Goal: Information Seeking & Learning: Learn about a topic

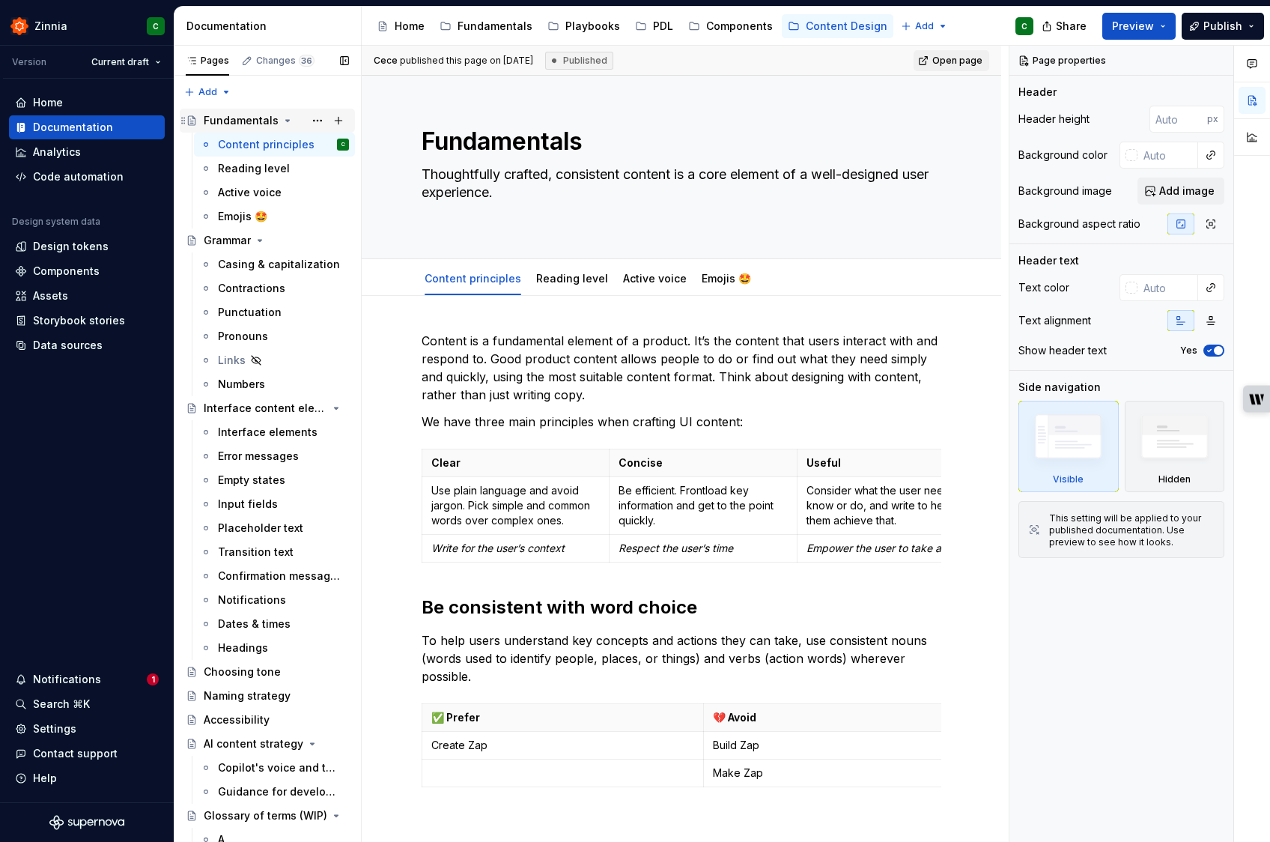
click at [232, 110] on div "Fundamentals" at bounding box center [276, 120] width 145 height 21
click at [264, 170] on div "Reading level" at bounding box center [254, 168] width 72 height 15
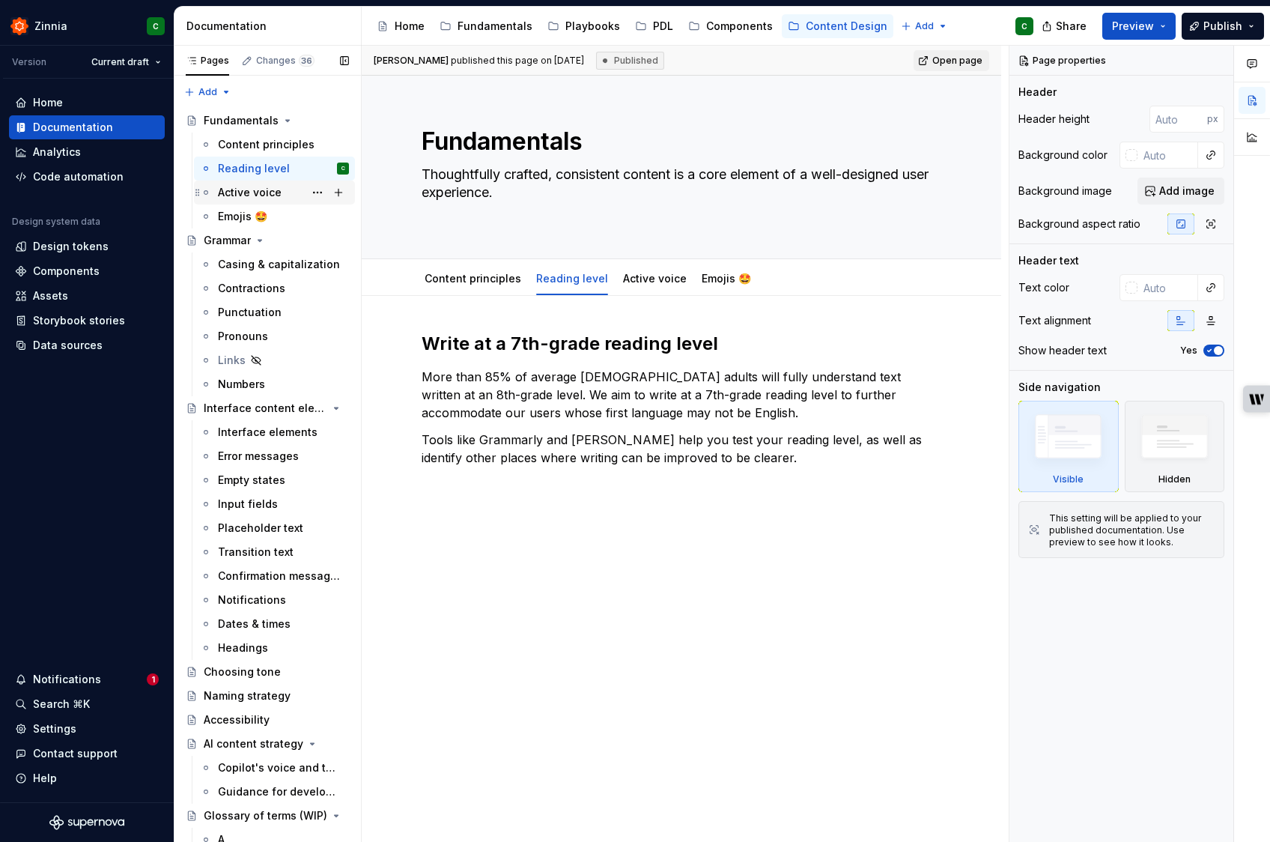
click at [250, 195] on div "Active voice" at bounding box center [250, 192] width 64 height 15
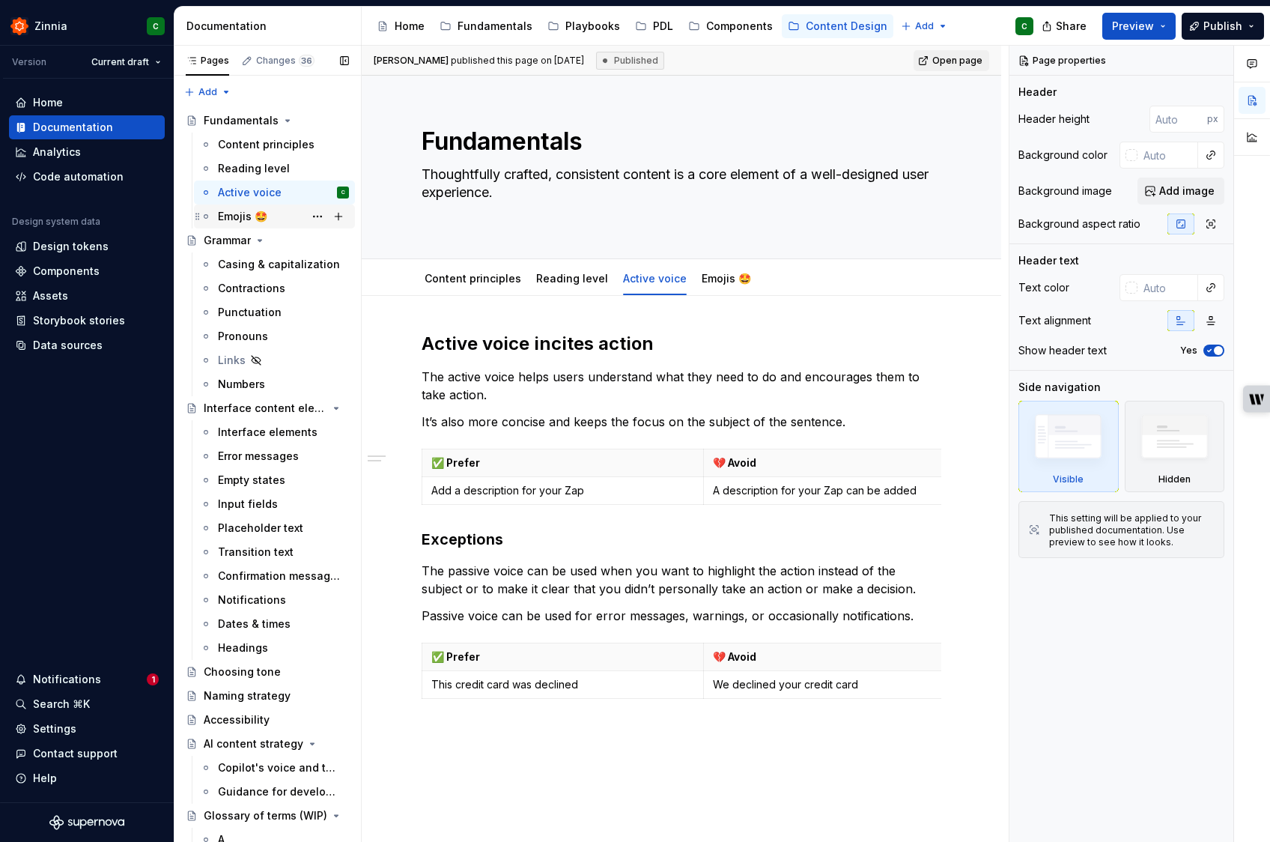
click at [237, 219] on div "Emojis 🤩" at bounding box center [242, 216] width 49 height 15
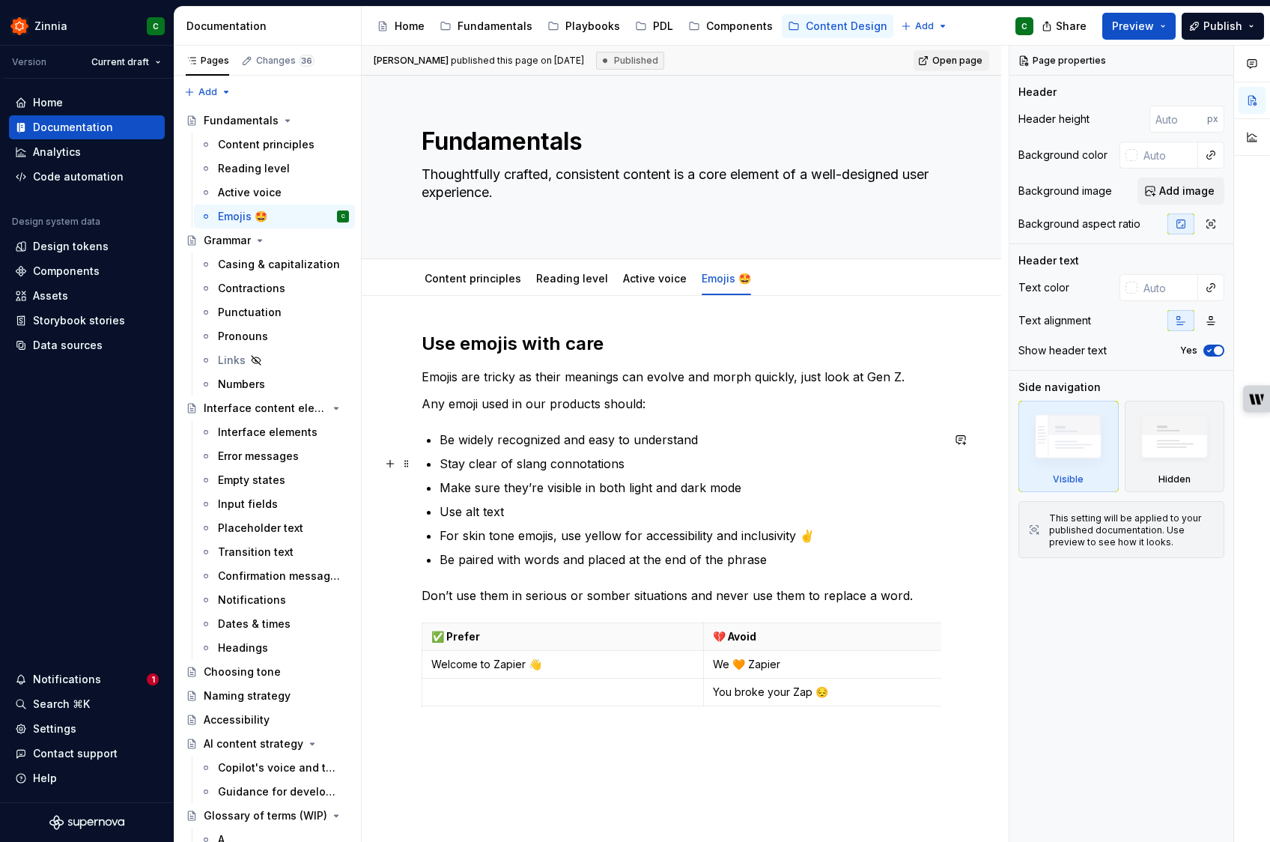
scroll to position [1, 0]
click at [659, 440] on p "Be widely recognized and easy to understand" at bounding box center [691, 439] width 502 height 18
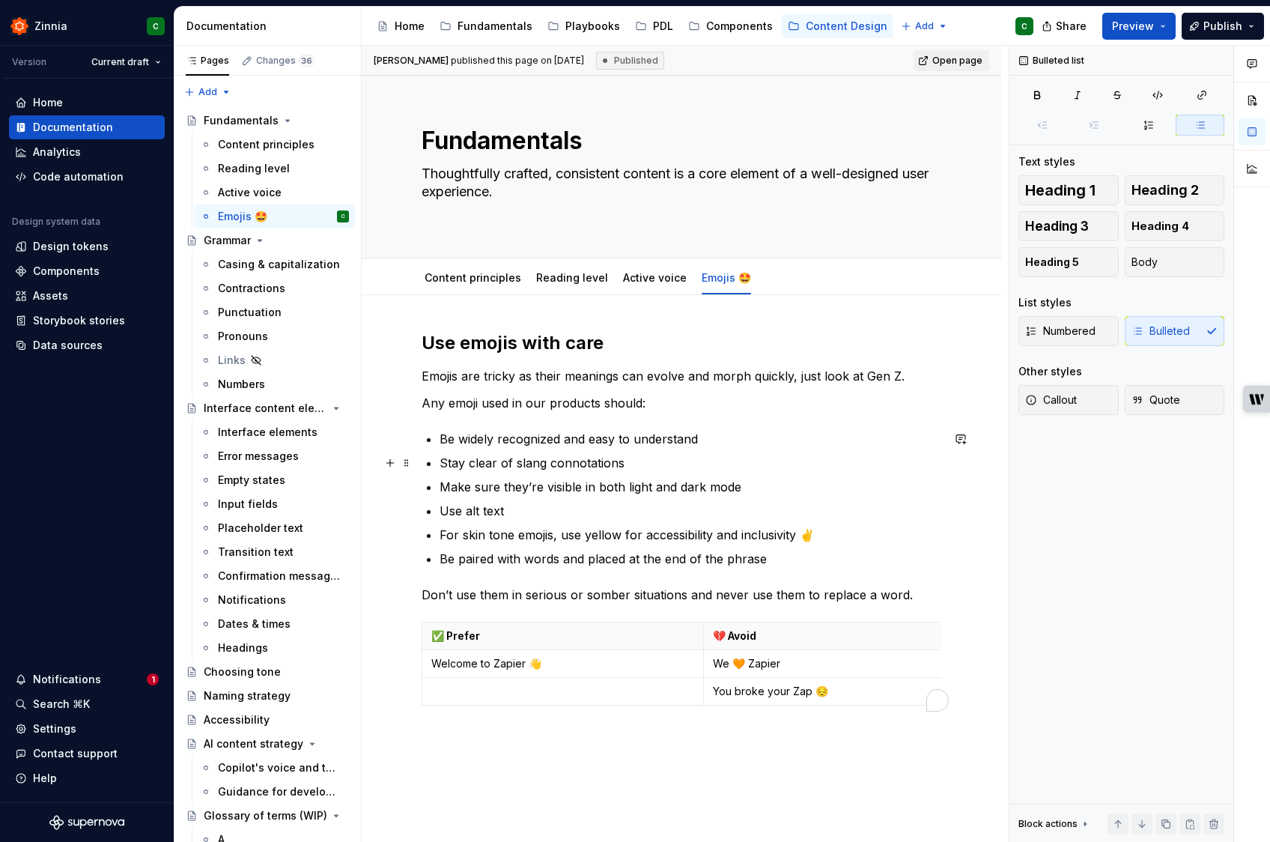
click at [485, 460] on p "Stay clear of slang connotations" at bounding box center [691, 463] width 502 height 18
click at [607, 462] on p "Stay clear of slang connotations" at bounding box center [691, 463] width 502 height 18
click at [663, 464] on p "Stay clear of slang connotations" at bounding box center [691, 463] width 502 height 18
click at [458, 484] on p "Make sure they’re visible in both light and dark mode" at bounding box center [691, 487] width 502 height 18
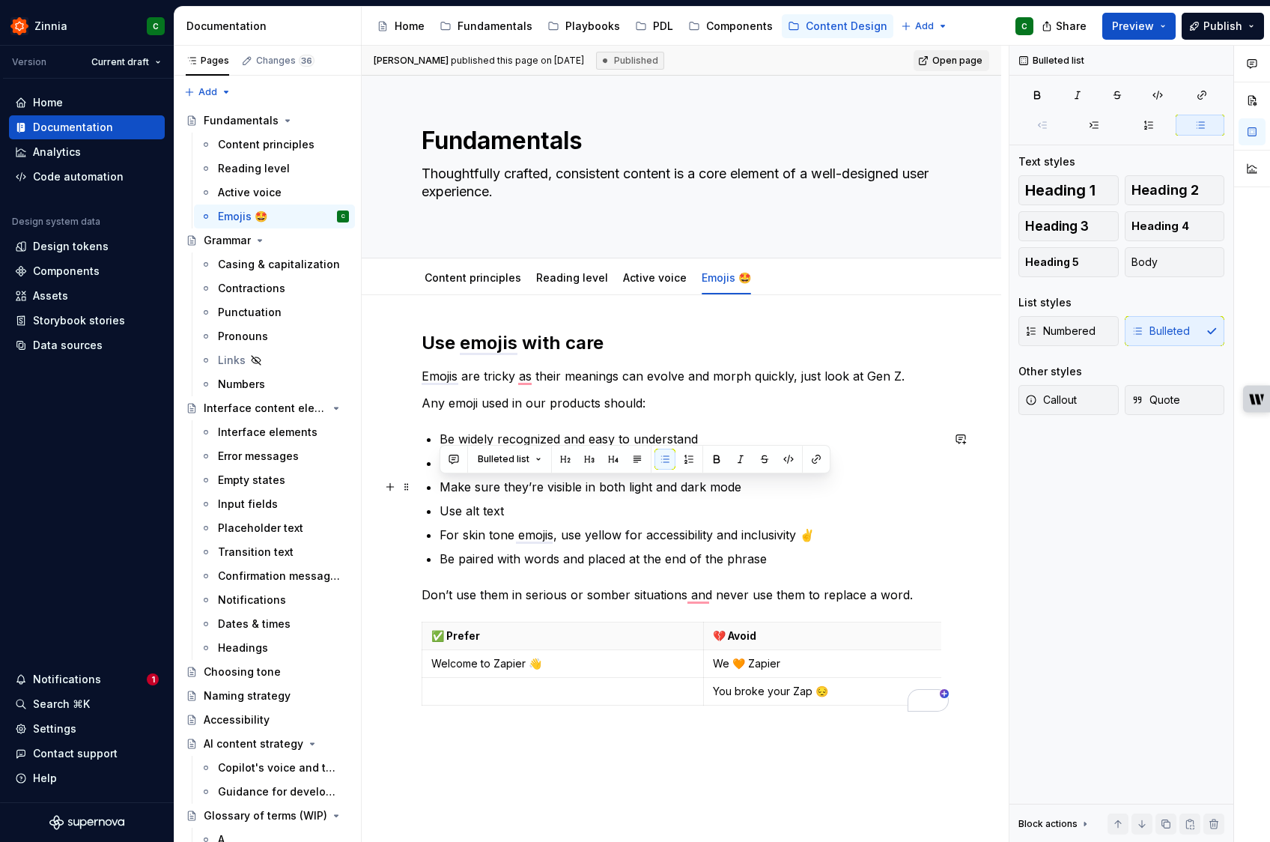
click at [495, 484] on p "Make sure they’re visible in both light and dark mode" at bounding box center [691, 487] width 502 height 18
drag, startPoint x: 535, startPoint y: 485, endPoint x: 427, endPoint y: 487, distance: 108.6
click at [440, 487] on li "Make sure they’re visible in both light and dark mode" at bounding box center [691, 487] width 502 height 18
type textarea "*"
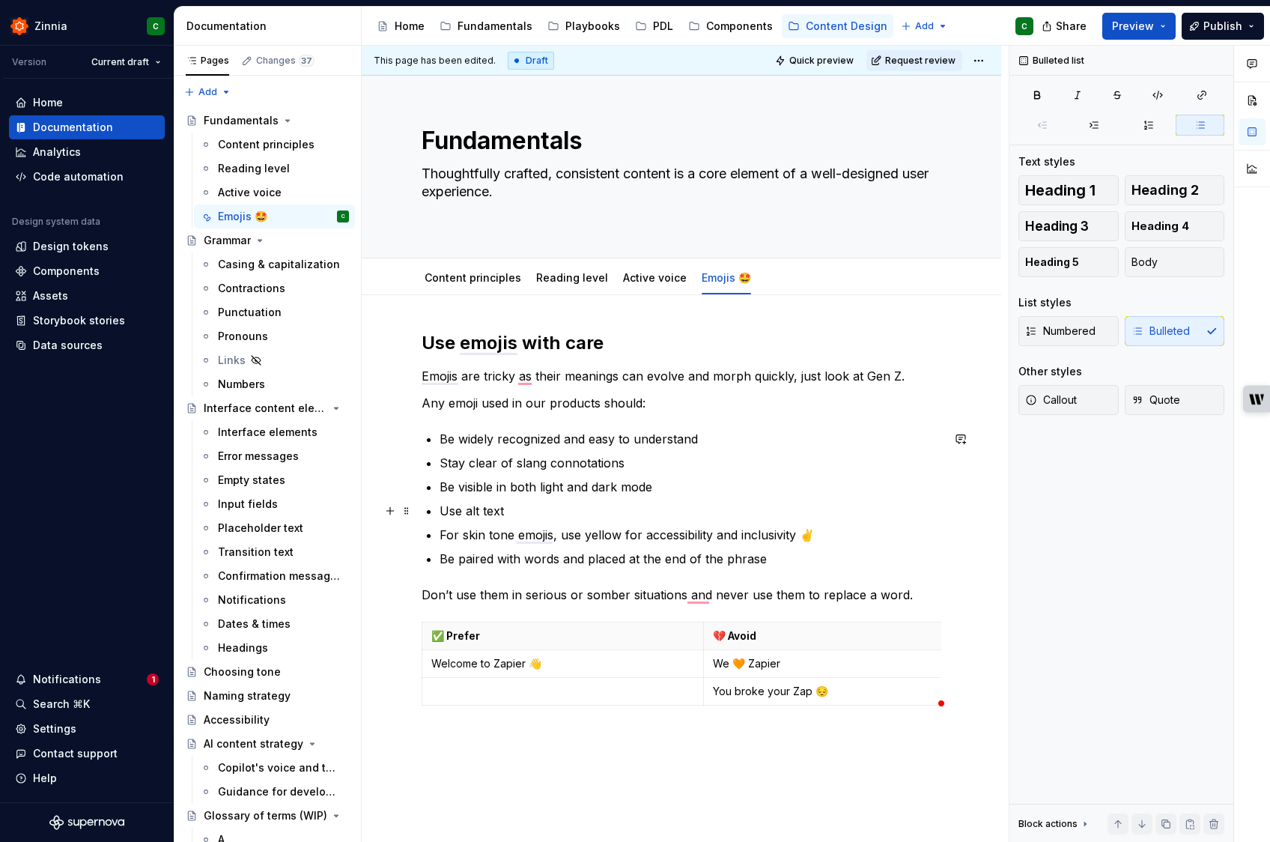
click at [511, 508] on p "Use alt text" at bounding box center [691, 511] width 502 height 18
click at [484, 530] on p "For skin tone emojis, use yellow for accessibility and inclusivity ✌️" at bounding box center [691, 535] width 502 height 18
click at [497, 538] on p "For skin tone emojis, use yellow for accessibility and inclusivity ✌️" at bounding box center [691, 535] width 502 height 18
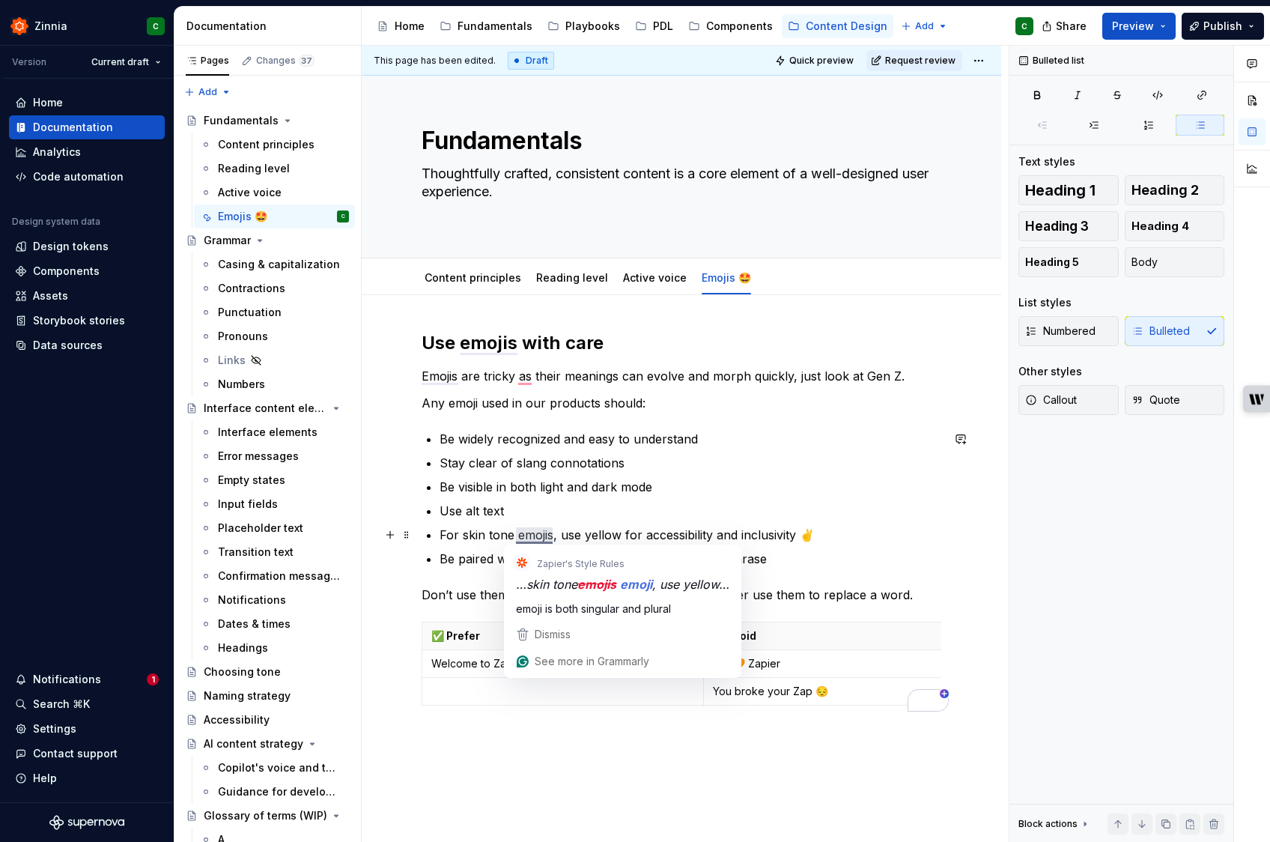
click at [574, 532] on p "For skin tone emojis, use yellow for accessibility and inclusivity ✌️" at bounding box center [691, 535] width 502 height 18
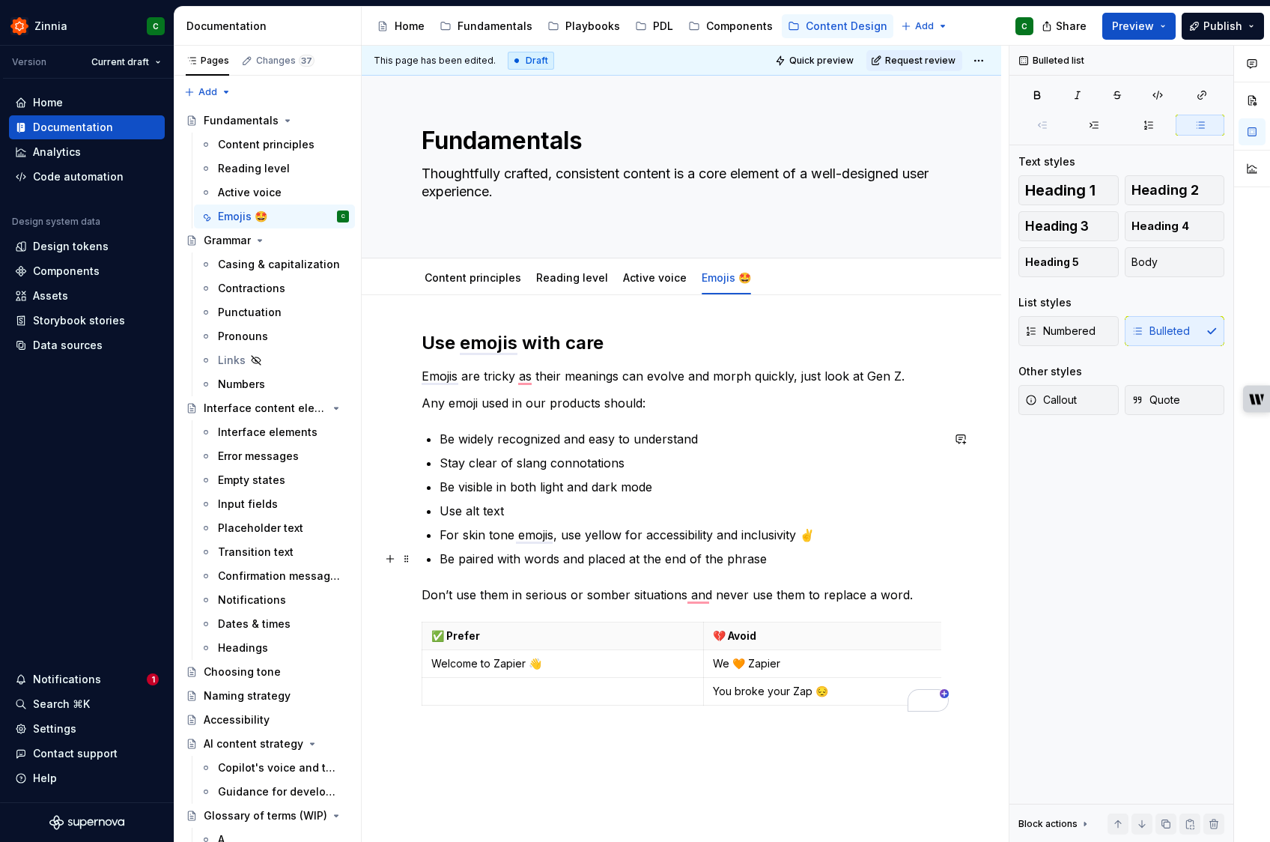
click at [543, 559] on p "Be paired with words and placed at the end of the phrase" at bounding box center [691, 559] width 502 height 18
click at [691, 557] on p "Be paired with words and placed at the end of the phrase" at bounding box center [691, 559] width 502 height 18
click at [768, 557] on p "Be paired with words and placed at the end of the phrase" at bounding box center [691, 559] width 502 height 18
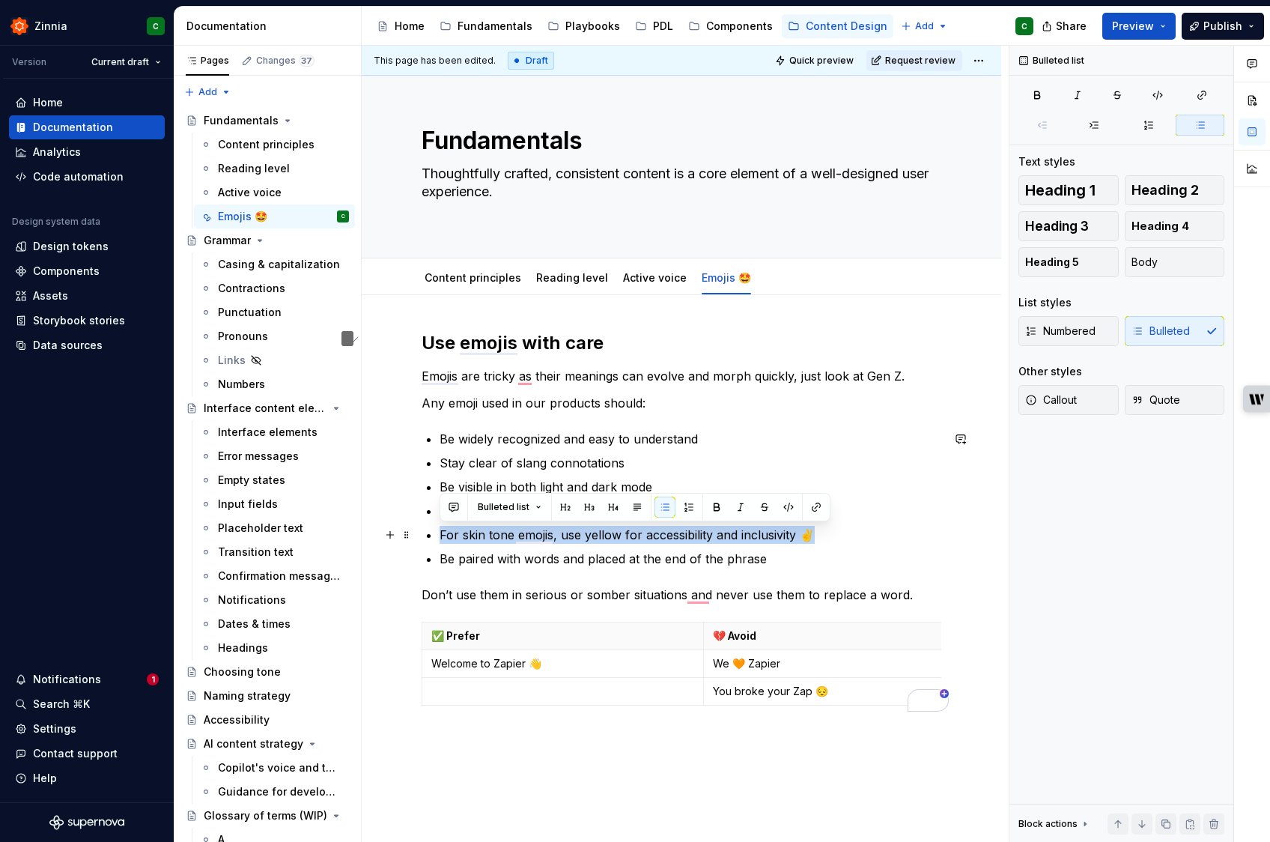
drag, startPoint x: 814, startPoint y: 532, endPoint x: 440, endPoint y: 541, distance: 373.8
click at [440, 541] on p "For skin tone emojis, use yellow for accessibility and inclusivity ✌️" at bounding box center [691, 535] width 502 height 18
click at [512, 538] on p "For skin tone emojis, use yellow for accessibility and inclusivity ✌️" at bounding box center [691, 535] width 502 height 18
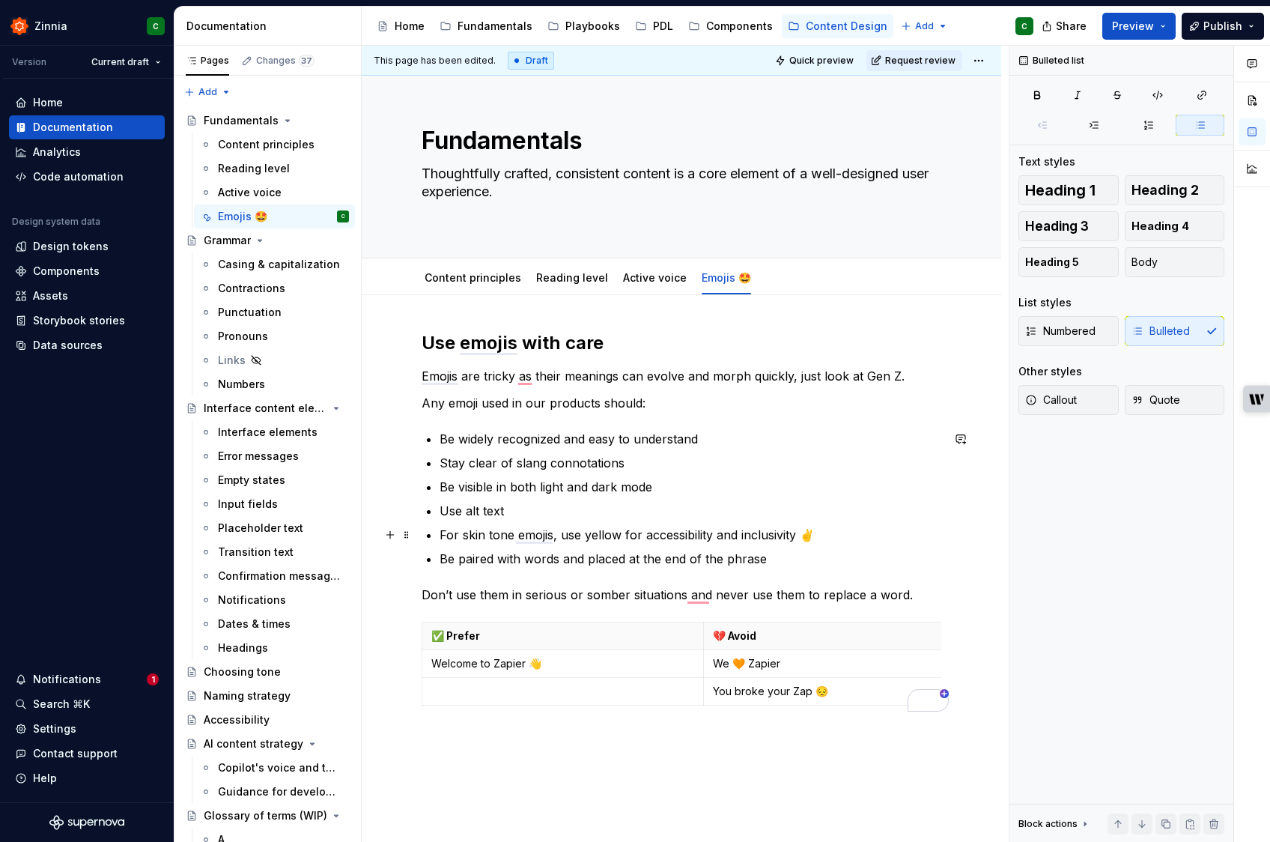
click at [608, 532] on p "For skin tone emojis, use yellow for accessibility and inclusivity ✌️" at bounding box center [691, 535] width 502 height 18
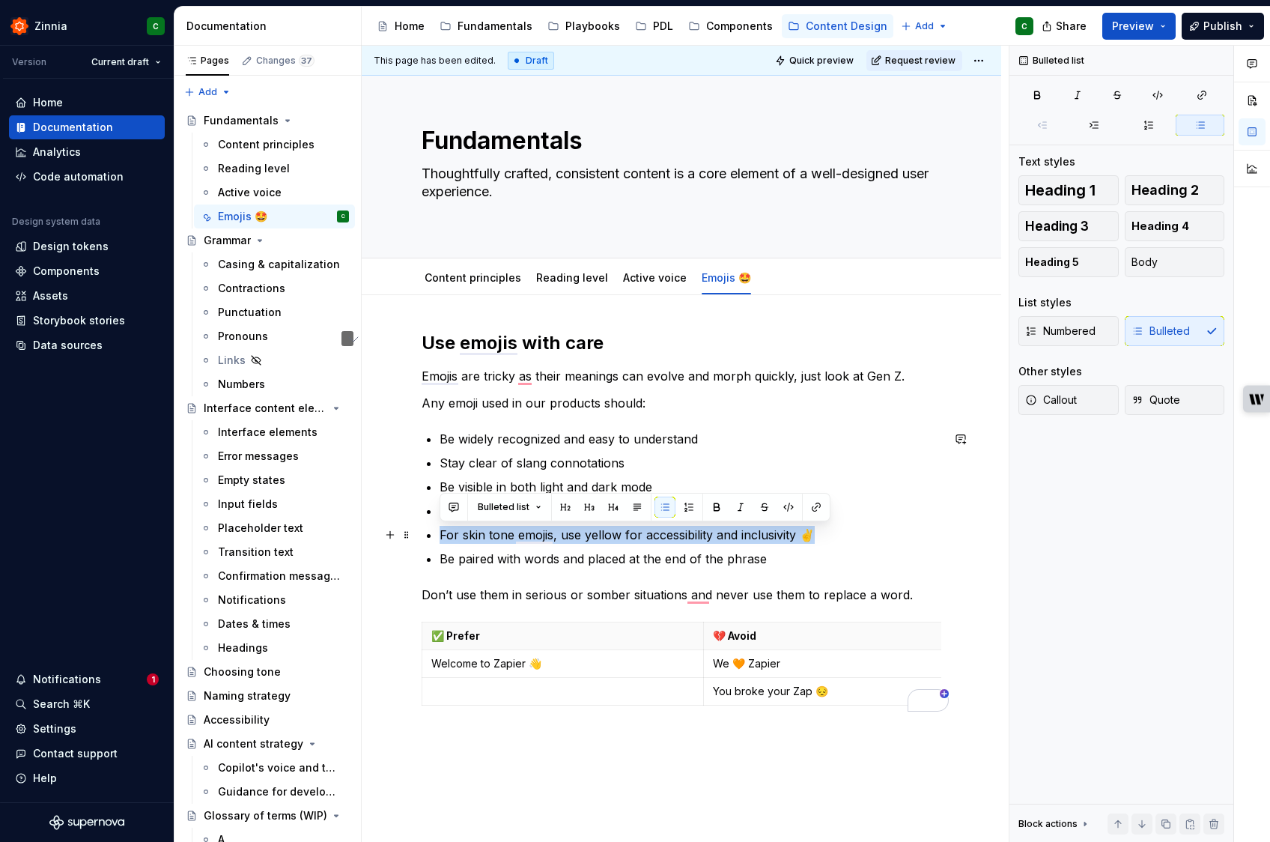
drag, startPoint x: 722, startPoint y: 533, endPoint x: 432, endPoint y: 541, distance: 289.9
click at [432, 541] on div "Use emojis with care Emojis are tricky as their meanings can evolve and morph q…" at bounding box center [682, 521] width 520 height 380
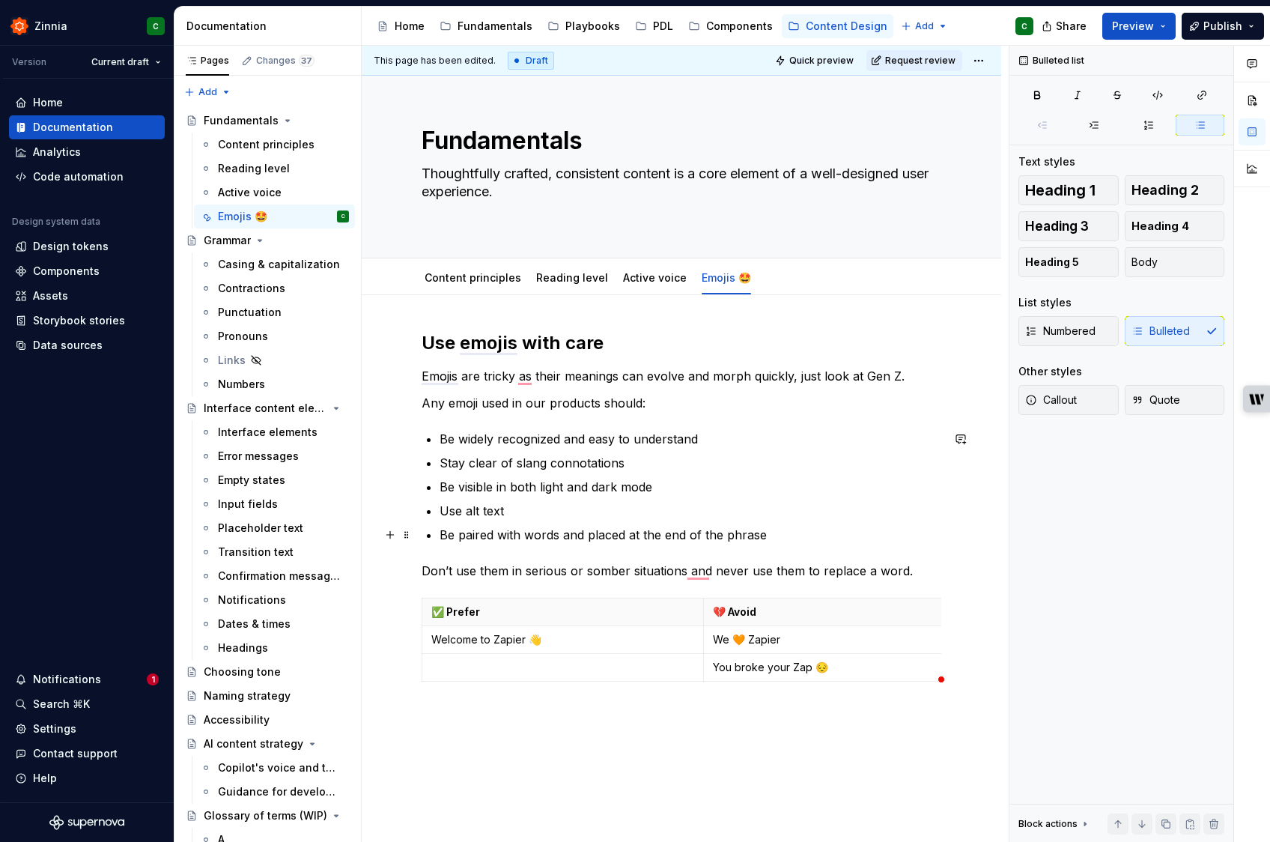
click at [538, 533] on p "Be paired with words and placed at the end of the phrase" at bounding box center [691, 535] width 502 height 18
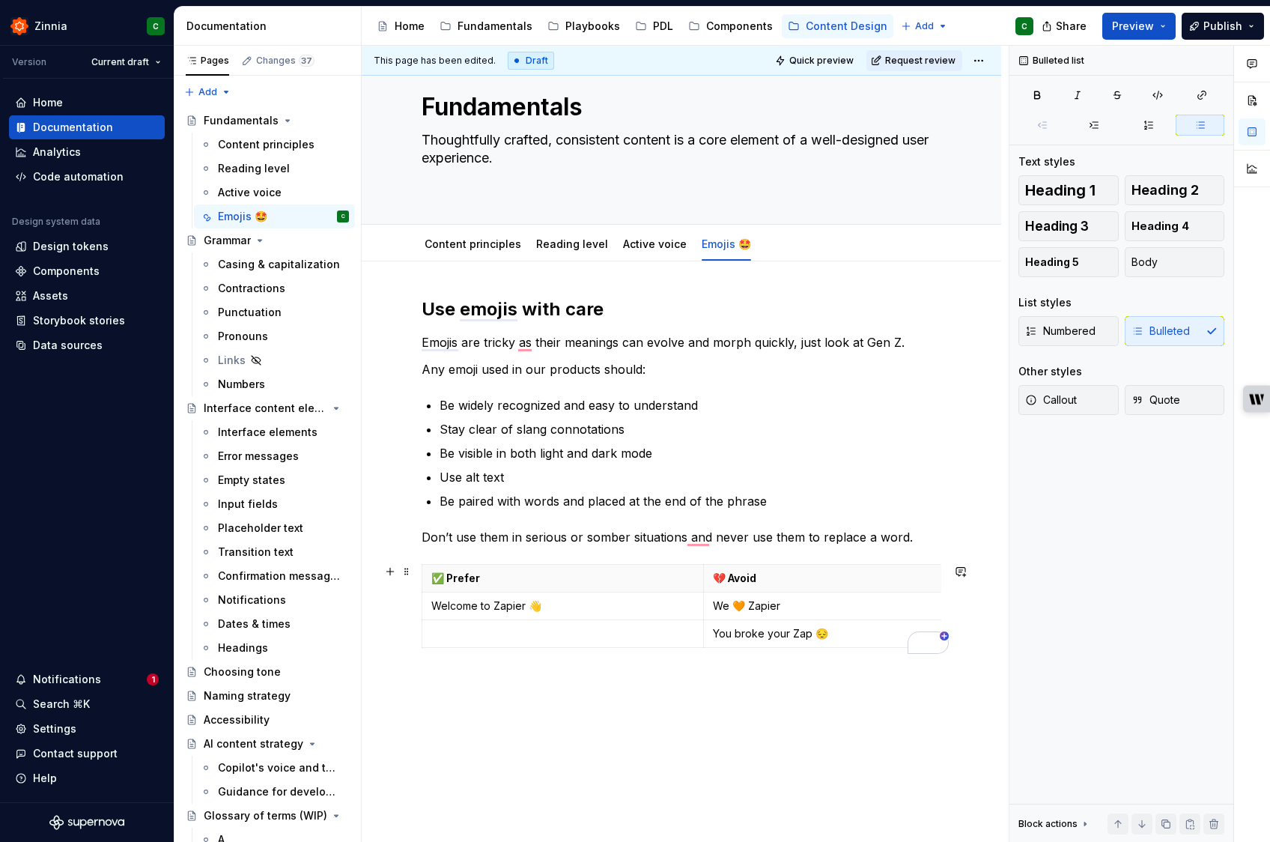
scroll to position [37, 0]
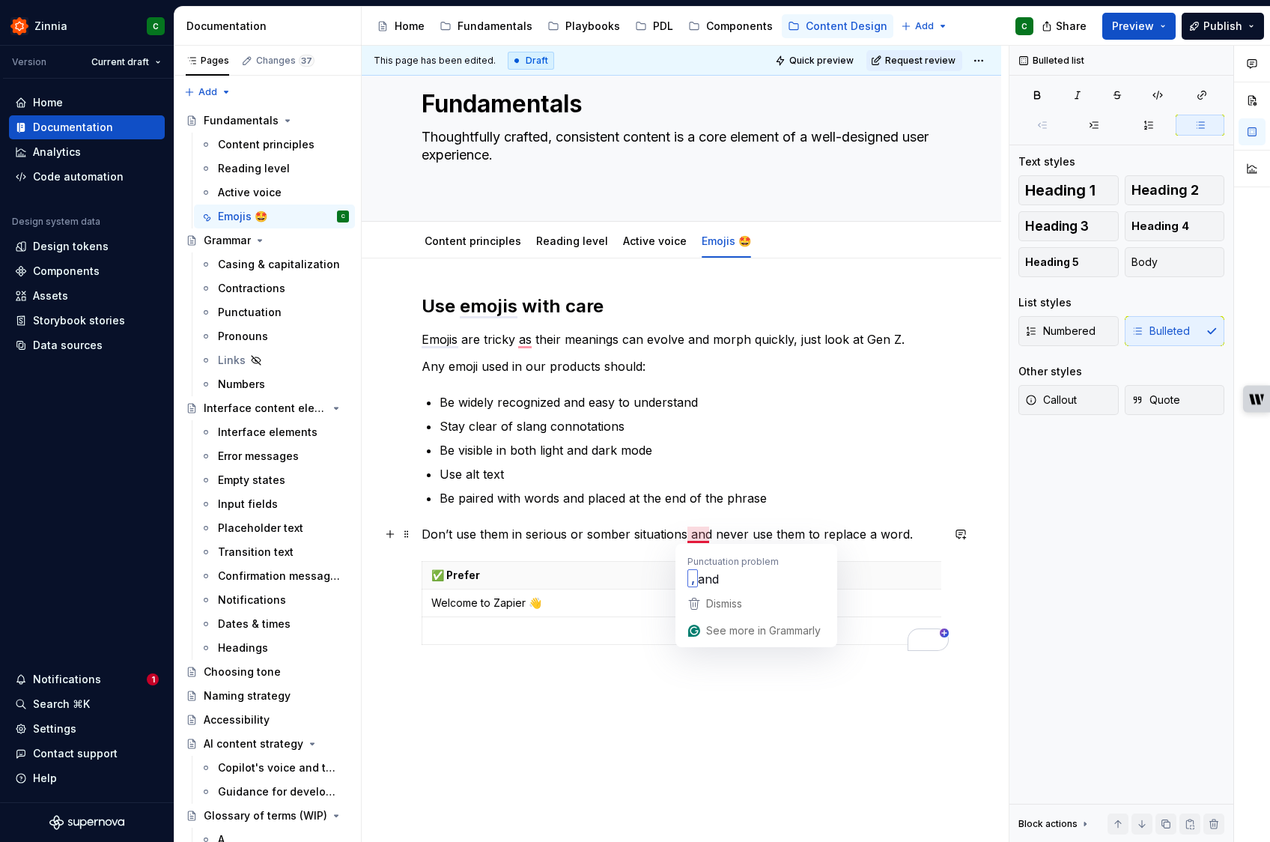
click at [839, 528] on p "Don’t use them in serious or somber situations and never use them to replace a …" at bounding box center [682, 534] width 520 height 18
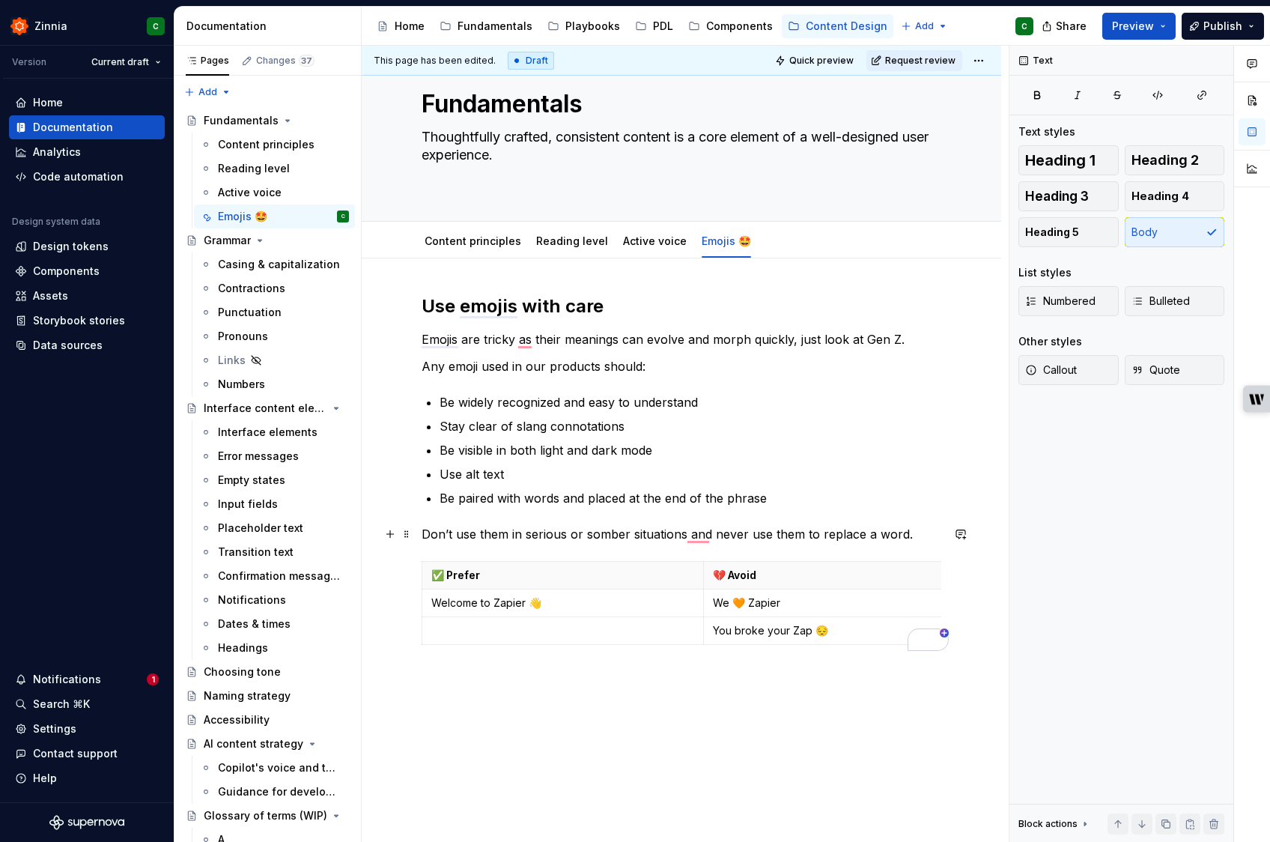
click at [892, 527] on p "Don’t use them in serious or somber situations and never use them to replace a …" at bounding box center [682, 534] width 520 height 18
click at [499, 538] on p "Don’t use them in serious or somber situations and never use them to replace a …" at bounding box center [682, 534] width 520 height 18
click at [747, 682] on div "Use emojis with care Emojis are tricky as their meanings can evolve and morph q…" at bounding box center [682, 589] width 640 height 663
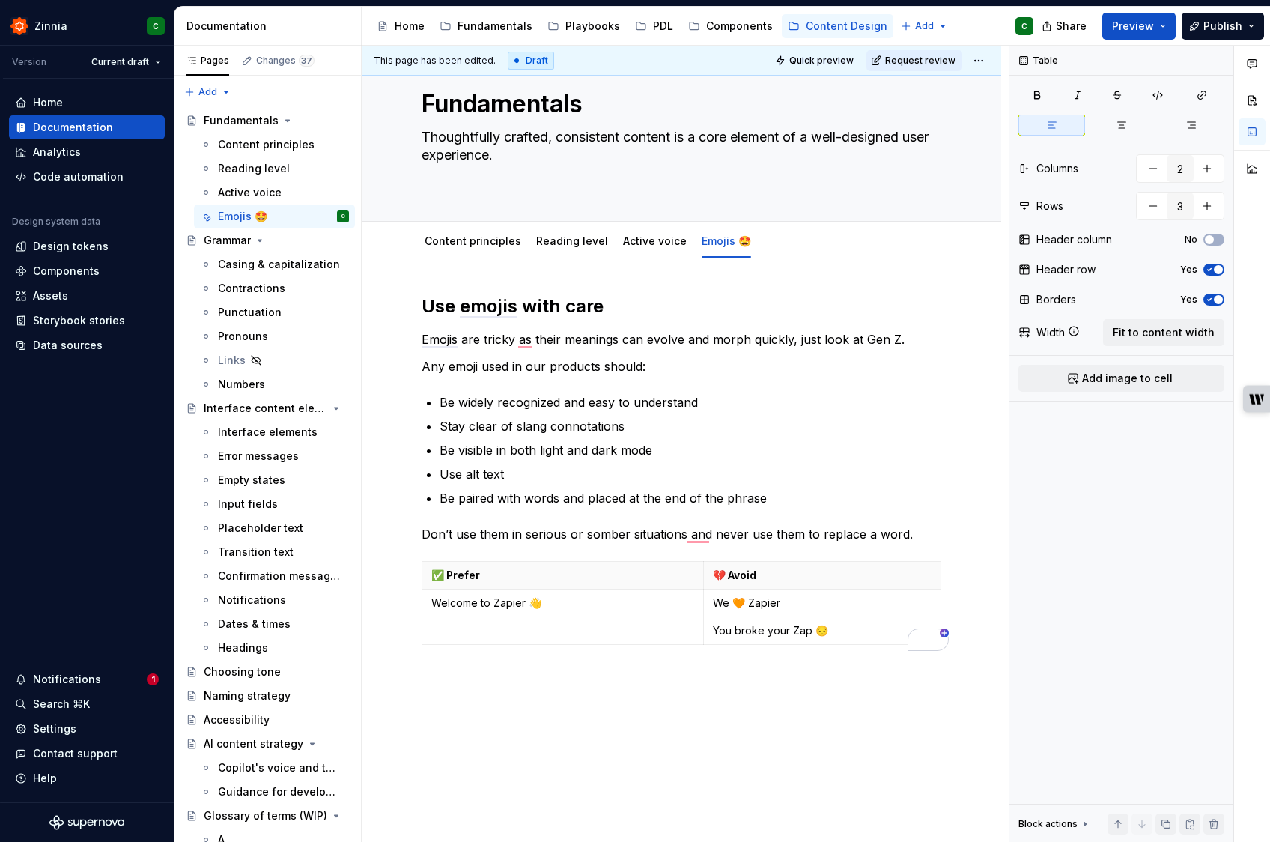
click at [527, 63] on div "Draft" at bounding box center [531, 61] width 46 height 18
click at [994, 62] on html "Zinnia C Version Current draft Home Documentation Analytics Code automation Des…" at bounding box center [635, 421] width 1270 height 842
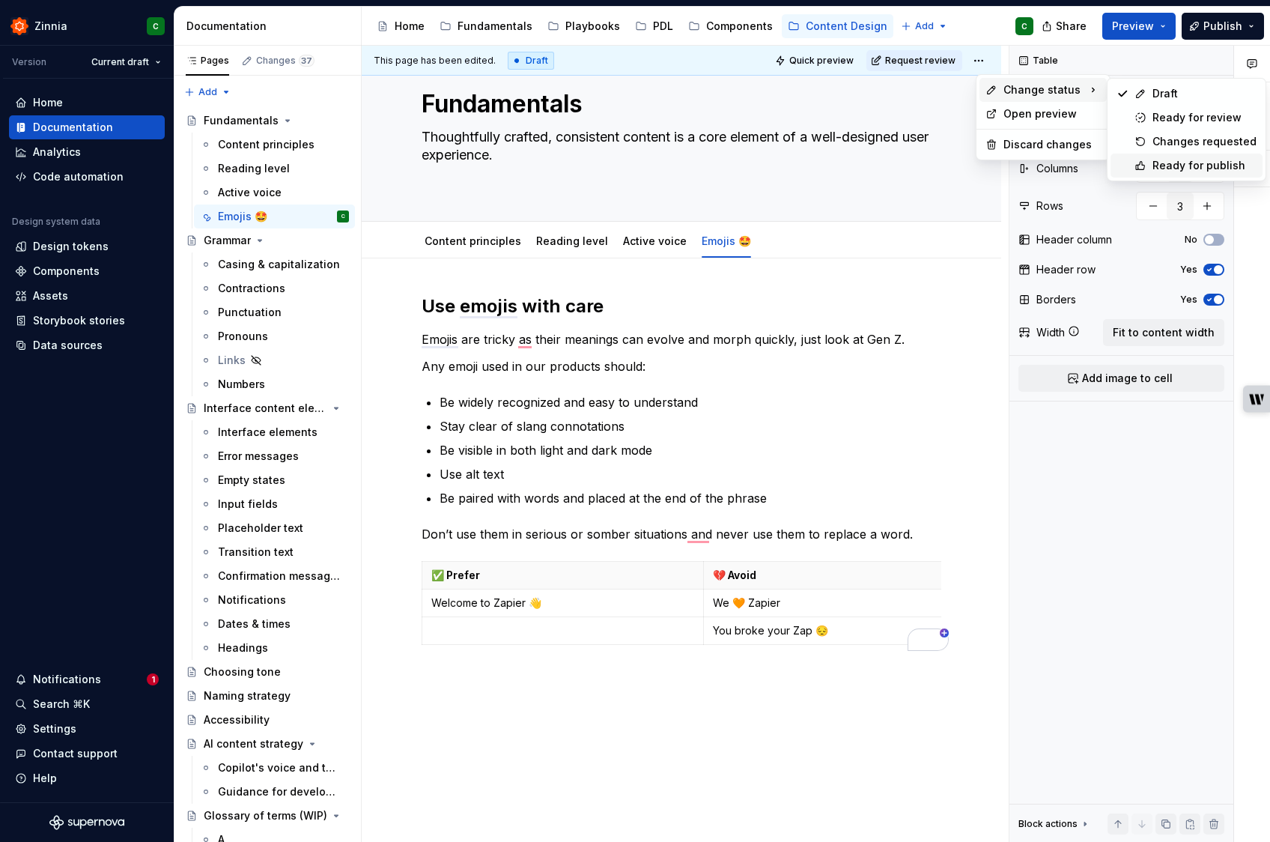
click at [1185, 165] on div "Ready for publish" at bounding box center [1204, 165] width 104 height 15
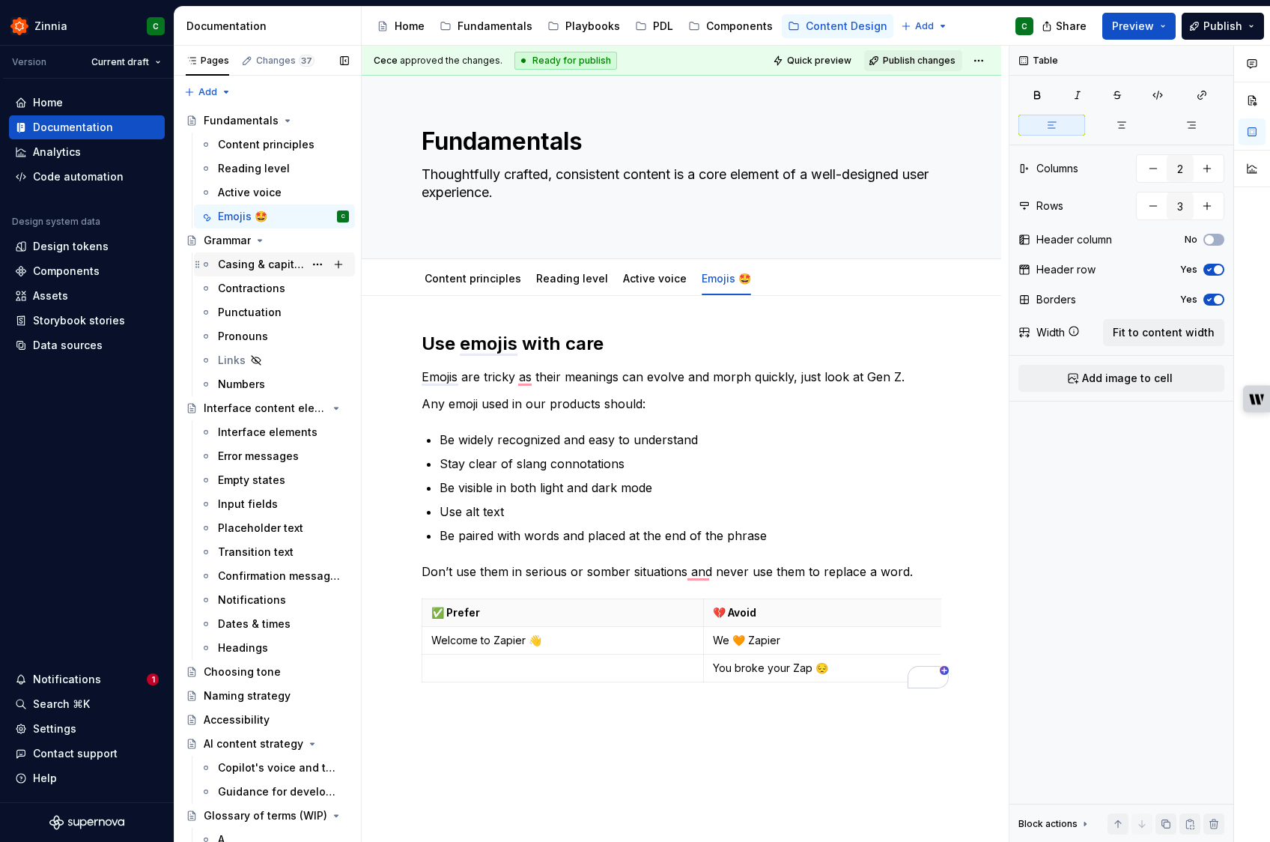
click at [249, 265] on div "Casing & capitalization" at bounding box center [261, 264] width 86 height 15
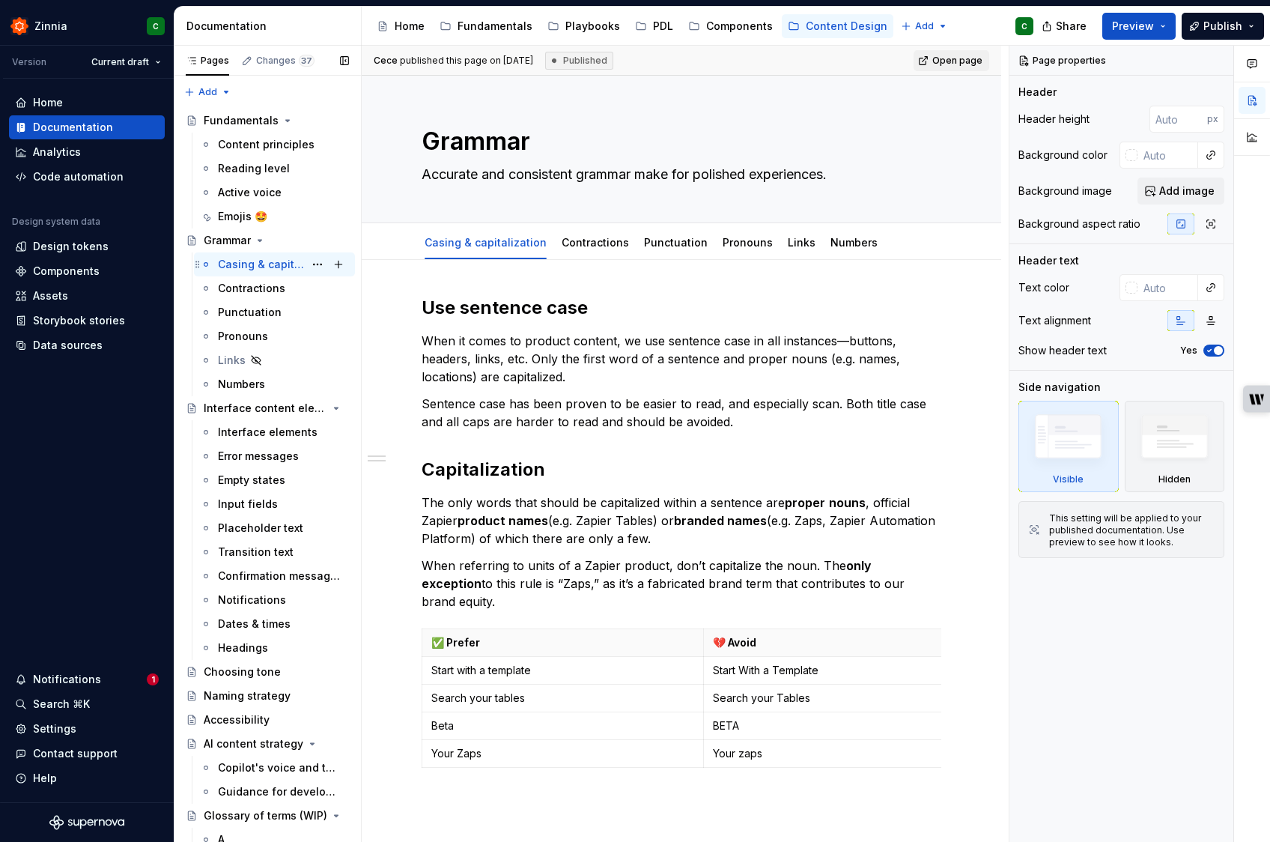
scroll to position [20, 0]
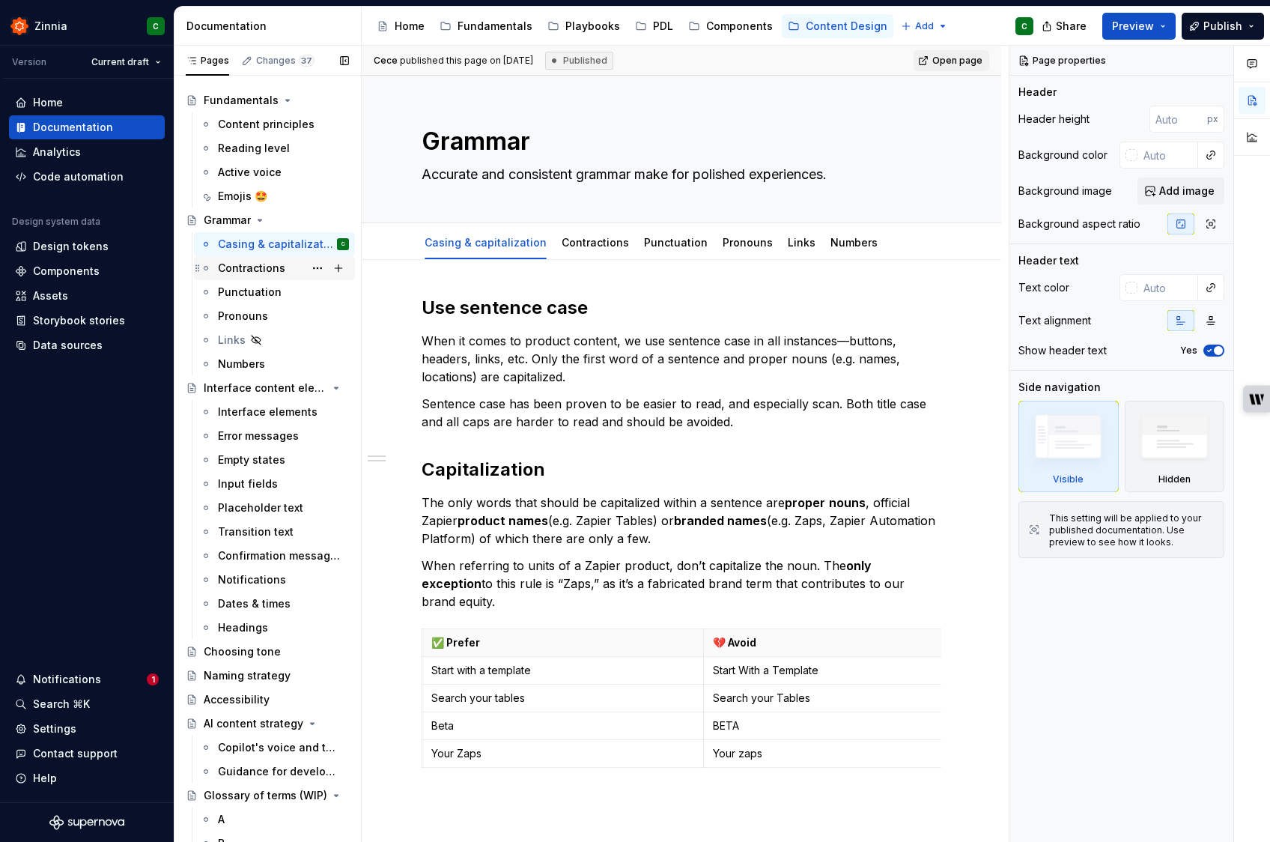
click at [244, 273] on div "Contractions" at bounding box center [251, 268] width 67 height 15
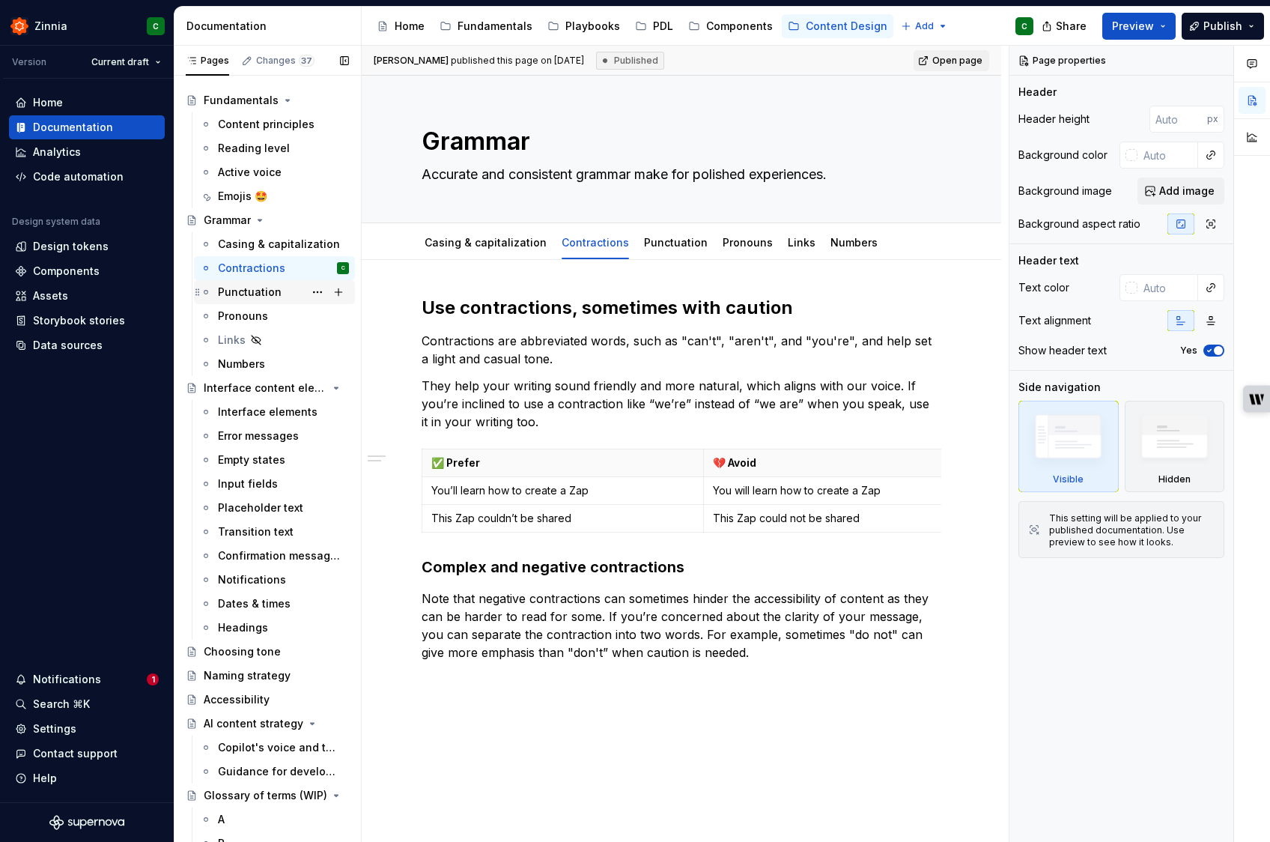
click at [235, 292] on div "Punctuation" at bounding box center [250, 292] width 64 height 15
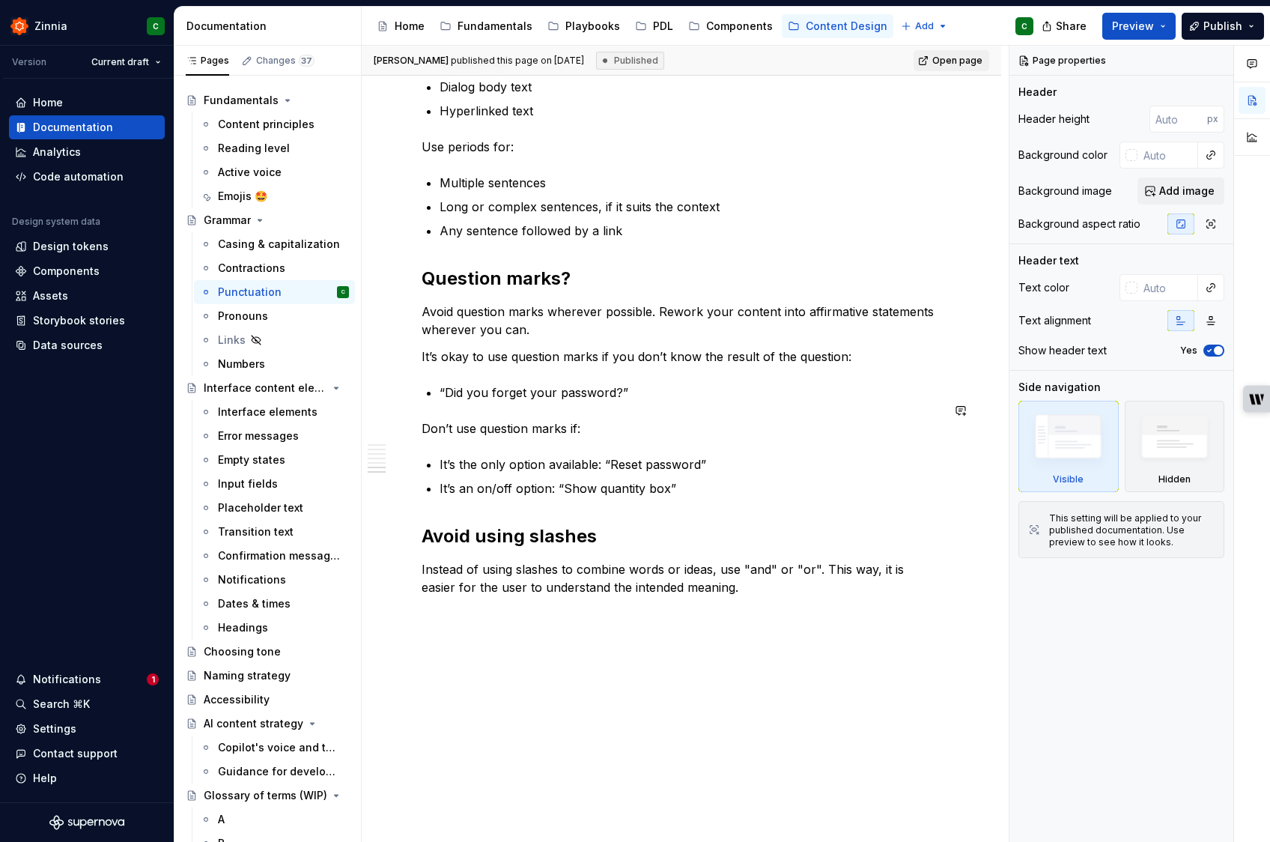
scroll to position [1528, 0]
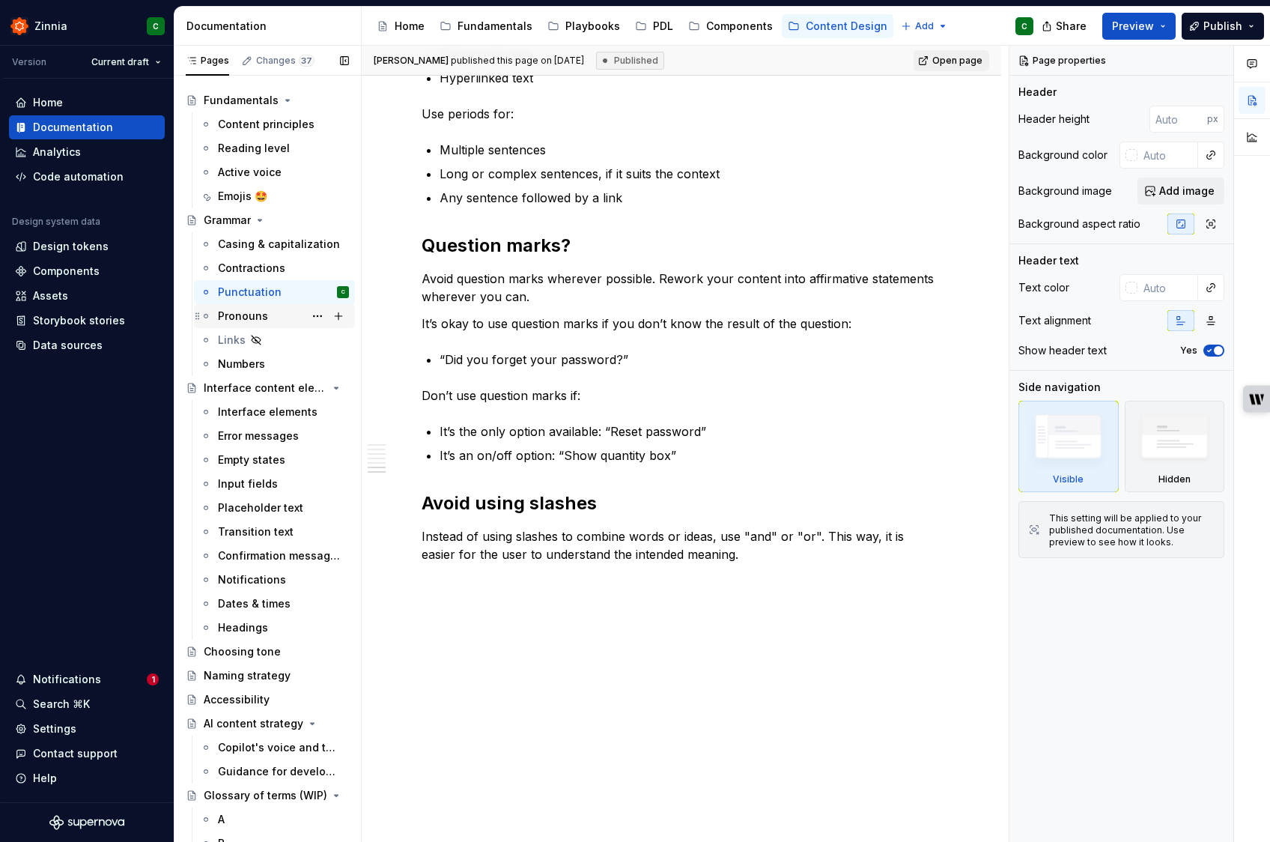
click at [237, 321] on div "Pronouns" at bounding box center [243, 316] width 50 height 15
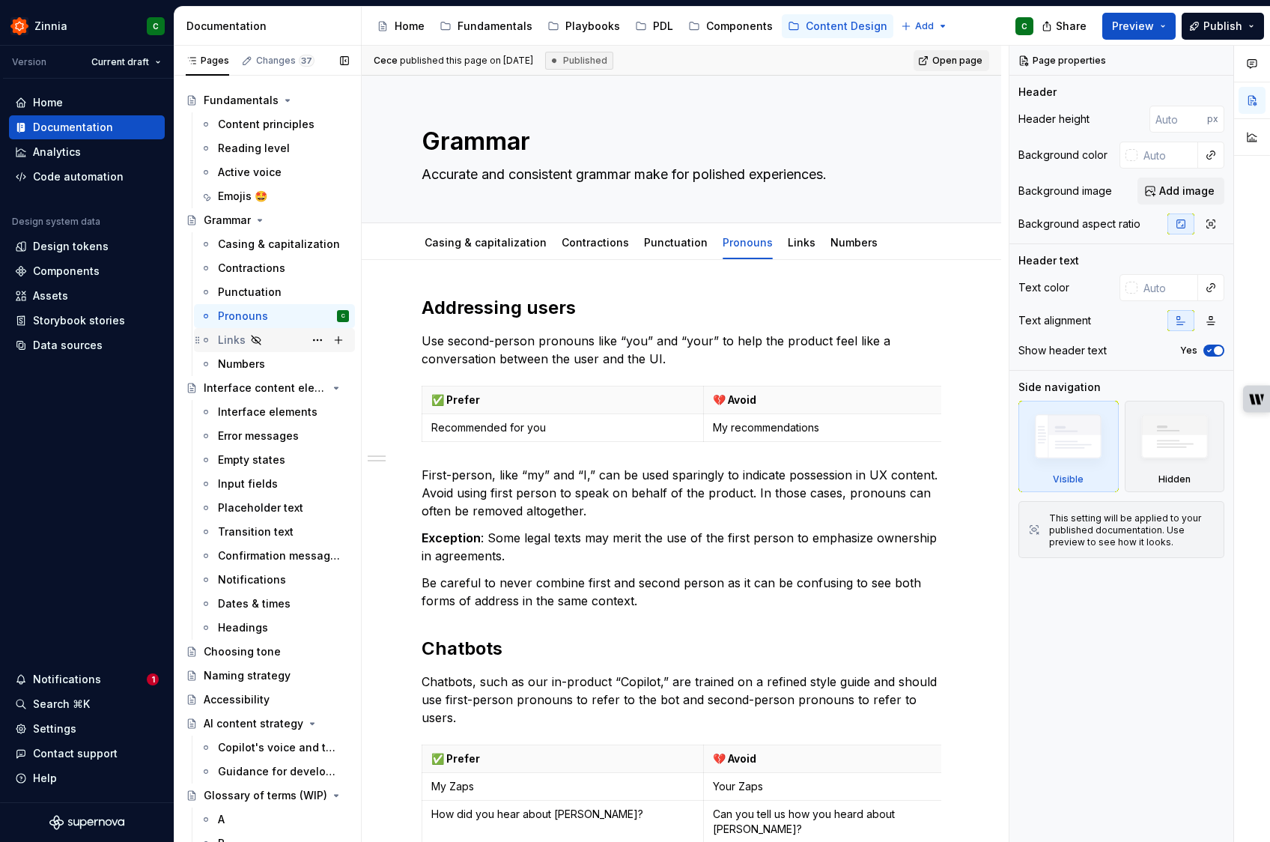
click at [239, 340] on div "Links" at bounding box center [232, 339] width 28 height 15
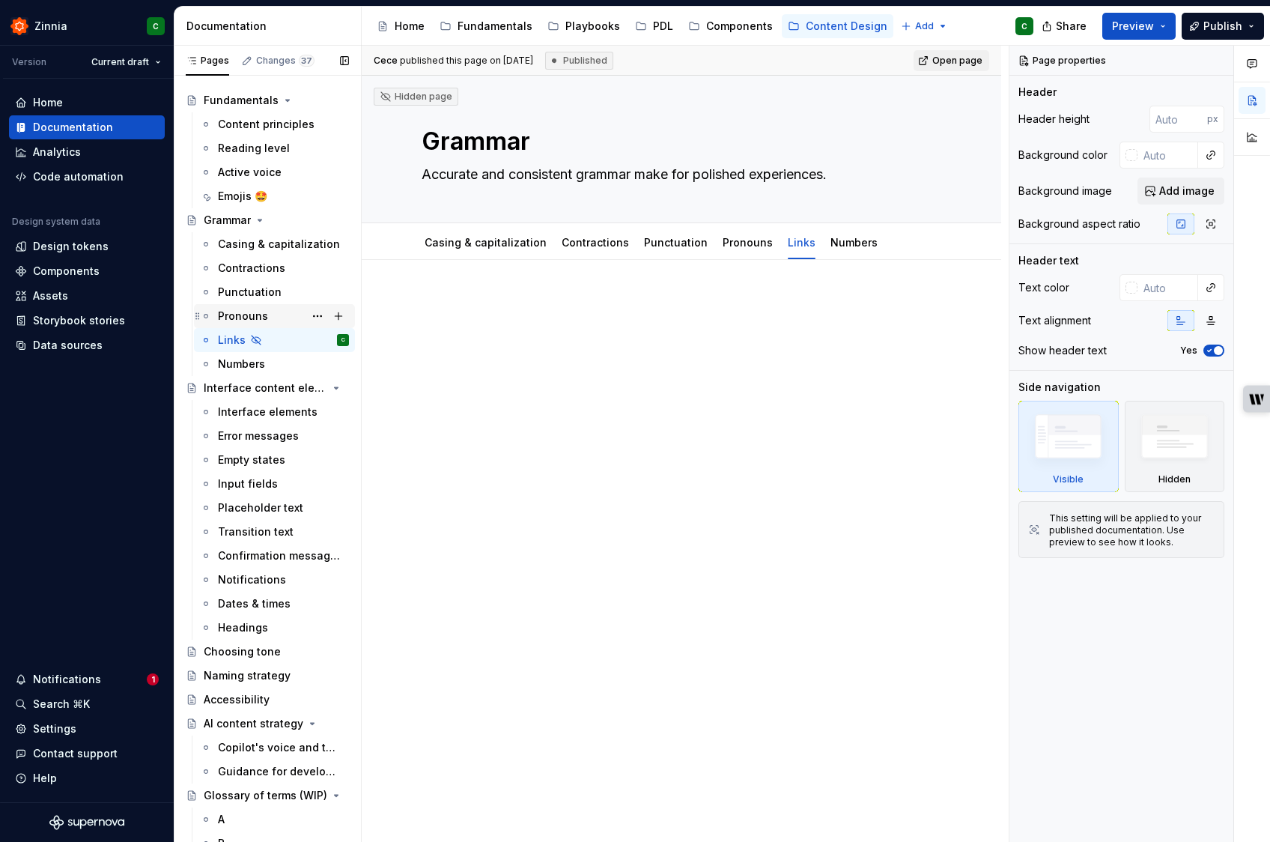
click at [239, 322] on div "Pronouns" at bounding box center [243, 316] width 50 height 15
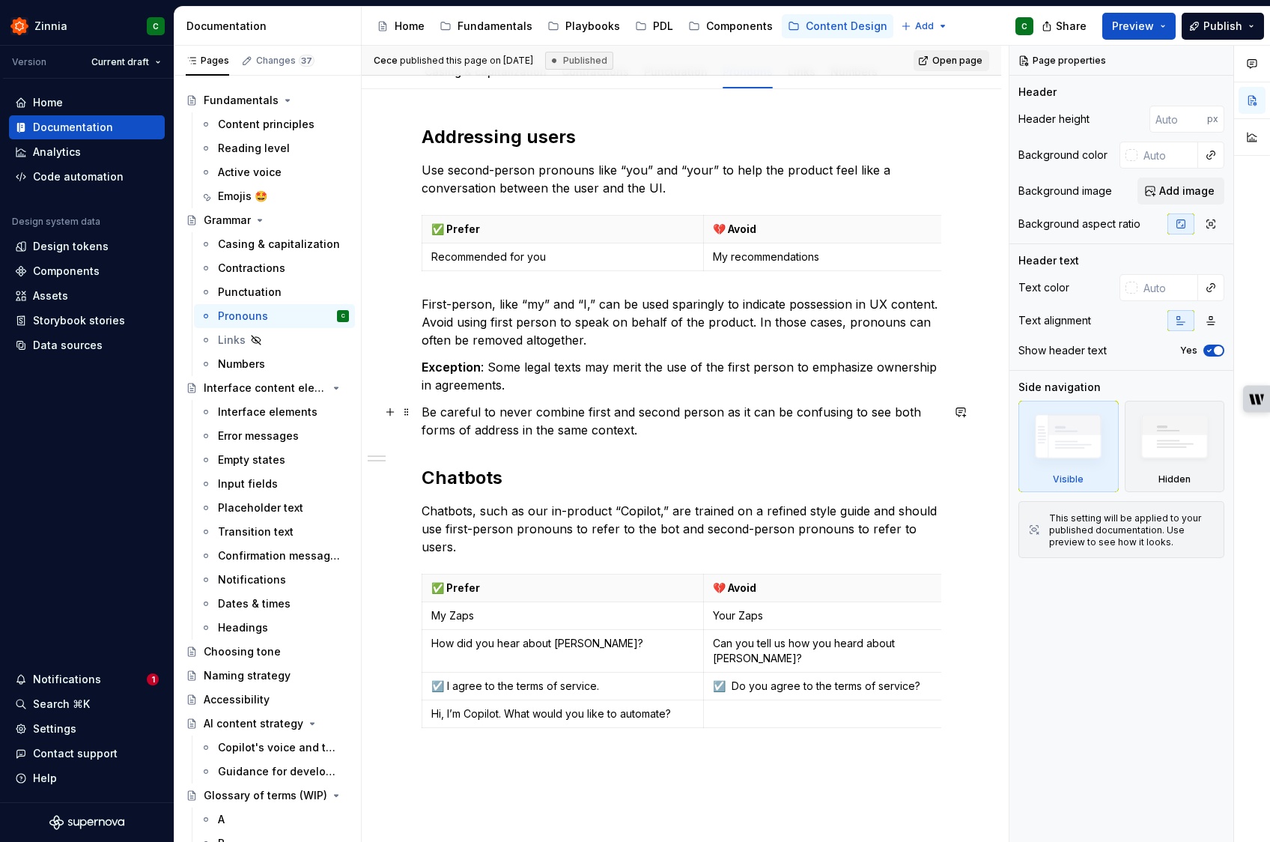
scroll to position [256, 0]
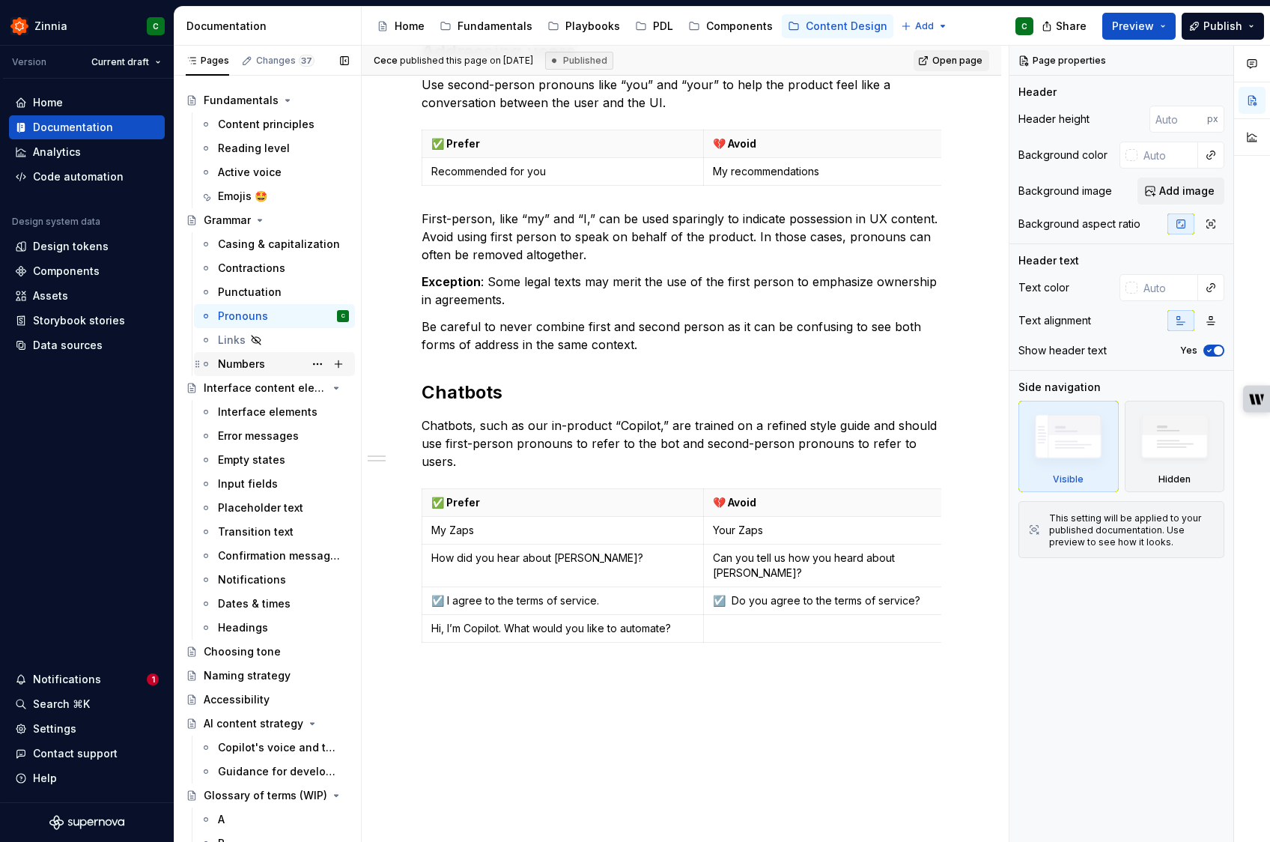
click at [249, 362] on div "Numbers" at bounding box center [241, 363] width 47 height 15
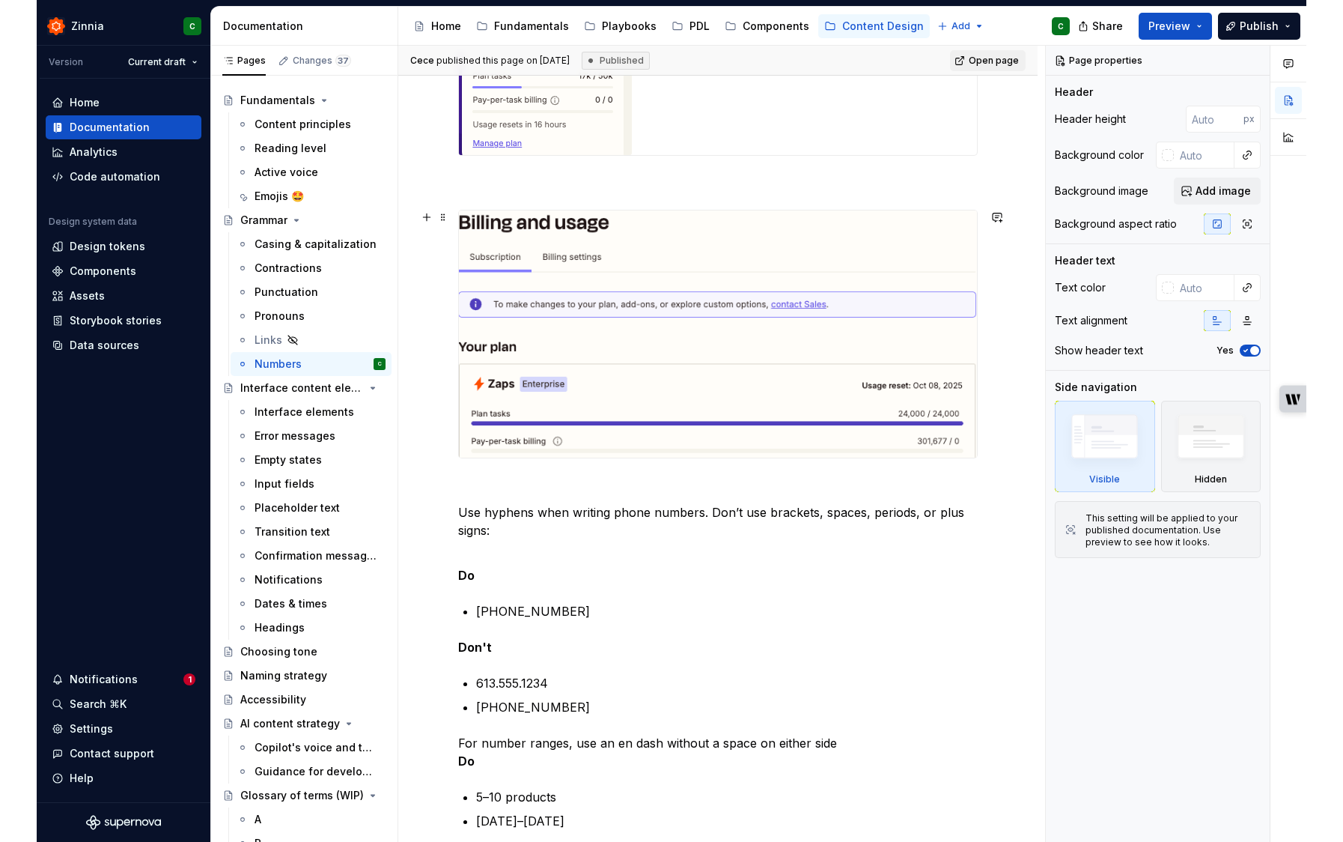
scroll to position [524, 0]
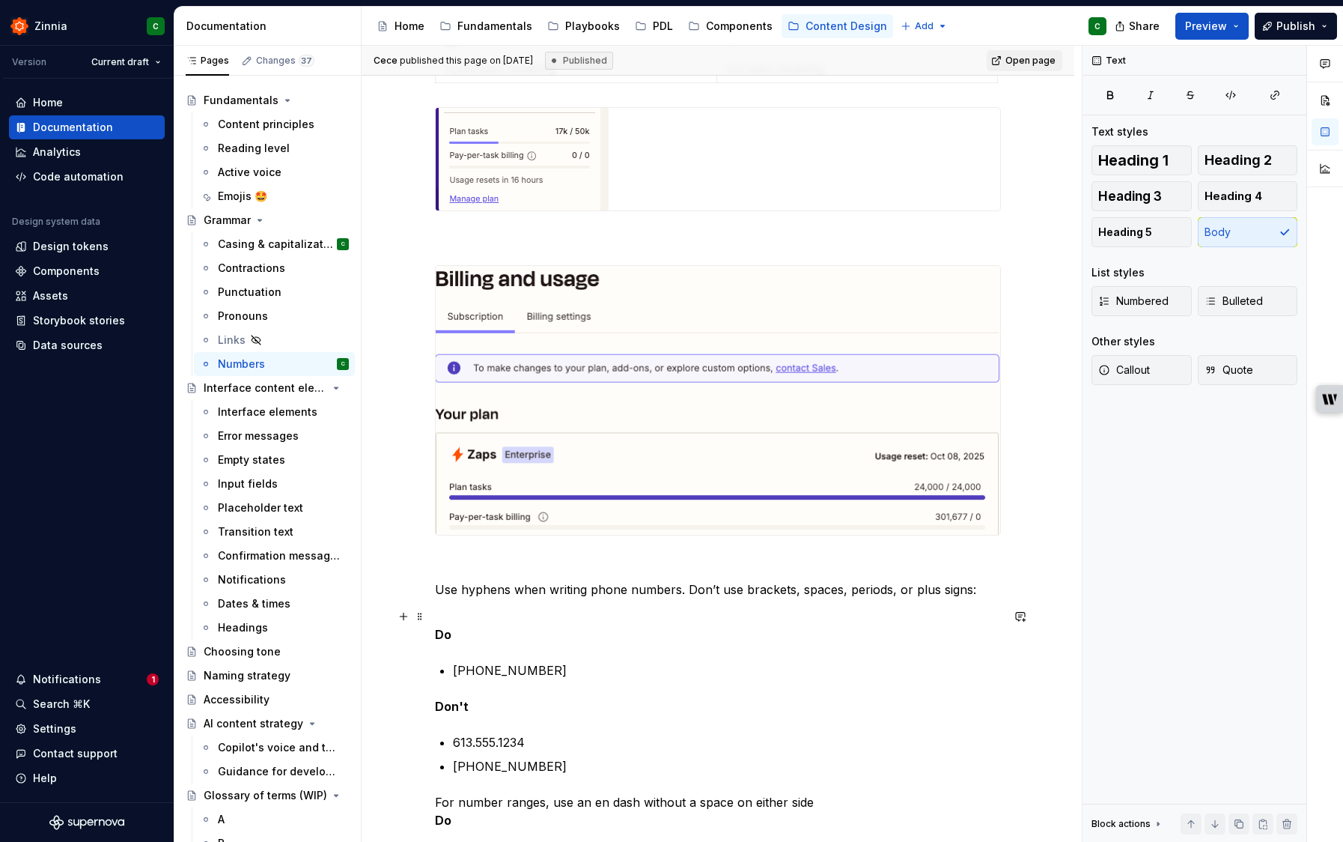
click at [565, 625] on p "Do" at bounding box center [718, 625] width 566 height 36
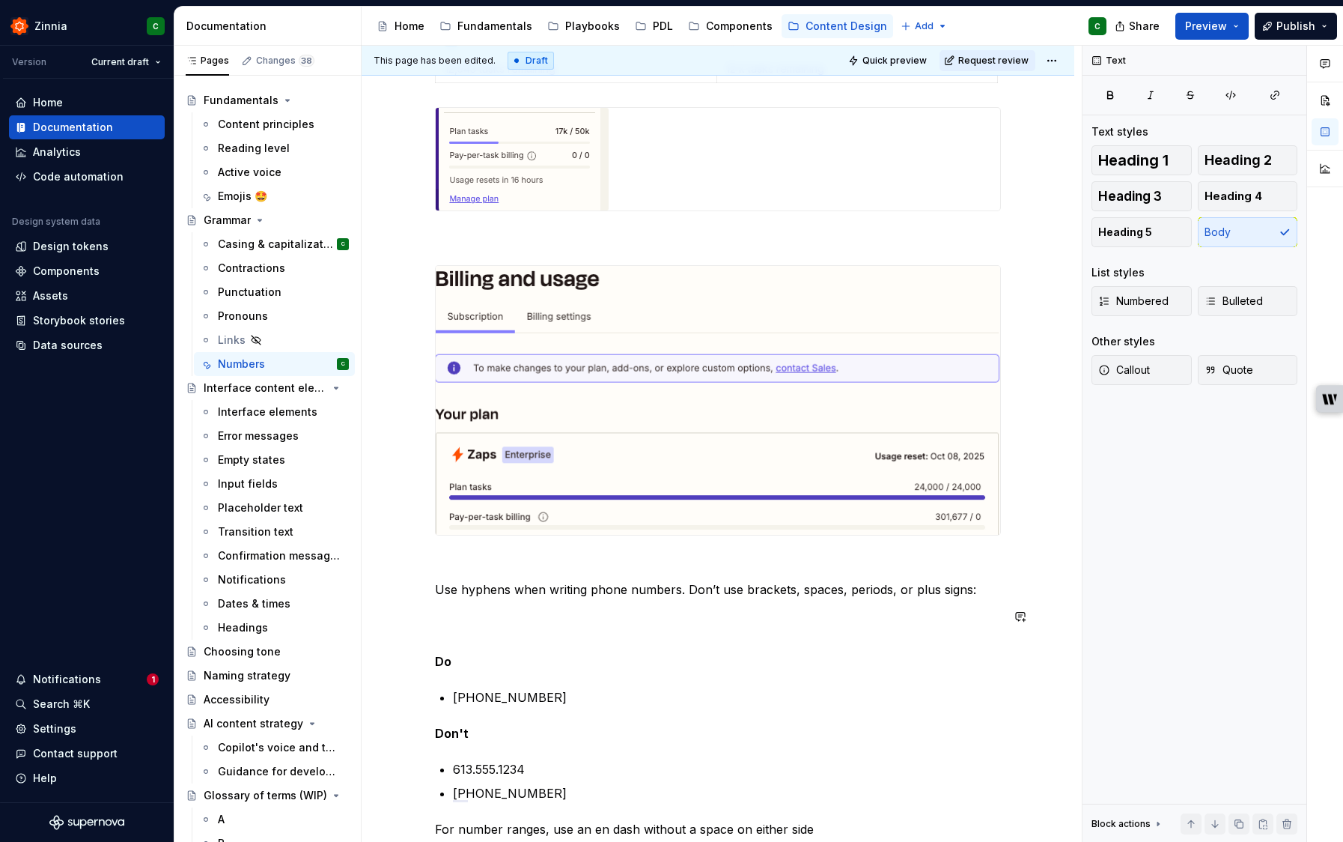
type textarea "*"
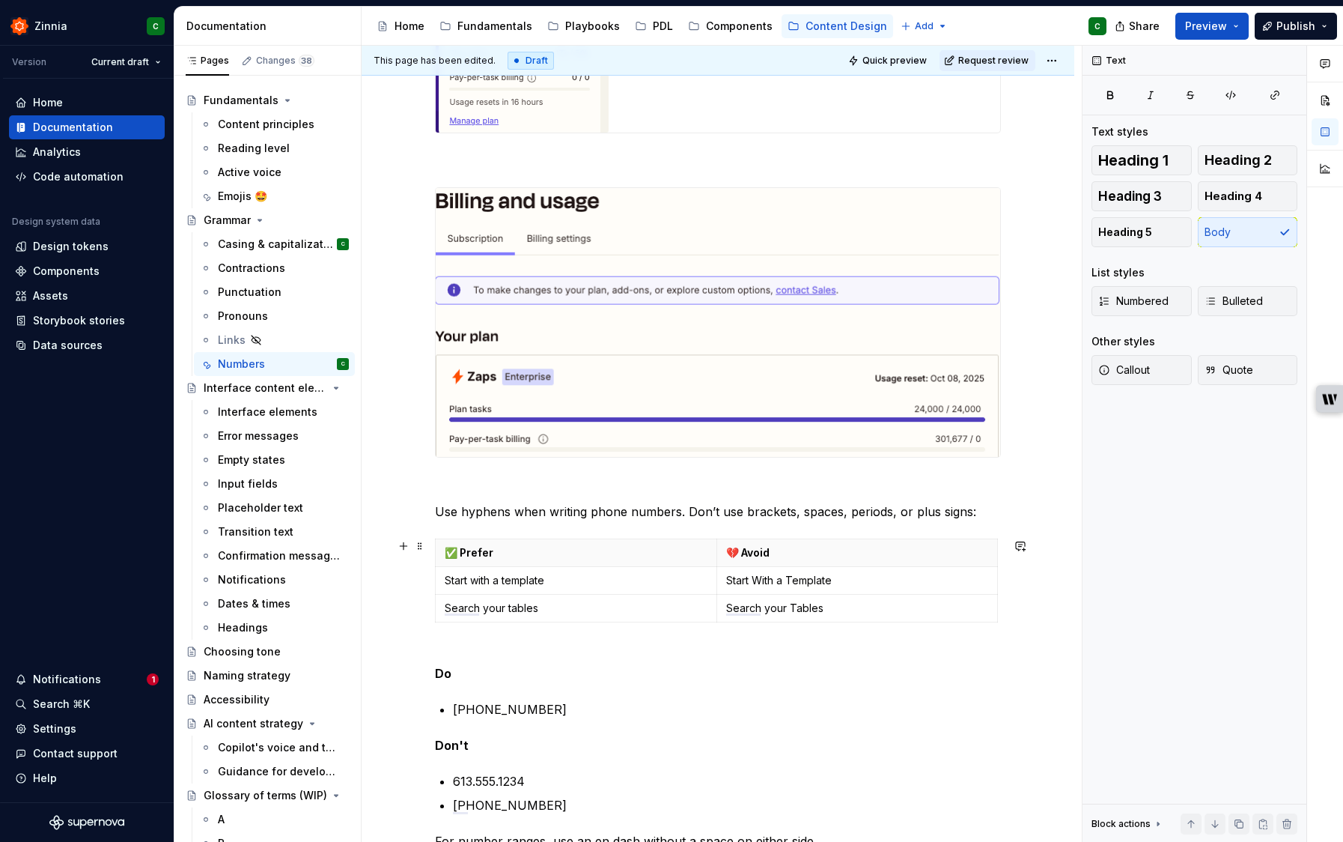
scroll to position [631, 0]
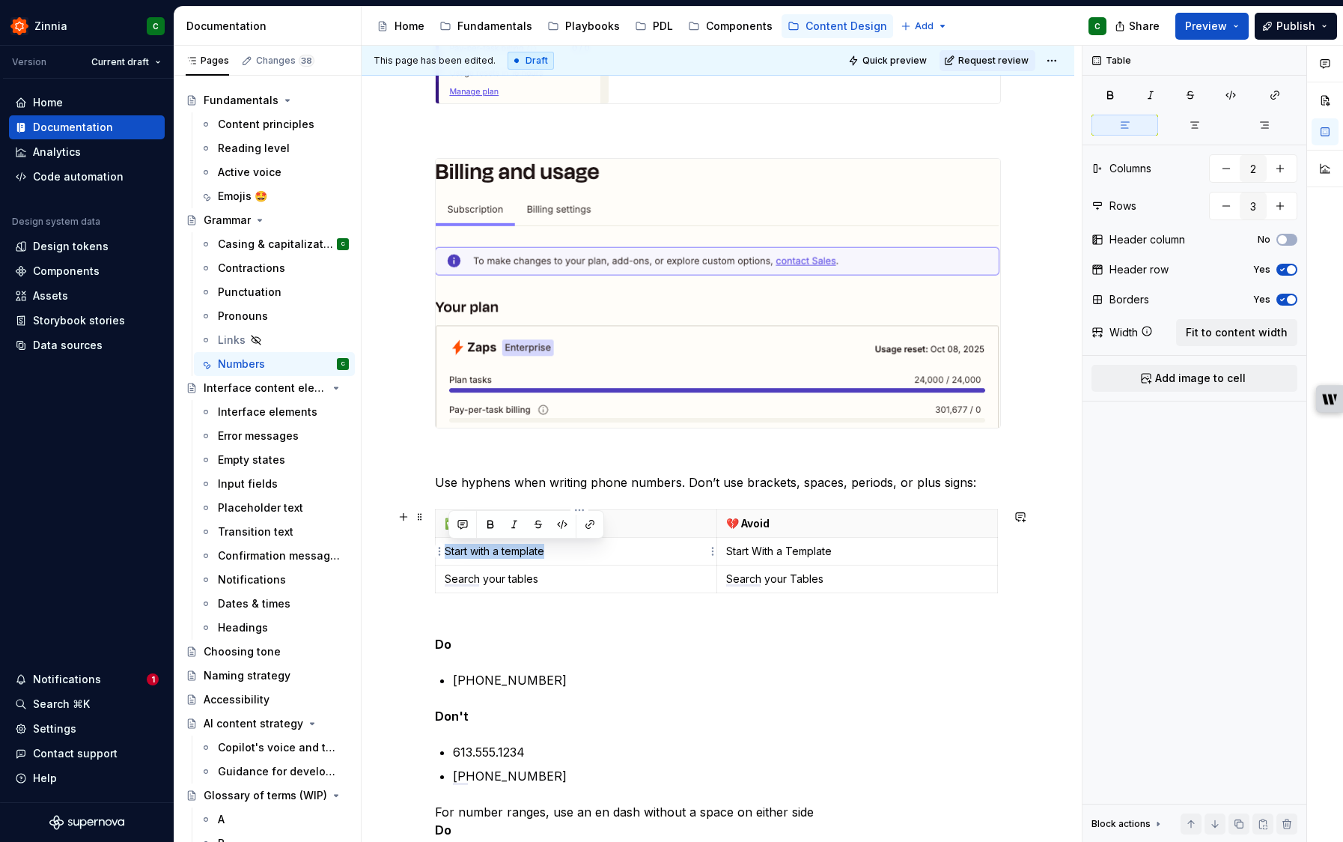
drag, startPoint x: 549, startPoint y: 555, endPoint x: 458, endPoint y: 550, distance: 91.5
click at [450, 549] on p "Start with a template" at bounding box center [576, 551] width 263 height 15
drag, startPoint x: 550, startPoint y: 580, endPoint x: 456, endPoint y: 569, distance: 94.3
click at [448, 569] on td "Search your tables" at bounding box center [577, 579] width 282 height 28
drag, startPoint x: 839, startPoint y: 580, endPoint x: 831, endPoint y: 565, distance: 16.7
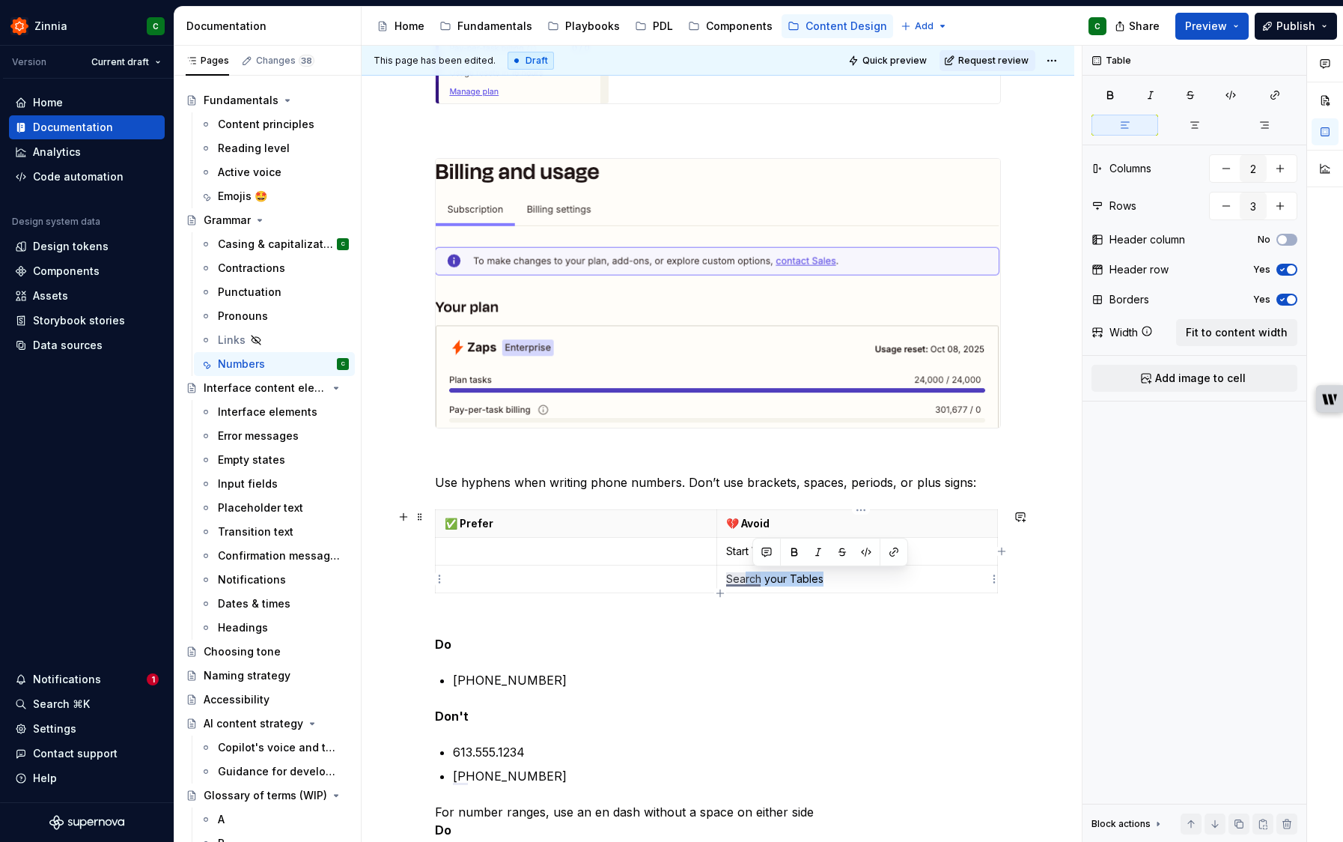
click at [749, 577] on p "Search your Tables" at bounding box center [857, 578] width 263 height 15
drag, startPoint x: 851, startPoint y: 553, endPoint x: 735, endPoint y: 552, distance: 116.1
click at [735, 552] on p "Start With a Template" at bounding box center [857, 551] width 263 height 15
click at [607, 552] on p "To enrich screen reader interactions, please activate Accessibility in Grammarl…" at bounding box center [576, 551] width 263 height 15
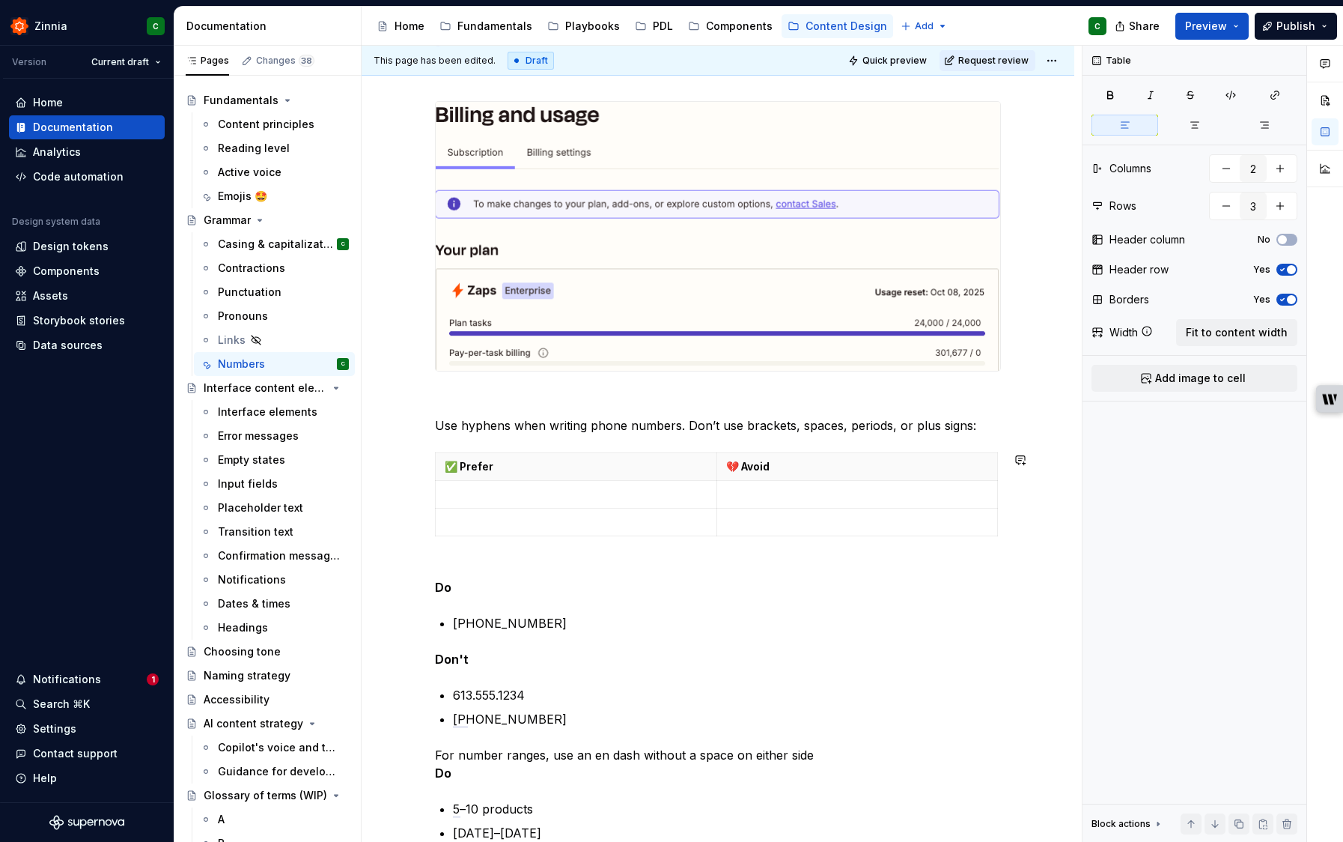
scroll to position [693, 0]
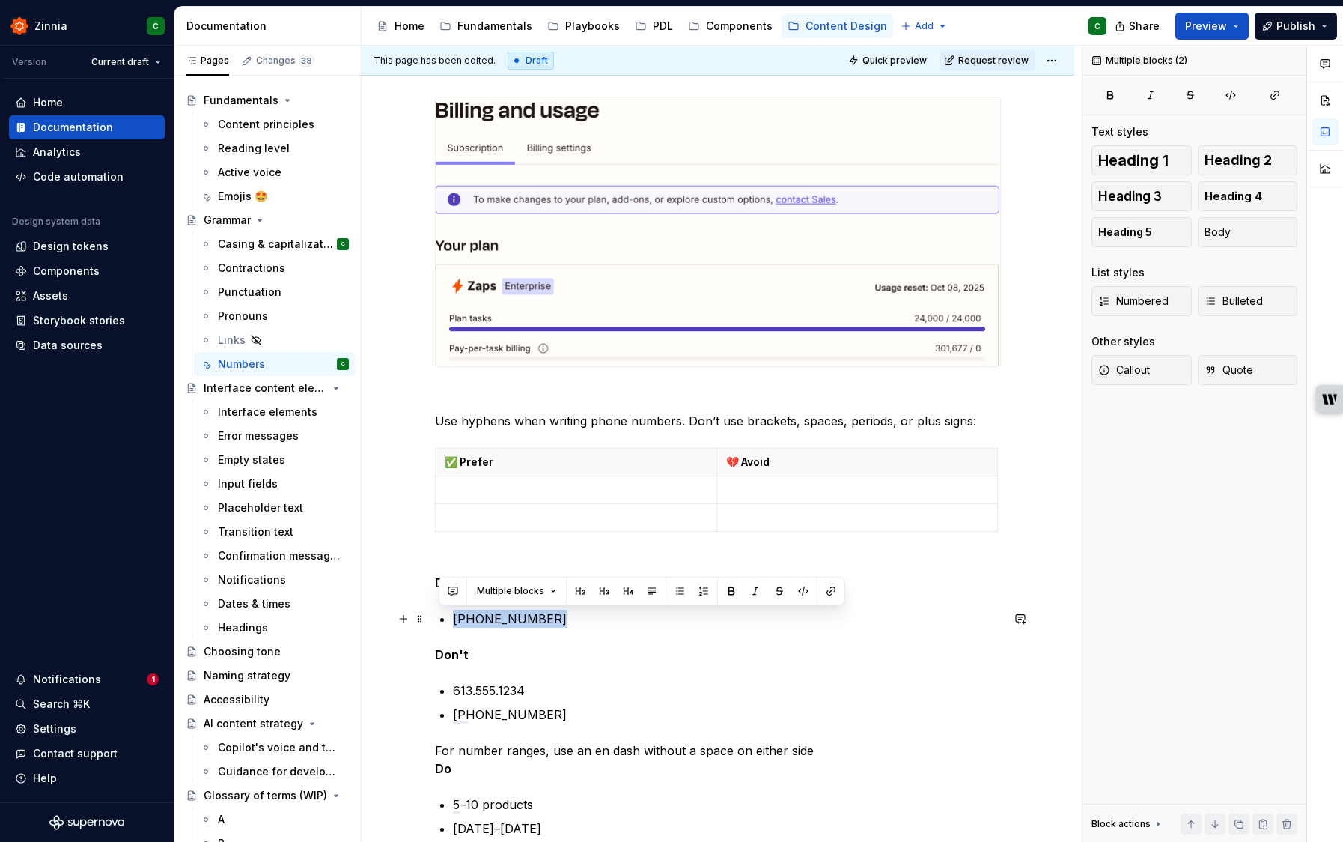
drag, startPoint x: 564, startPoint y: 628, endPoint x: 430, endPoint y: 614, distance: 134.8
click at [435, 613] on div "Numbers Use numerals ✅ Prefer 💔 Avoid 9 nine 100 one hundred You have 5 tasks l…" at bounding box center [718, 435] width 566 height 1665
copy p "1-514-555-1234"
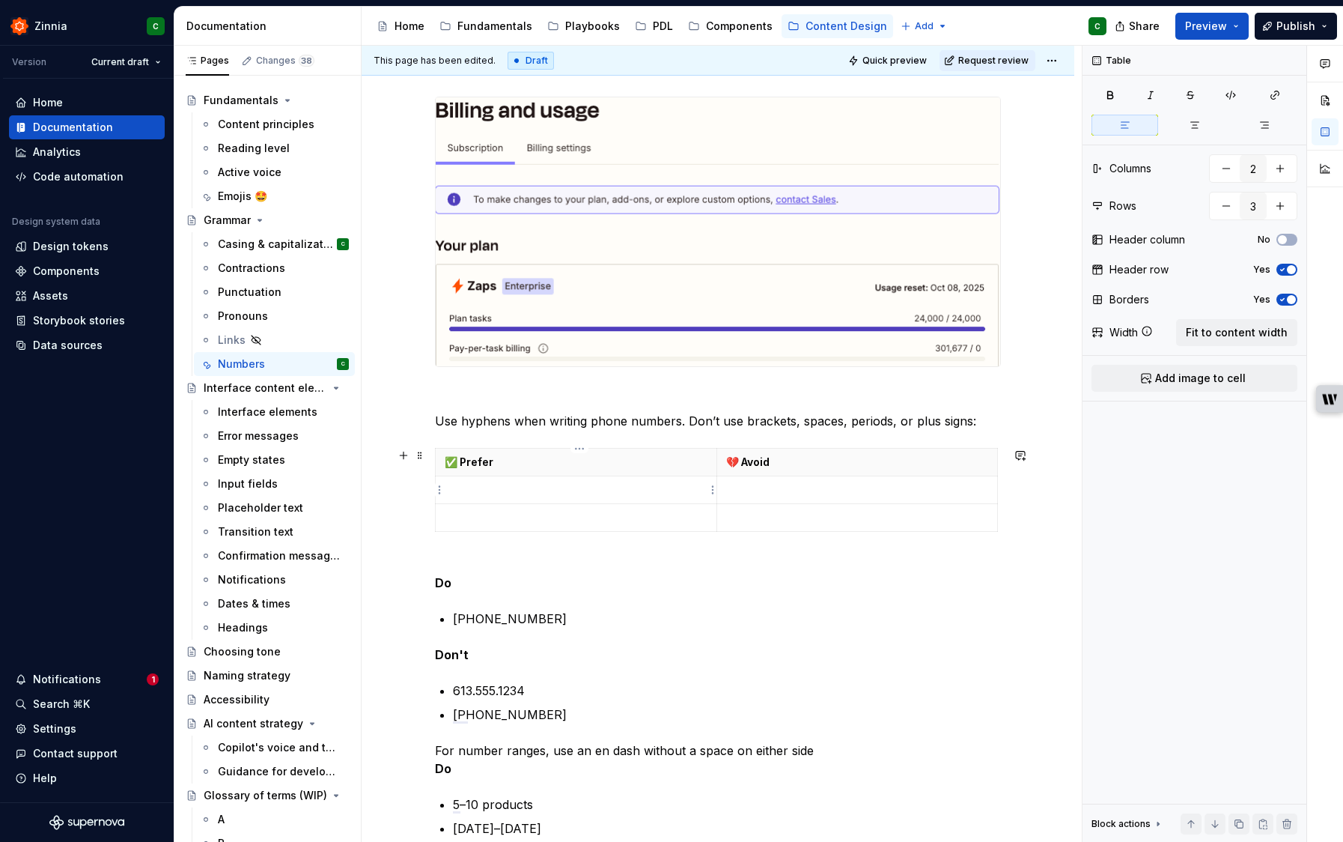
click at [473, 484] on p "To enrich screen reader interactions, please activate Accessibility in Grammarl…" at bounding box center [576, 489] width 263 height 15
click at [538, 669] on div "Numbers Use numerals ✅ Prefer 💔 Avoid 9 nine 100 one hundred You have 5 tasks l…" at bounding box center [718, 426] width 566 height 1647
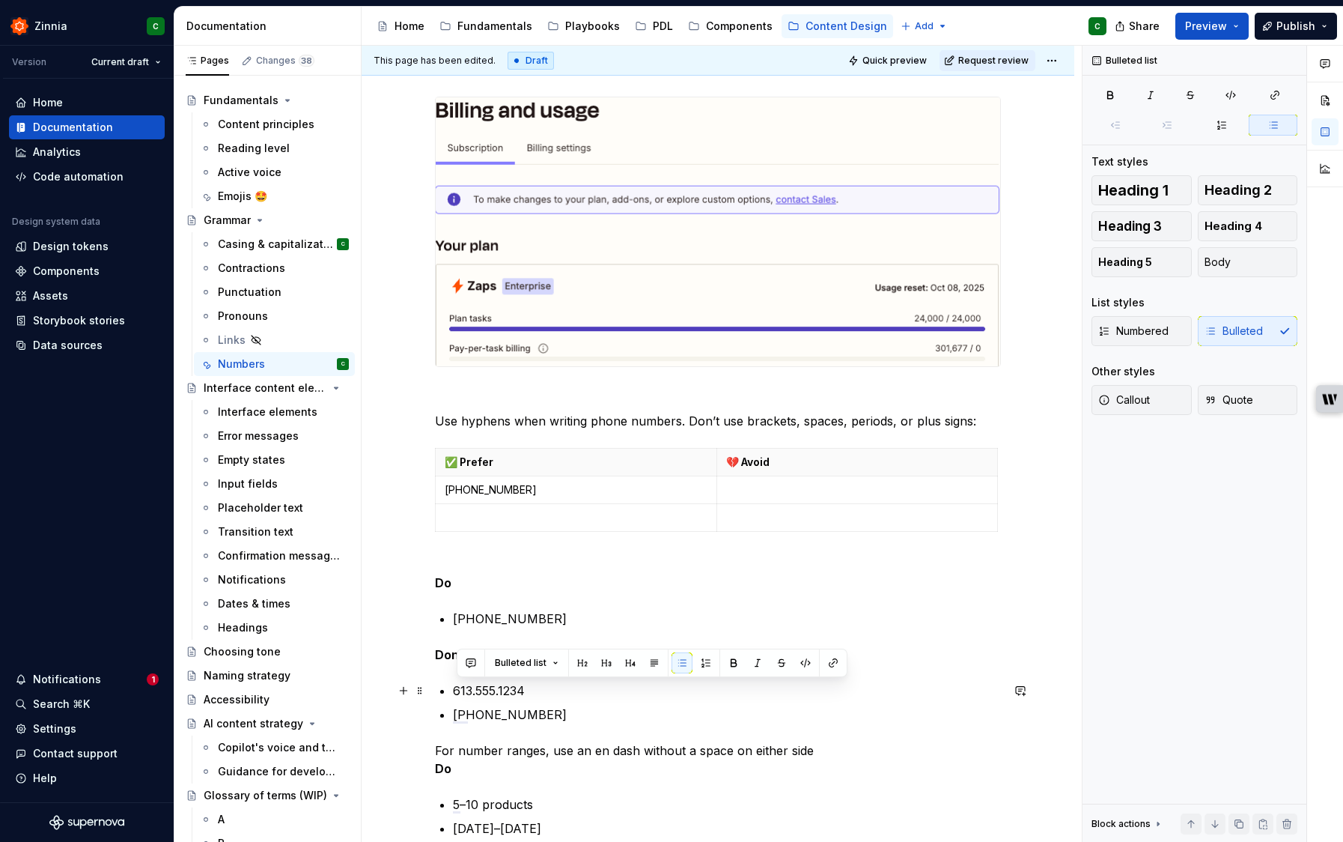
drag, startPoint x: 567, startPoint y: 711, endPoint x: 455, endPoint y: 689, distance: 113.8
click at [455, 689] on div "Numbers Use numerals ✅ Prefer 💔 Avoid 9 nine 100 one hundred You have 5 tasks l…" at bounding box center [718, 426] width 566 height 1647
copy ul "613.555.1234 1-(514)-555-1234"
click at [780, 481] on td "To enrich screen reader interactions, please activate Accessibility in Grammarl…" at bounding box center [858, 490] width 282 height 28
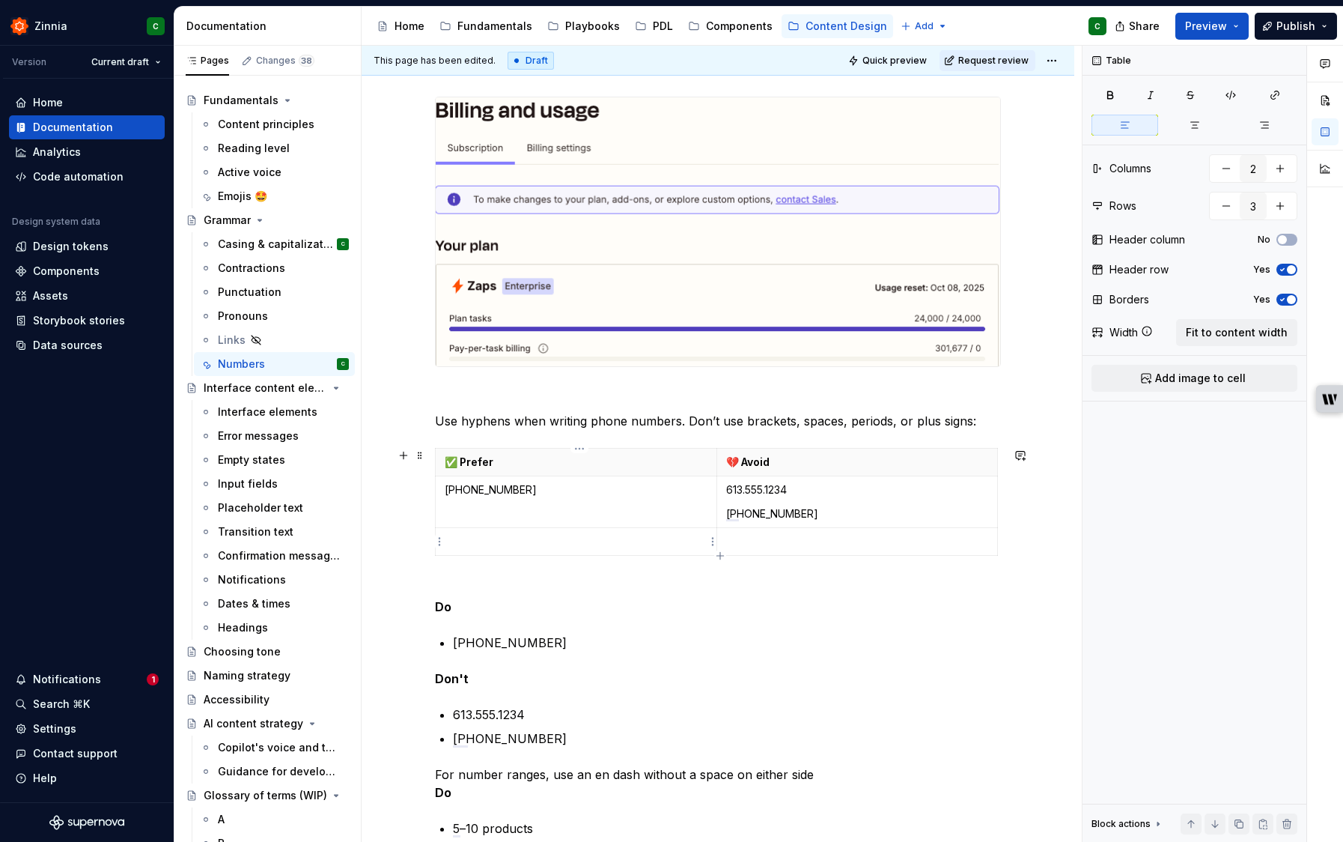
click at [625, 542] on p "To enrich screen reader interactions, please activate Accessibility in Grammarl…" at bounding box center [576, 541] width 263 height 15
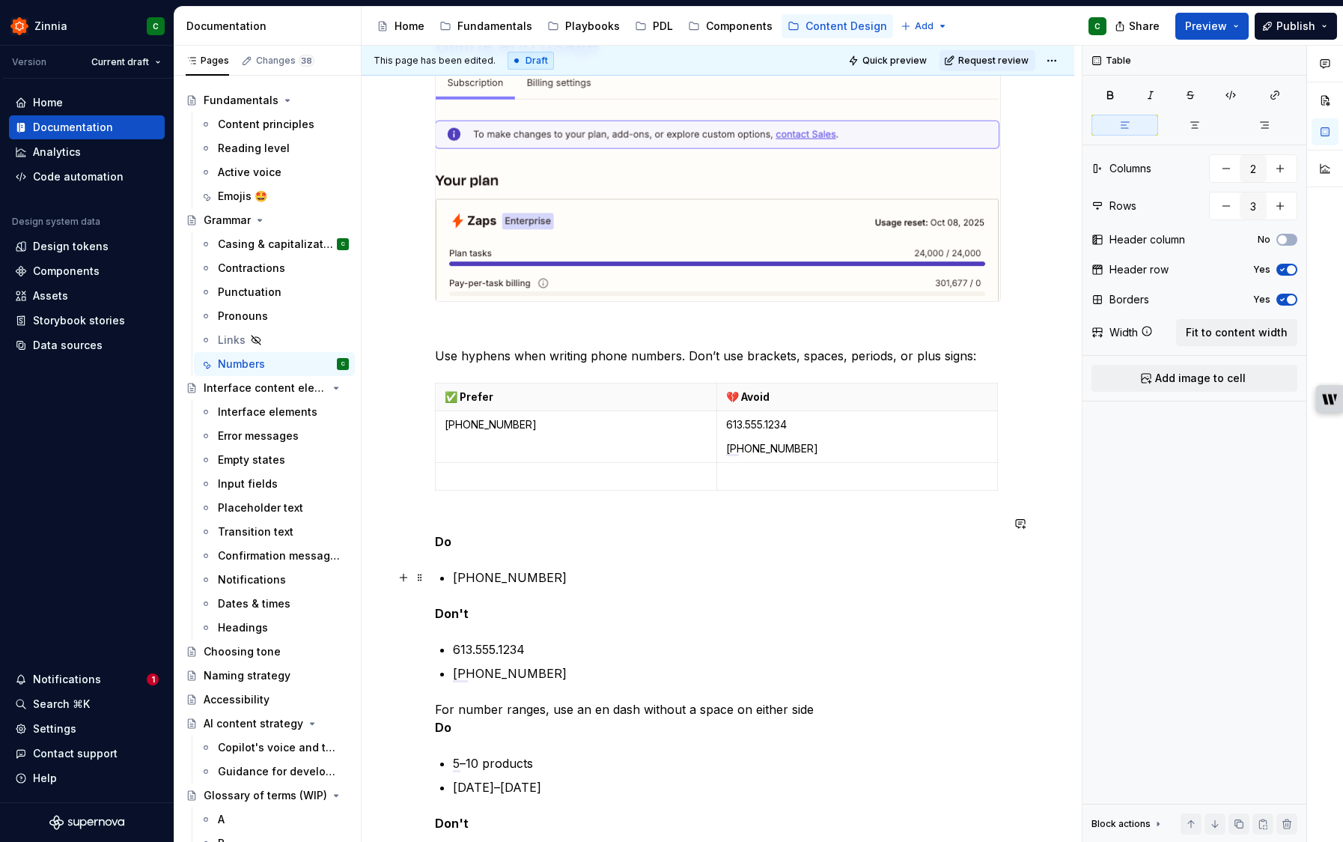
scroll to position [842, 0]
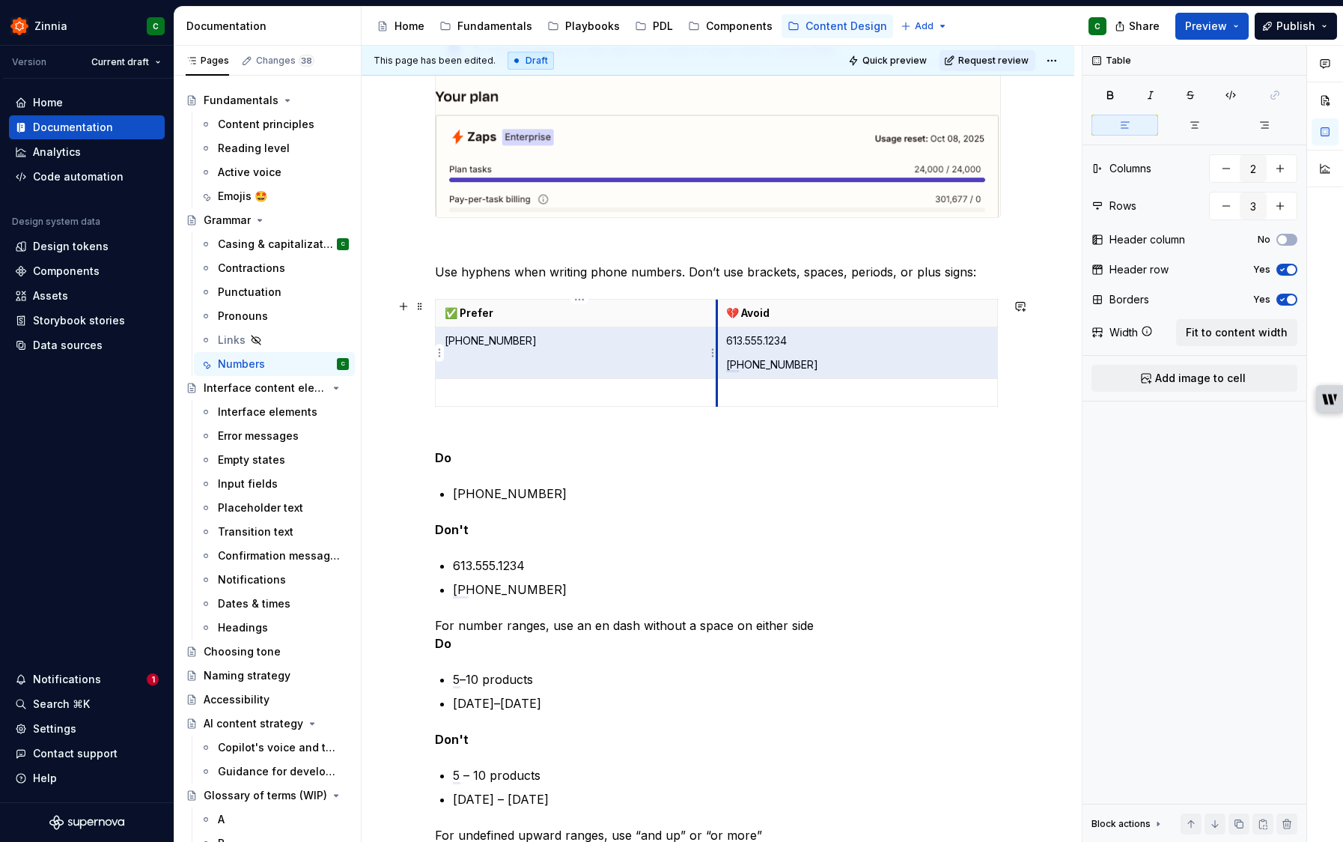
drag, startPoint x: 832, startPoint y: 362, endPoint x: 718, endPoint y: 361, distance: 113.8
click at [717, 361] on tr "1-514-555-1234 613.555.1234 1-(514)-555-1234" at bounding box center [717, 353] width 562 height 52
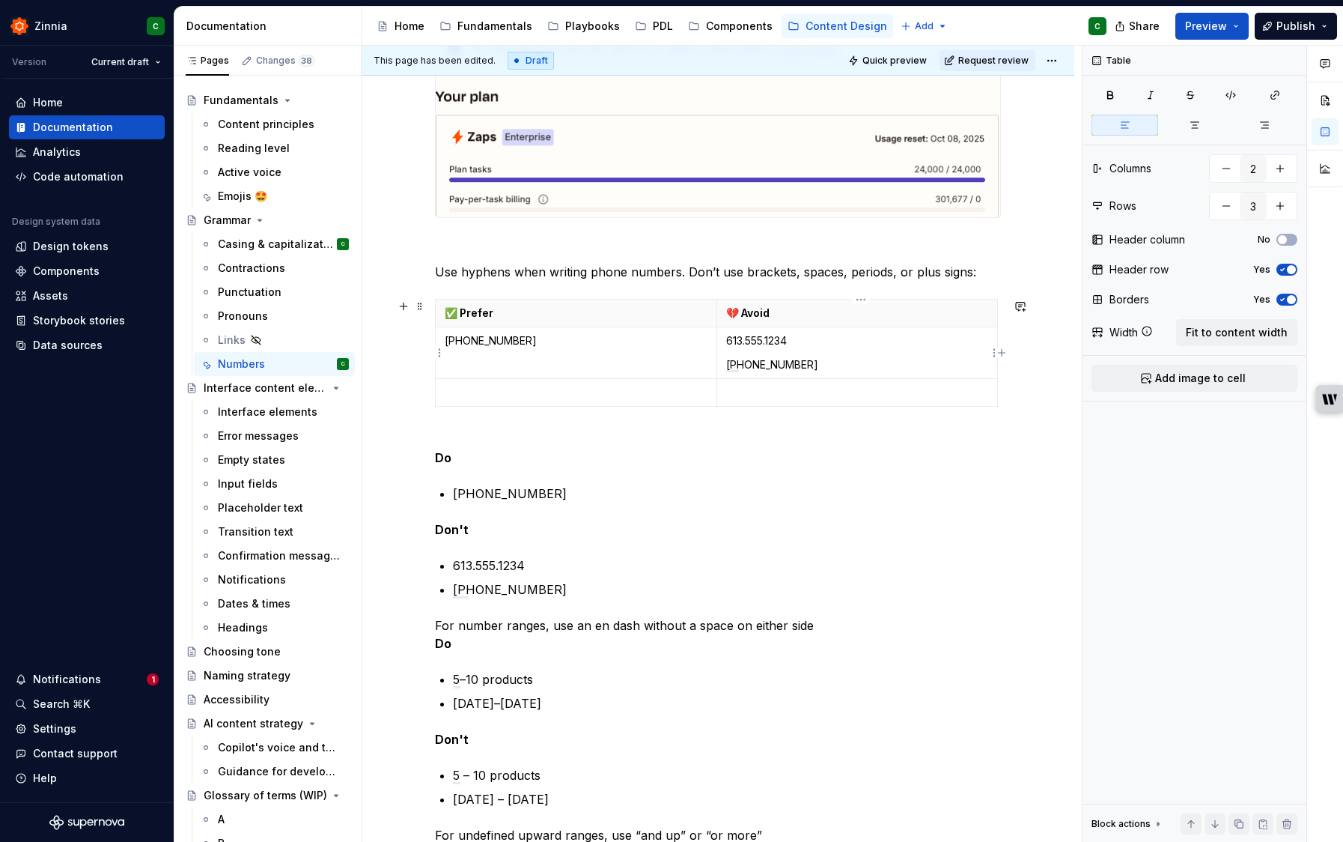
click at [767, 363] on p "1-(514)-555-1234" at bounding box center [857, 364] width 263 height 15
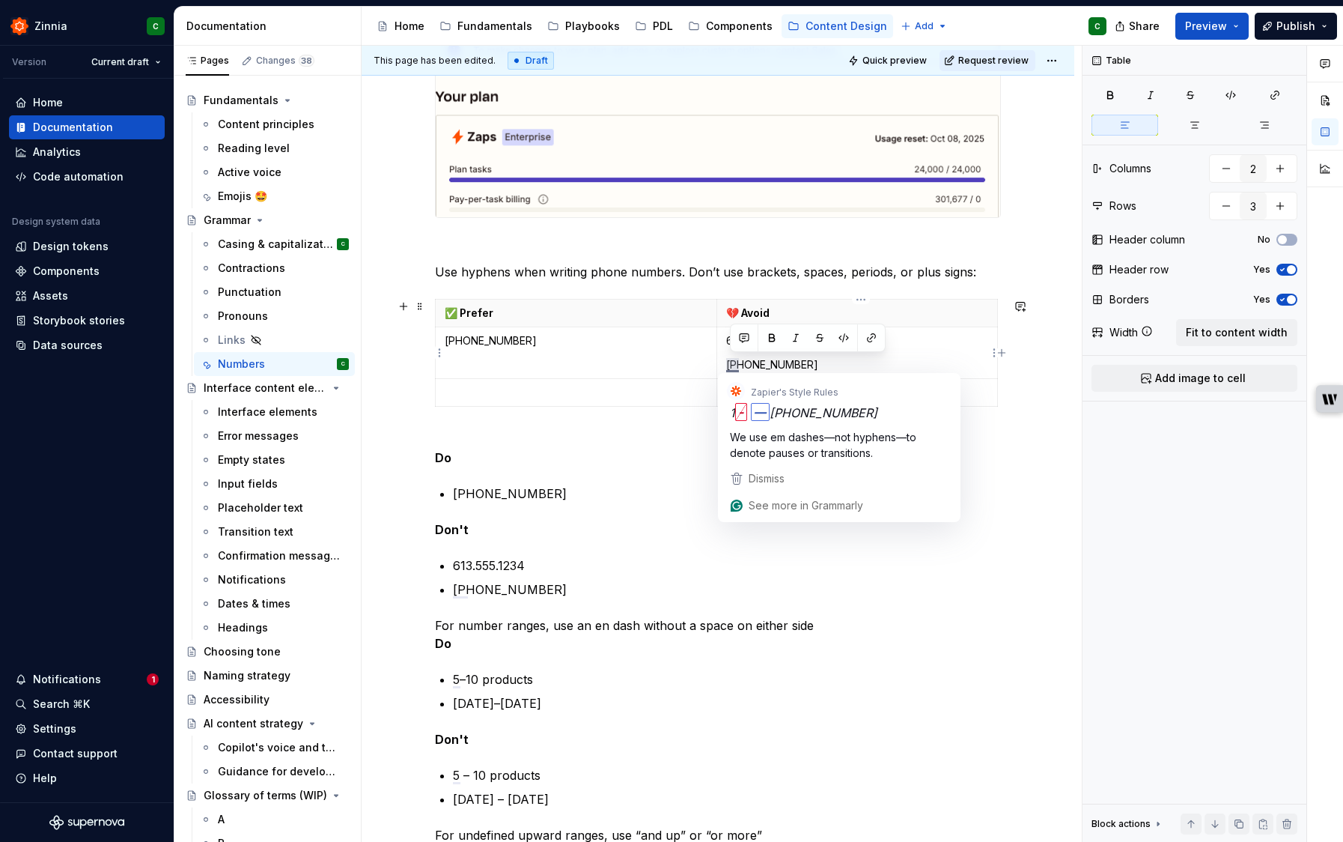
drag, startPoint x: 816, startPoint y: 367, endPoint x: 727, endPoint y: 364, distance: 89.2
click at [726, 364] on td "613.555.1234 1-(514)-555-1234" at bounding box center [858, 353] width 282 height 52
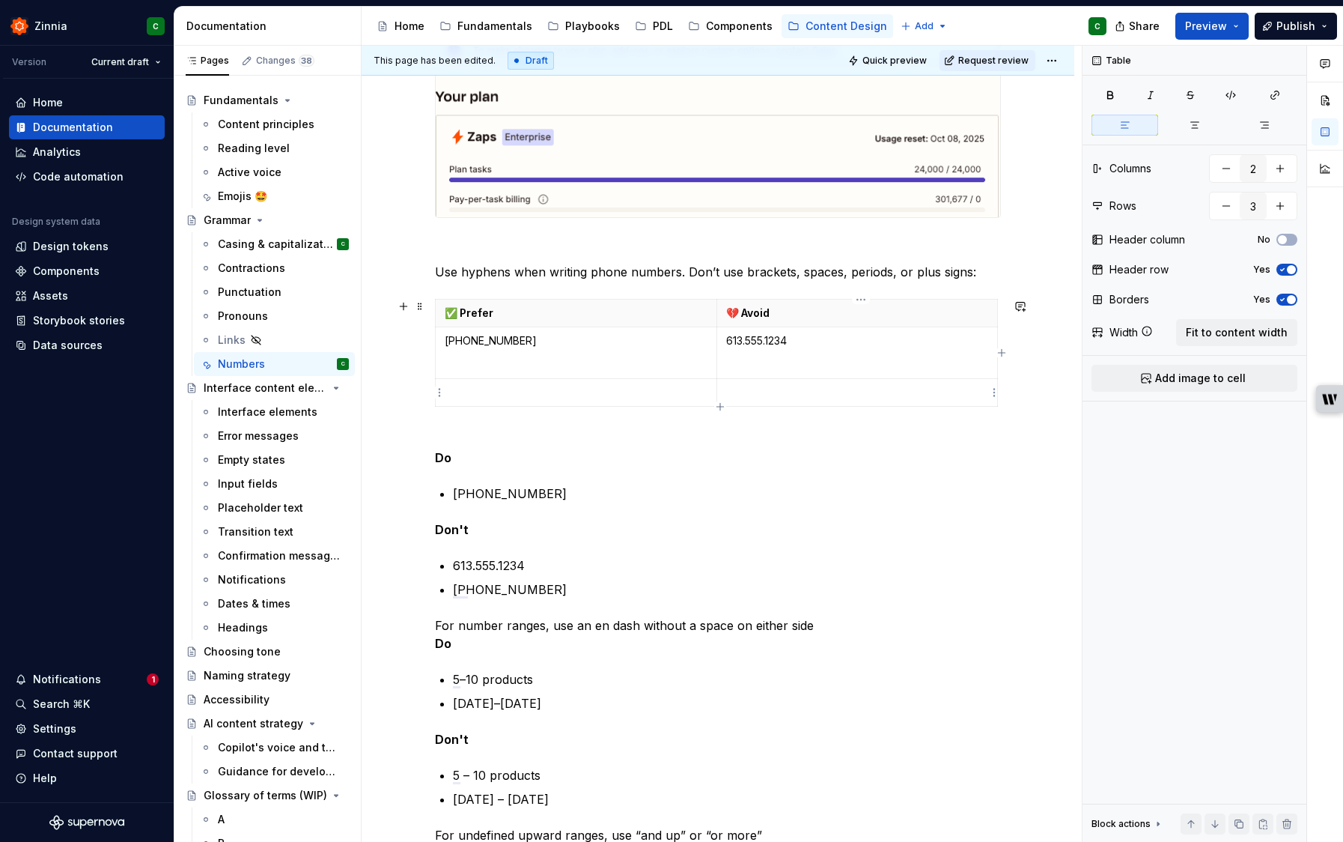
click at [750, 395] on p "To enrich screen reader interactions, please activate Accessibility in Grammarl…" at bounding box center [857, 392] width 263 height 15
click at [753, 360] on p "To enrich screen reader interactions, please activate Accessibility in Grammarl…" at bounding box center [857, 364] width 263 height 15
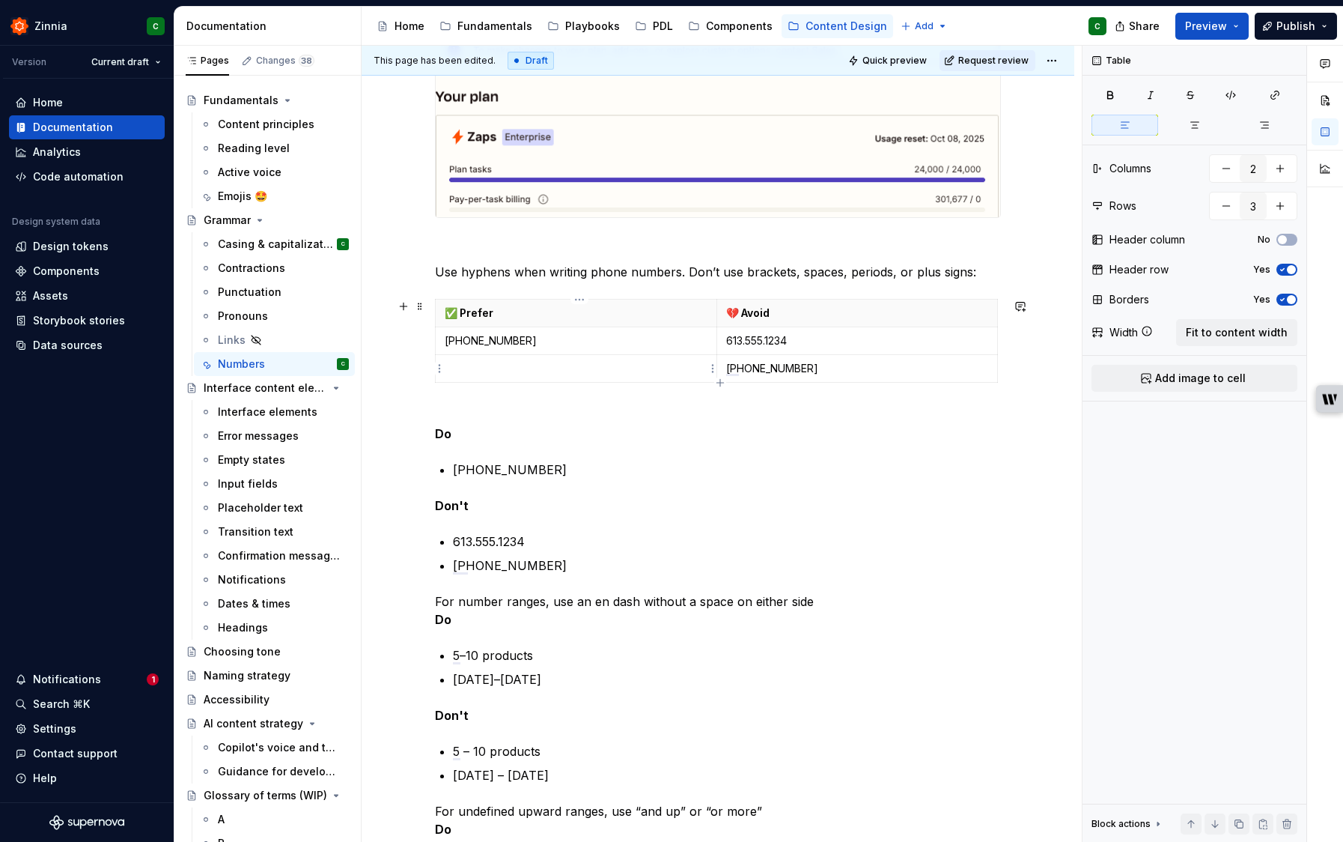
click at [624, 366] on p "To enrich screen reader interactions, please activate Accessibility in Grammarl…" at bounding box center [576, 368] width 263 height 15
click at [664, 468] on p "1-514-555-1234" at bounding box center [727, 470] width 548 height 18
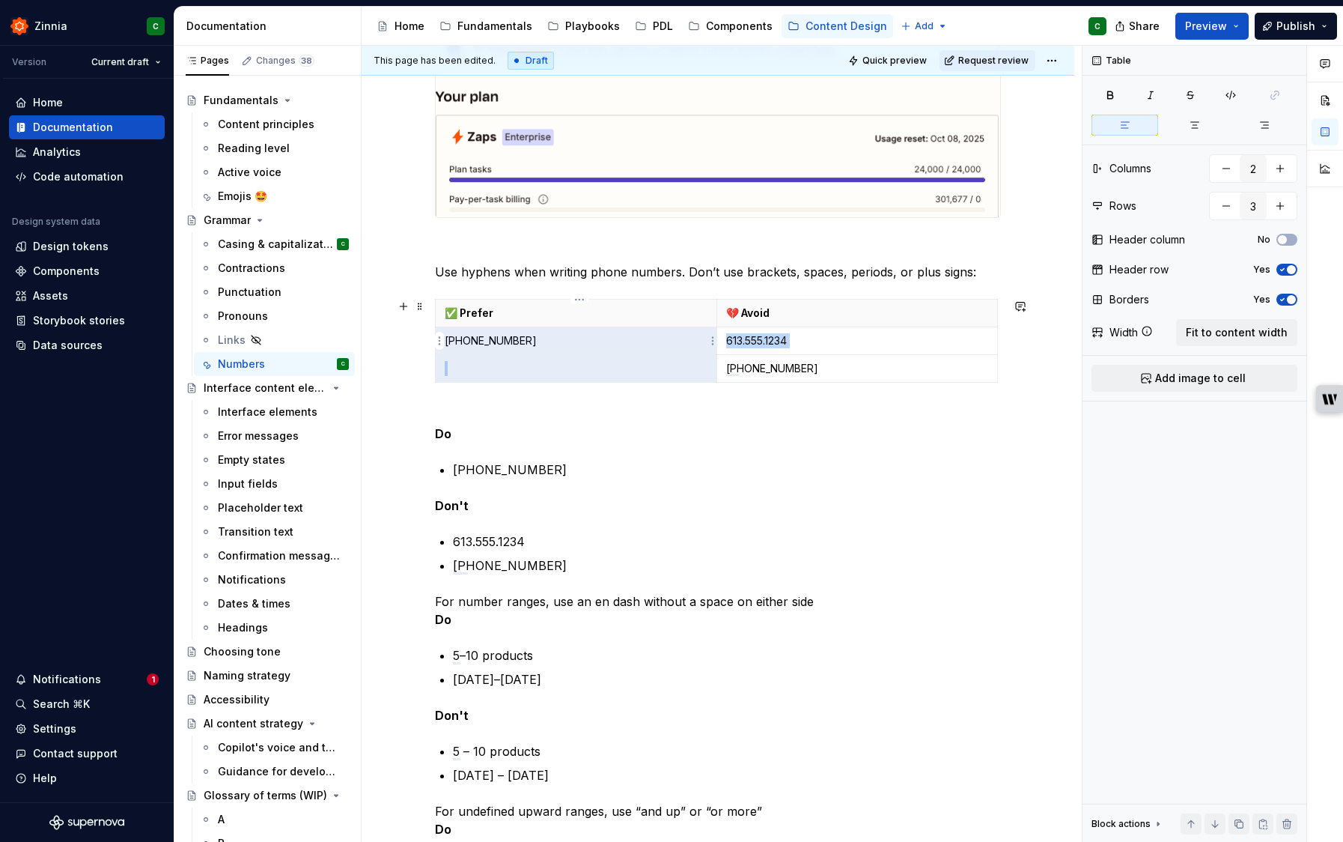
drag, startPoint x: 613, startPoint y: 371, endPoint x: 577, endPoint y: 350, distance: 41.6
click at [577, 350] on tbody "✅ Prefer 💔 Avoid 1-514-555-1234 613.555.1234 1-(514)-555-1234" at bounding box center [717, 341] width 562 height 83
drag, startPoint x: 669, startPoint y: 344, endPoint x: 674, endPoint y: 360, distance: 16.6
click at [666, 365] on tbody "✅ Prefer 💔 Avoid 1-514-555-1234 613.555.1234 1-(514)-555-1234" at bounding box center [717, 341] width 562 height 83
click at [712, 369] on html "Zinnia C Version Current draft Home Documentation Analytics Code automation Des…" at bounding box center [671, 421] width 1343 height 842
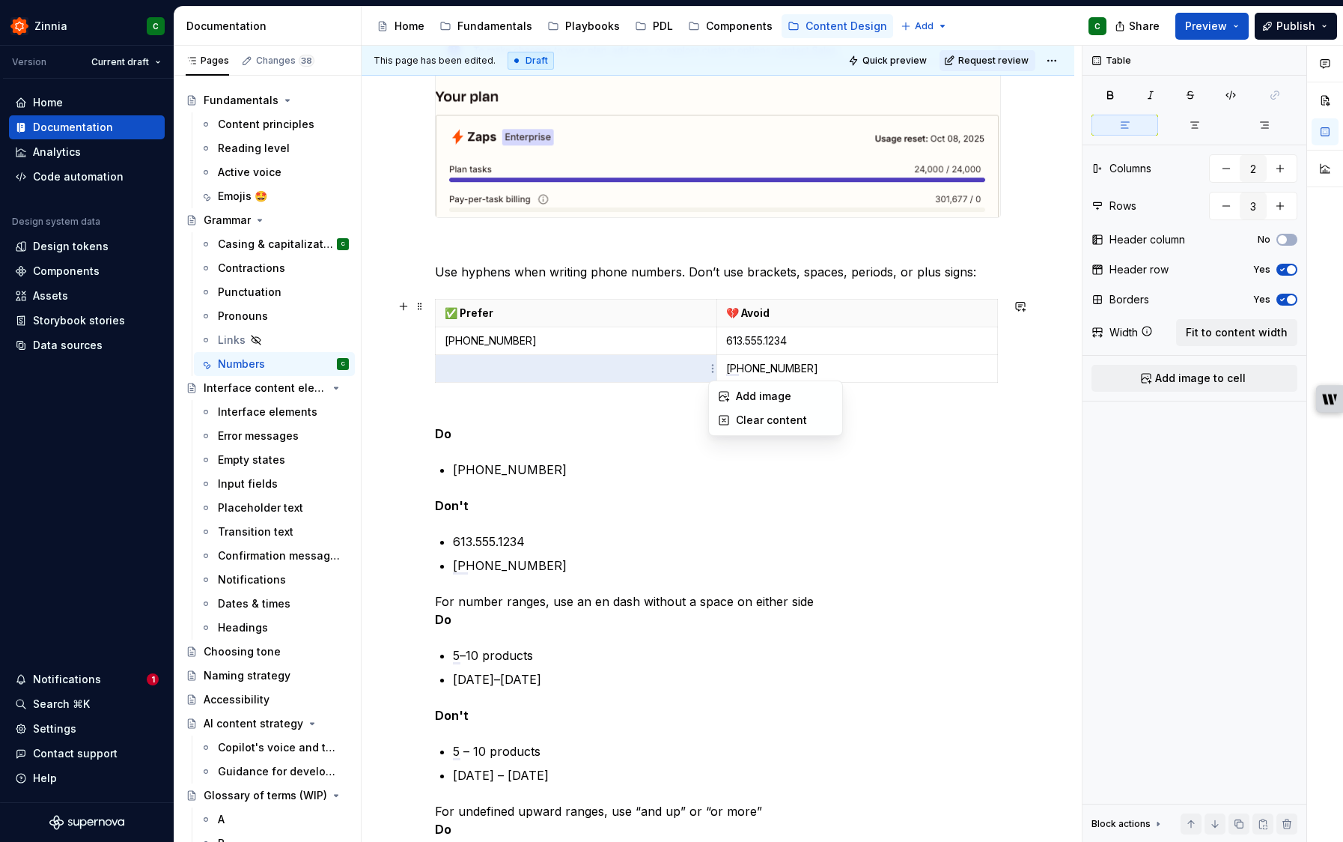
click at [637, 365] on html "Zinnia C Version Current draft Home Documentation Analytics Code automation Des…" at bounding box center [671, 421] width 1343 height 842
click at [650, 453] on div "Numbers Use numerals ✅ Prefer 💔 Avoid 9 nine 100 one hundred You have 5 tasks l…" at bounding box center [718, 277] width 566 height 1647
drag, startPoint x: 619, startPoint y: 371, endPoint x: 589, endPoint y: 353, distance: 34.9
click at [586, 352] on tbody "✅ Prefer 💔 Avoid 1-514-555-1234 613.555.1234 1-(514)-555-1234" at bounding box center [717, 341] width 562 height 83
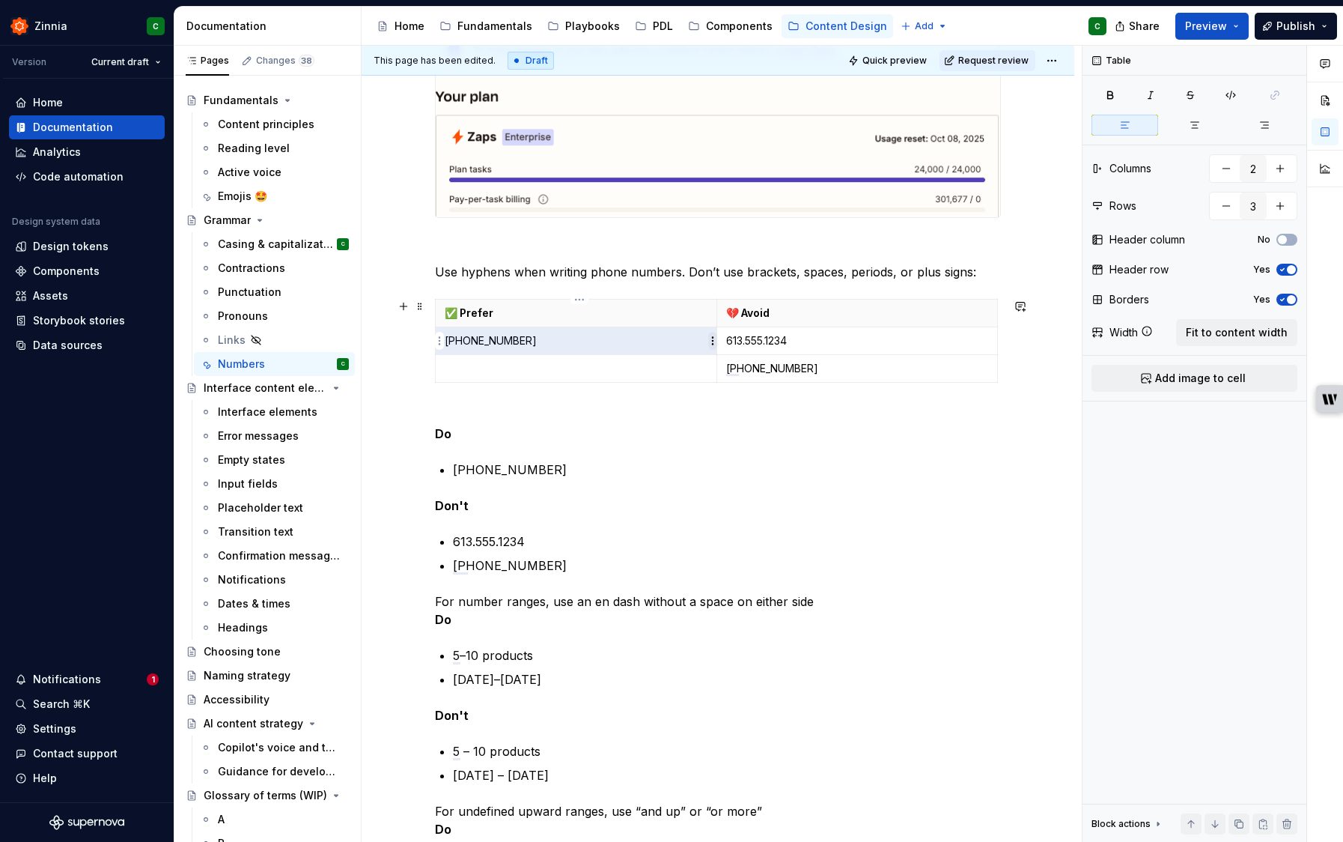
click at [711, 341] on html "Zinnia C Version Current draft Home Documentation Analytics Code automation Des…" at bounding box center [671, 421] width 1343 height 842
click at [622, 438] on html "Zinnia C Version Current draft Home Documentation Analytics Code automation Des…" at bounding box center [671, 421] width 1343 height 842
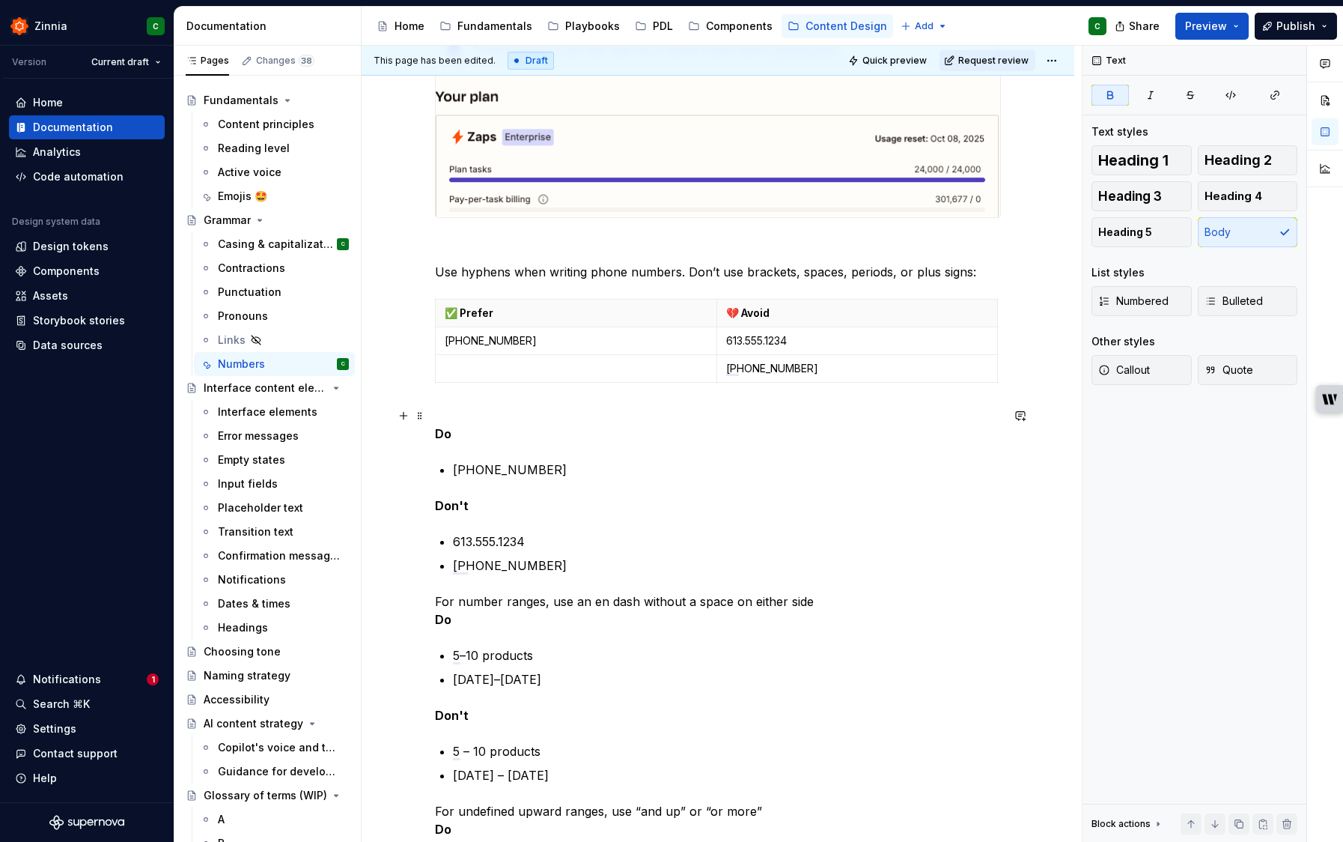
click at [622, 440] on p "Do" at bounding box center [718, 425] width 566 height 36
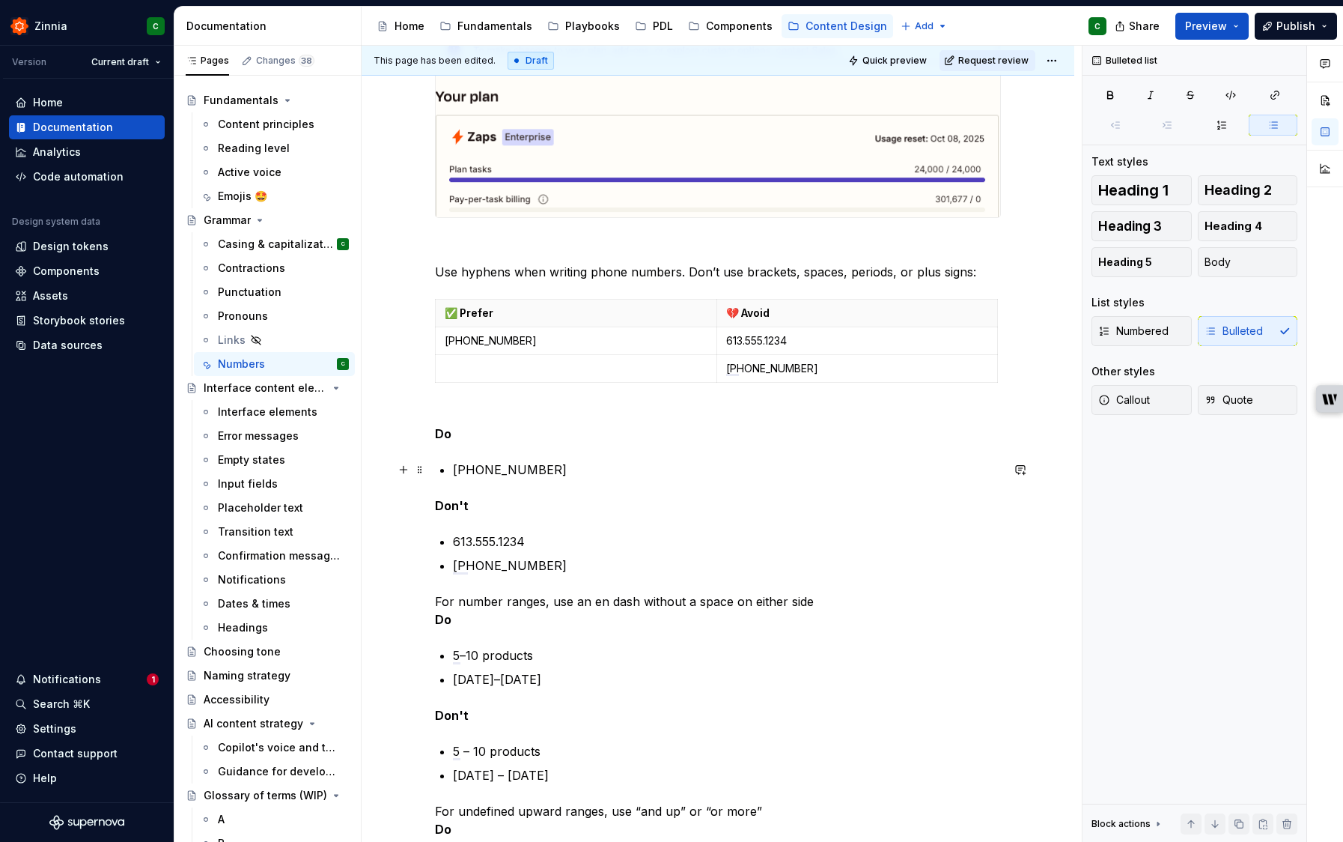
click at [572, 470] on p "1-514-555-1234" at bounding box center [727, 470] width 548 height 18
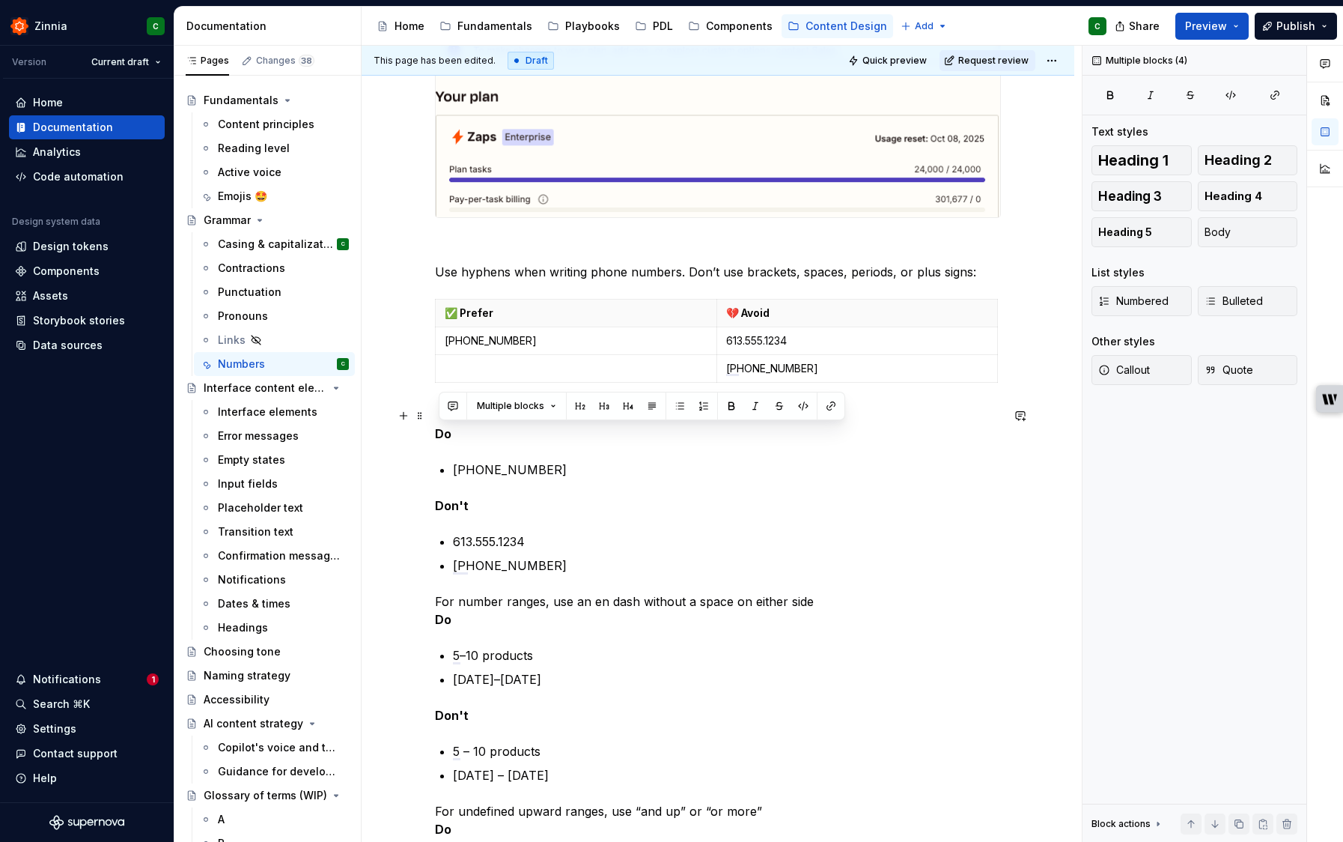
drag, startPoint x: 541, startPoint y: 559, endPoint x: 441, endPoint y: 434, distance: 160.5
click at [440, 434] on div "Numbers Use numerals ✅ Prefer 💔 Avoid 9 nine 100 one hundred You have 5 tasks l…" at bounding box center [718, 277] width 566 height 1647
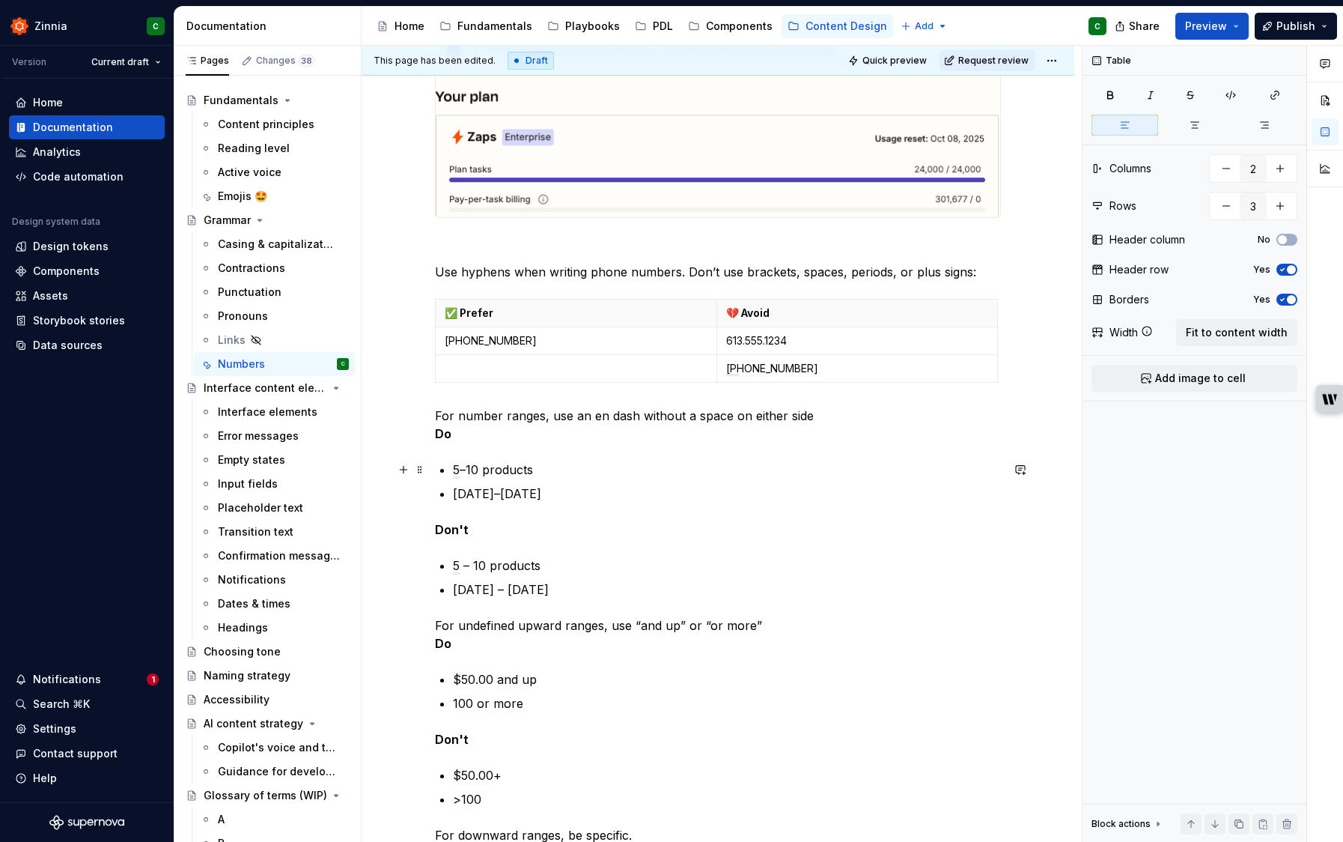
click at [622, 467] on p "5–10 products" at bounding box center [727, 470] width 548 height 18
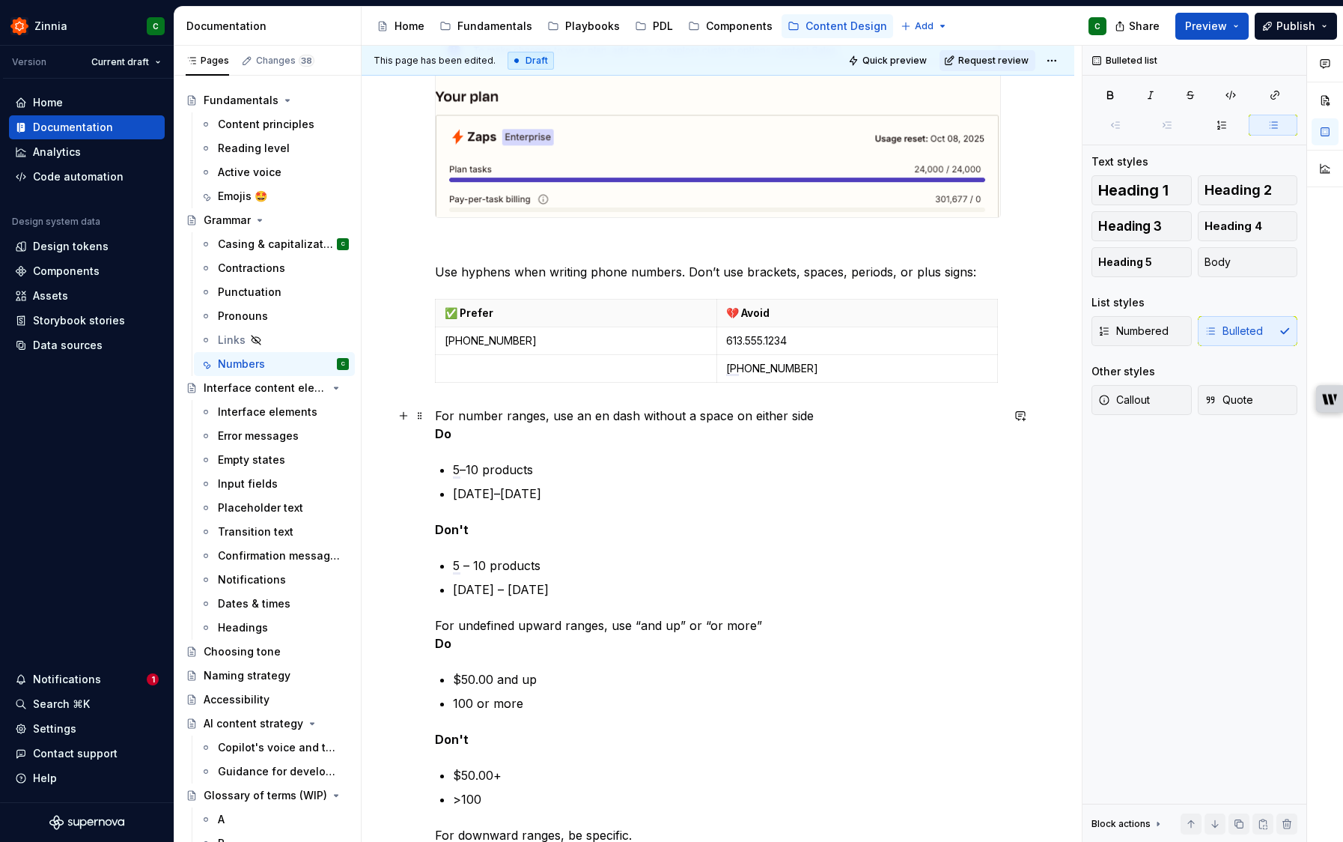
click at [842, 410] on p "For number ranges, use an en dash without a space on either side Do" at bounding box center [718, 425] width 566 height 36
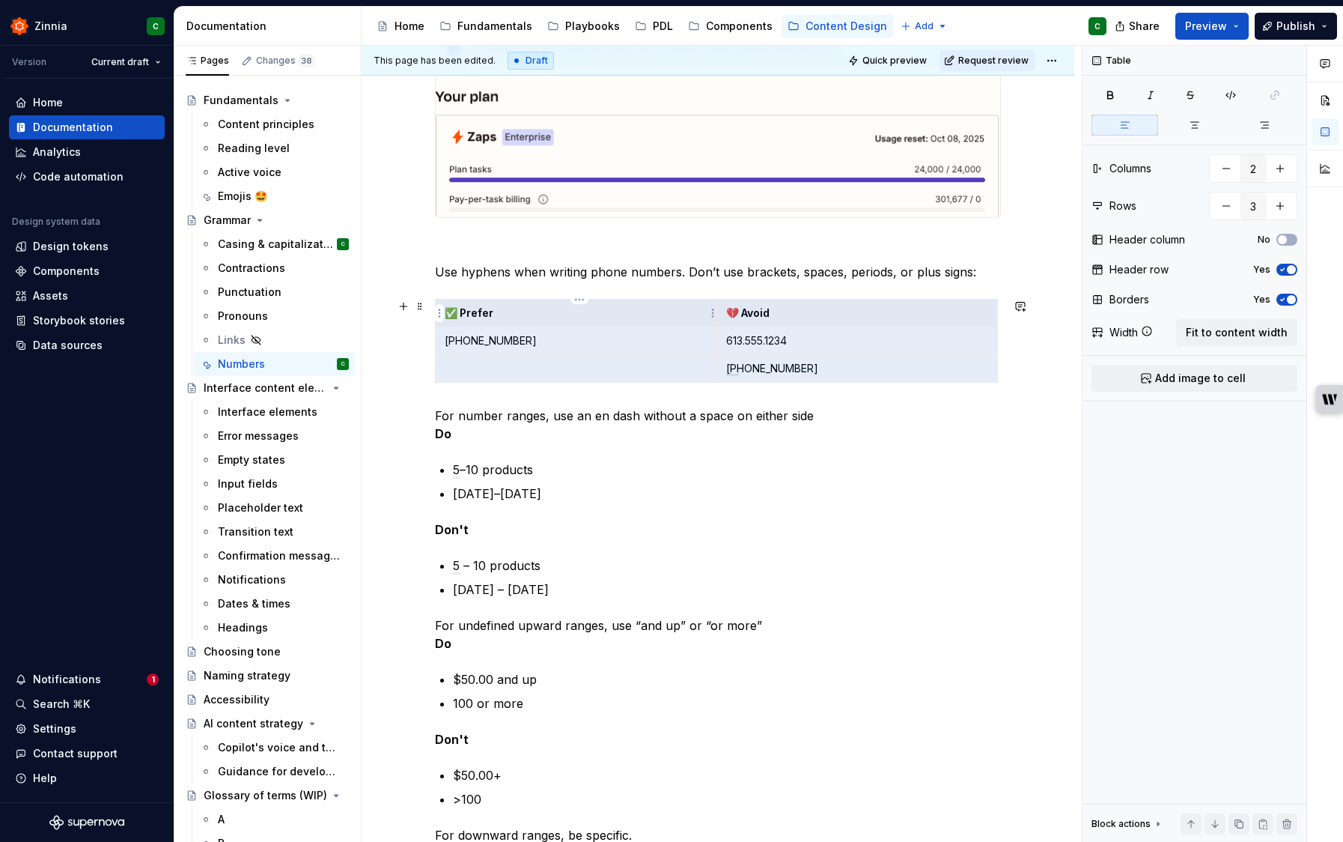
drag, startPoint x: 801, startPoint y: 364, endPoint x: 534, endPoint y: 317, distance: 270.7
click at [533, 317] on tbody "✅ Prefer 💔 Avoid 1-514-555-1234 613.555.1234 1-(514)-555-1234" at bounding box center [717, 341] width 562 height 83
drag, startPoint x: 544, startPoint y: 460, endPoint x: 667, endPoint y: 429, distance: 126.6
click at [544, 460] on div "Numbers Use numerals ✅ Prefer 💔 Avoid 9 nine 100 one hundred You have 5 tasks l…" at bounding box center [718, 185] width 566 height 1462
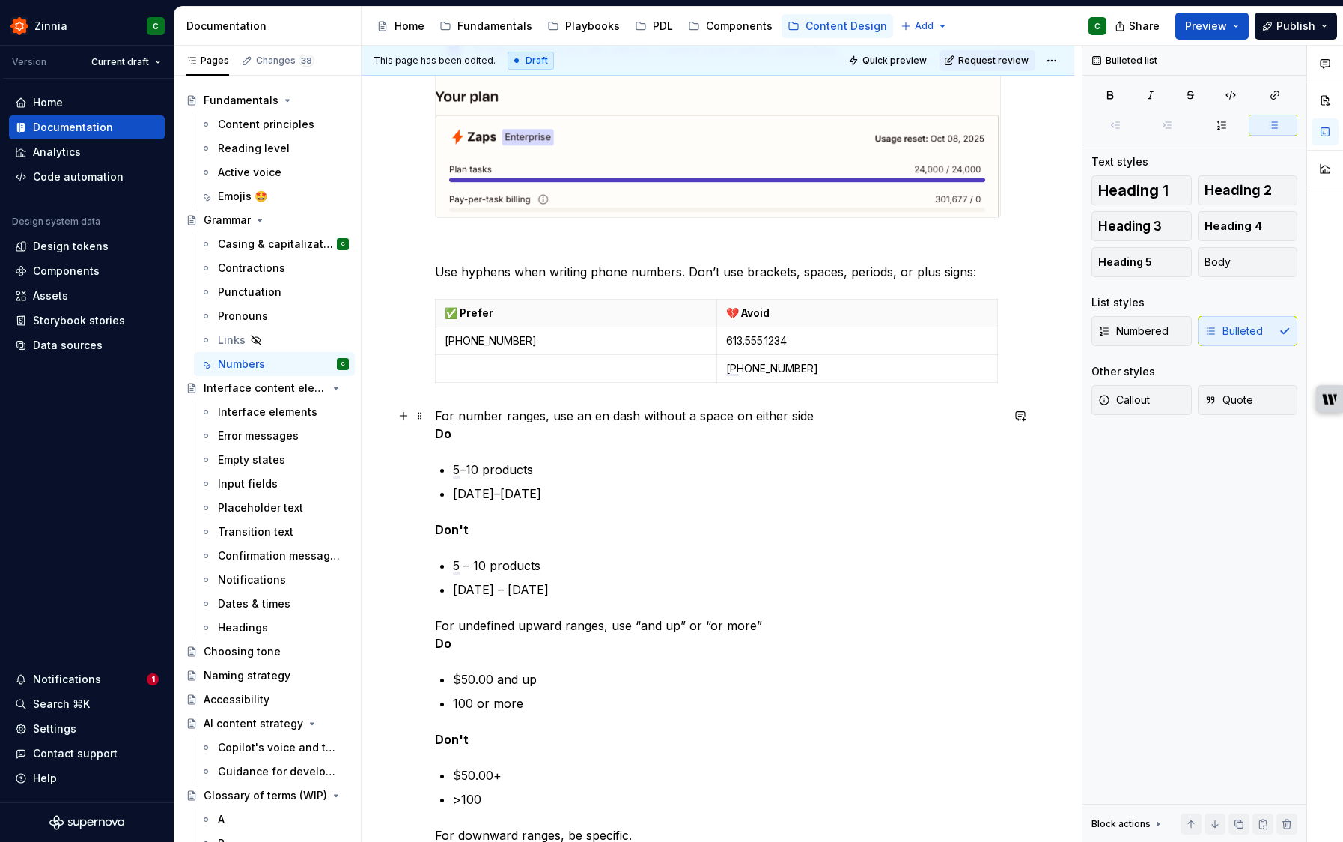
click at [836, 421] on p "For number ranges, use an en dash without a space on either side Do" at bounding box center [718, 425] width 566 height 36
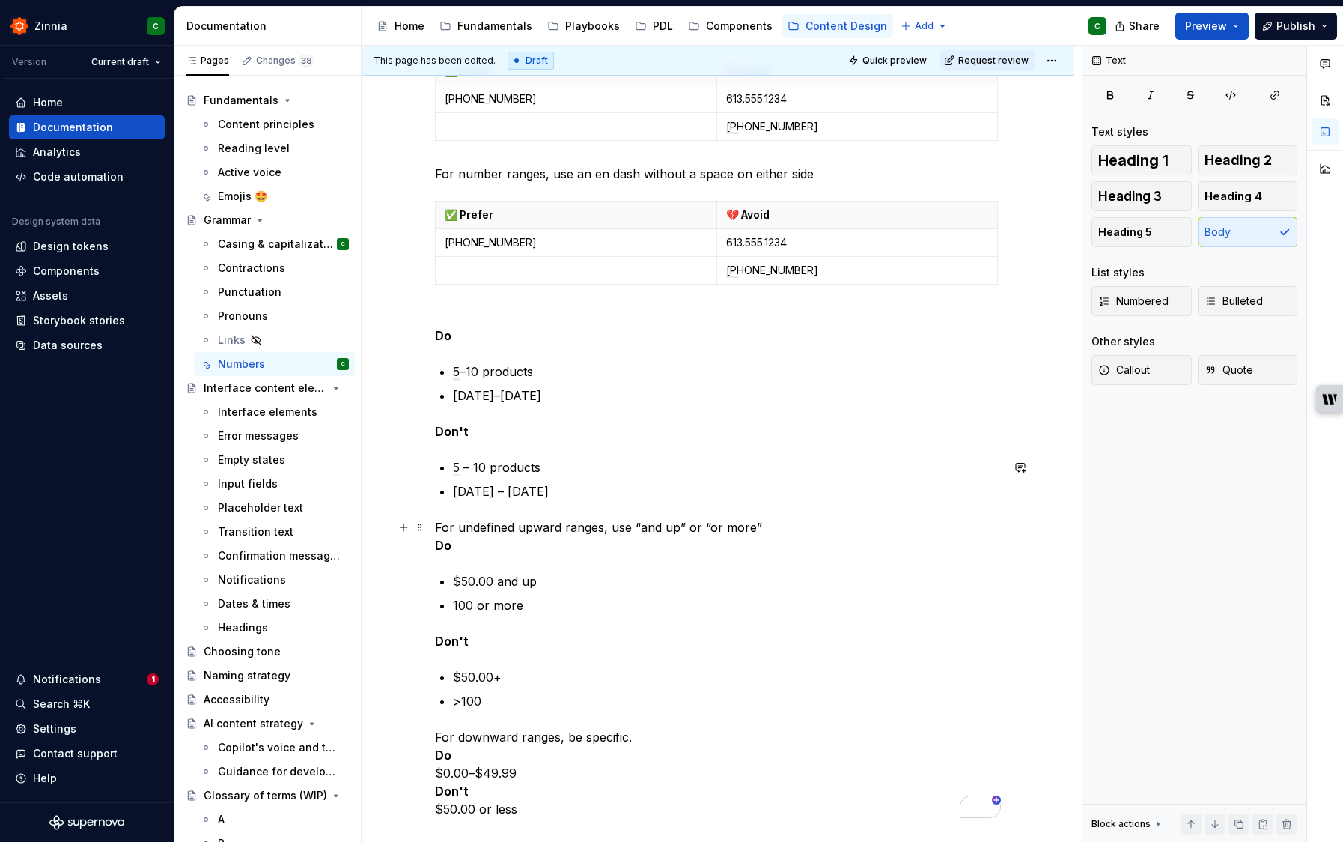
scroll to position [1112, 0]
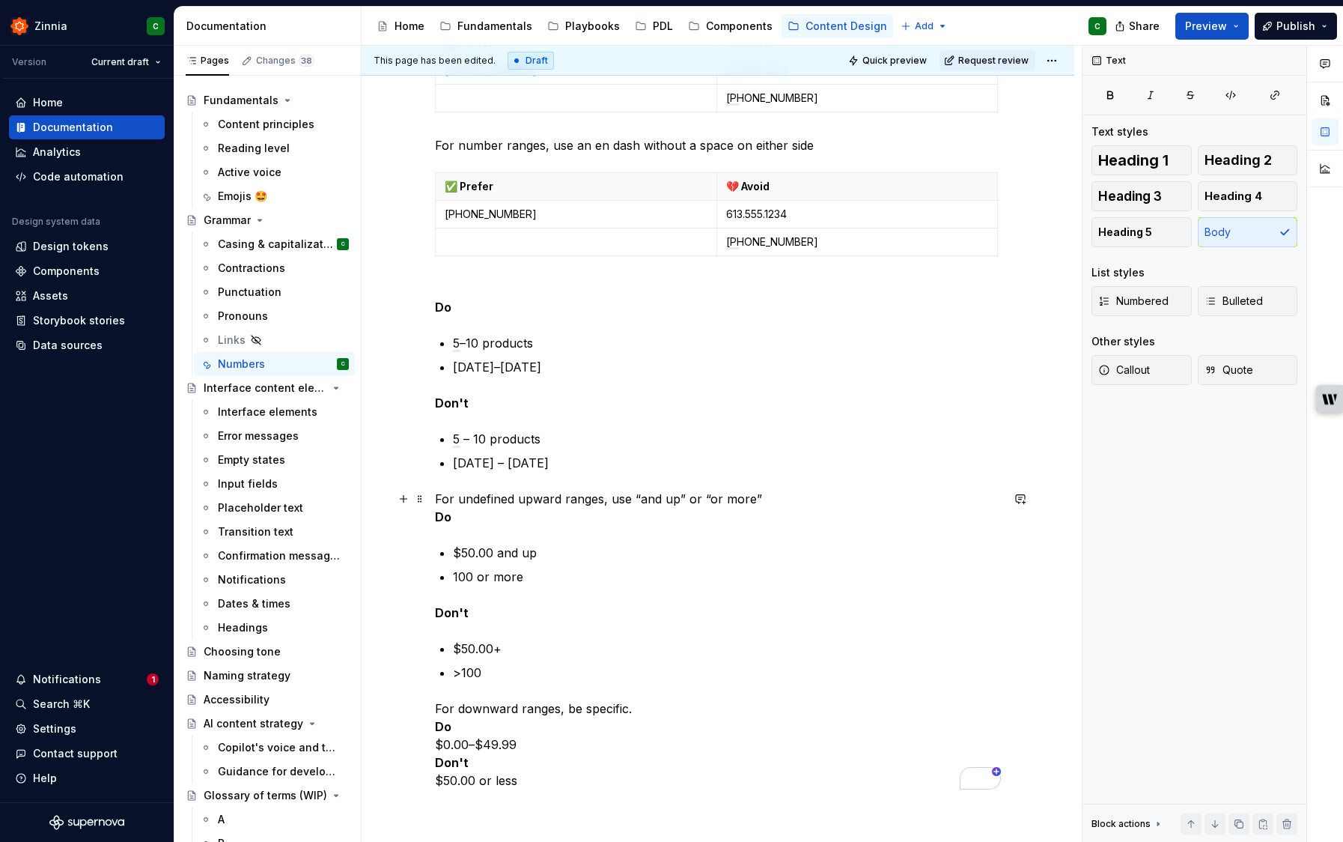
click at [774, 499] on p "For undefined upward ranges, use “and up” or “or more” Do" at bounding box center [718, 508] width 566 height 36
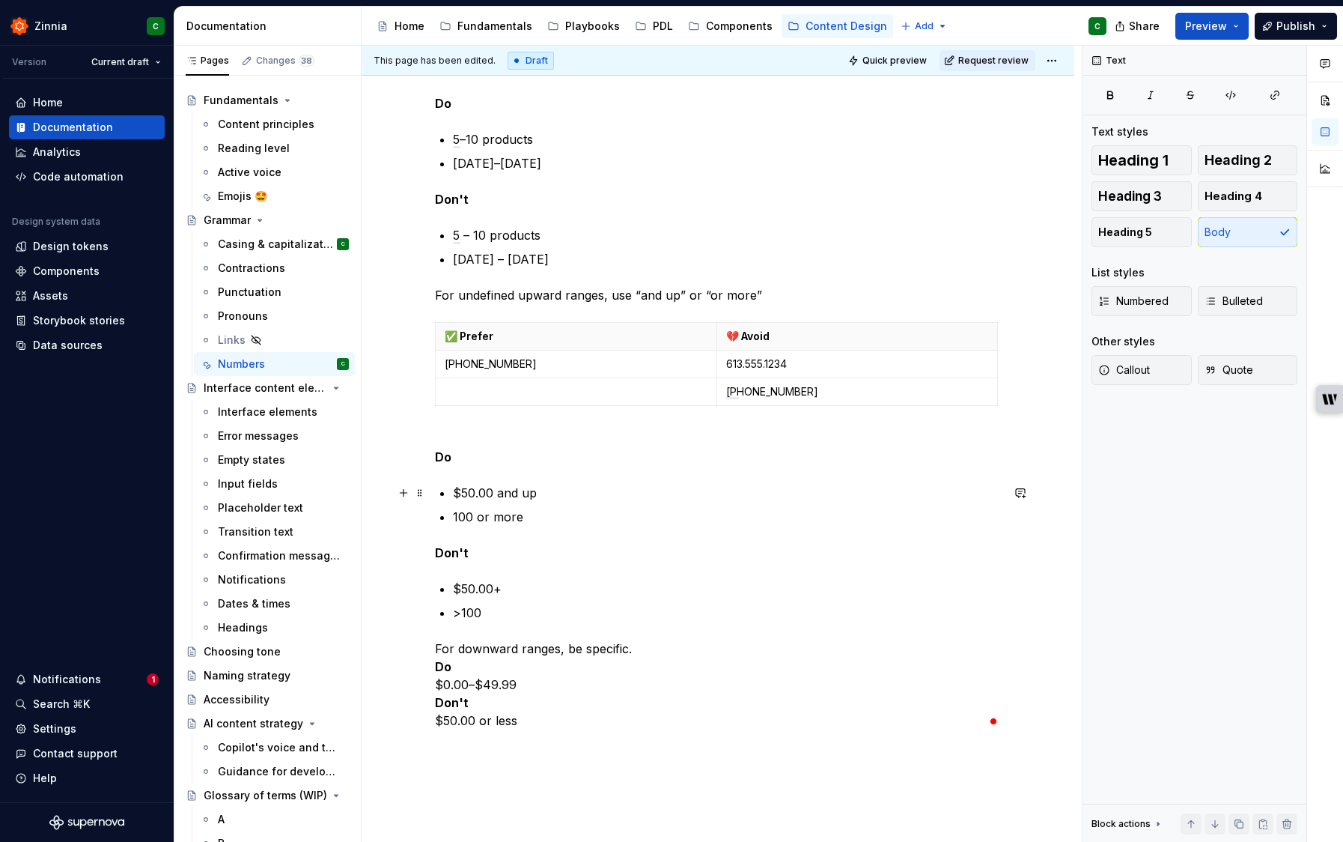
scroll to position [1409, 0]
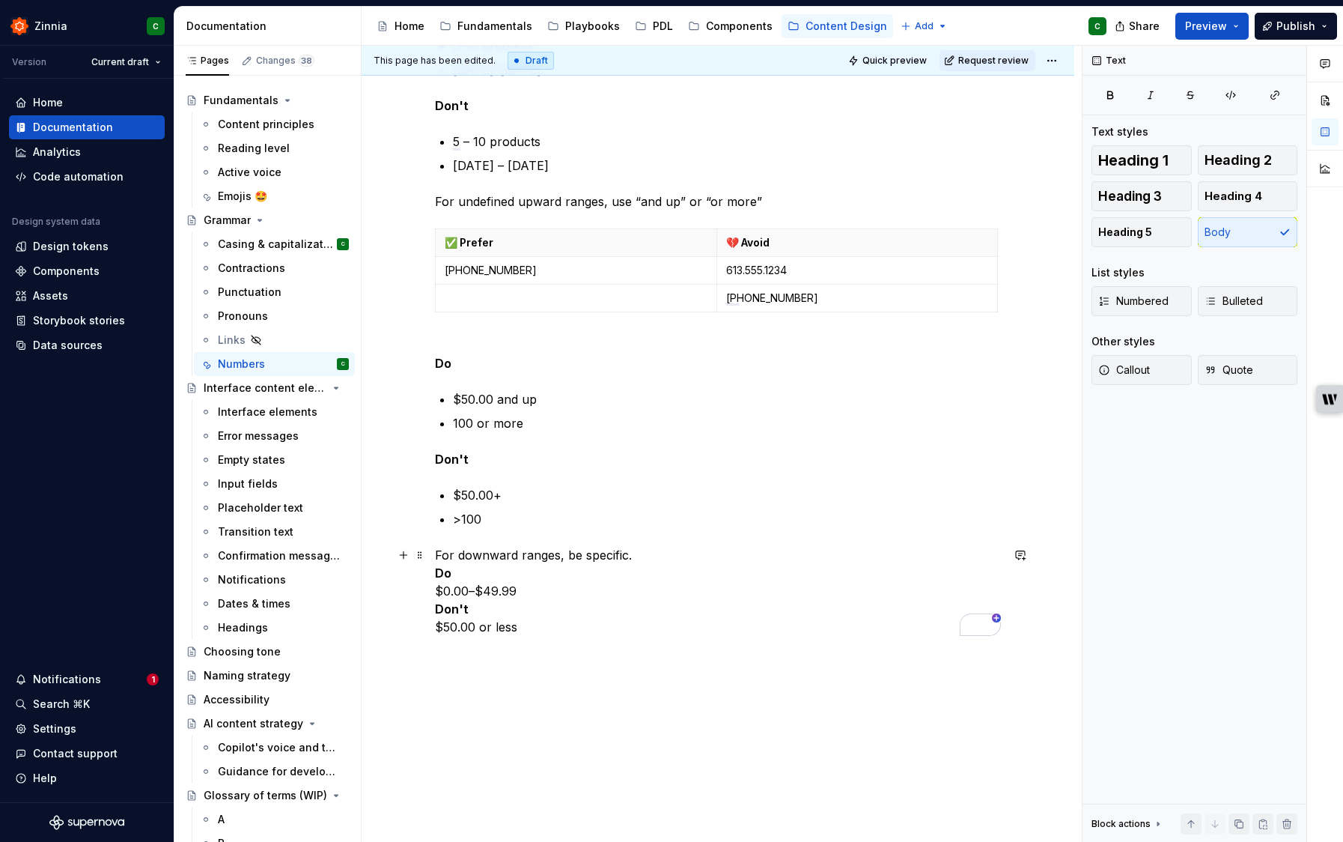
click at [669, 559] on p "For downward ranges, be specific. Do $0.00–$49.99 Don't $50.00 or less" at bounding box center [718, 591] width 566 height 90
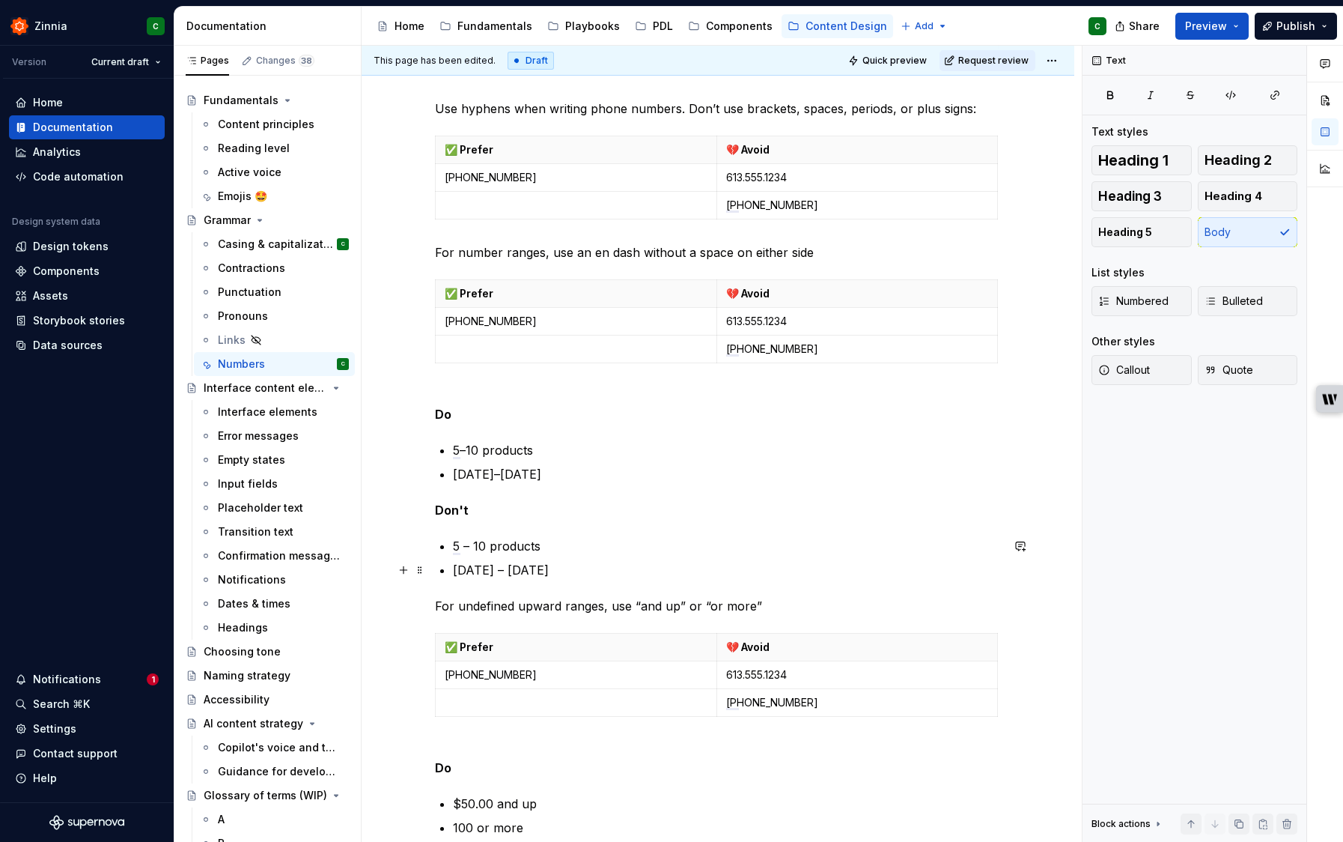
scroll to position [0, 0]
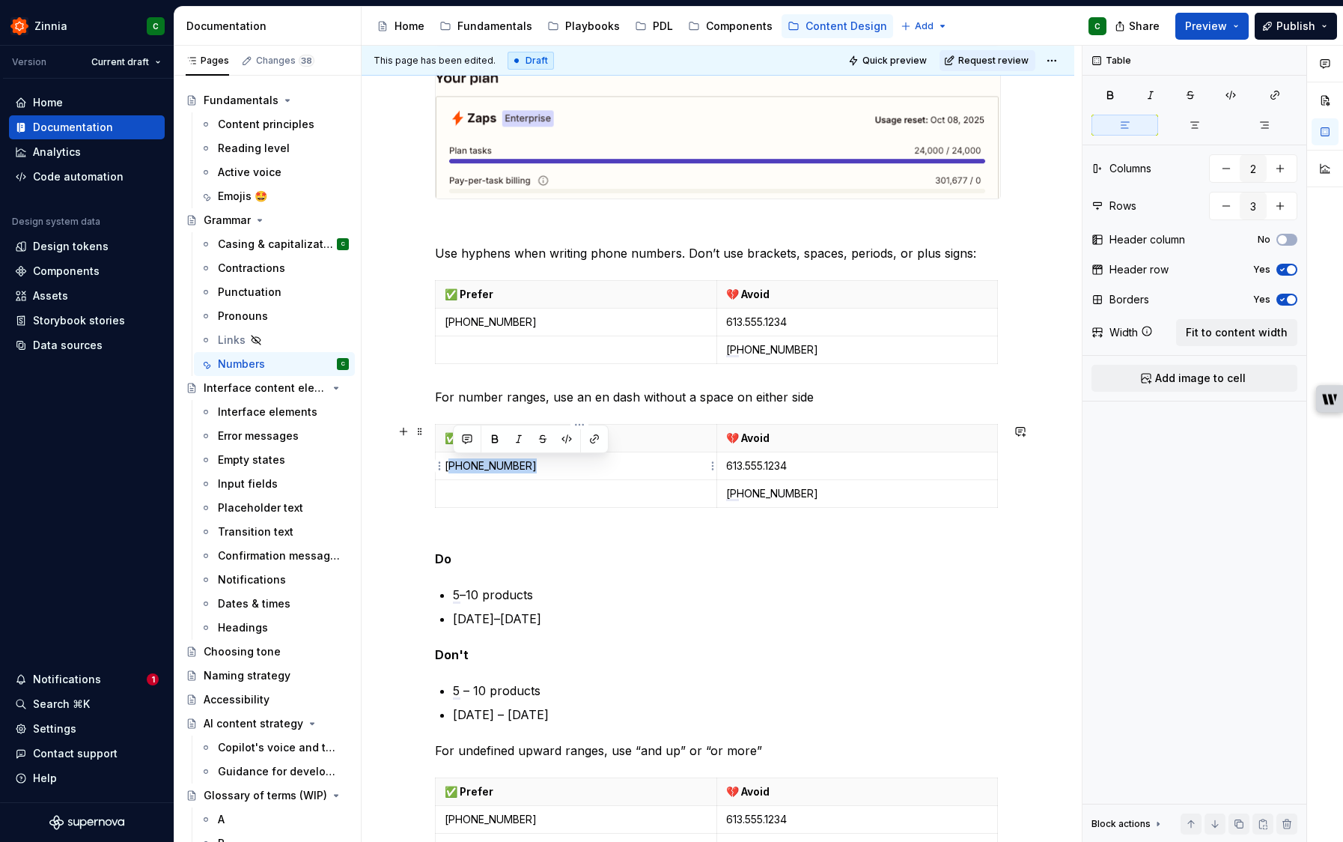
drag, startPoint x: 526, startPoint y: 467, endPoint x: 553, endPoint y: 476, distance: 27.7
click at [452, 461] on p "1-514-555-1234" at bounding box center [576, 465] width 263 height 15
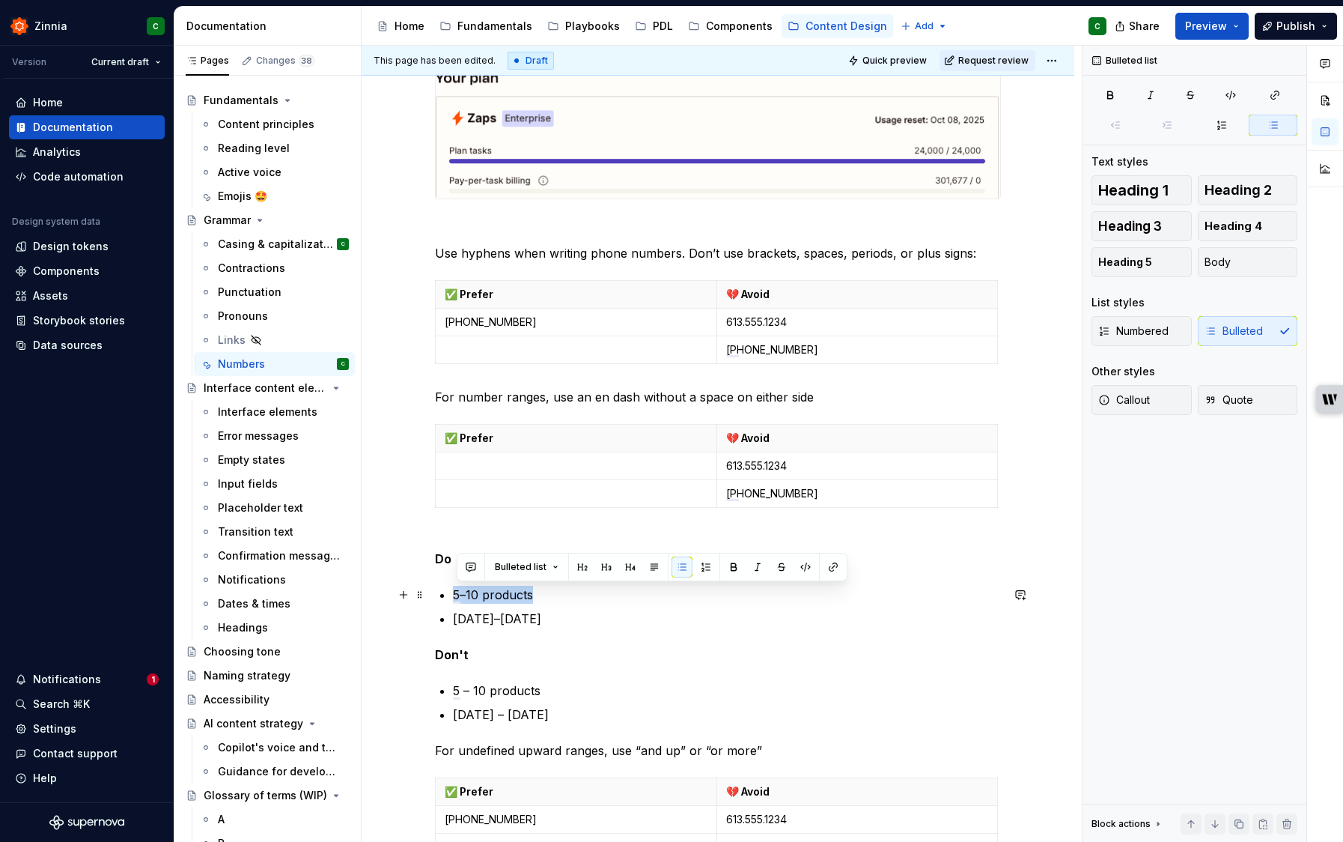
drag, startPoint x: 544, startPoint y: 594, endPoint x: 450, endPoint y: 592, distance: 93.6
click at [450, 593] on div "Numbers Use numerals ✅ Prefer 💔 Avoid 9 nine 100 one hundred You have 5 tasks l…" at bounding box center [718, 381] width 566 height 1893
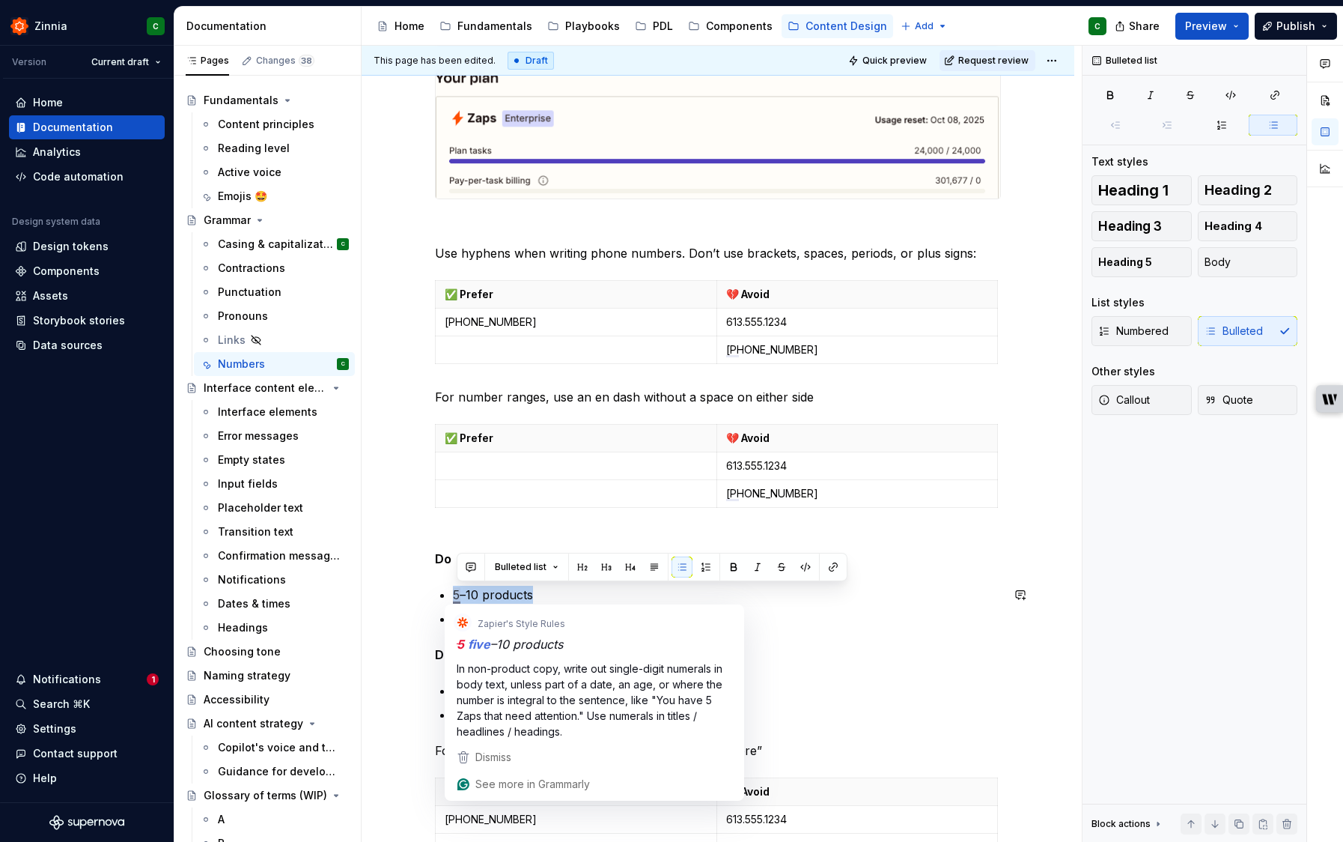
copy p "5–10 products"
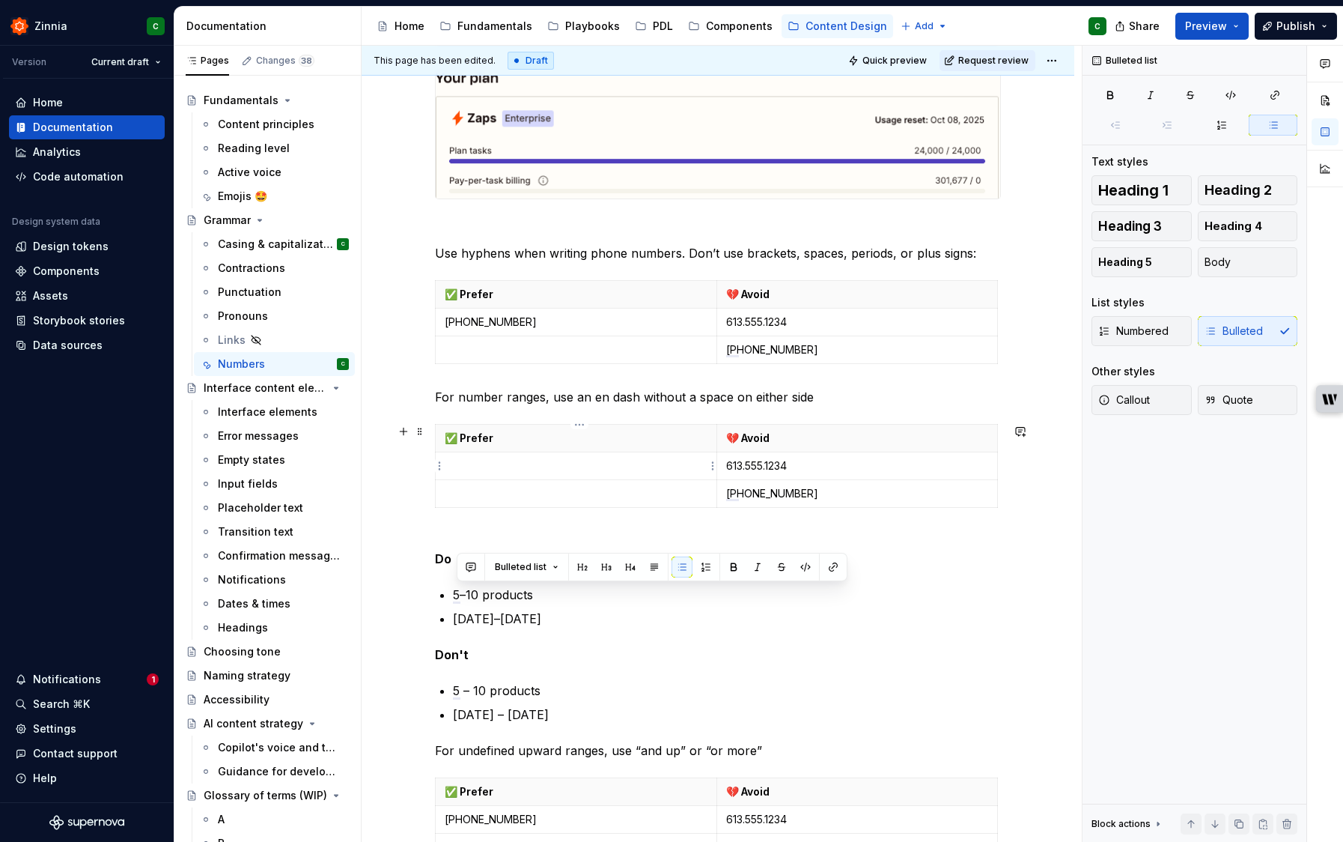
click at [473, 476] on td "To enrich screen reader interactions, please activate Accessibility in Grammarl…" at bounding box center [577, 466] width 282 height 28
drag, startPoint x: 502, startPoint y: 609, endPoint x: 480, endPoint y: 613, distance: 22.2
click at [472, 610] on ul "5–10 products October 15–31" at bounding box center [727, 607] width 548 height 42
click at [525, 619] on p "October 15–31" at bounding box center [727, 619] width 548 height 18
drag, startPoint x: 507, startPoint y: 618, endPoint x: 458, endPoint y: 619, distance: 49.4
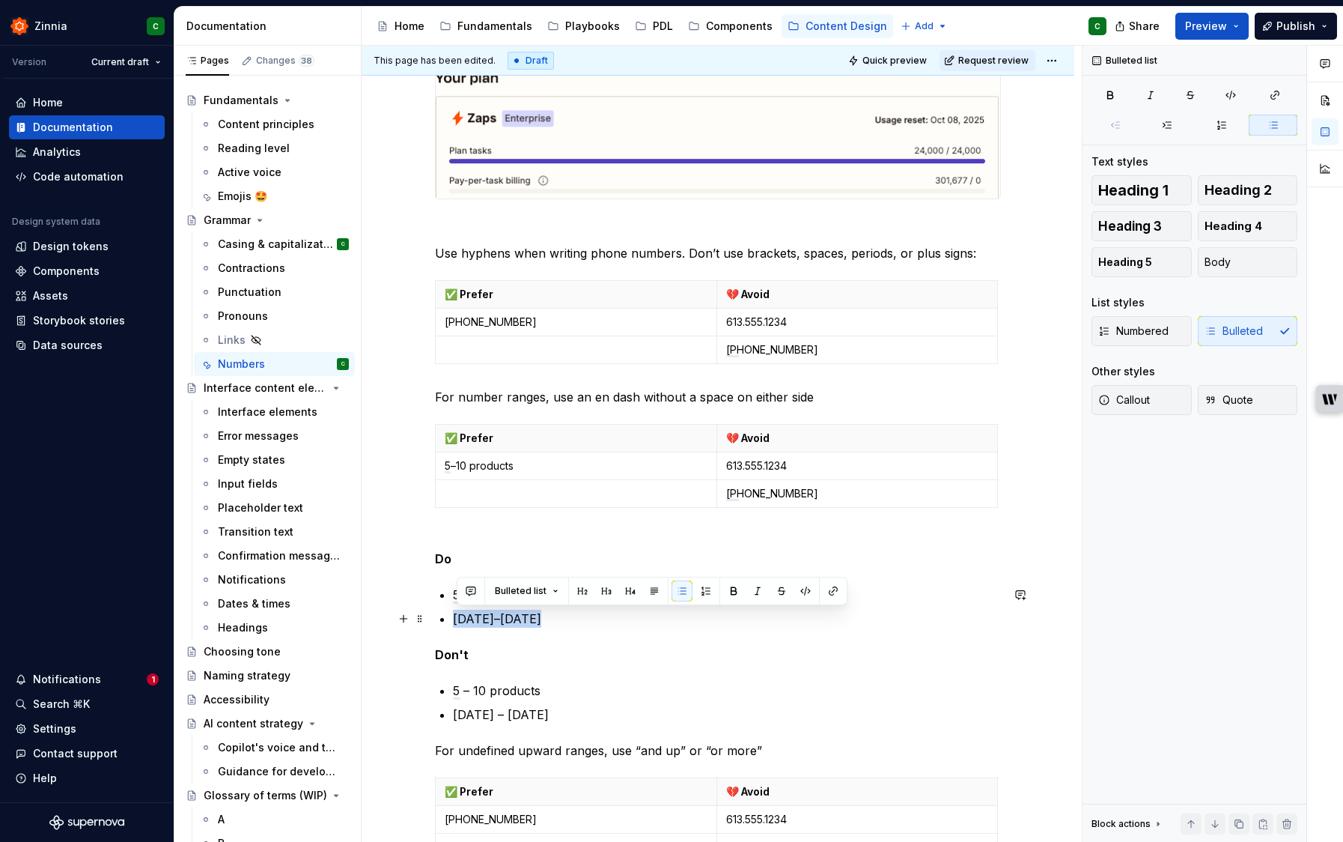
click at [457, 619] on p "October 15–31" at bounding box center [727, 619] width 548 height 18
copy p "October 15–31"
click at [461, 496] on p "To enrich screen reader interactions, please activate Accessibility in Grammarl…" at bounding box center [576, 493] width 263 height 15
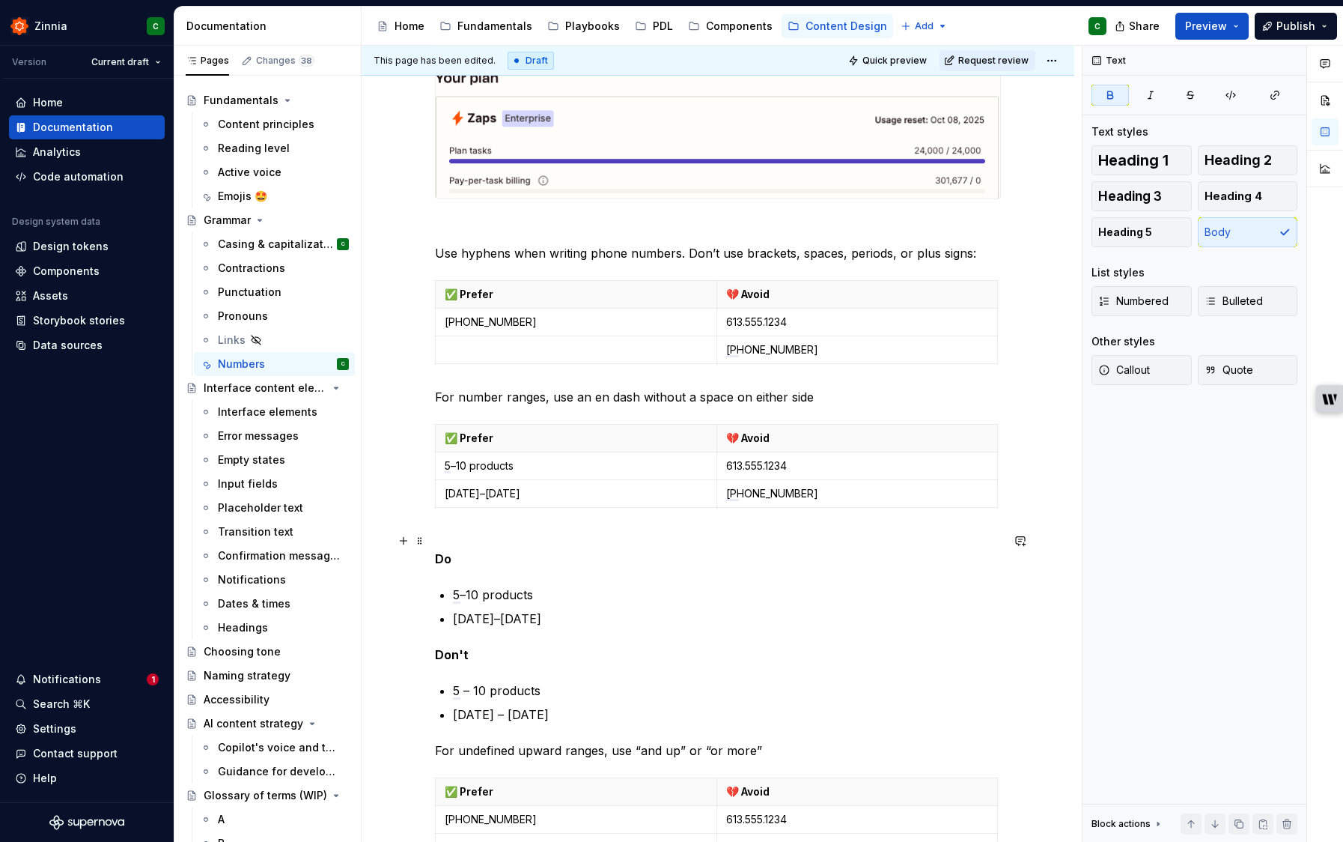
drag, startPoint x: 530, startPoint y: 565, endPoint x: 533, endPoint y: 578, distance: 13.8
click at [530, 565] on p "Do" at bounding box center [718, 550] width 566 height 36
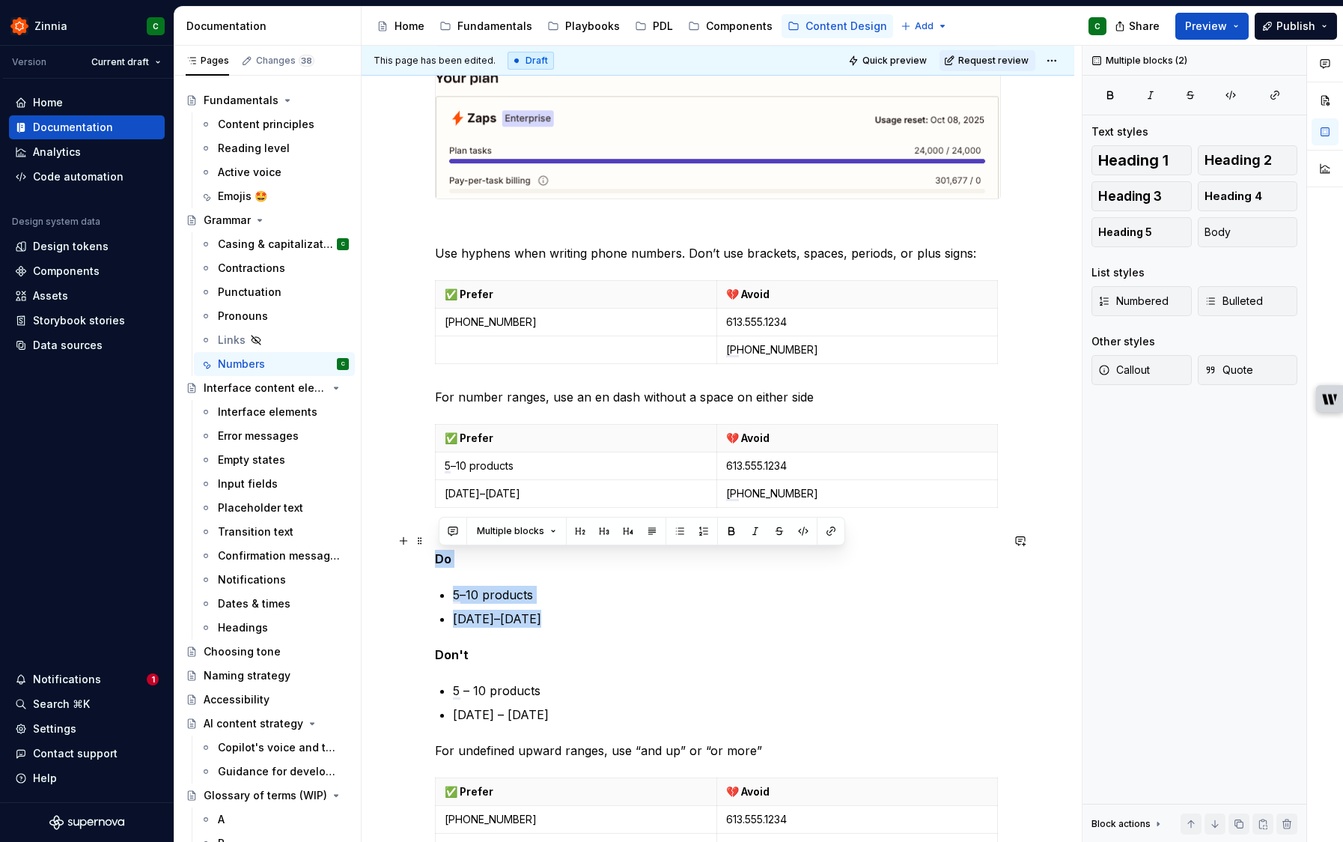
drag, startPoint x: 549, startPoint y: 619, endPoint x: 441, endPoint y: 559, distance: 123.7
click at [440, 559] on div "Numbers Use numerals ✅ Prefer 💔 Avoid 9 nine 100 one hundred You have 5 tasks l…" at bounding box center [718, 381] width 566 height 1893
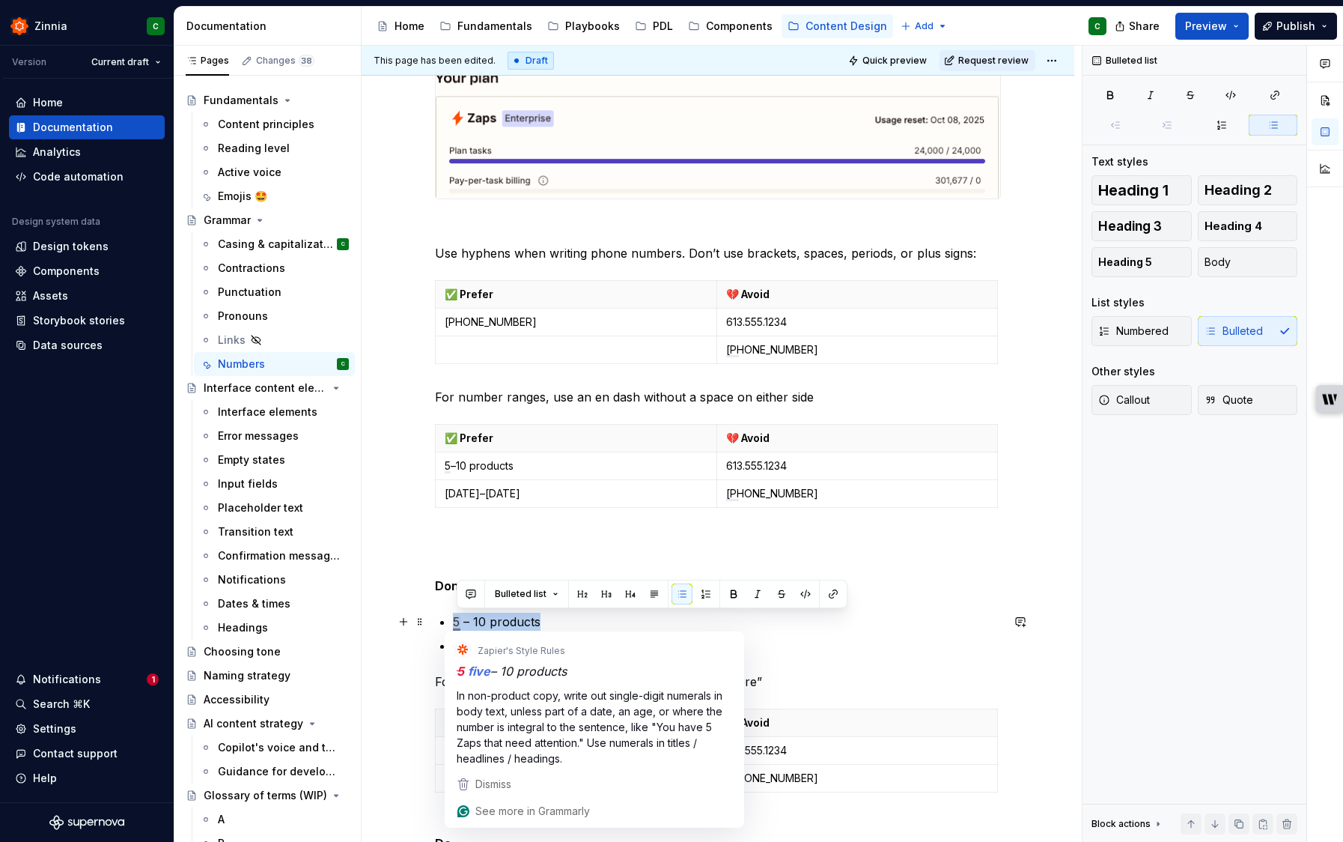
drag, startPoint x: 551, startPoint y: 623, endPoint x: 460, endPoint y: 619, distance: 91.4
click at [457, 619] on p "5 – 10 products" at bounding box center [727, 622] width 548 height 18
copy p "5 – 10 products"
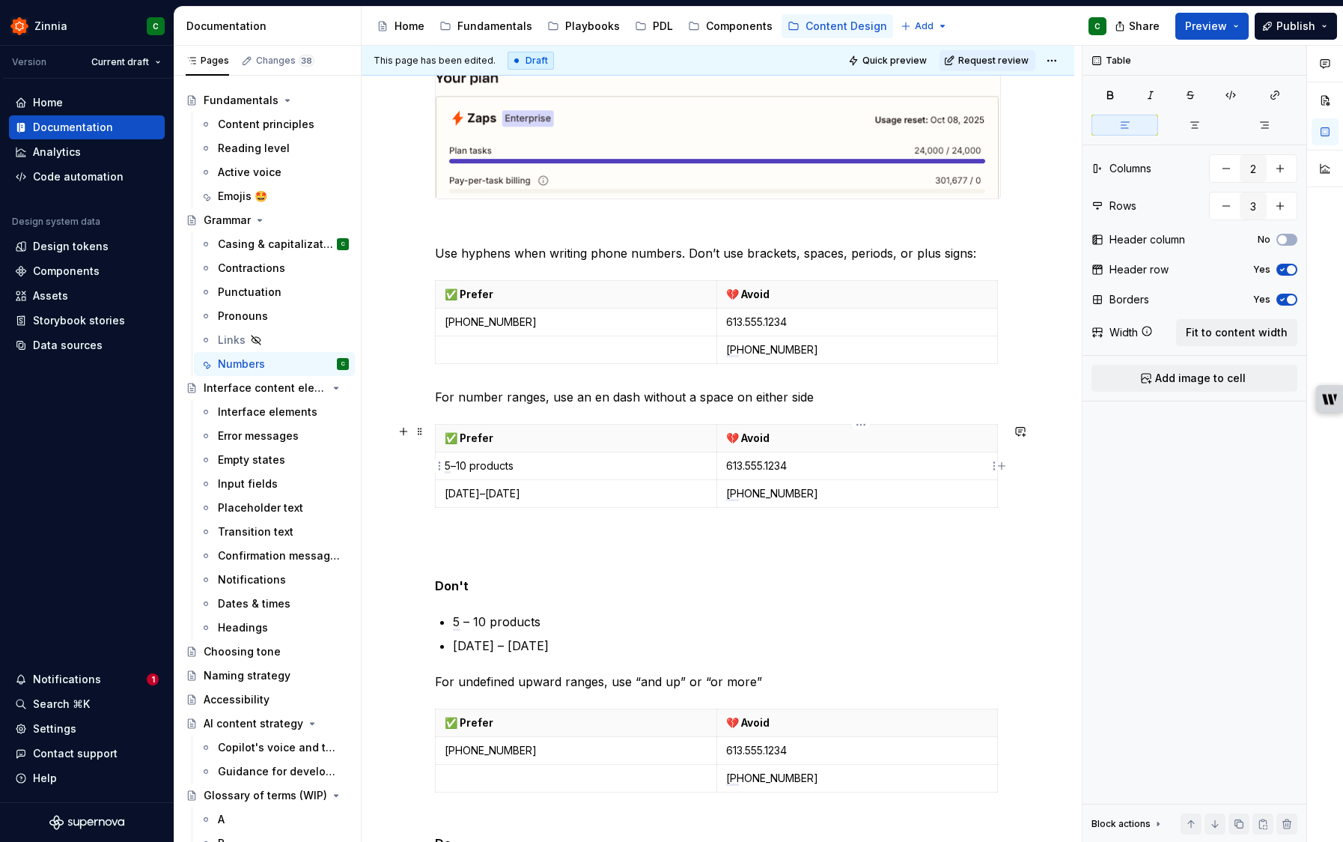
click at [759, 469] on p "613.555.1234" at bounding box center [857, 465] width 263 height 15
click at [759, 465] on p "613.555.1234" at bounding box center [857, 465] width 263 height 15
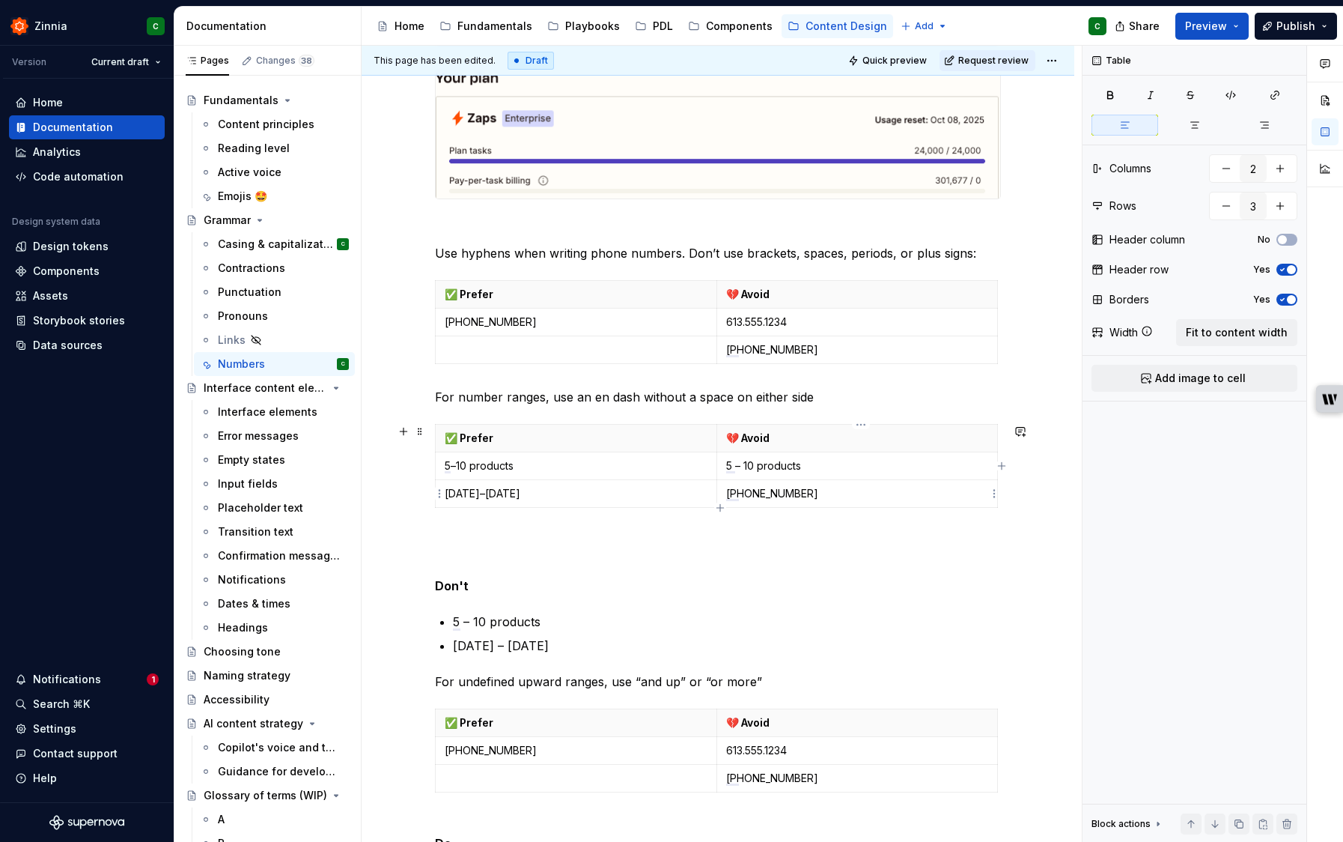
click at [774, 487] on p "1-(514)-555-1234" at bounding box center [857, 493] width 263 height 15
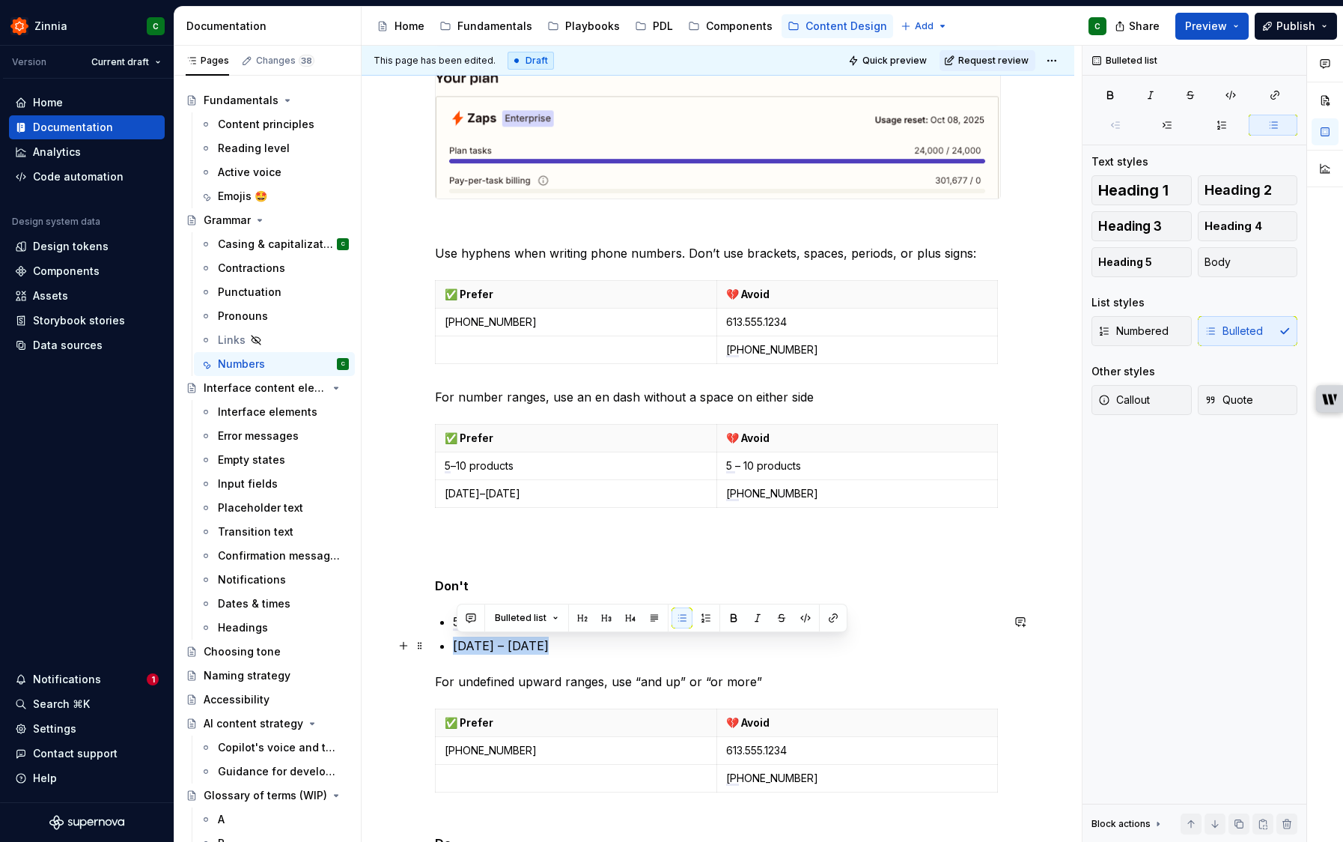
drag, startPoint x: 517, startPoint y: 645, endPoint x: 451, endPoint y: 647, distance: 66.7
click at [451, 647] on div "Numbers Use numerals ✅ Prefer 💔 Avoid 9 nine 100 one hundred You have 5 tasks l…" at bounding box center [718, 347] width 566 height 1824
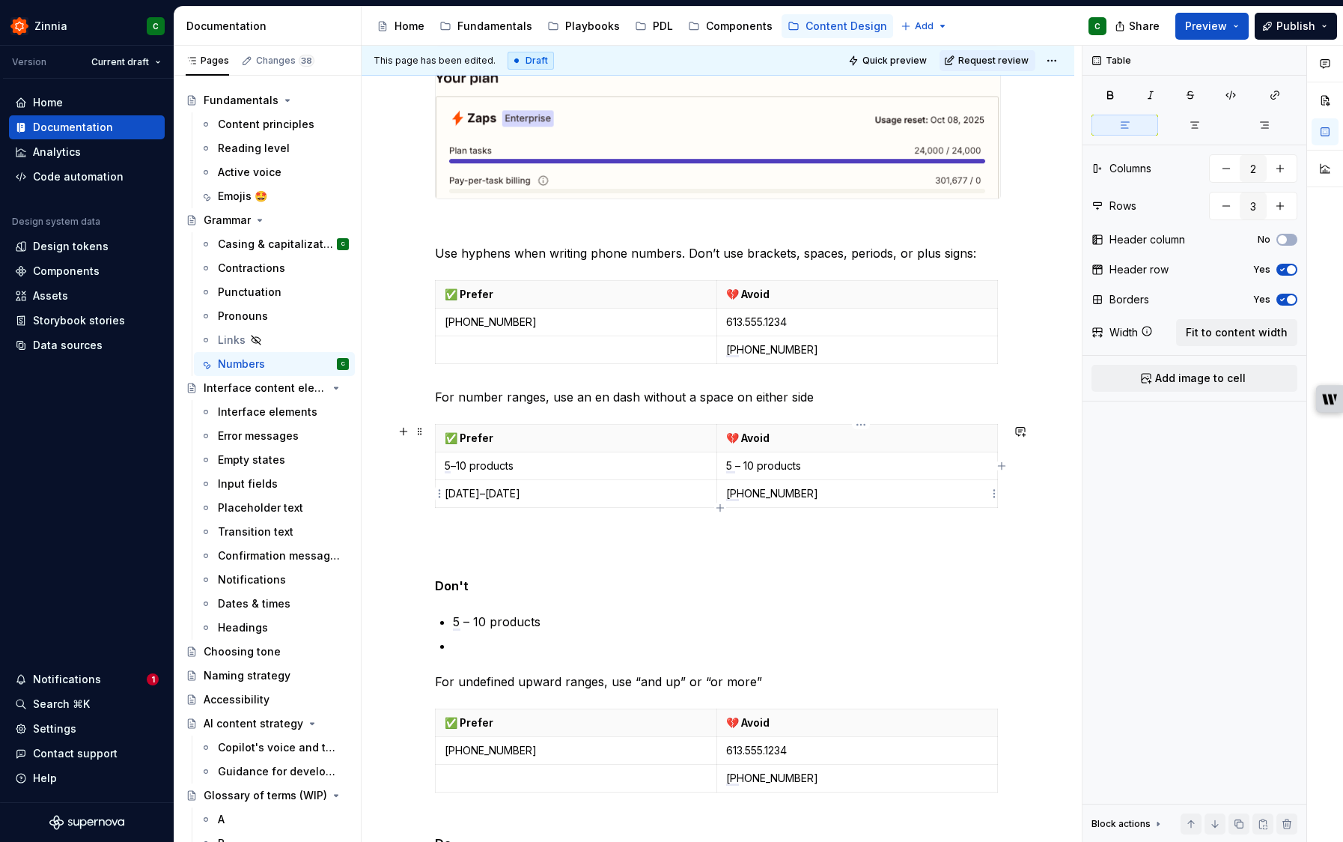
click at [788, 498] on p "1-(514)-555-1234" at bounding box center [857, 493] width 263 height 15
click at [714, 580] on p "Don't" at bounding box center [718, 586] width 566 height 18
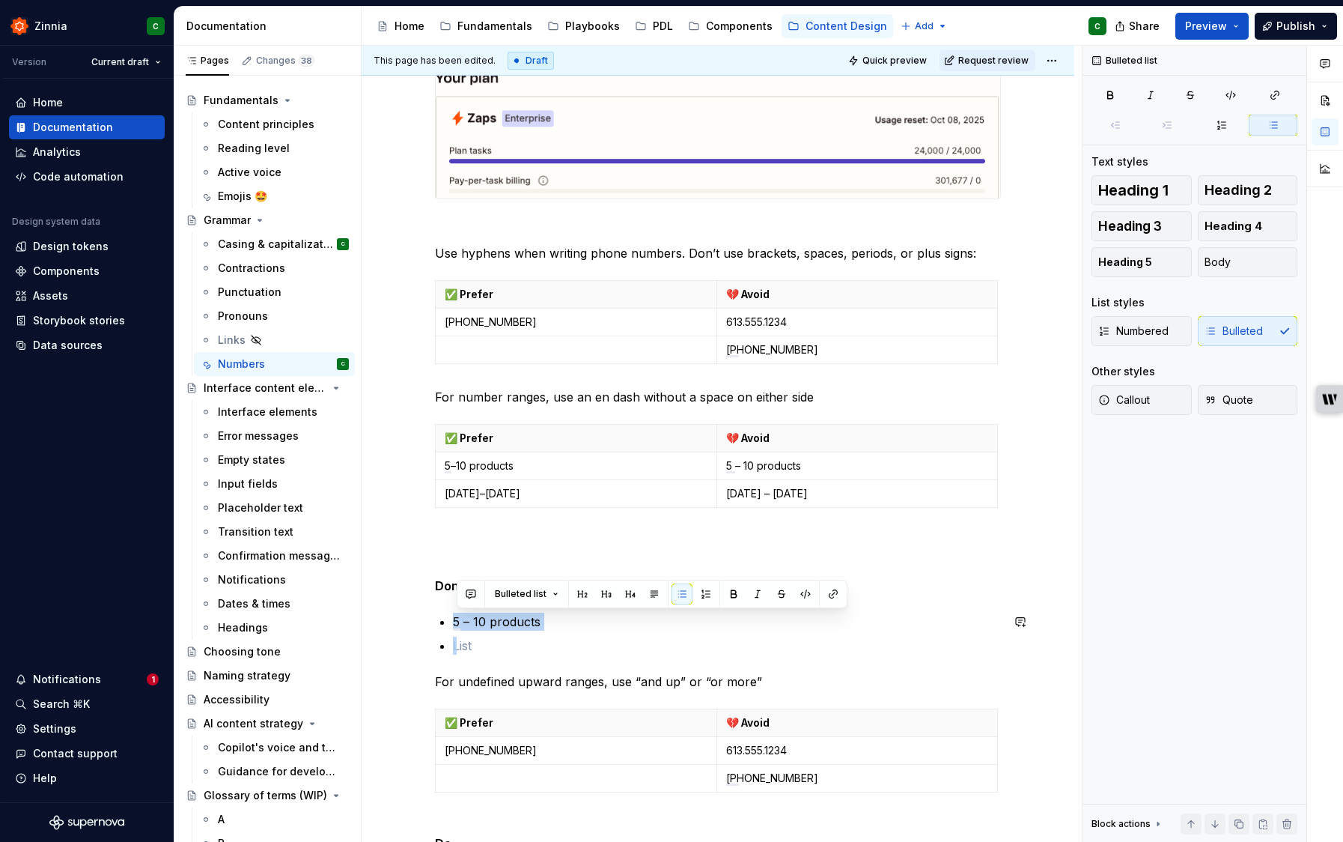
drag, startPoint x: 520, startPoint y: 641, endPoint x: 432, endPoint y: 595, distance: 98.8
click at [432, 595] on div "Numbers Use numerals ✅ Prefer 💔 Avoid 9 nine 100 one hundred You have 5 tasks l…" at bounding box center [718, 464] width 713 height 2130
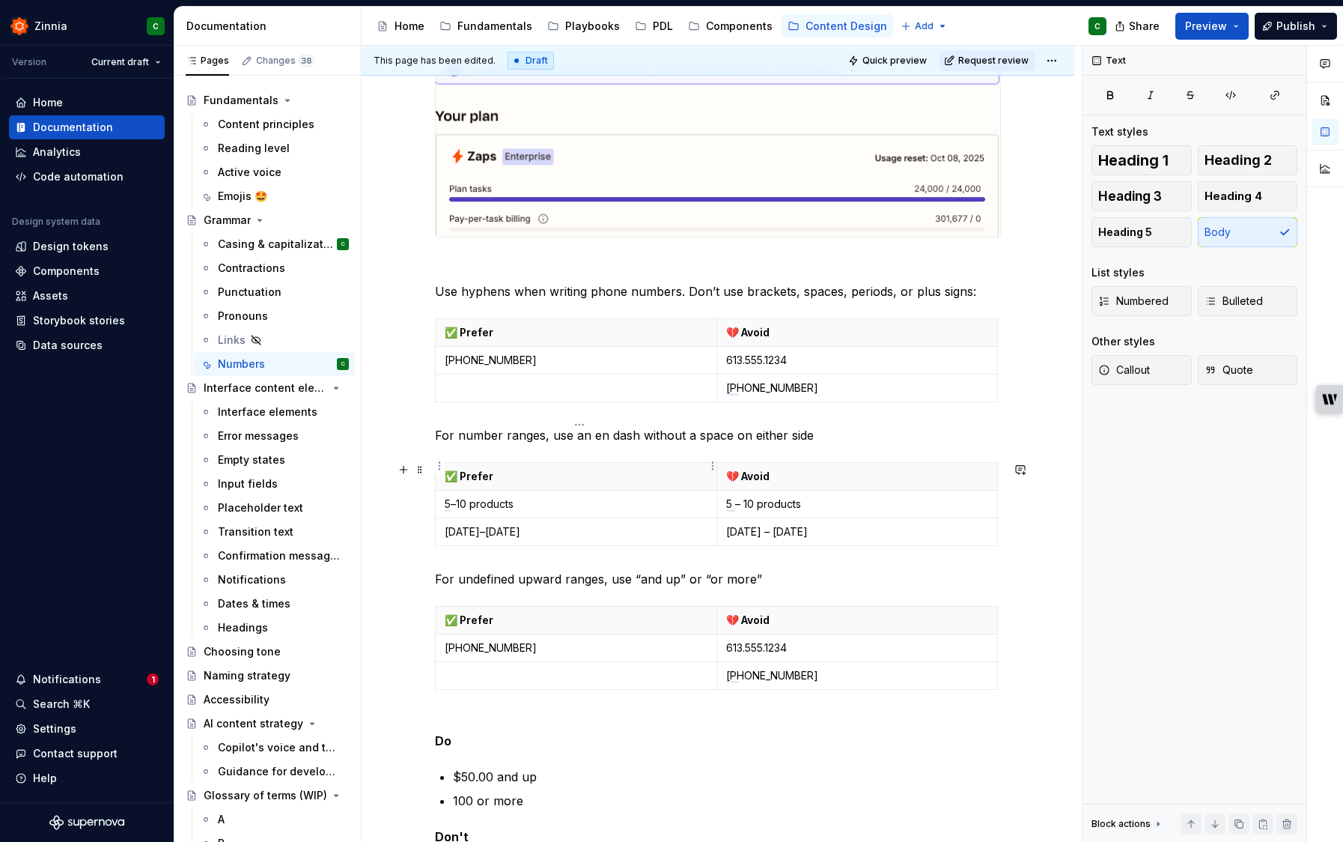
scroll to position [822, 0]
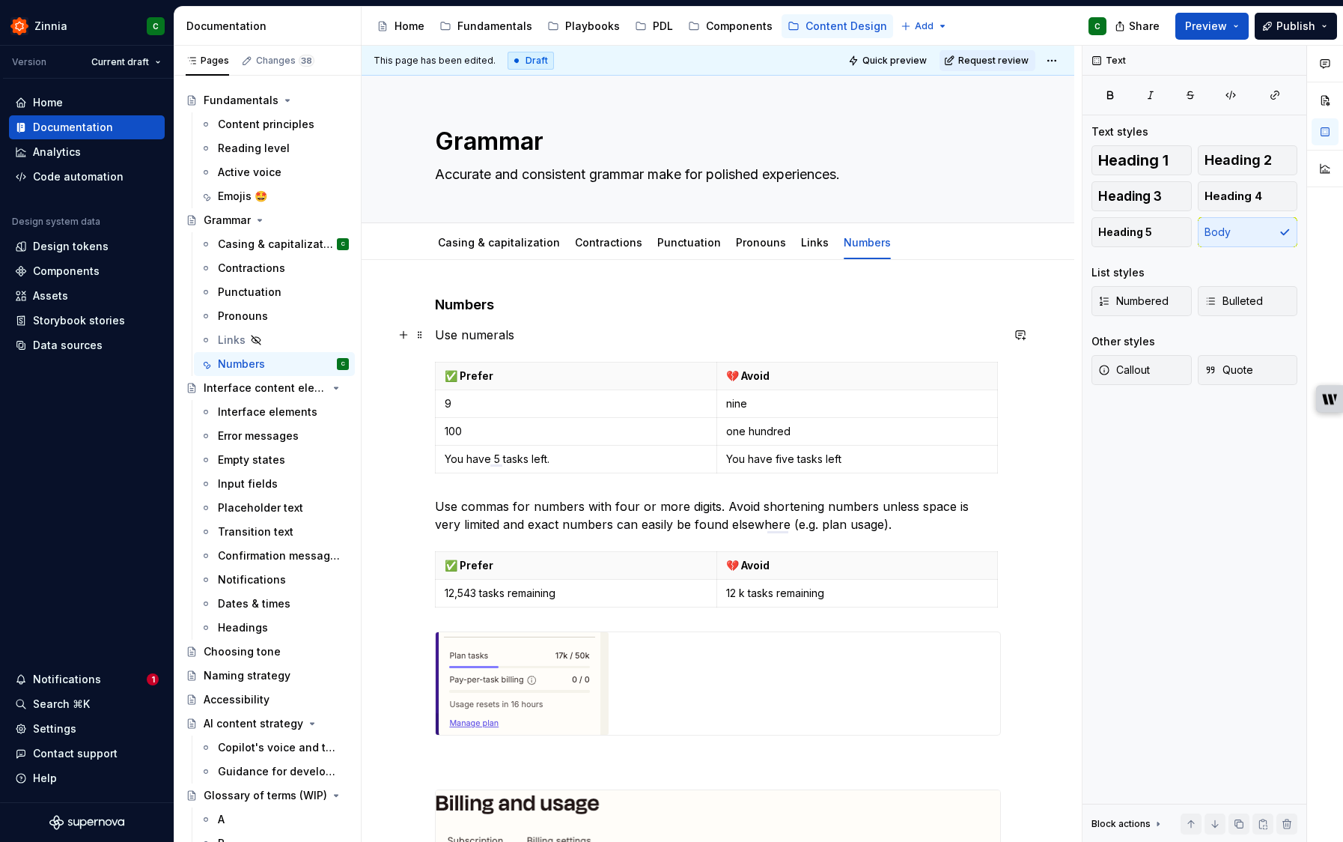
click at [547, 335] on p "Use numerals" at bounding box center [718, 335] width 566 height 18
click at [532, 467] on td "You have 5 tasks left." at bounding box center [577, 460] width 282 height 28
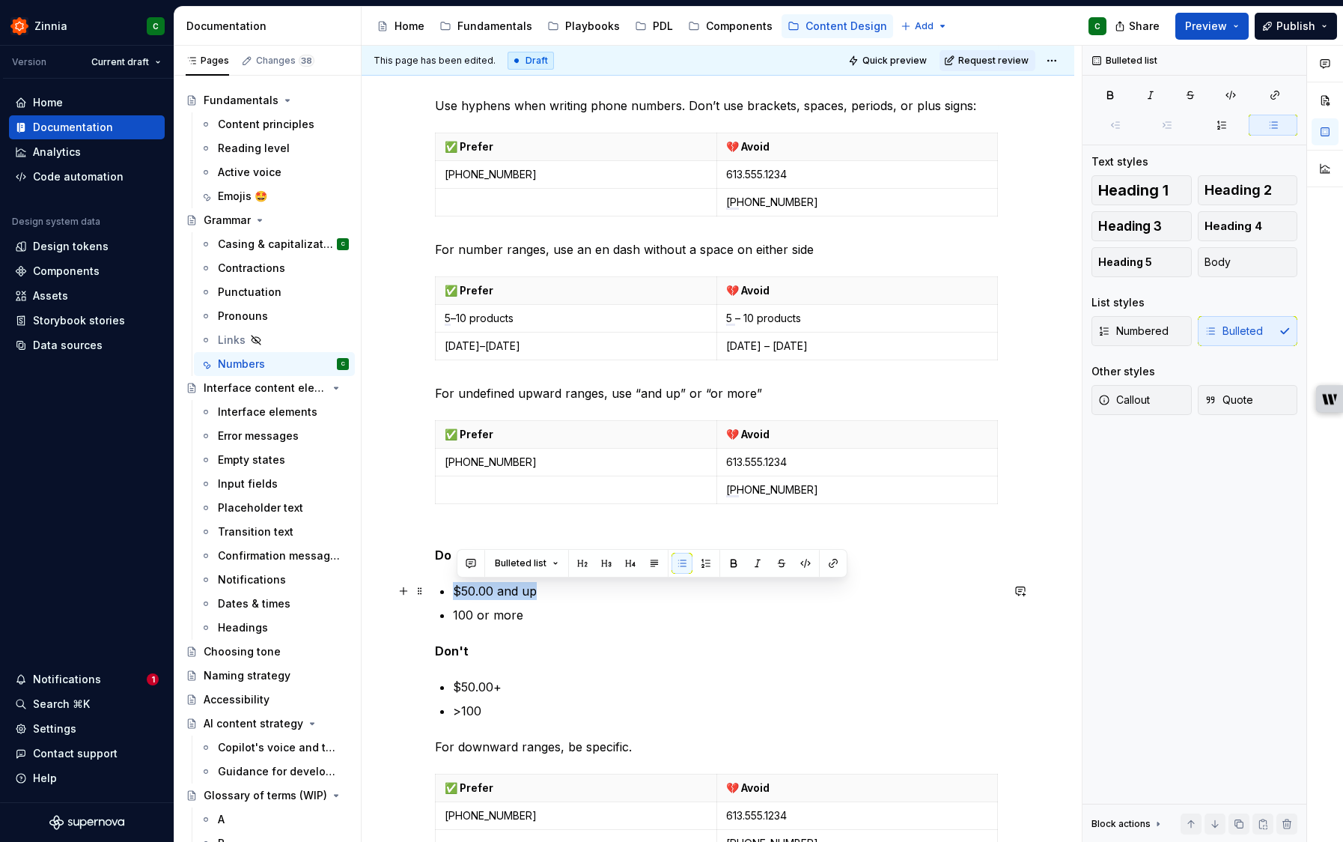
drag, startPoint x: 541, startPoint y: 592, endPoint x: 461, endPoint y: 591, distance: 80.1
click at [461, 591] on p "$50.00 and up" at bounding box center [727, 591] width 548 height 18
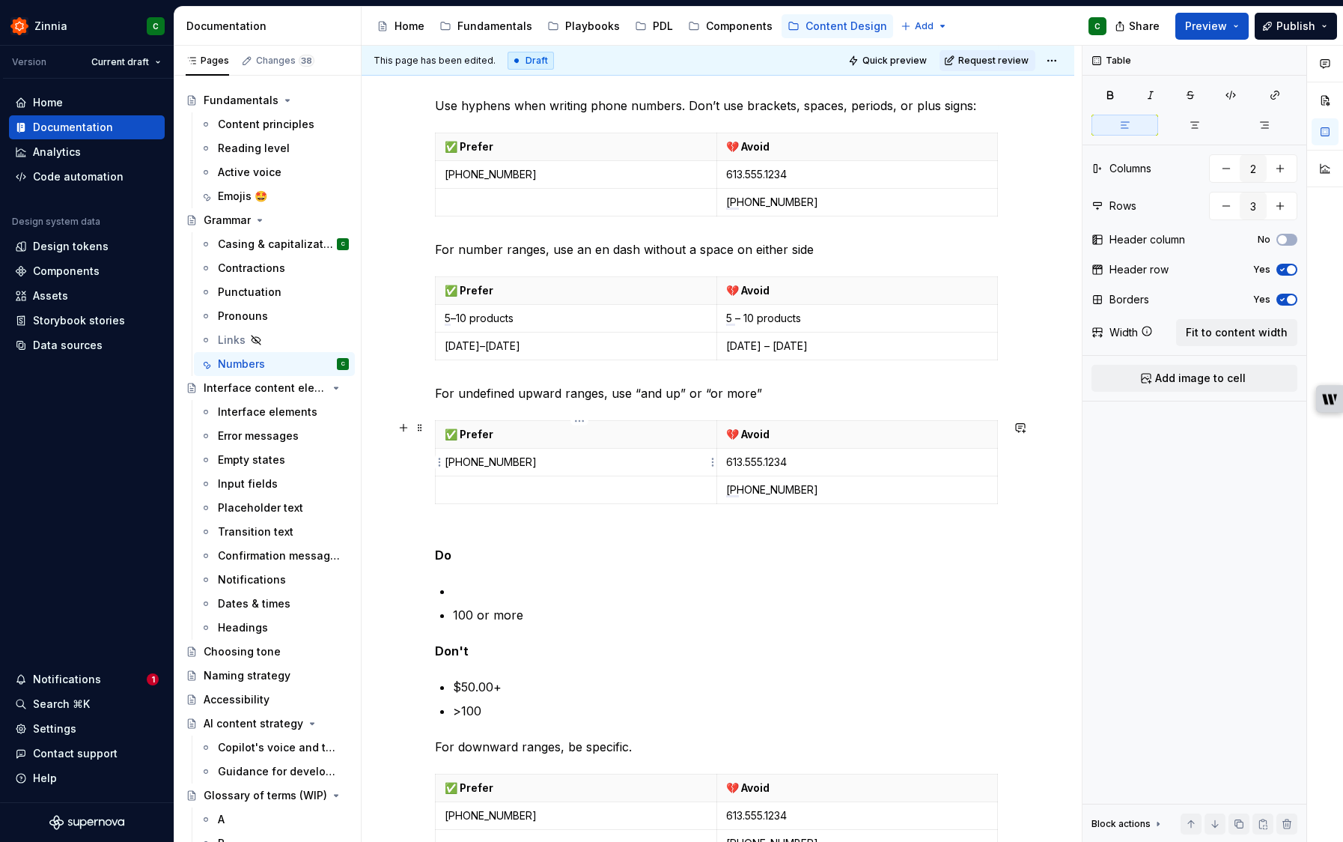
click at [487, 467] on p "1-514-555-1234" at bounding box center [576, 462] width 263 height 15
click at [487, 496] on p "To enrich screen reader interactions, please activate Accessibility in Grammarl…" at bounding box center [576, 489] width 263 height 15
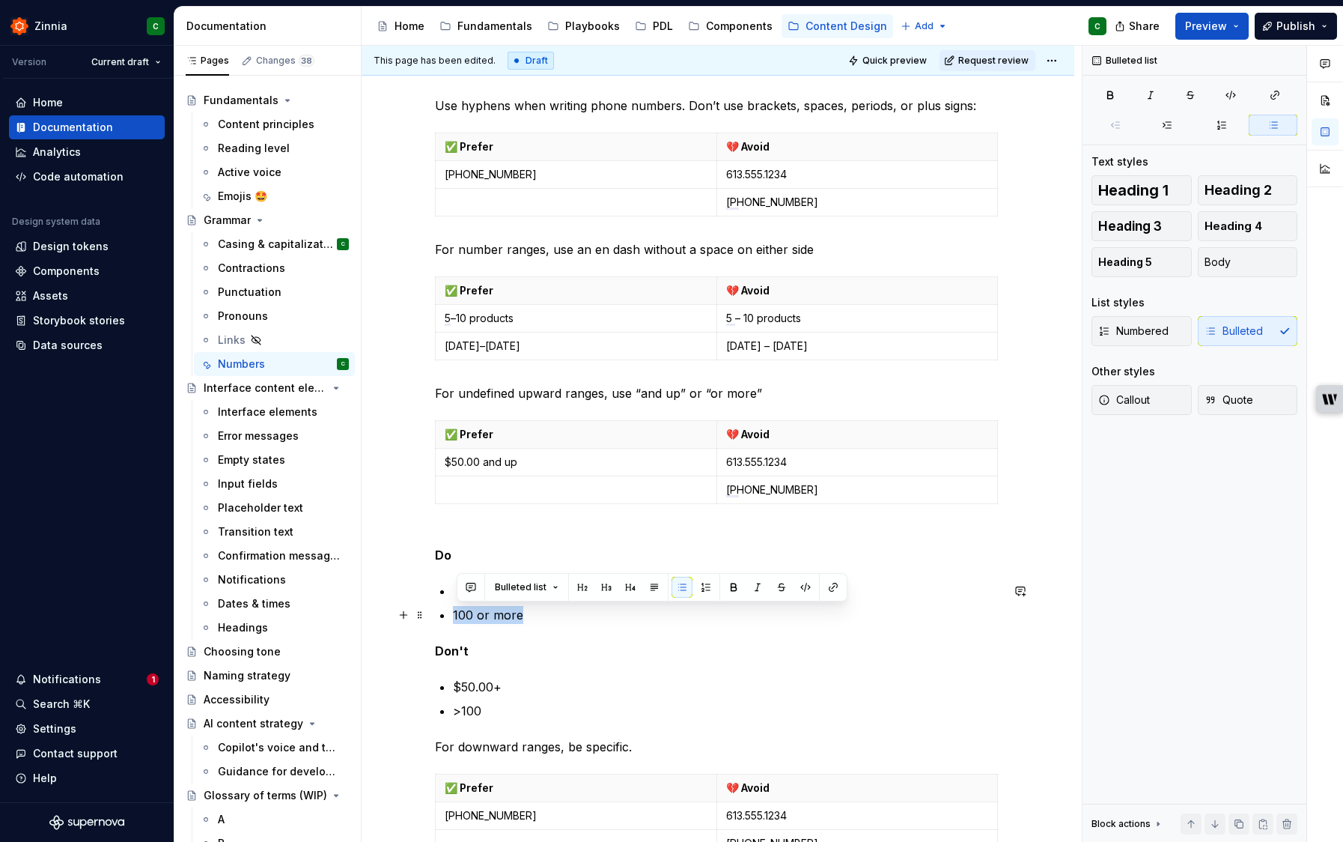
drag, startPoint x: 505, startPoint y: 619, endPoint x: 448, endPoint y: 617, distance: 57.7
click at [453, 617] on li "100 or more" at bounding box center [727, 615] width 548 height 18
click at [504, 499] on td "To enrich screen reader interactions, please activate Accessibility in Grammarl…" at bounding box center [577, 490] width 282 height 28
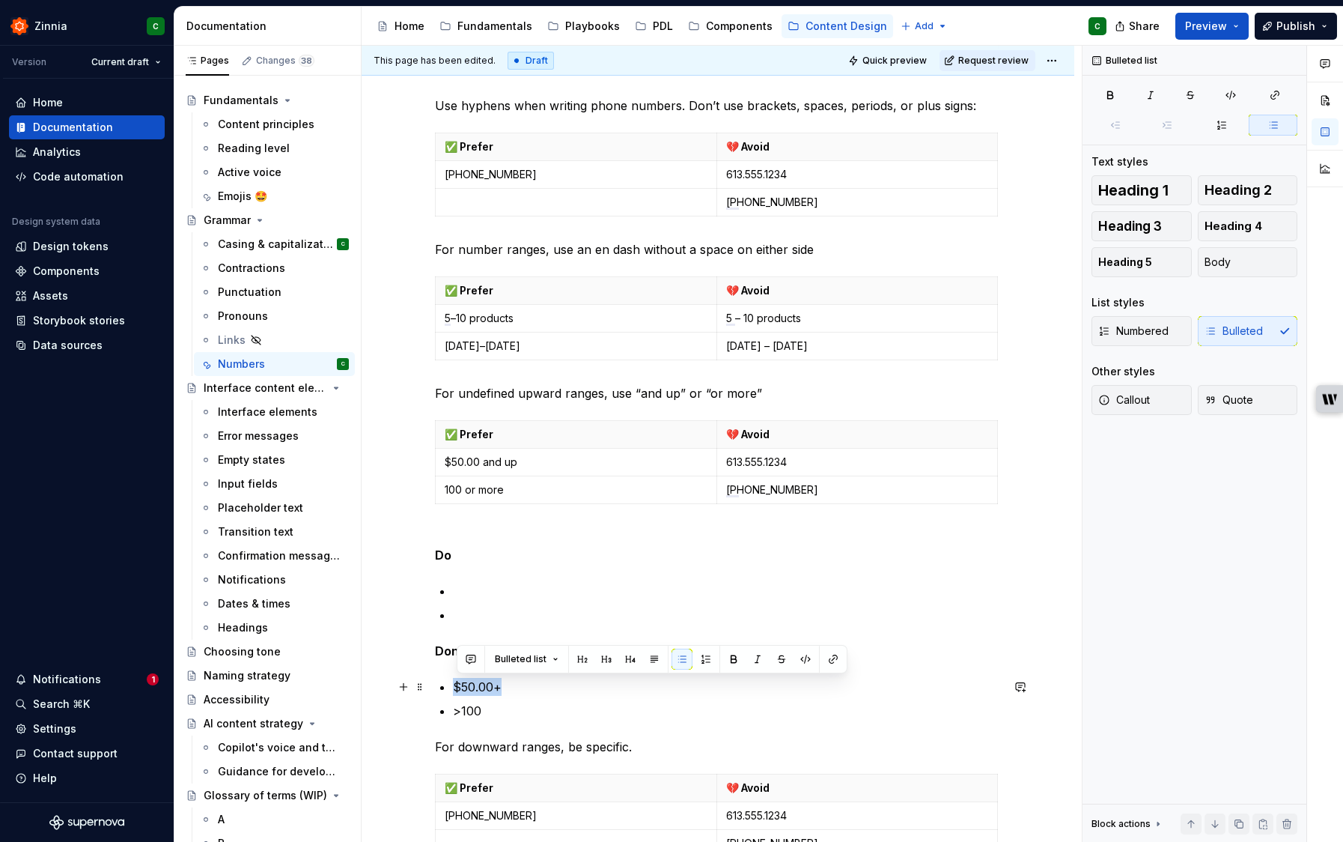
drag, startPoint x: 505, startPoint y: 687, endPoint x: 458, endPoint y: 689, distance: 47.2
click at [458, 689] on p "$50.00+" at bounding box center [727, 687] width 548 height 18
click at [740, 470] on td "613.555.1234" at bounding box center [858, 463] width 282 height 28
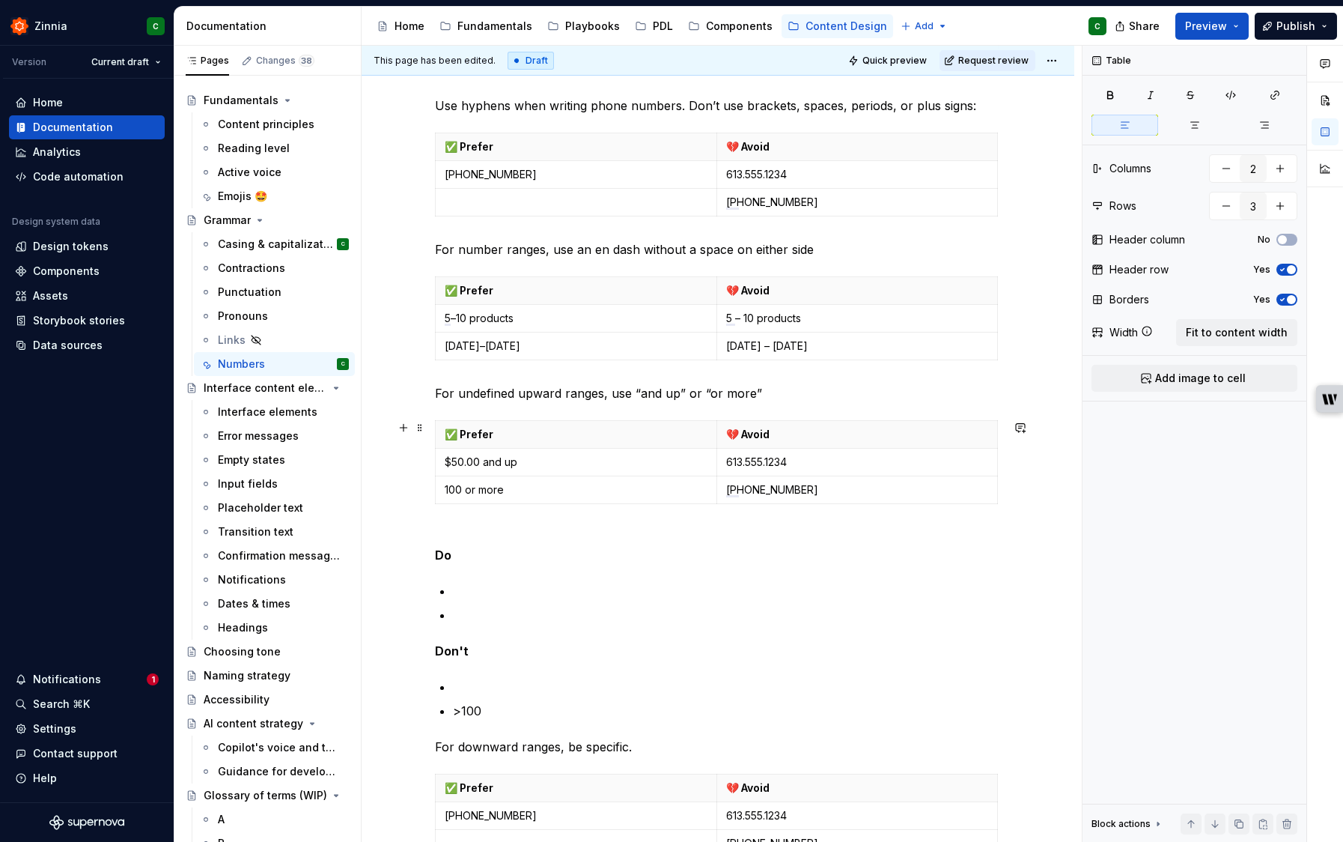
click at [740, 470] on td "613.555.1234" at bounding box center [858, 463] width 282 height 28
click at [743, 462] on p "613.555.1234" at bounding box center [857, 462] width 263 height 15
click at [763, 462] on p "613.555.1234" at bounding box center [857, 462] width 263 height 15
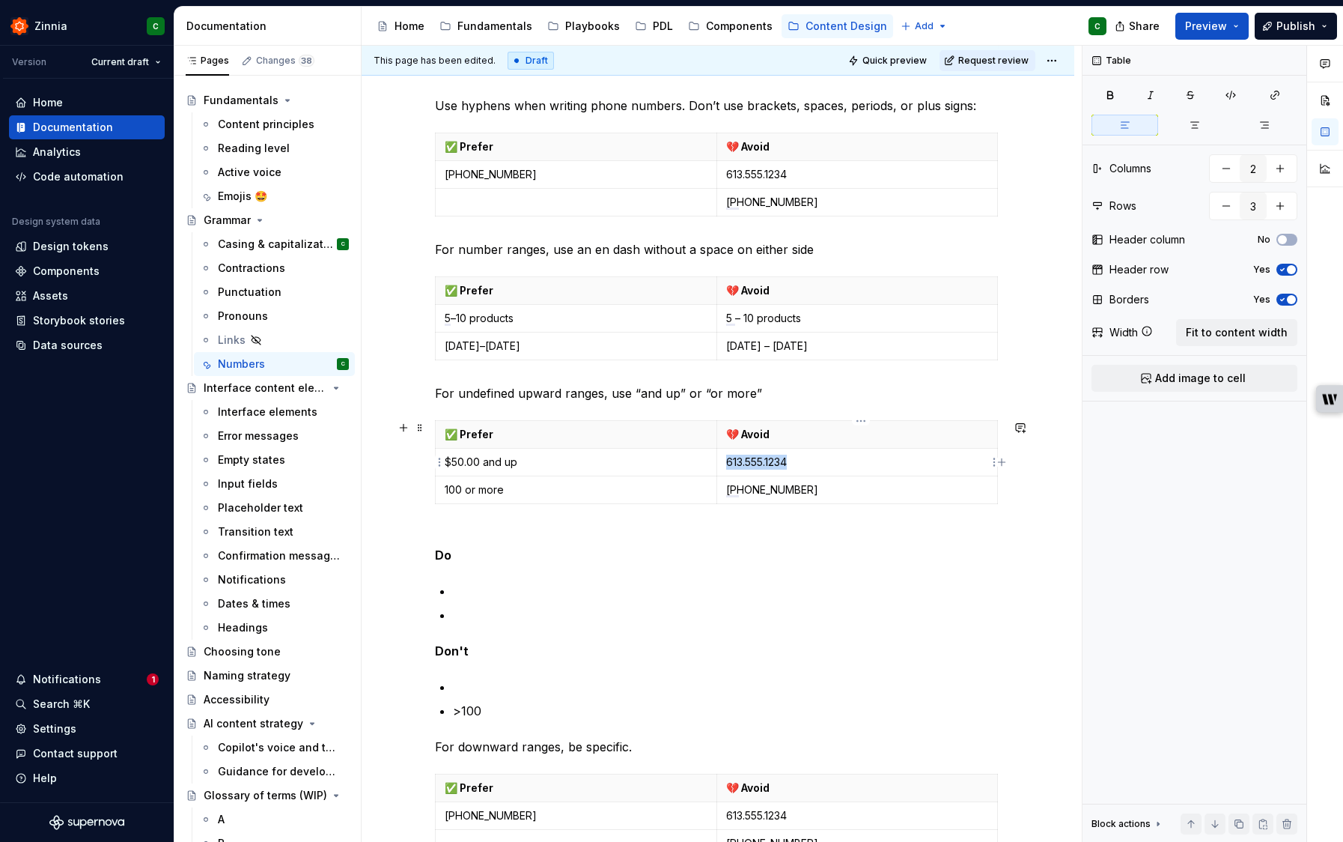
click at [763, 462] on p "613.555.1234" at bounding box center [857, 462] width 263 height 15
drag, startPoint x: 765, startPoint y: 490, endPoint x: 699, endPoint y: 547, distance: 87.6
click at [765, 490] on p "1-(514)-555-1234" at bounding box center [857, 489] width 263 height 15
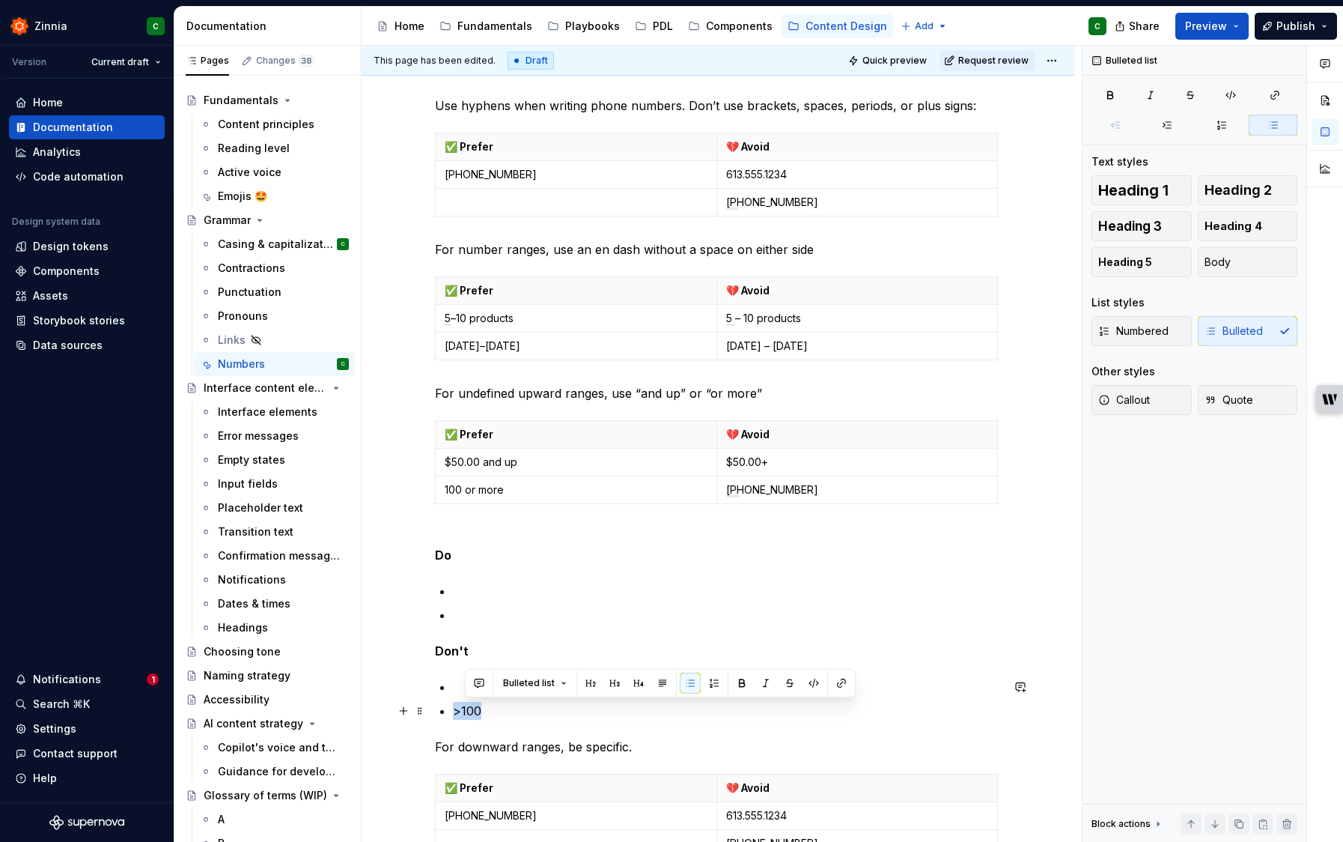
drag, startPoint x: 502, startPoint y: 714, endPoint x: 461, endPoint y: 711, distance: 41.2
click at [461, 711] on p ">100" at bounding box center [727, 711] width 548 height 18
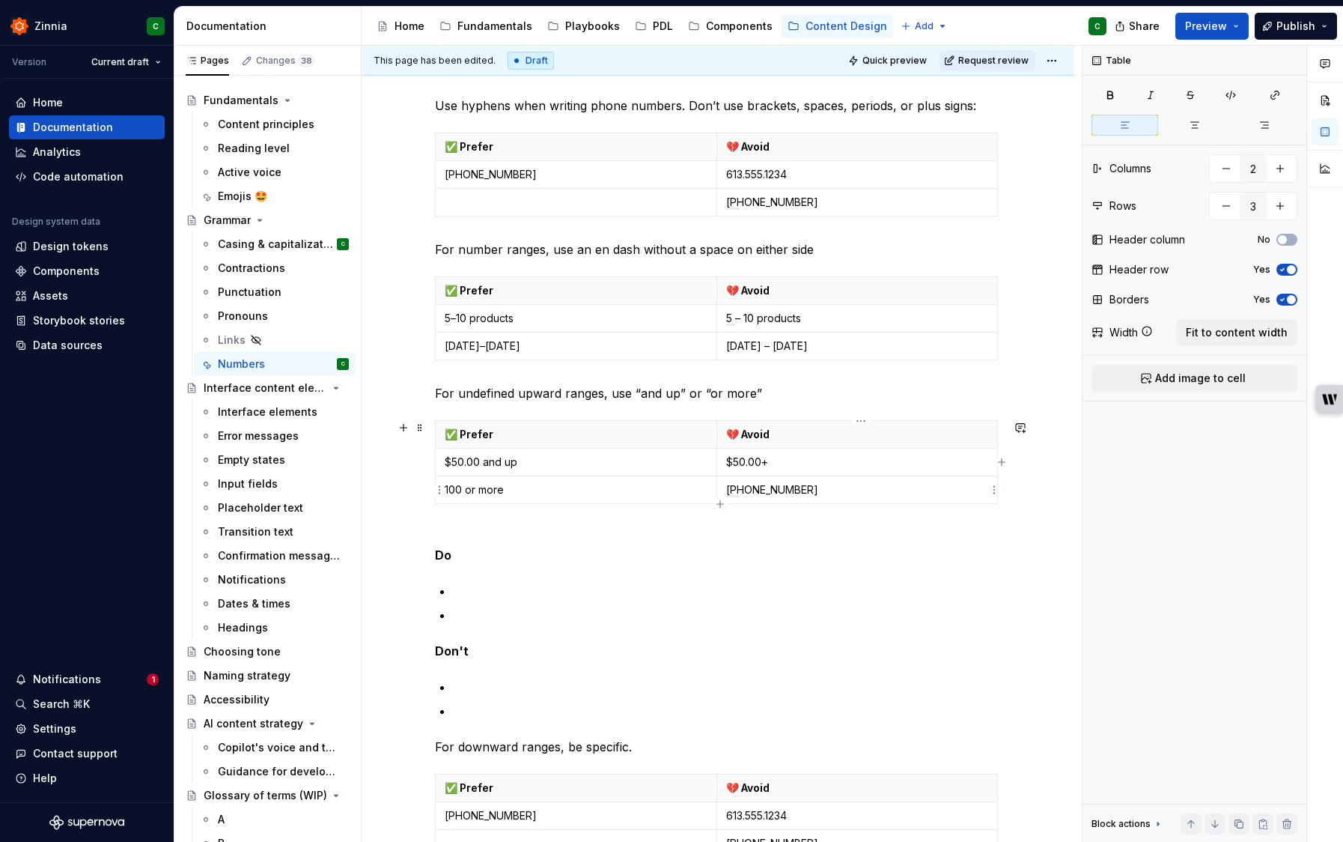
click at [764, 494] on p "1-(514)-555-1234" at bounding box center [857, 489] width 263 height 15
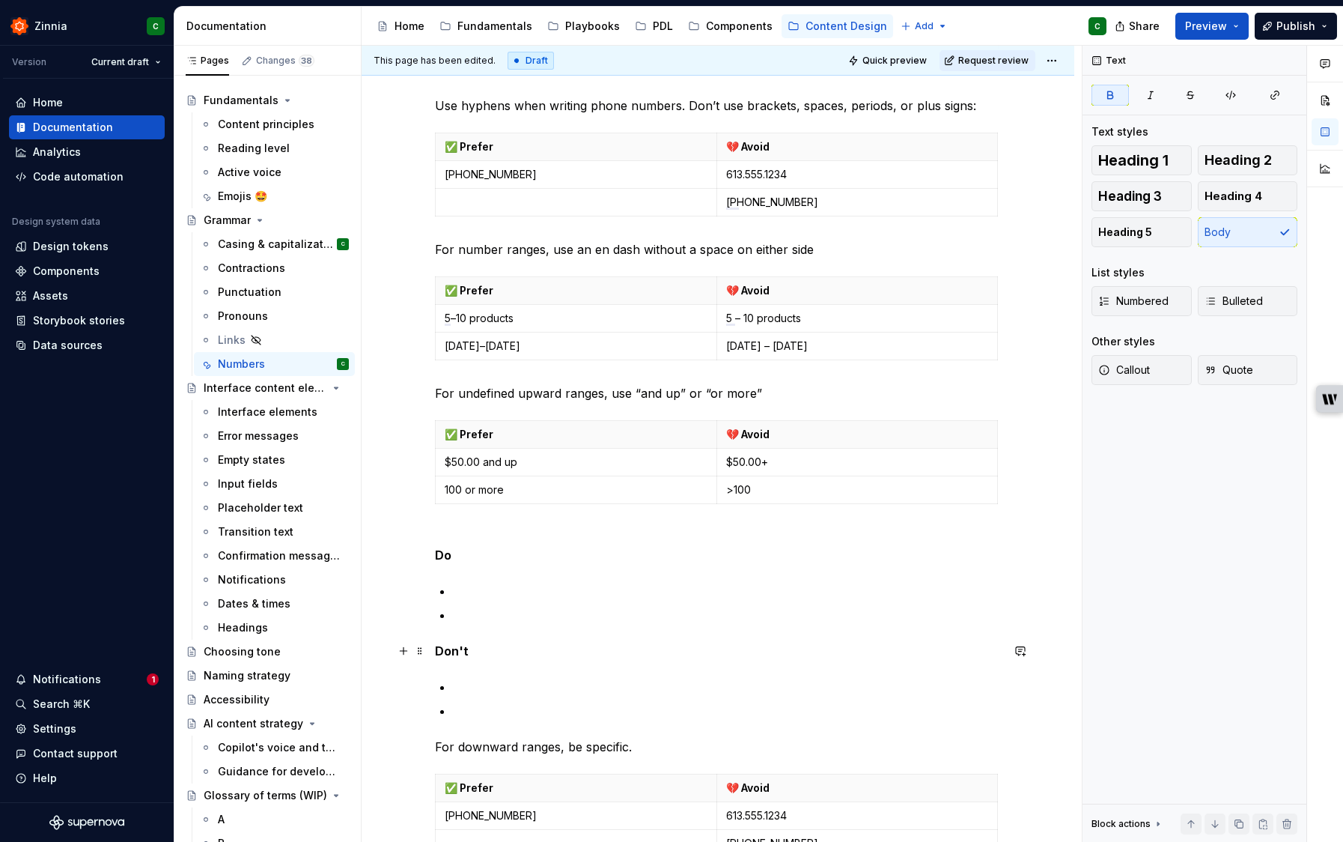
click at [736, 658] on p "Don't" at bounding box center [718, 651] width 566 height 18
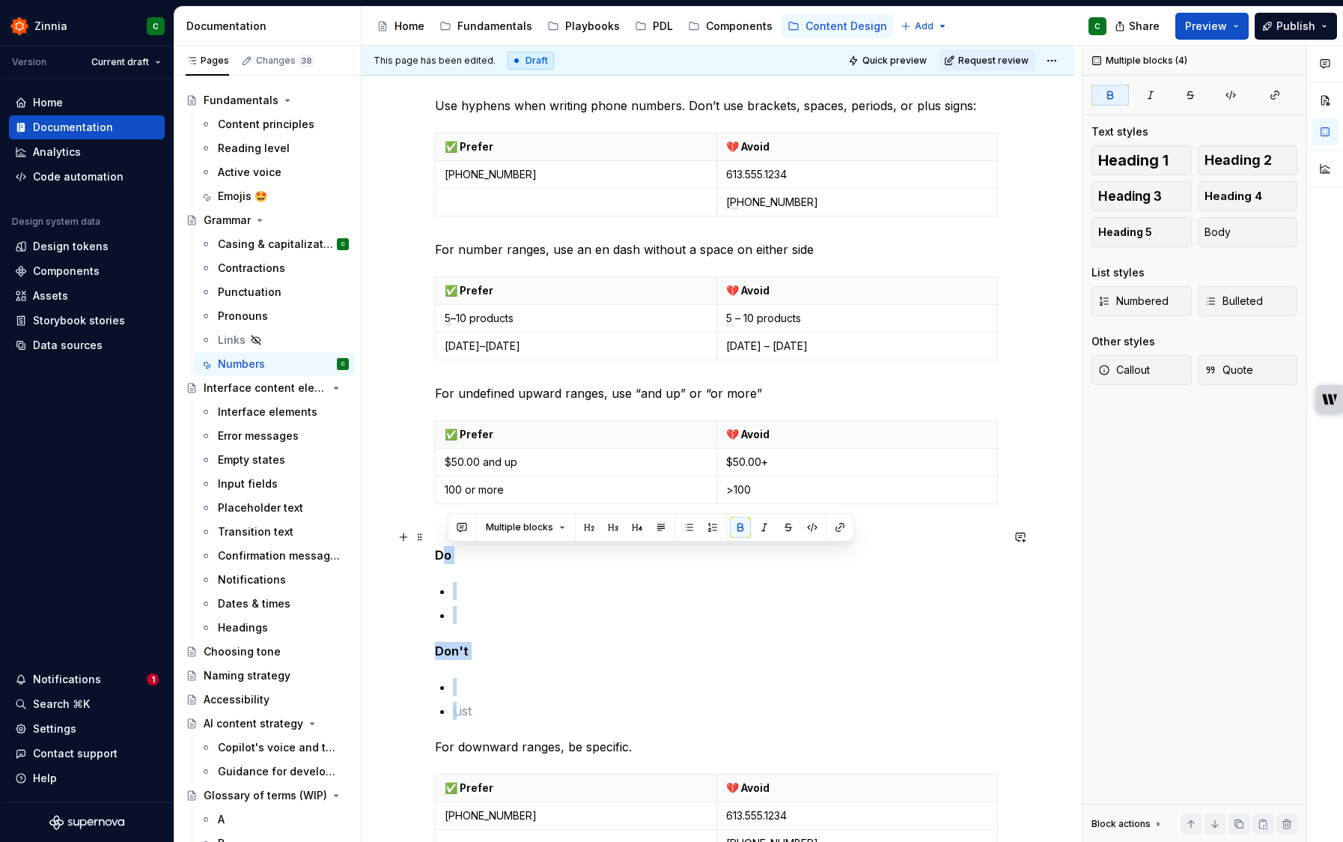
drag, startPoint x: 514, startPoint y: 713, endPoint x: 444, endPoint y: 557, distance: 170.9
click at [444, 557] on div "Numbers Use numerals instead of written-out numbers. ✅ Prefer 💔 Avoid 9 nine 10…" at bounding box center [718, 129] width 566 height 1683
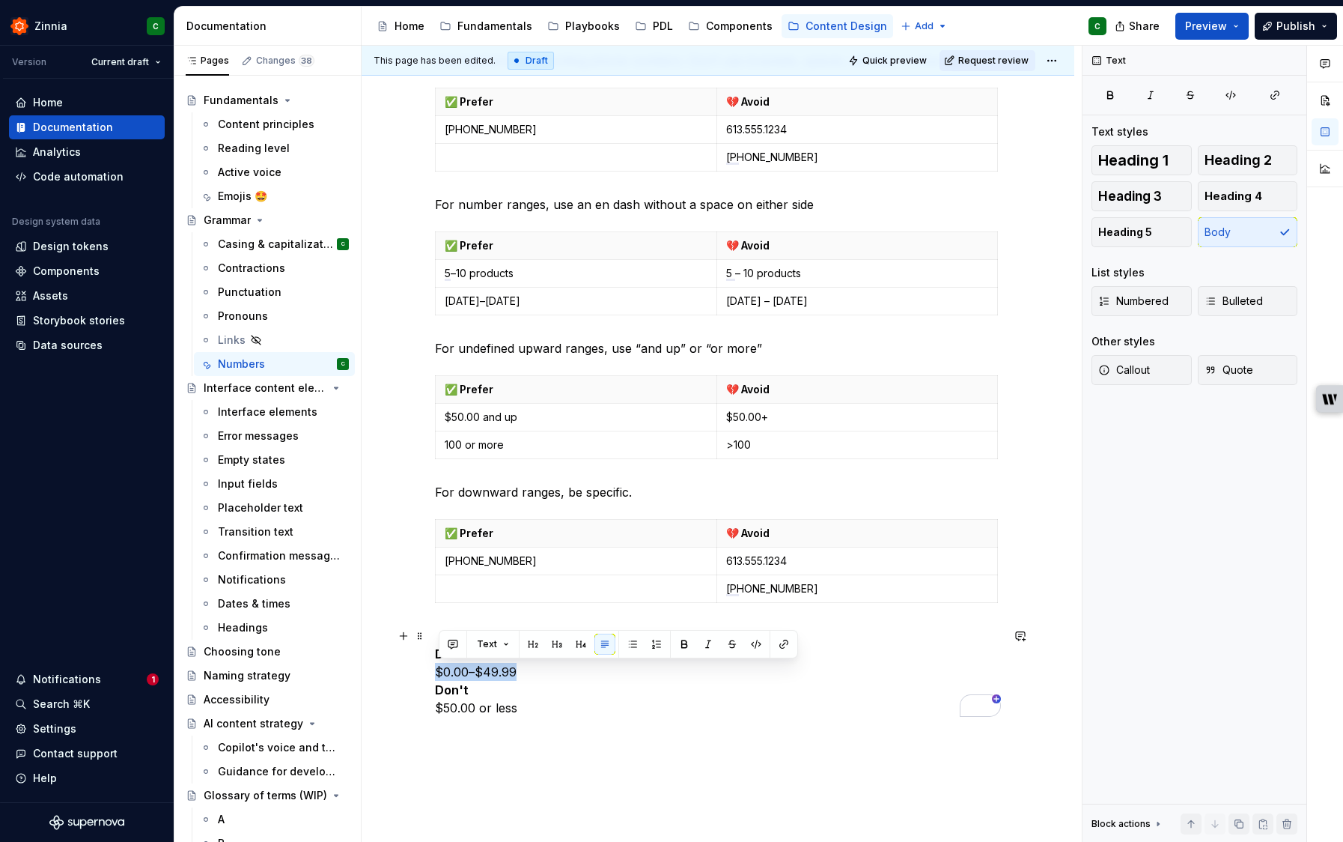
drag, startPoint x: 520, startPoint y: 669, endPoint x: 431, endPoint y: 673, distance: 89.2
click at [421, 670] on div "Numbers Use numerals instead of written-out numbers. ✅ Prefer 💔 Avoid 9 nine 10…" at bounding box center [718, 97] width 713 height 1780
click at [499, 569] on td "1-514-555-1234" at bounding box center [577, 561] width 282 height 28
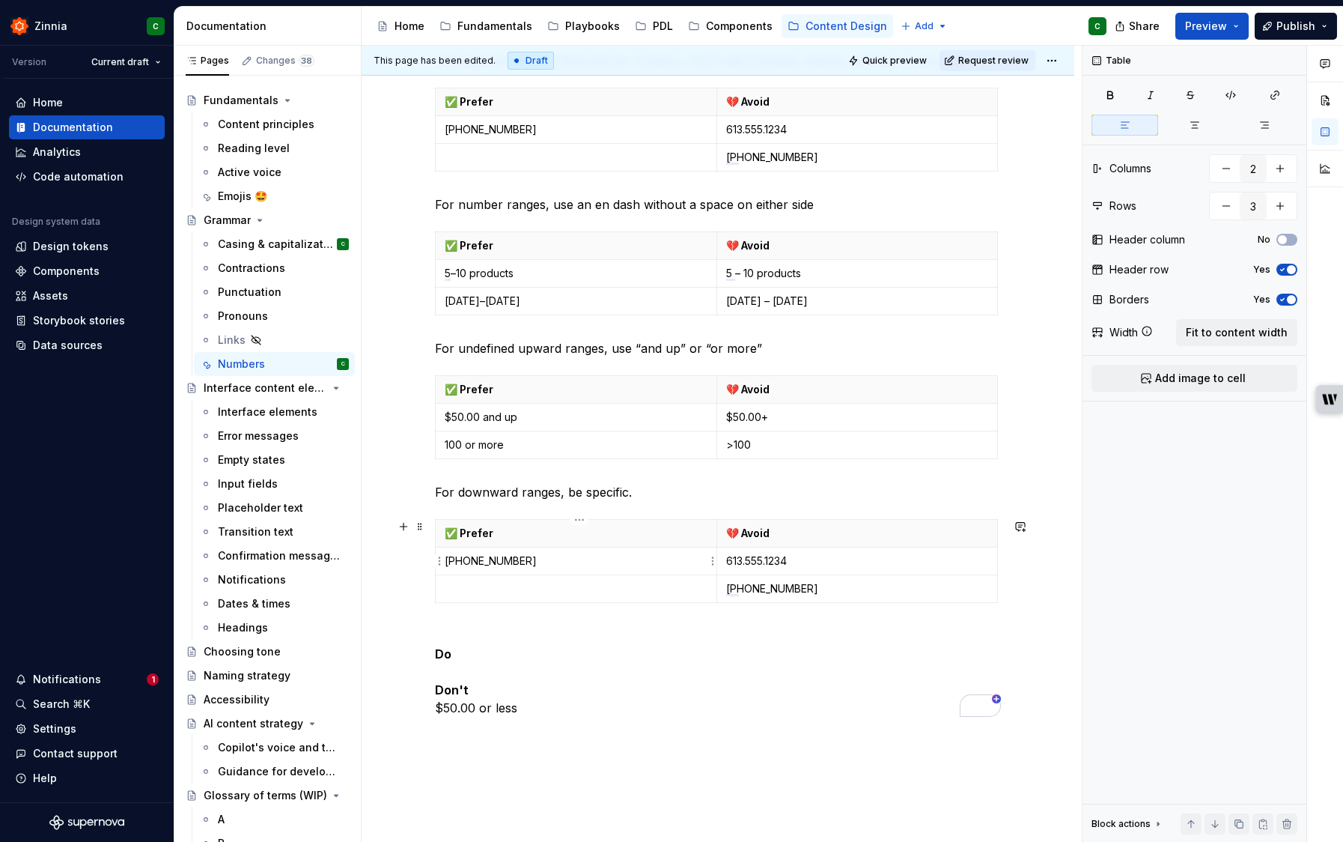
click at [499, 569] on td "1-514-555-1234" at bounding box center [577, 561] width 282 height 28
click at [529, 701] on p "Do Don't $50.00 or less" at bounding box center [718, 672] width 566 height 90
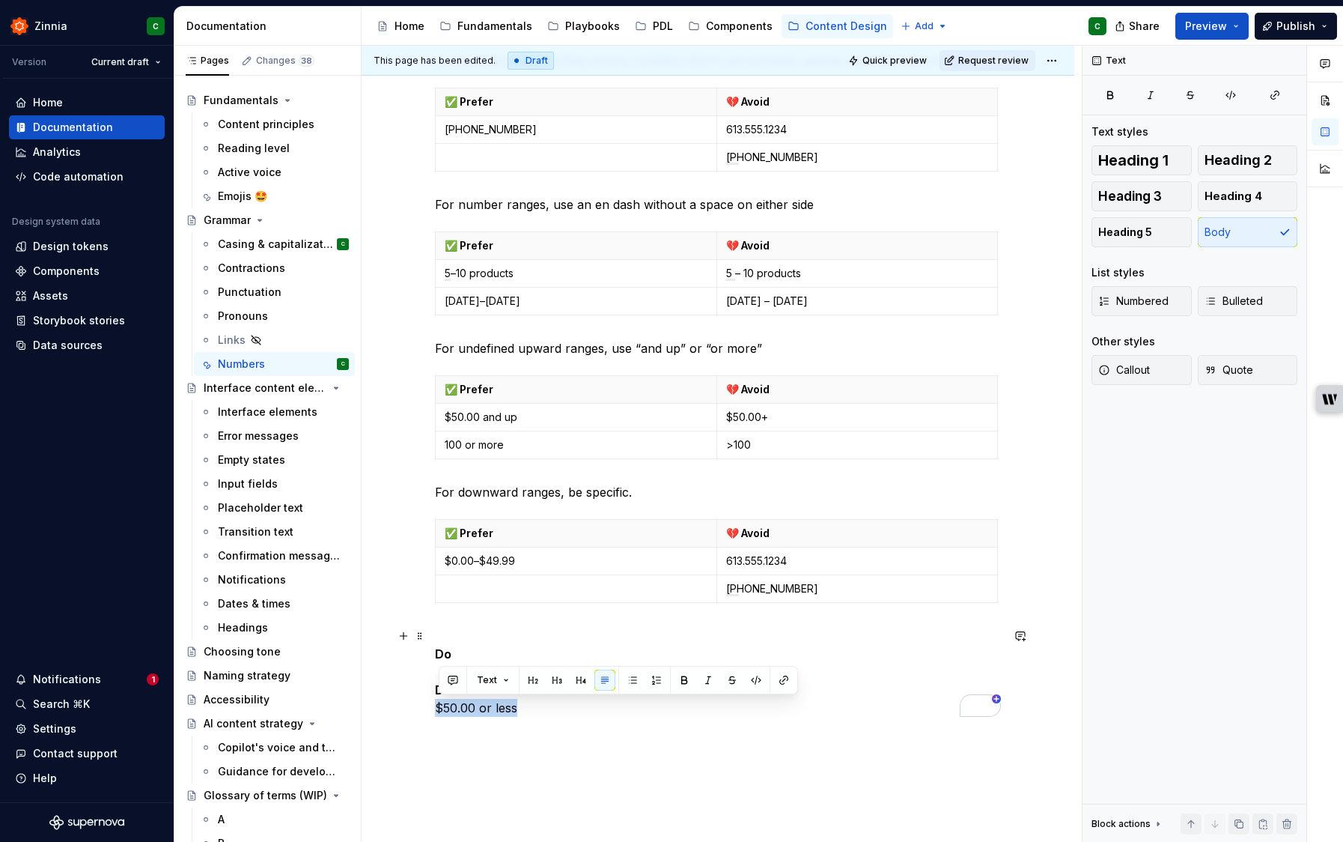
drag, startPoint x: 521, startPoint y: 710, endPoint x: 431, endPoint y: 710, distance: 90.6
click at [430, 709] on html "Zinnia C Version Current draft Home Documentation Analytics Code automation Des…" at bounding box center [671, 421] width 1343 height 842
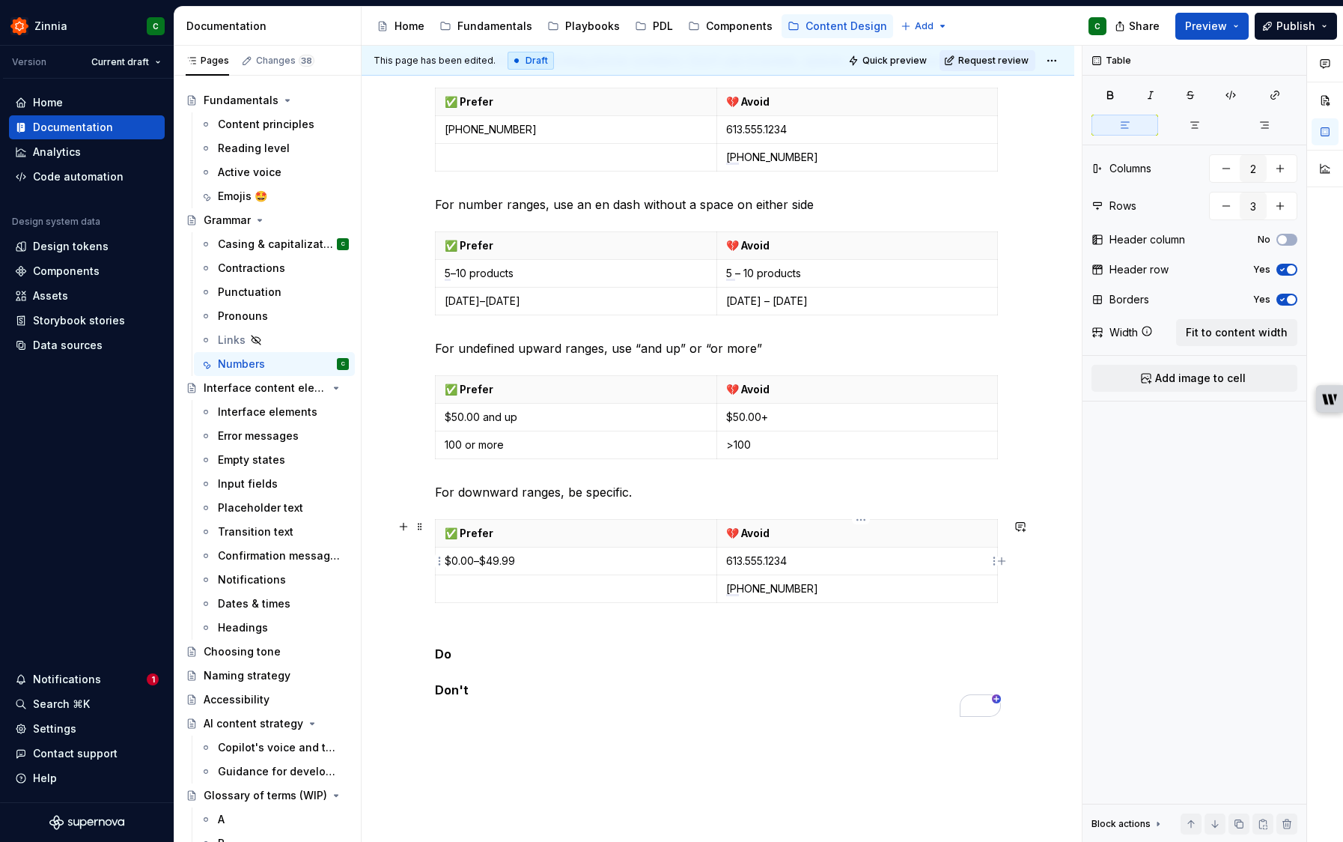
click at [781, 560] on p "613.555.1234" at bounding box center [857, 560] width 263 height 15
click at [786, 586] on p "1-(514)-555-1234" at bounding box center [857, 588] width 263 height 15
click at [808, 592] on p "1-(514)-555-1234" at bounding box center [857, 588] width 263 height 15
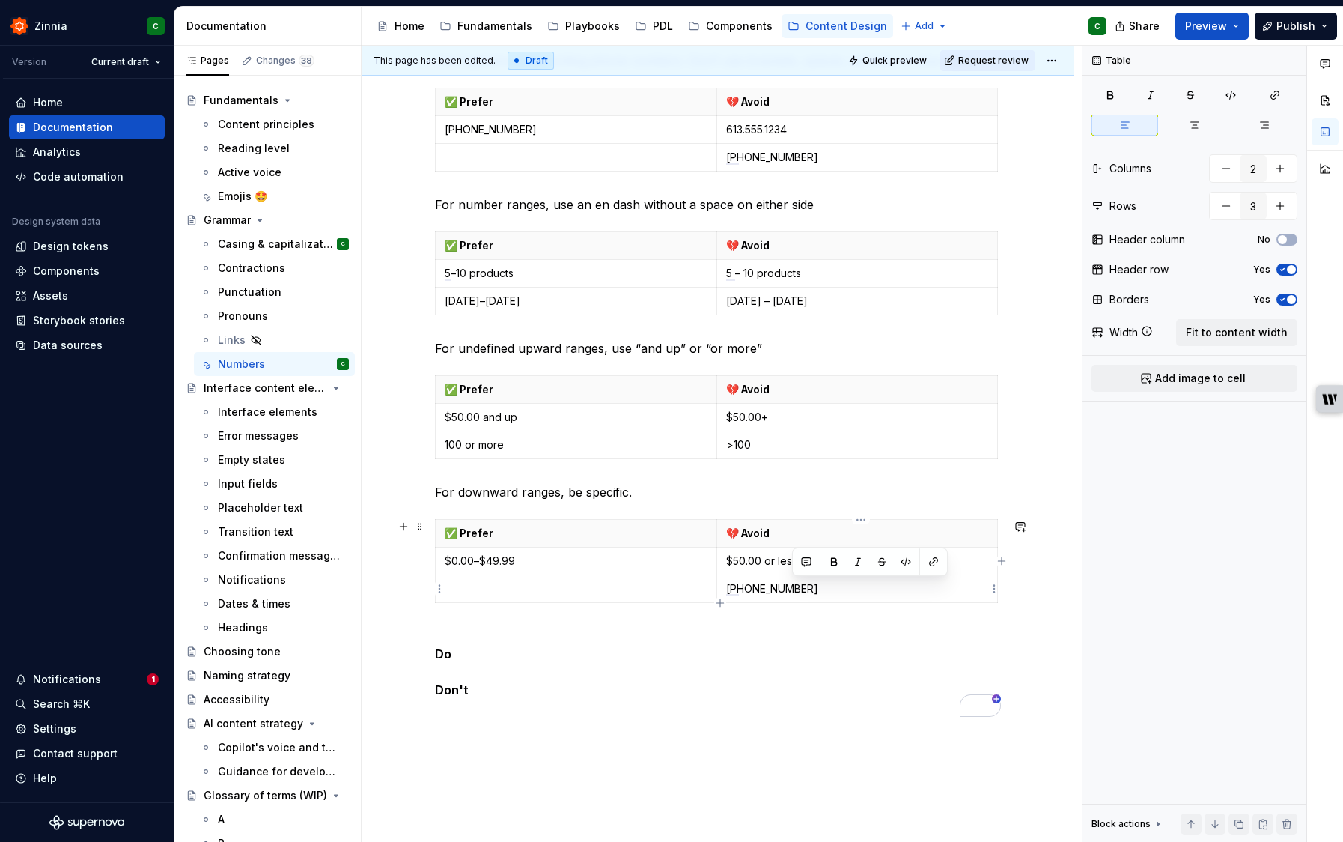
click at [807, 592] on p "1-(514)-555-1234" at bounding box center [857, 588] width 263 height 15
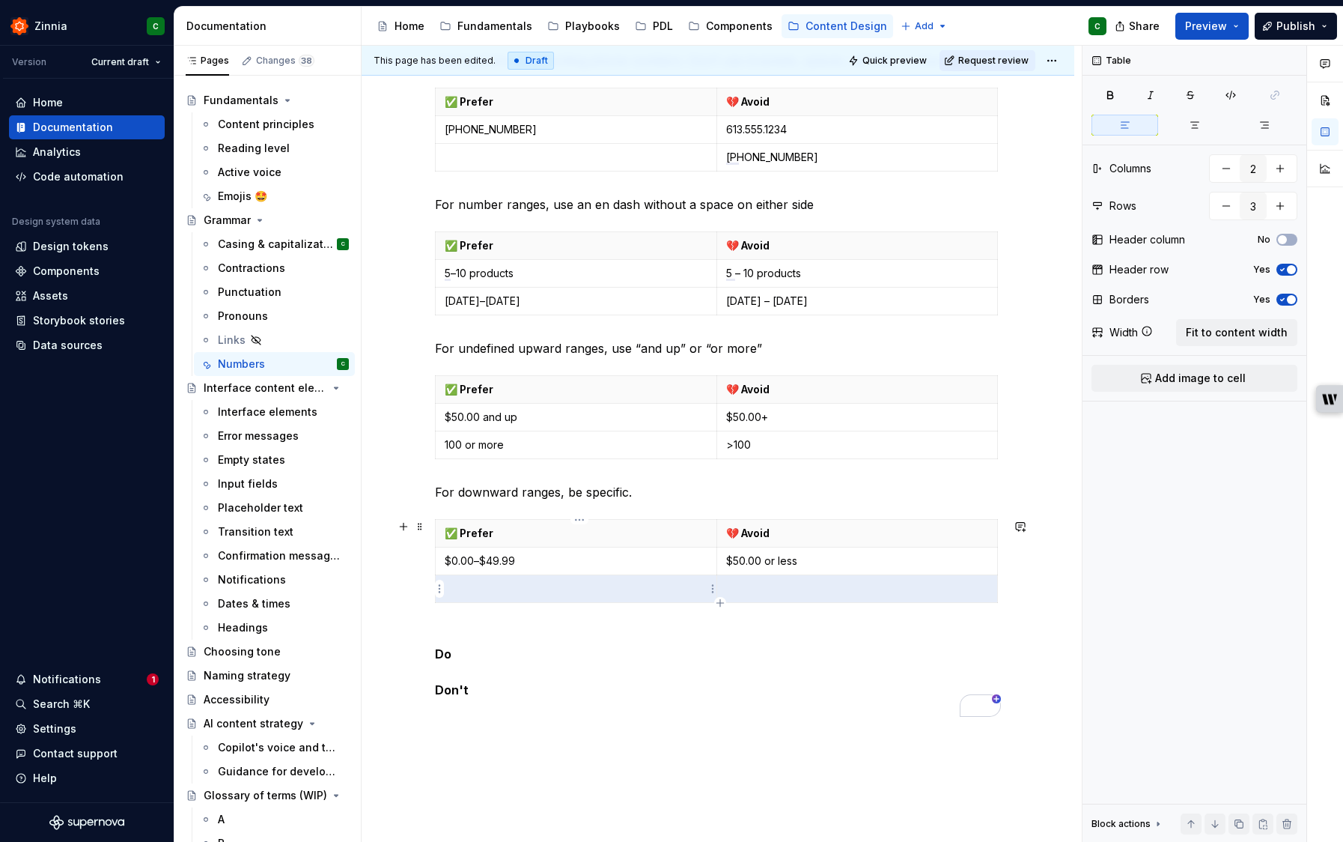
drag, startPoint x: 771, startPoint y: 590, endPoint x: 653, endPoint y: 588, distance: 118.3
click at [653, 588] on tr "To enrich screen reader interactions, please activate Accessibility in Grammarl…" at bounding box center [717, 589] width 562 height 28
click at [440, 592] on html "Zinnia C Version Current draft Home Documentation Analytics Code automation Des…" at bounding box center [671, 421] width 1343 height 842
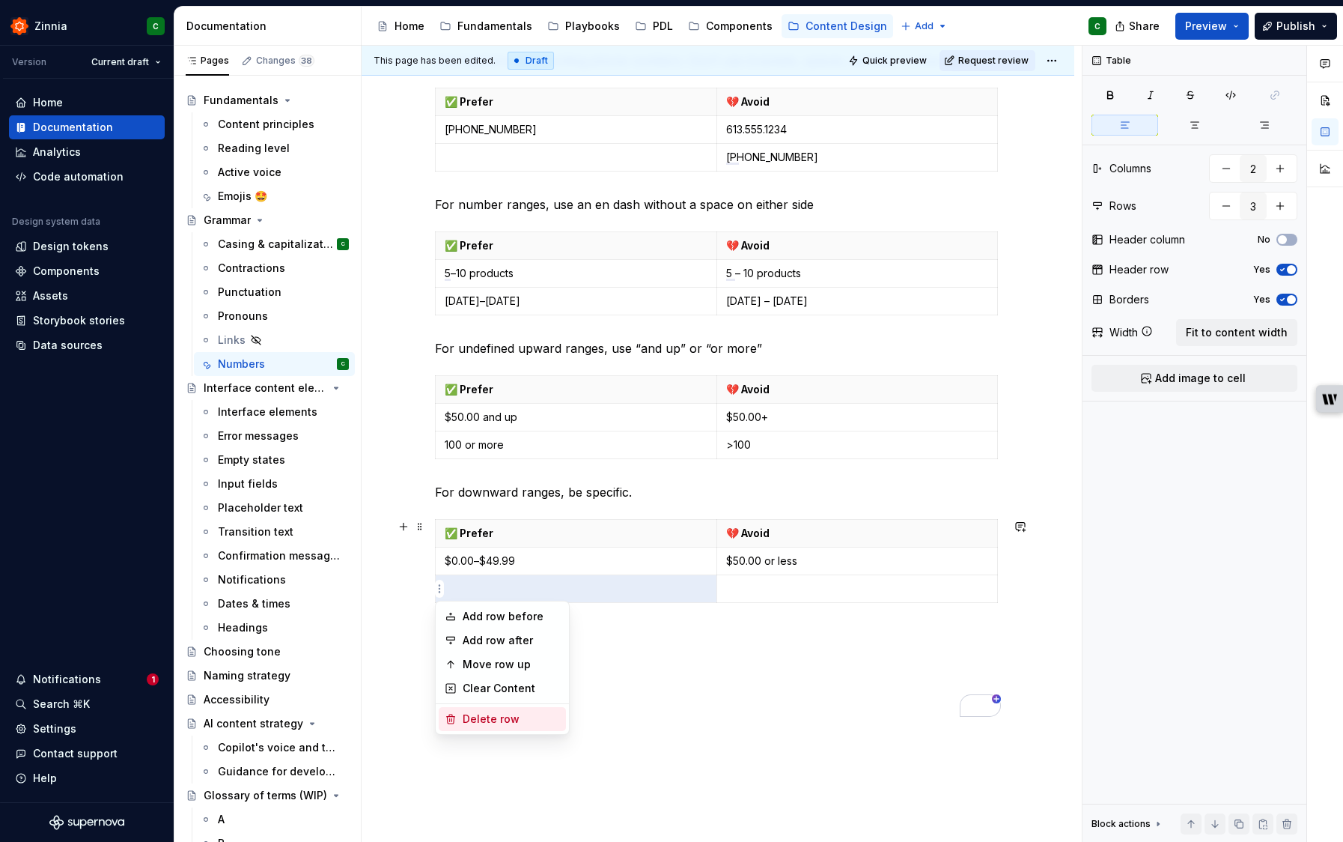
click at [472, 713] on div "Delete row" at bounding box center [511, 718] width 97 height 15
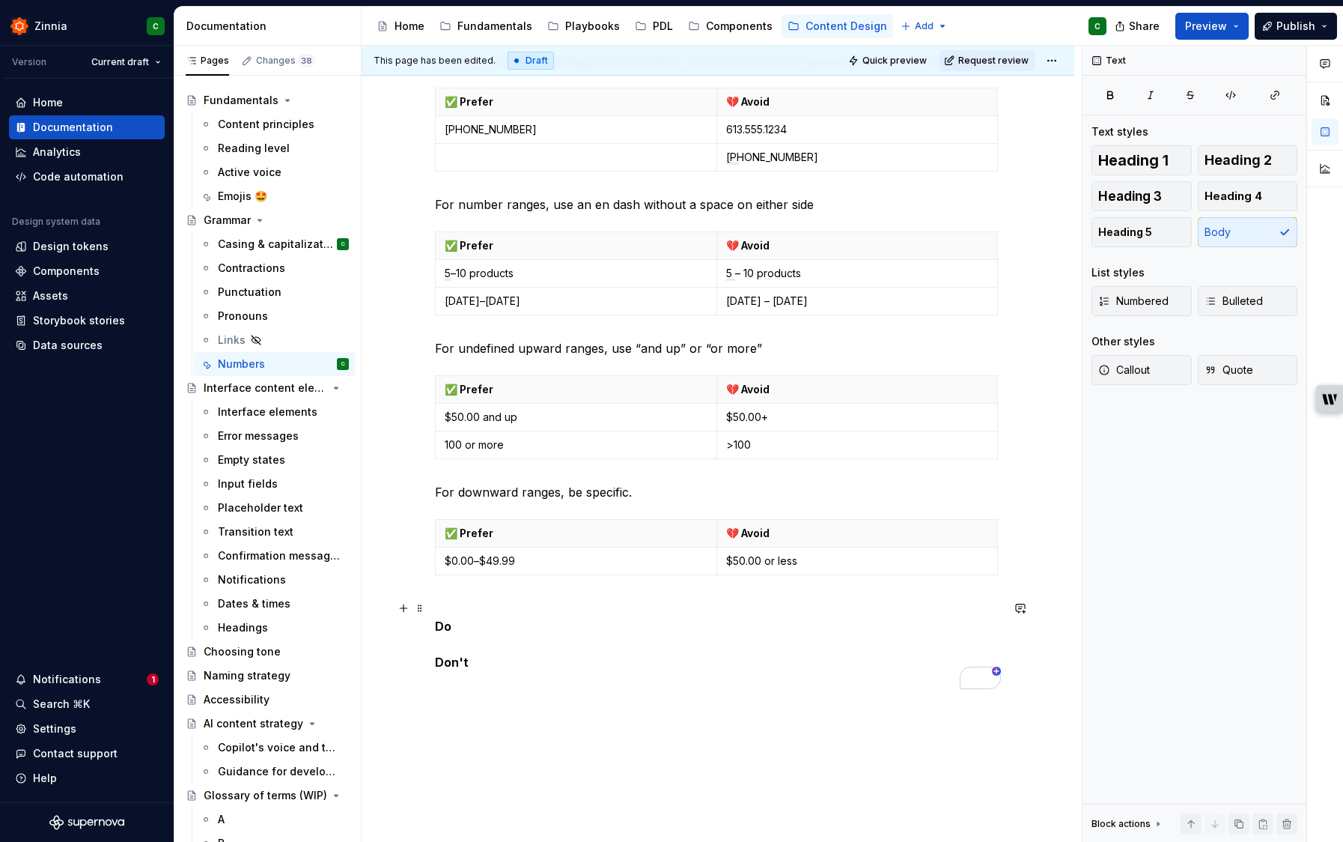
click at [612, 681] on p "Do Don't" at bounding box center [718, 644] width 566 height 90
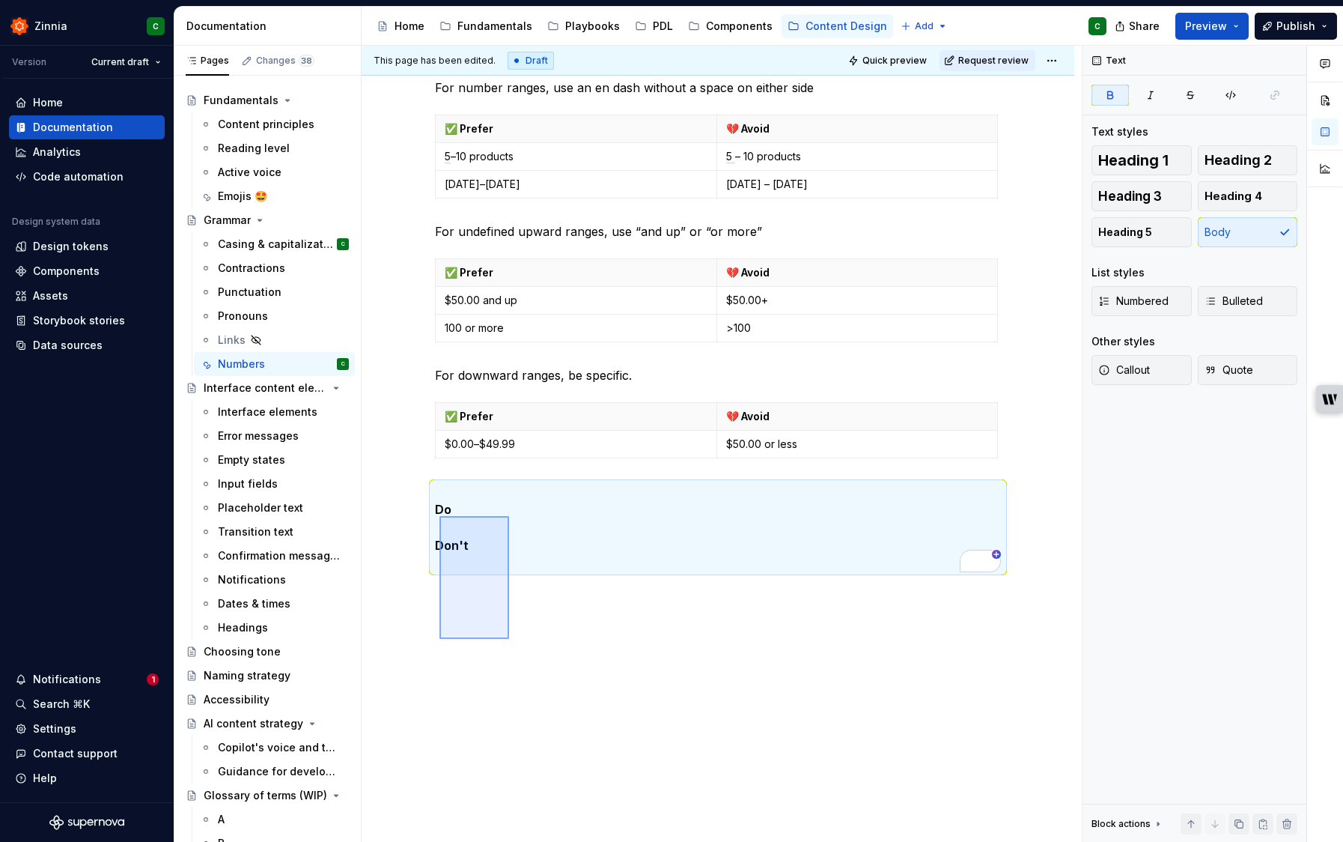
drag, startPoint x: 487, startPoint y: 599, endPoint x: 434, endPoint y: 512, distance: 101.5
click at [434, 512] on div "This page has been edited. Draft Quick preview Request review Grammar Accurate …" at bounding box center [722, 444] width 720 height 797
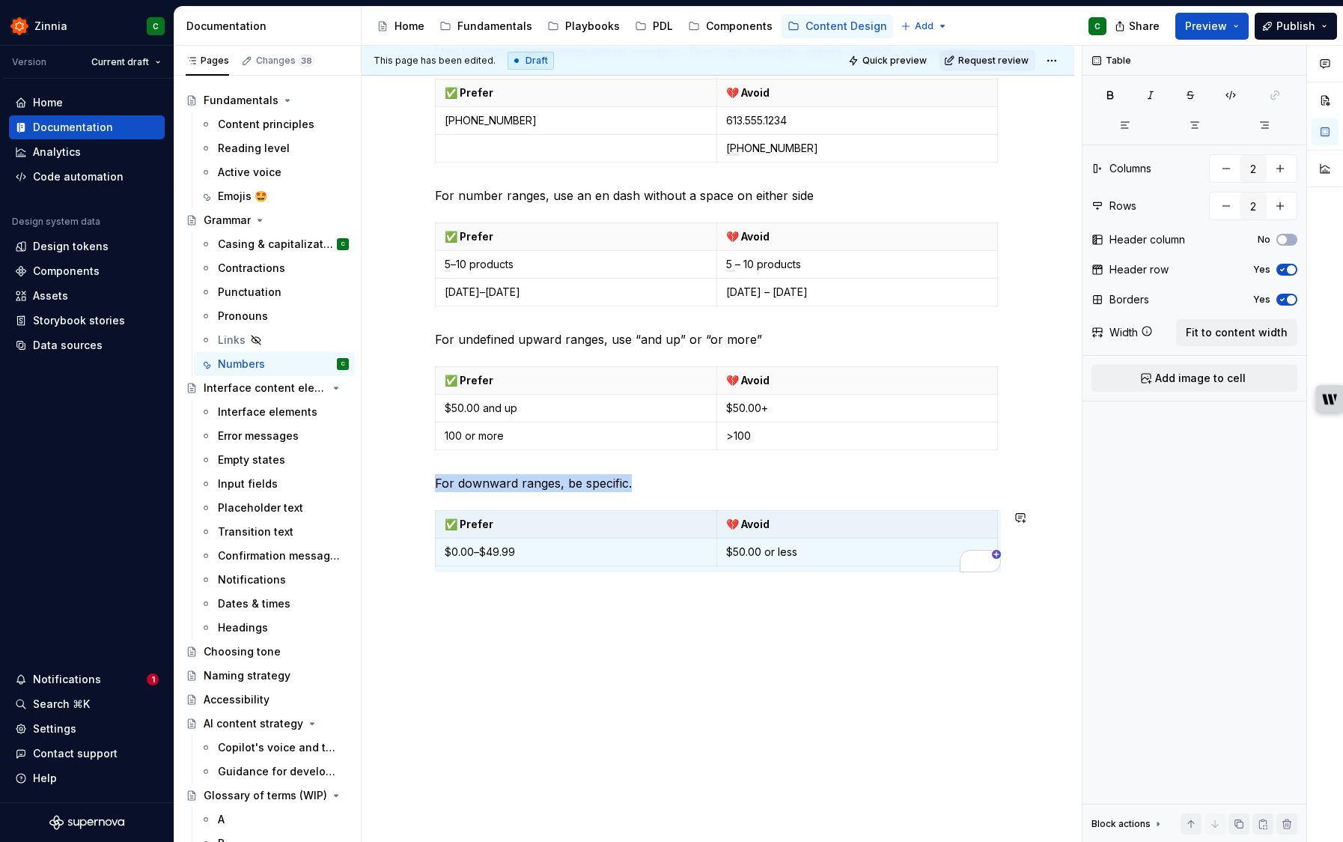
click at [503, 644] on div "Numbers Use numerals instead of written-out numbers. ✅ Prefer 💔 Avoid 9 nine 10…" at bounding box center [718, 20] width 713 height 1644
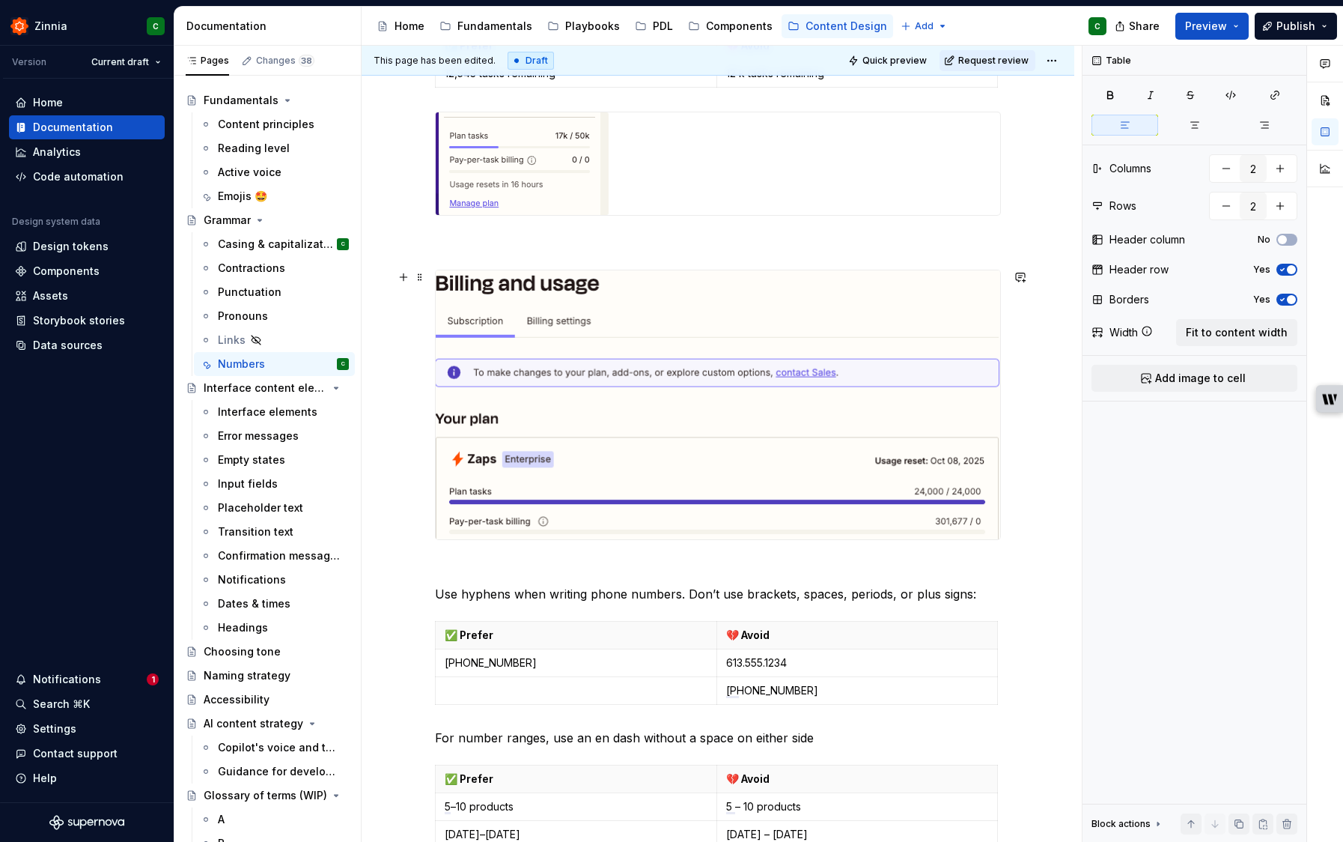
scroll to position [456, 0]
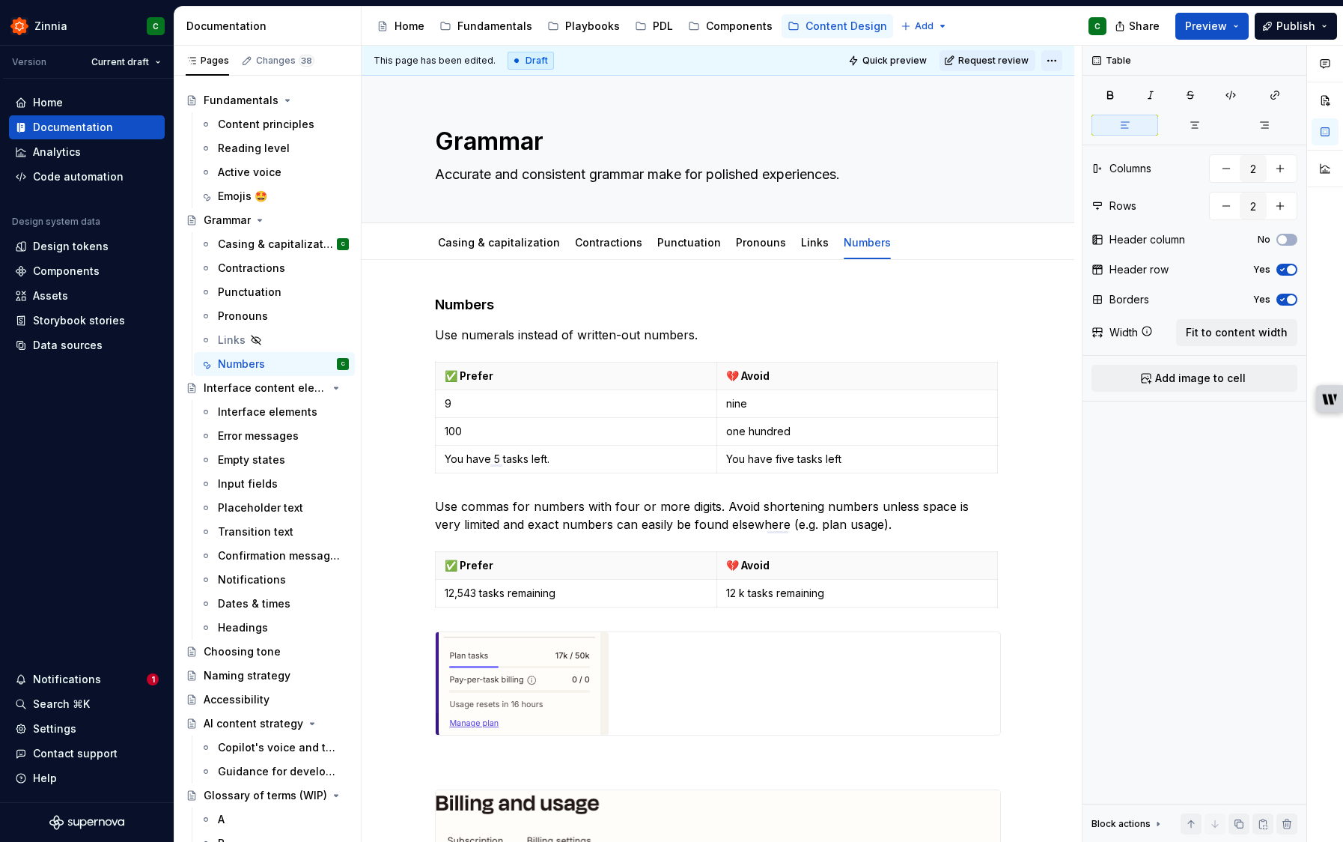
click at [1056, 61] on html "Zinnia C Version Current draft Home Documentation Analytics Code automation Des…" at bounding box center [671, 421] width 1343 height 842
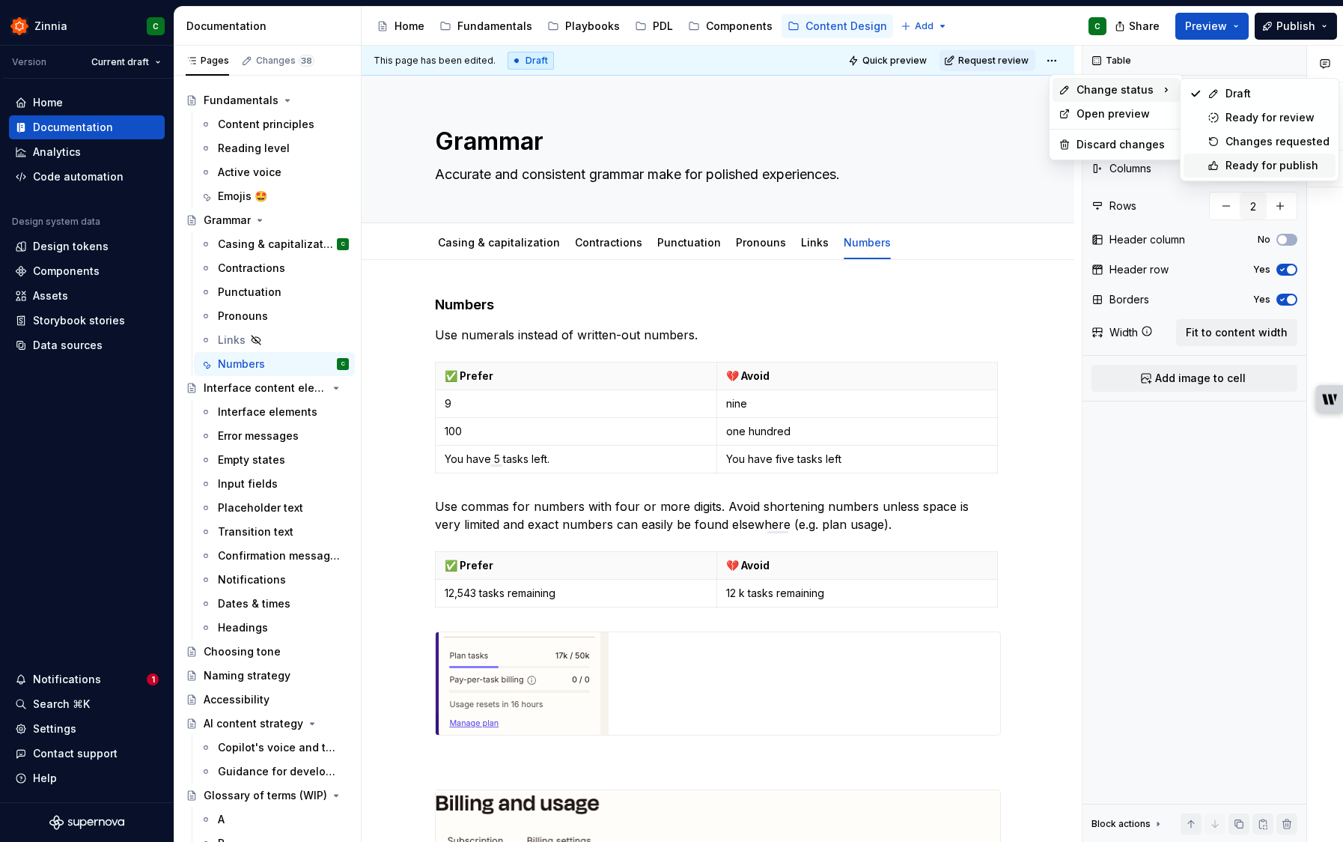
click at [1240, 168] on div "Ready for publish" at bounding box center [1278, 165] width 104 height 15
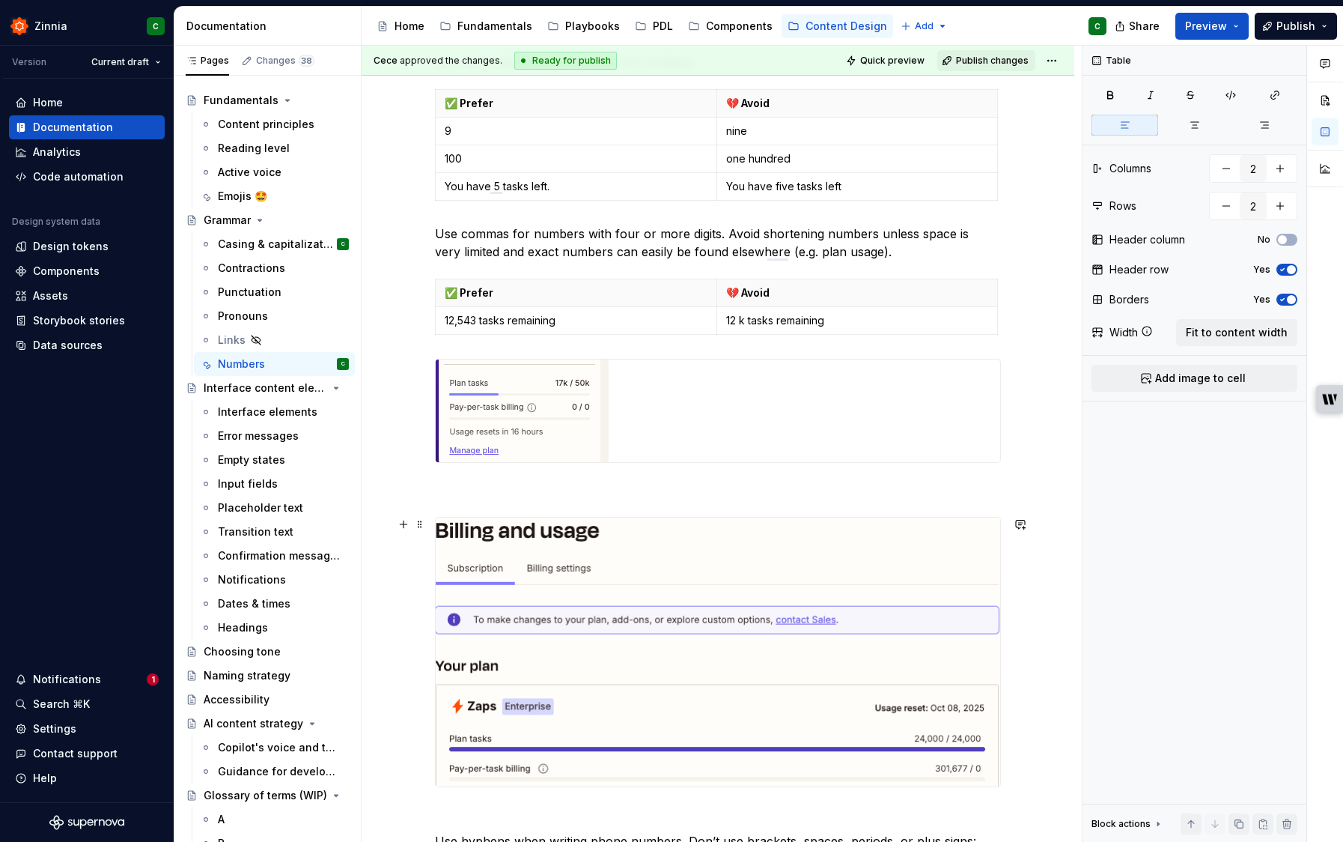
click at [634, 583] on img "To enrich screen reader interactions, please activate Accessibility in Grammarl…" at bounding box center [718, 651] width 565 height 269
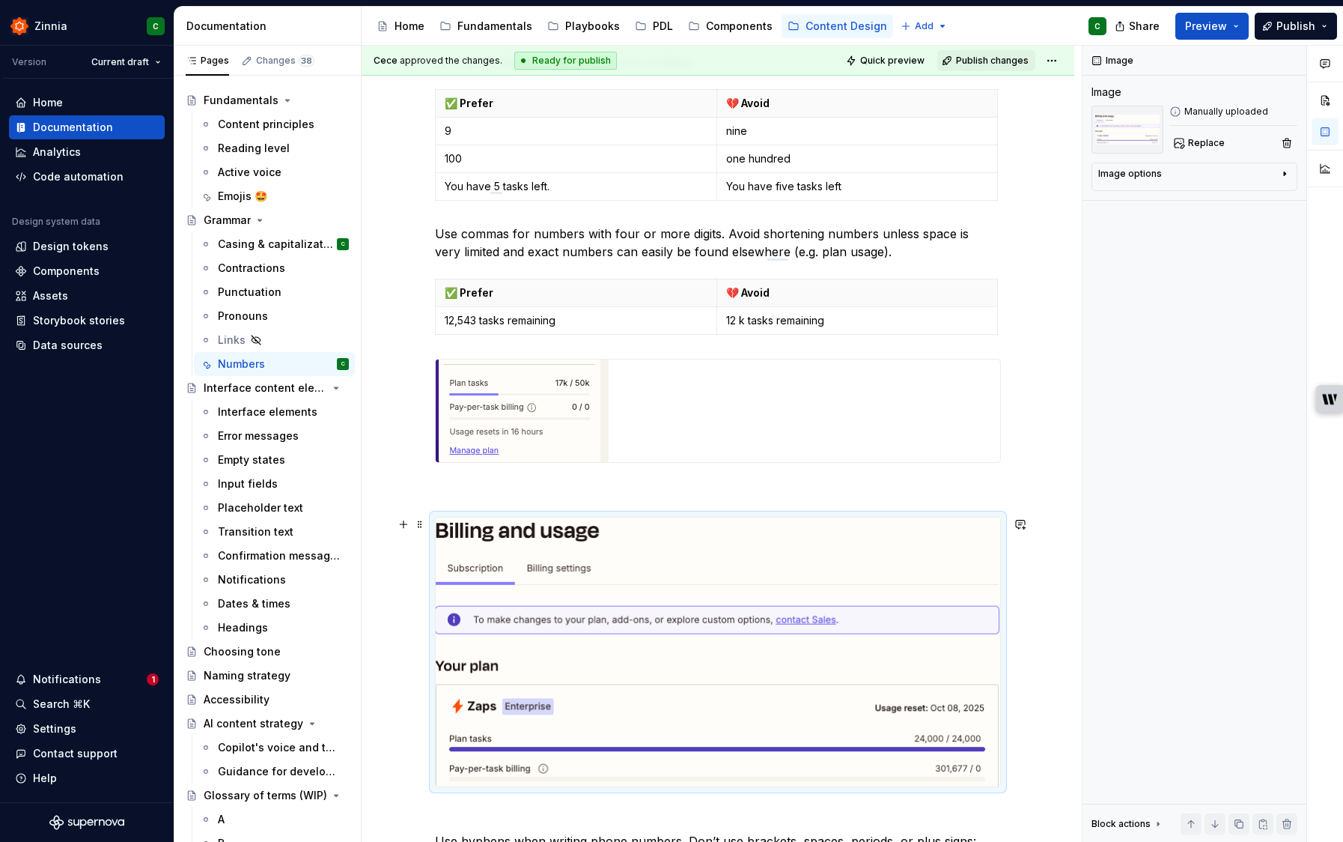
click at [630, 582] on img "To enrich screen reader interactions, please activate Accessibility in Grammarl…" at bounding box center [718, 651] width 565 height 269
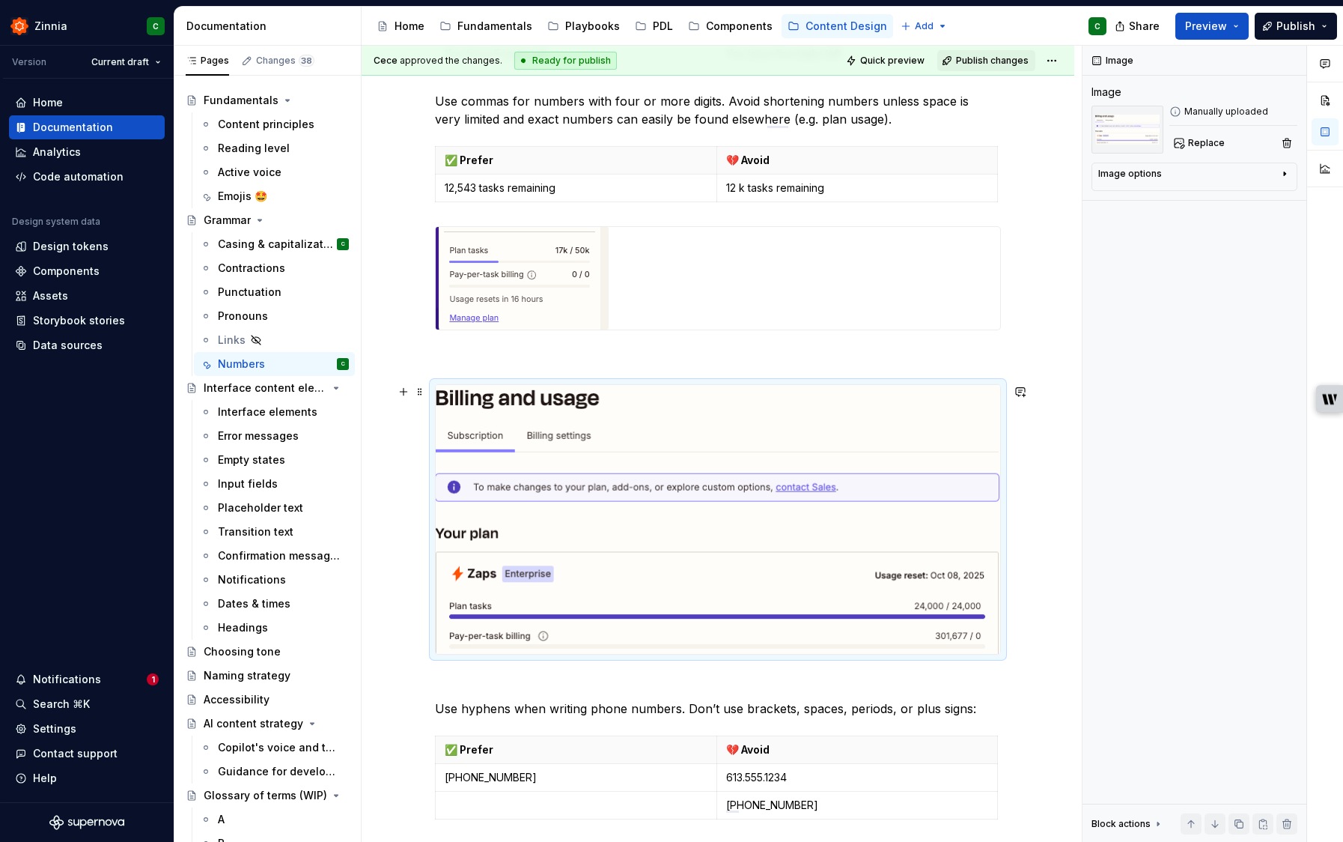
click at [486, 413] on img "To enrich screen reader interactions, please activate Accessibility in Grammarl…" at bounding box center [718, 519] width 565 height 269
click at [423, 391] on span at bounding box center [420, 391] width 12 height 21
click at [715, 447] on img "To enrich screen reader interactions, please activate Accessibility in Grammarl…" at bounding box center [718, 519] width 565 height 269
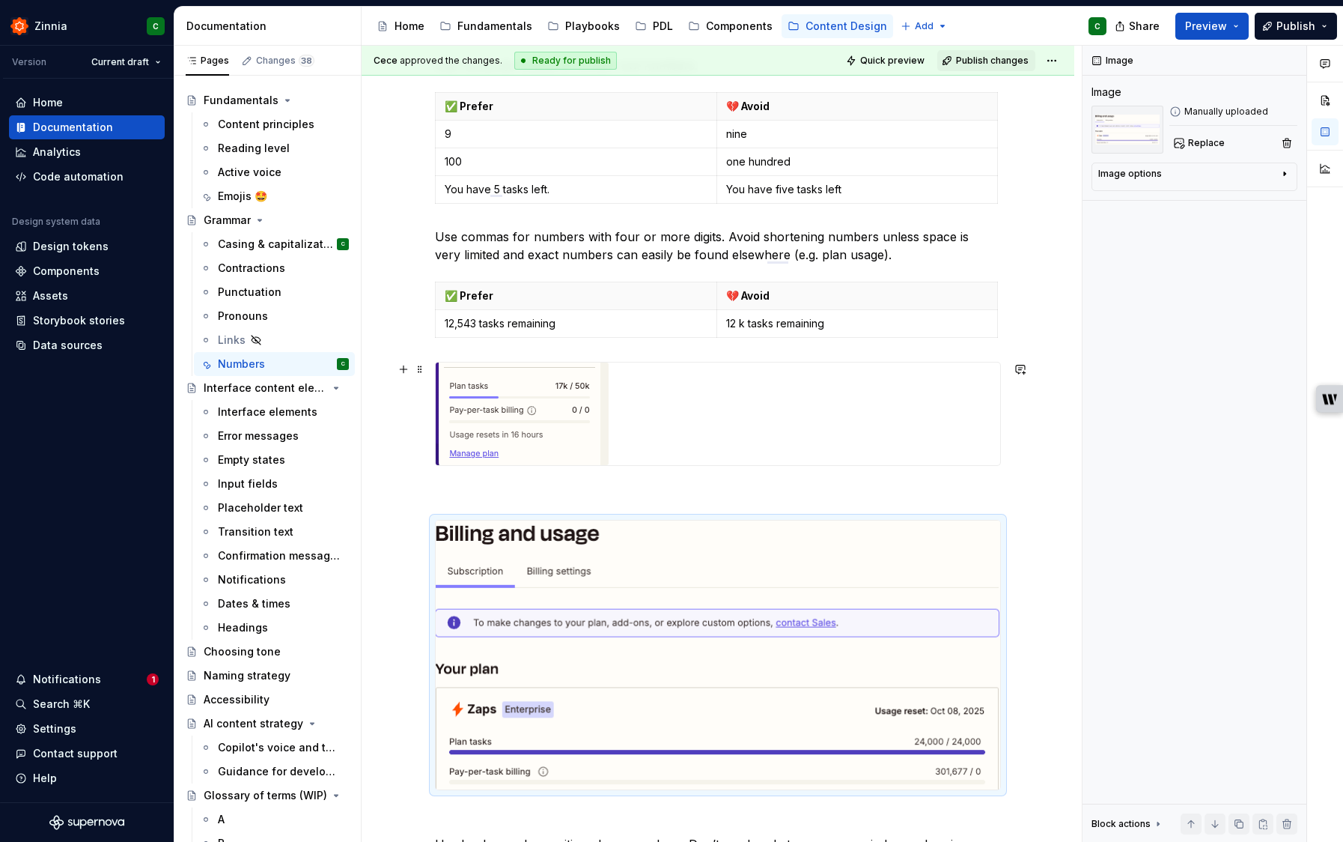
scroll to position [389, 0]
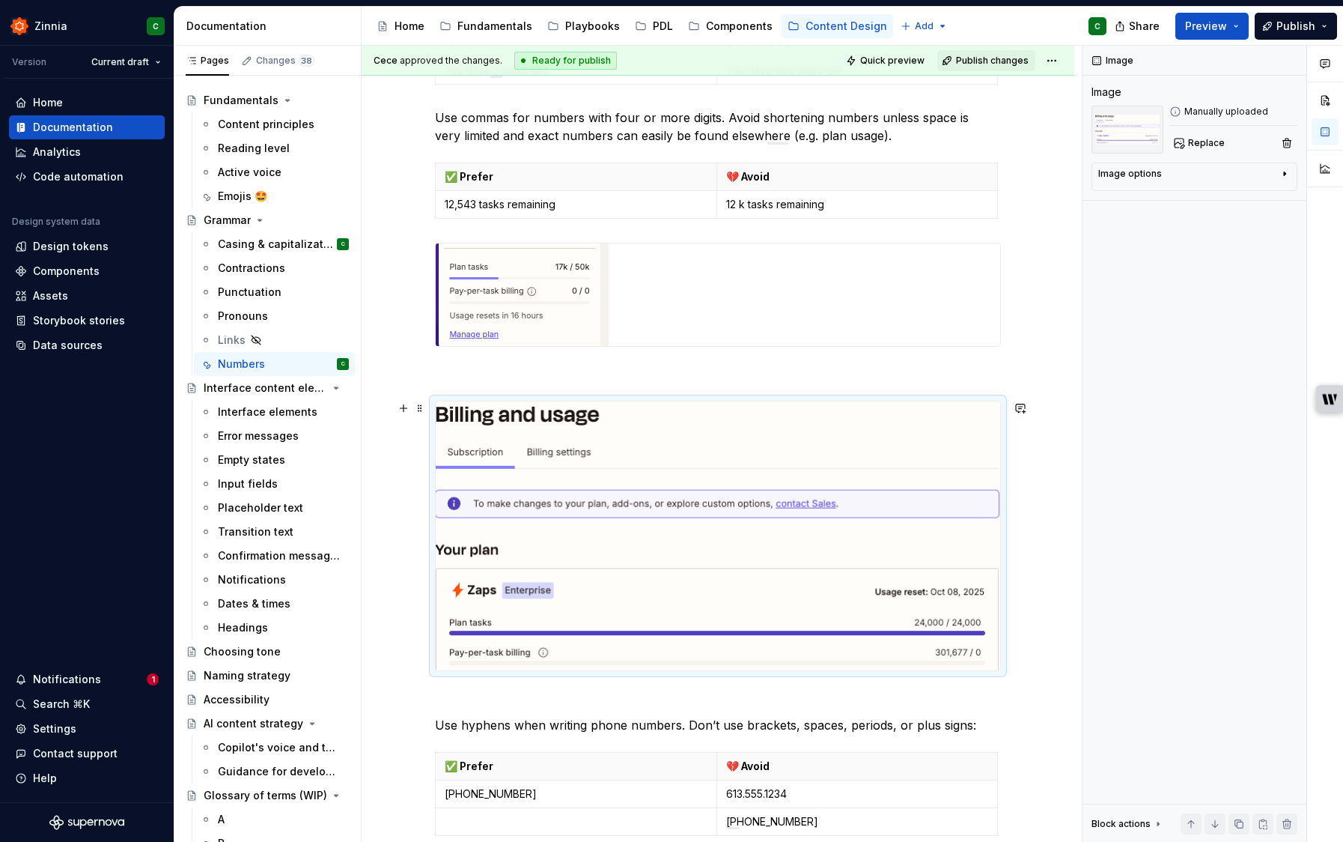
click at [401, 654] on div "Numbers Use numerals instead of written-out numbers. ✅ Prefer 💔 Avoid 9 nine 10…" at bounding box center [718, 693] width 713 height 1644
click at [407, 637] on div "Numbers Use numerals instead of written-out numbers. ✅ Prefer 💔 Avoid 9 nine 10…" at bounding box center [718, 693] width 713 height 1644
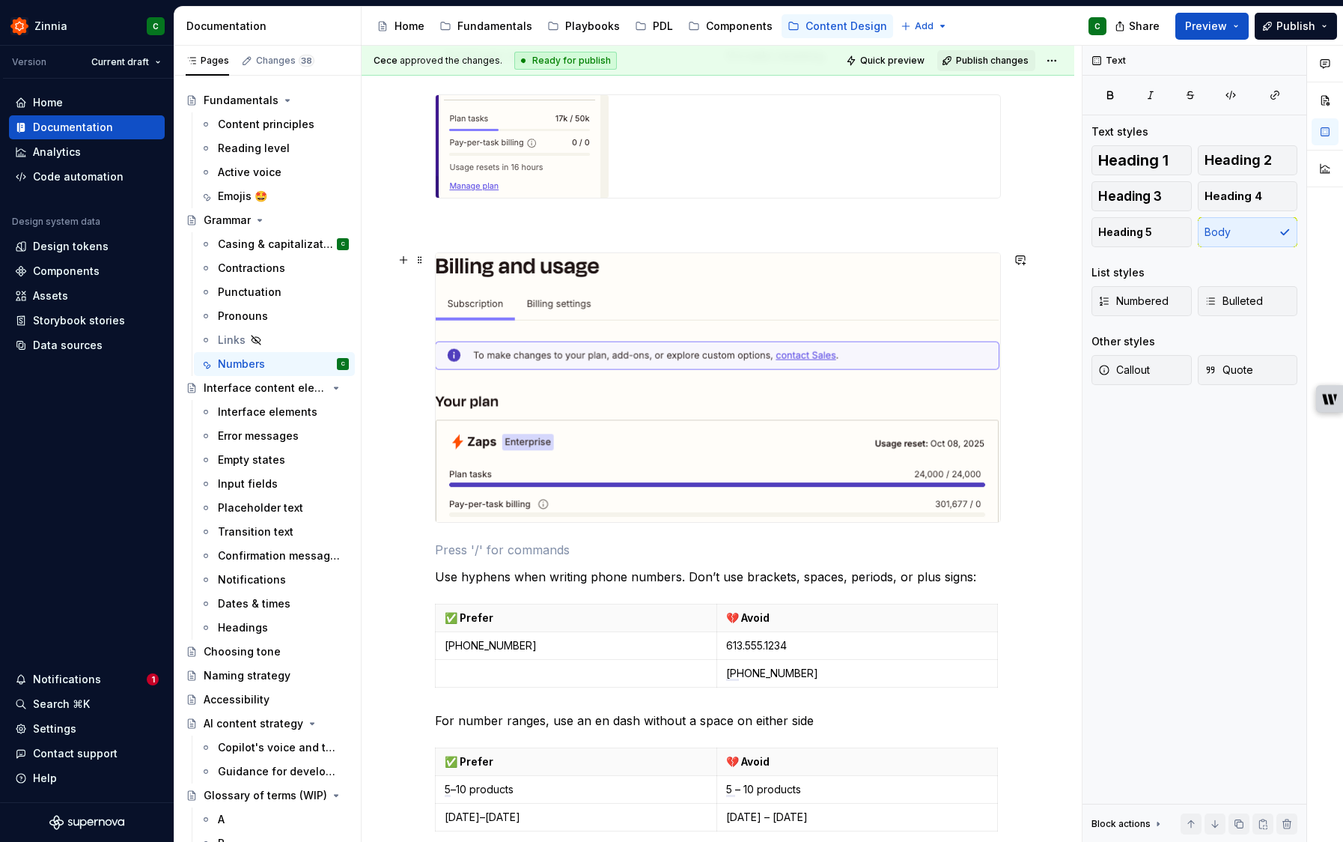
scroll to position [537, 0]
click at [627, 436] on img "To enrich screen reader interactions, please activate Accessibility in Grammarl…" at bounding box center [718, 387] width 565 height 269
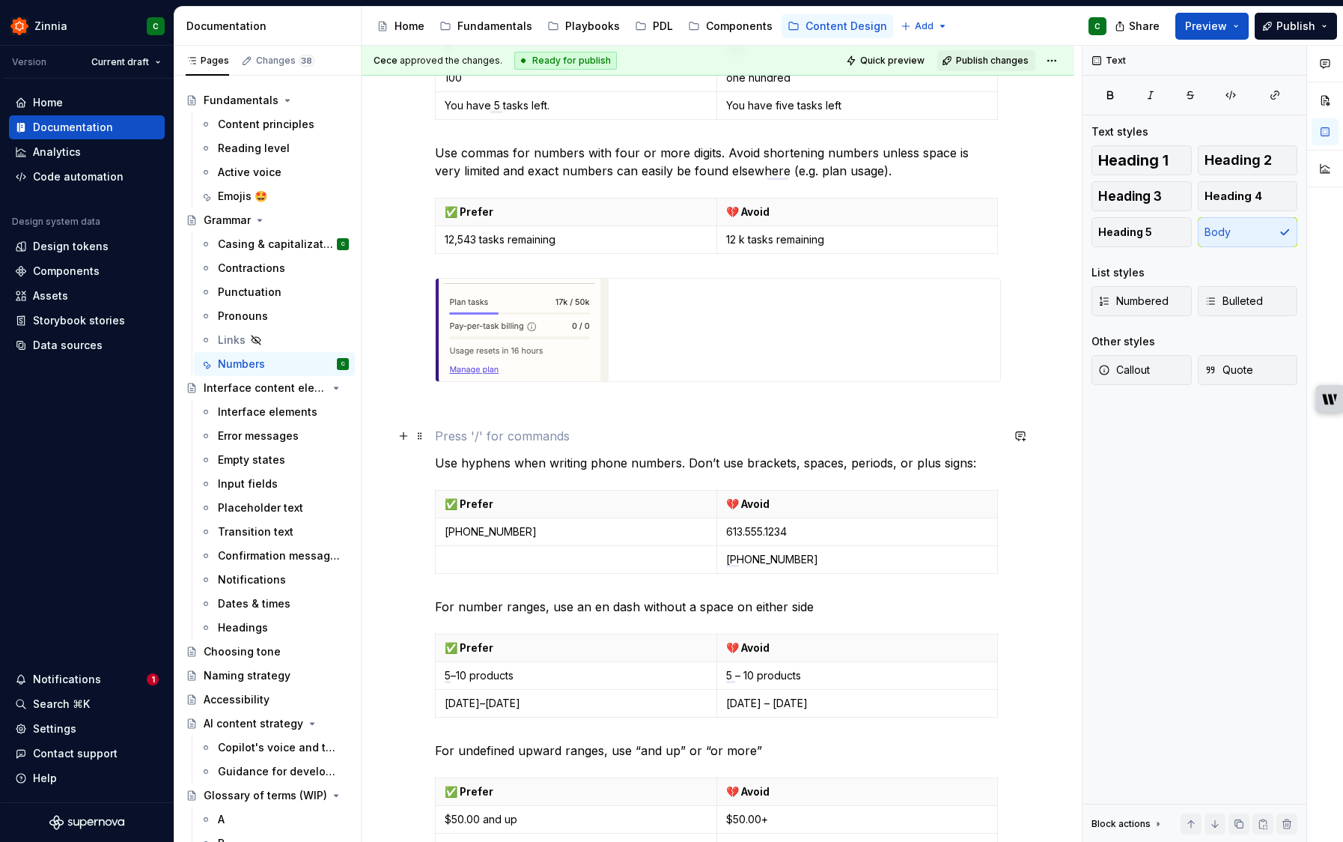
scroll to position [291, 0]
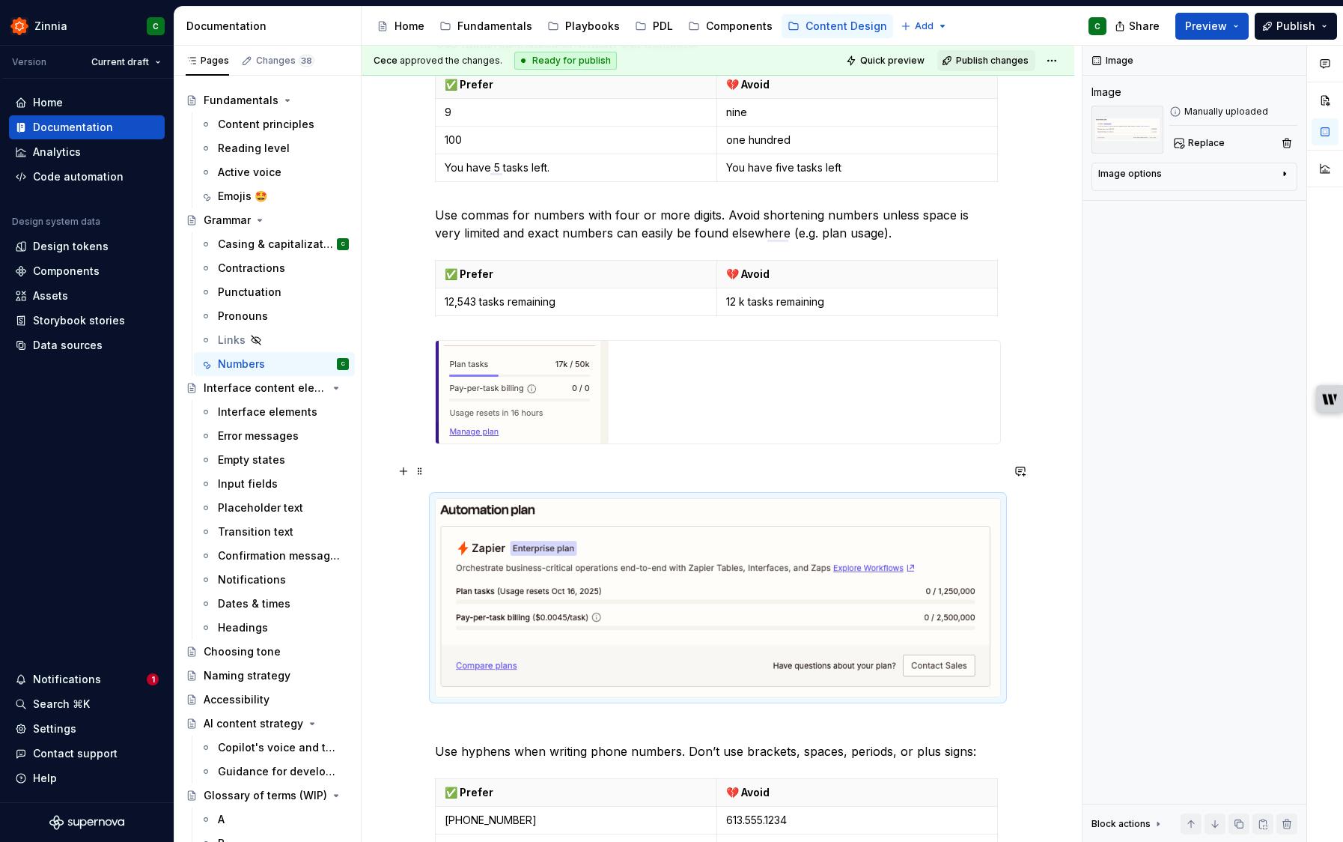
click at [502, 469] on p "To enrich screen reader interactions, please activate Accessibility in Grammarl…" at bounding box center [718, 471] width 566 height 18
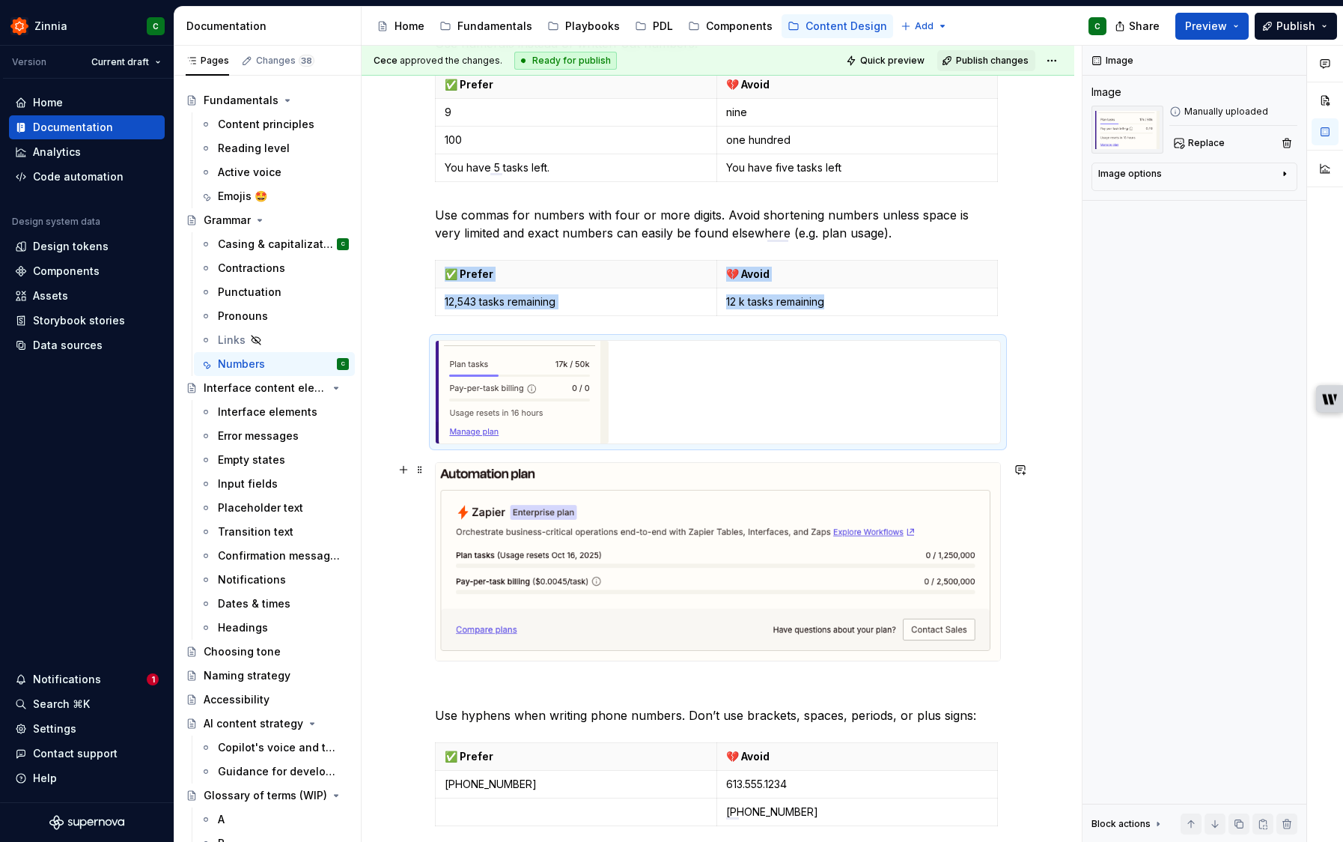
click at [526, 589] on img "To enrich screen reader interactions, please activate Accessibility in Grammarl…" at bounding box center [718, 562] width 565 height 198
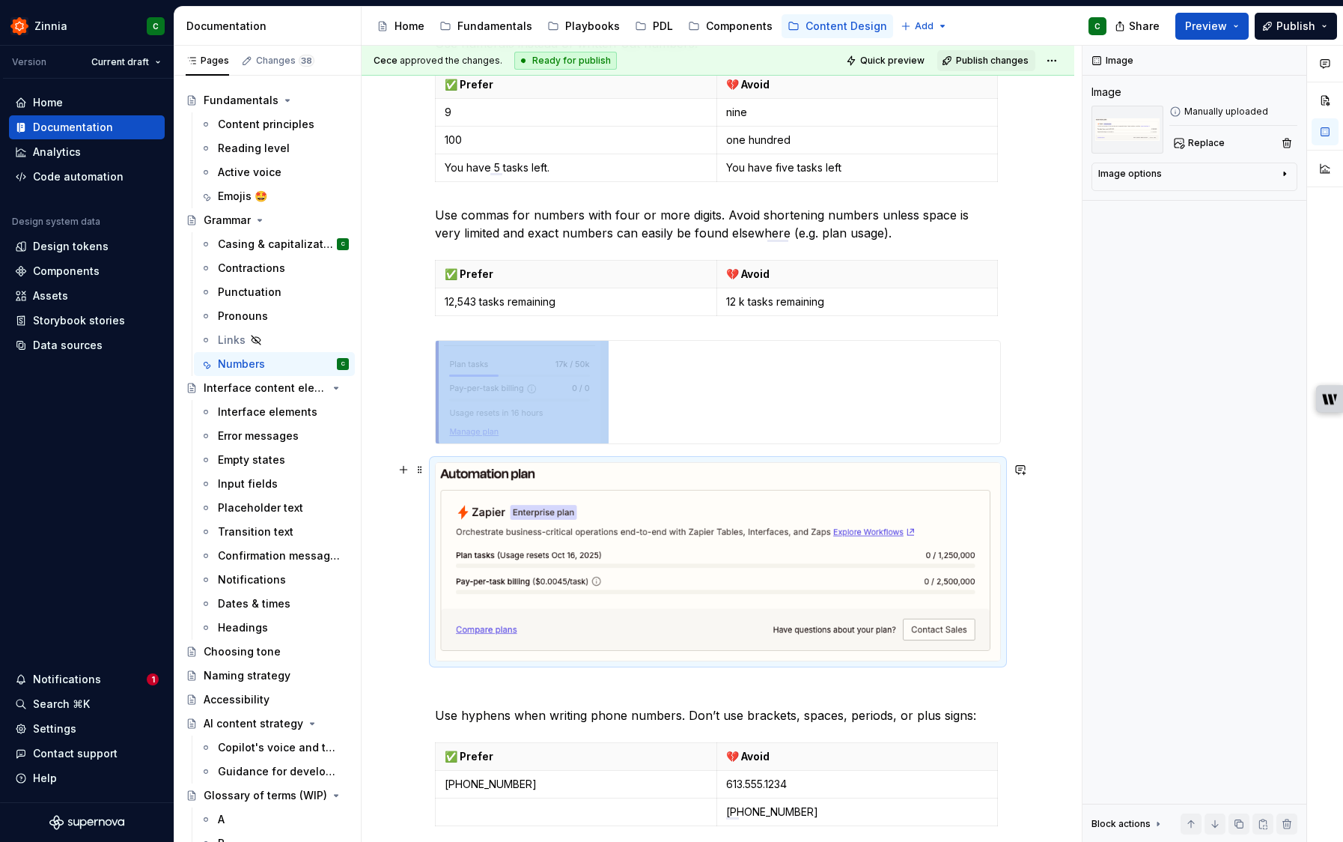
click at [962, 641] on img "To enrich screen reader interactions, please activate Accessibility in Grammarl…" at bounding box center [718, 562] width 565 height 198
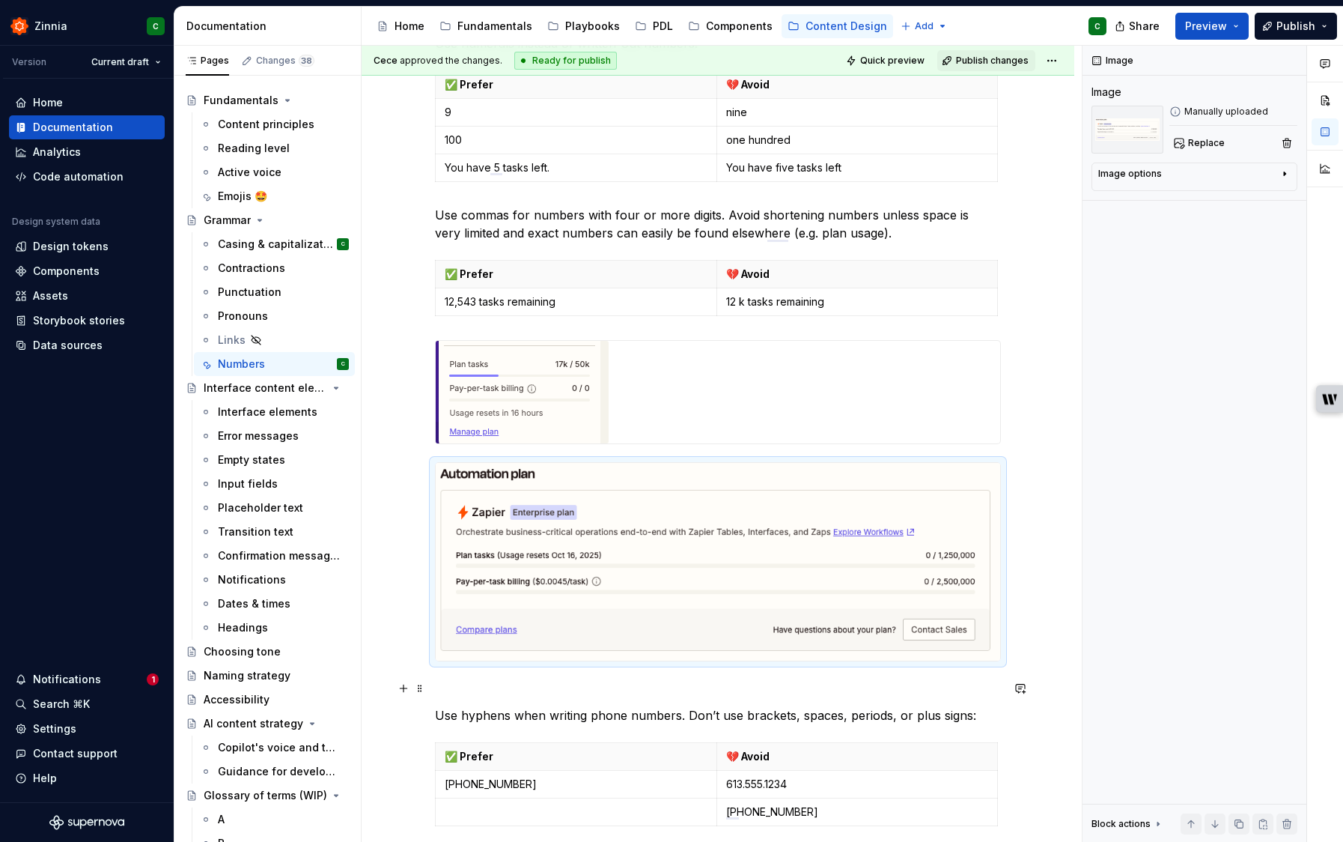
click at [718, 698] on div "Numbers Use numerals instead of written-out numbers. ✅ Prefer 💔 Avoid 9 nine 10…" at bounding box center [718, 619] width 566 height 1231
click at [874, 403] on div "To enrich screen reader interactions, please activate Accessibility in Grammarl…" at bounding box center [718, 392] width 565 height 103
click at [1040, 517] on div "Numbers Use numerals instead of written-out numbers. ✅ Prefer 💔 Avoid 9 nine 10…" at bounding box center [718, 738] width 713 height 1538
click at [756, 616] on img "To enrich screen reader interactions, please activate Accessibility in Grammarl…" at bounding box center [718, 562] width 565 height 198
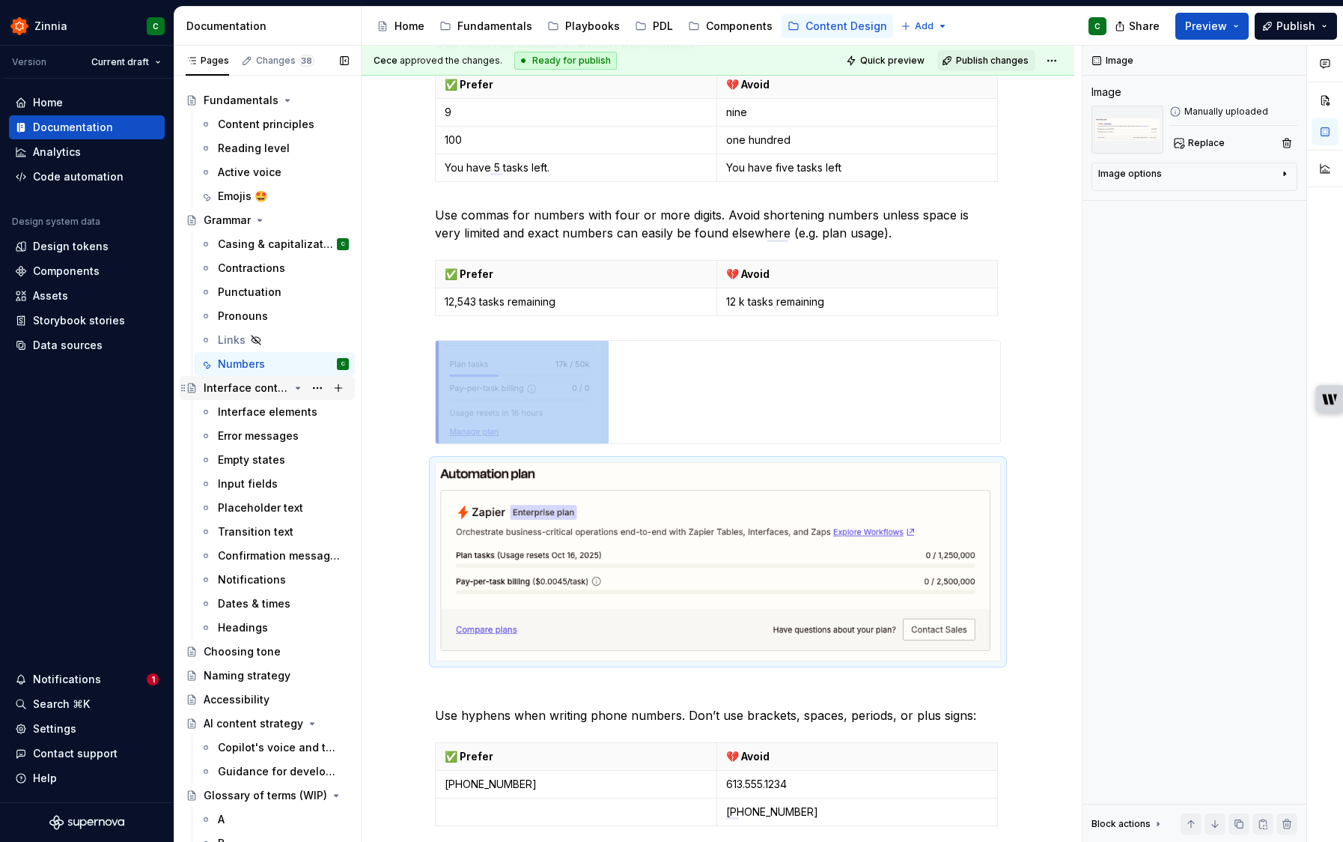
click at [285, 386] on div "Interface content elements" at bounding box center [246, 387] width 85 height 15
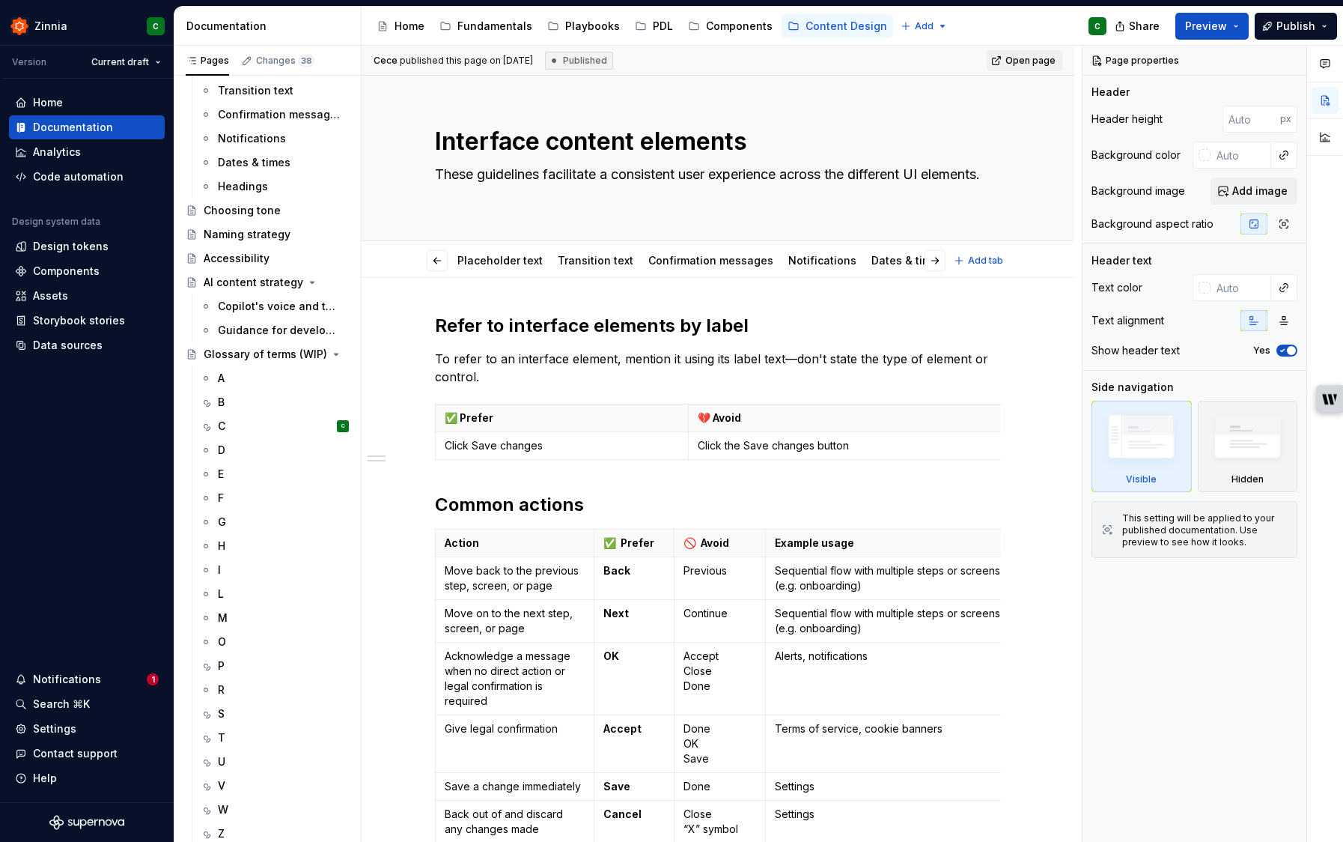
scroll to position [0, 383]
click at [848, 261] on link "Dates & times" at bounding box center [872, 260] width 73 height 13
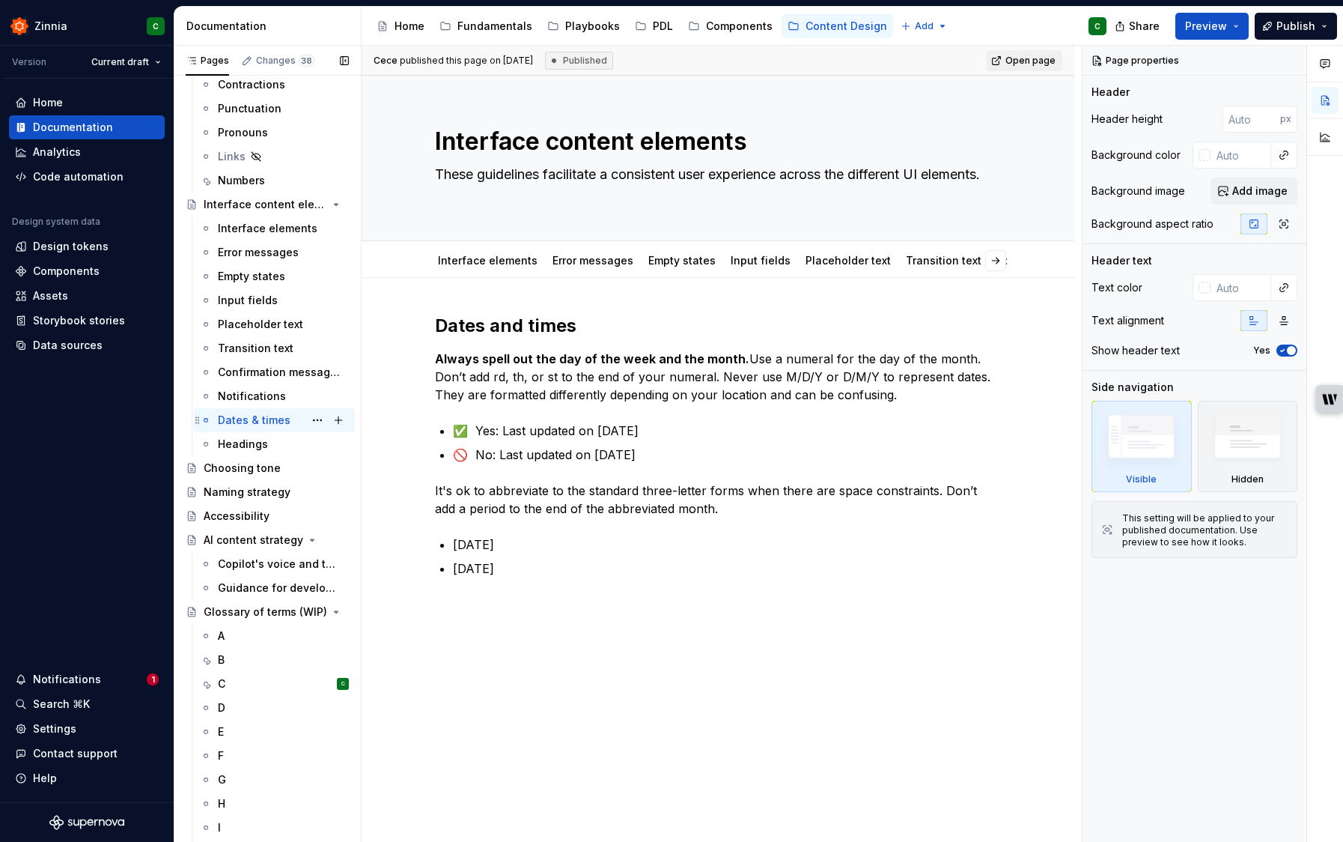
scroll to position [198, 0]
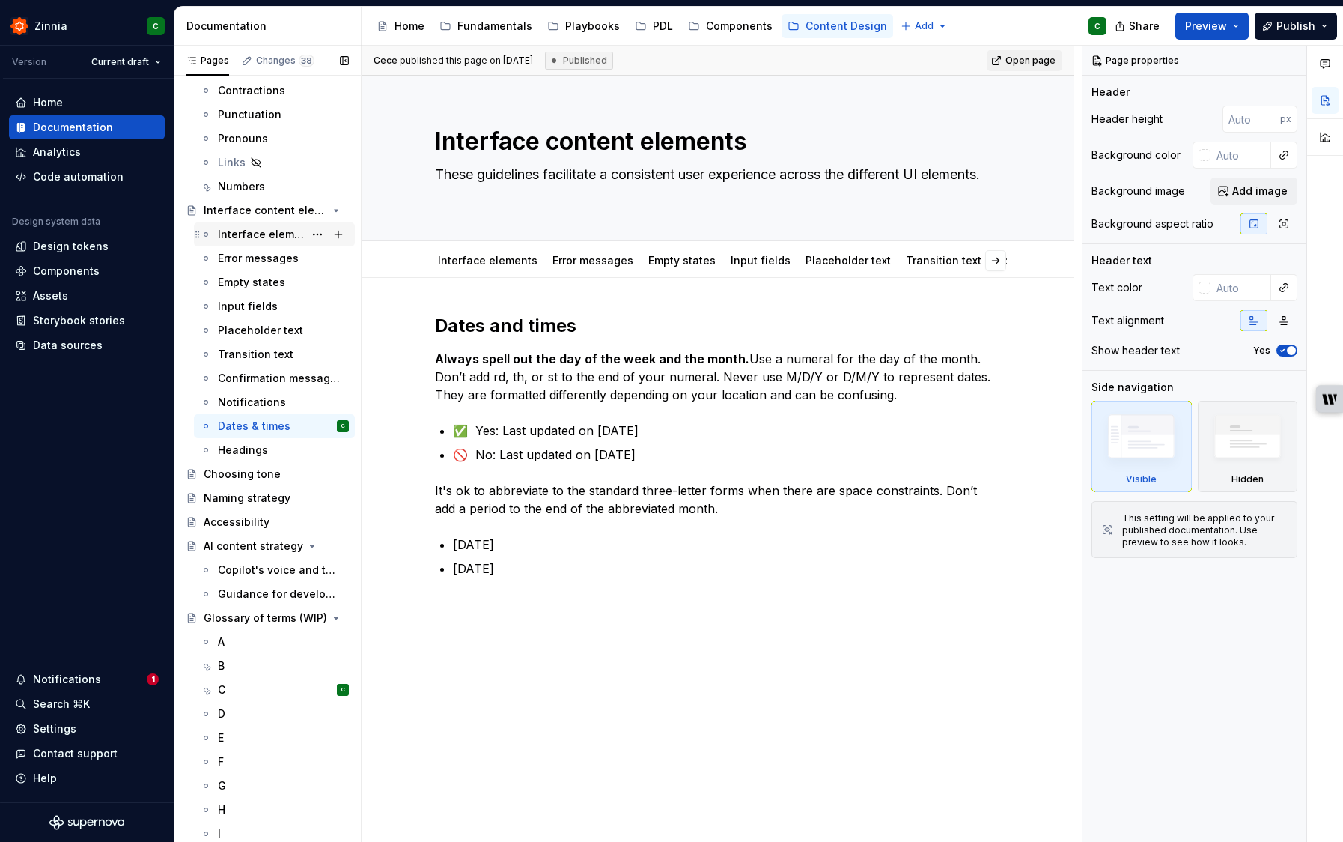
click at [257, 243] on div "Interface elements" at bounding box center [283, 234] width 131 height 21
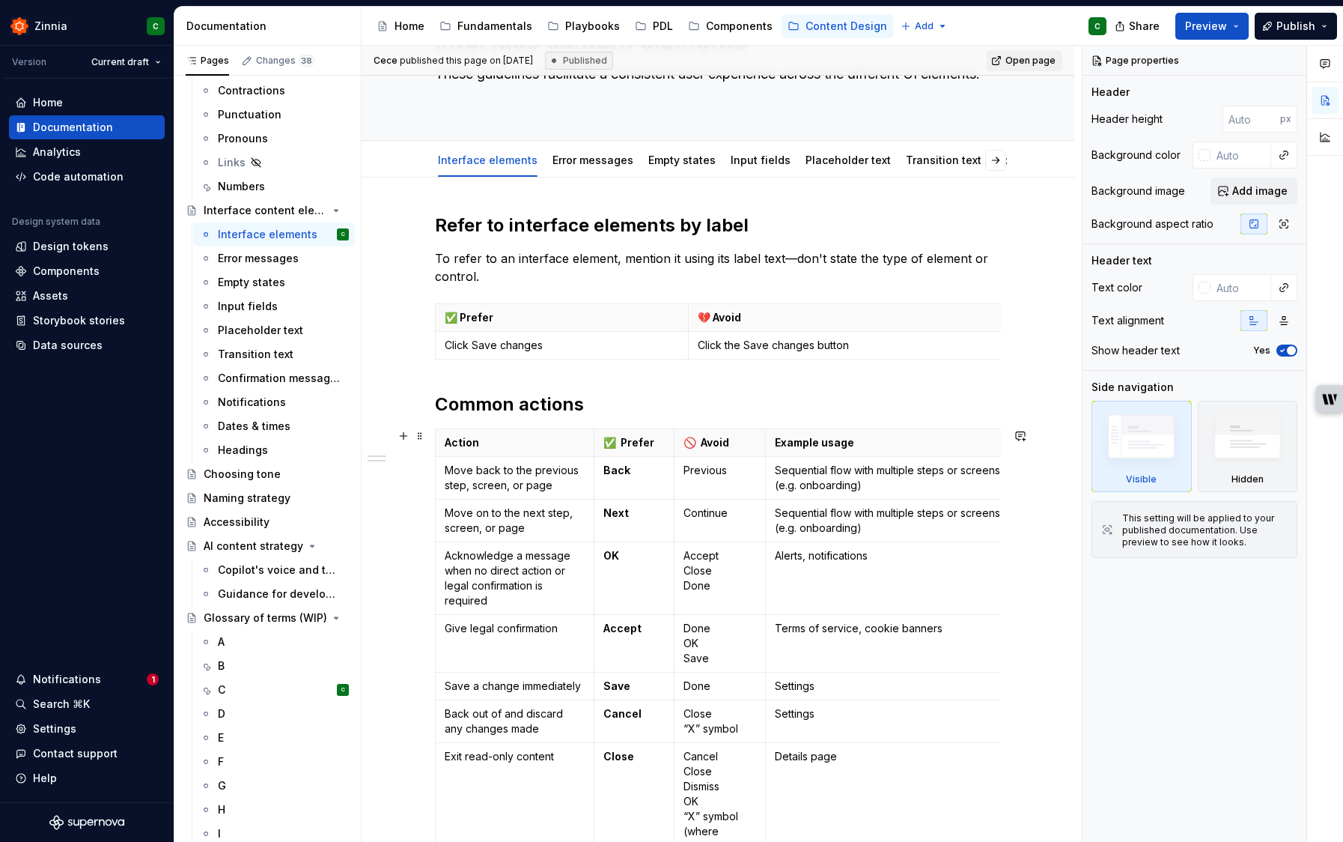
scroll to position [118, 0]
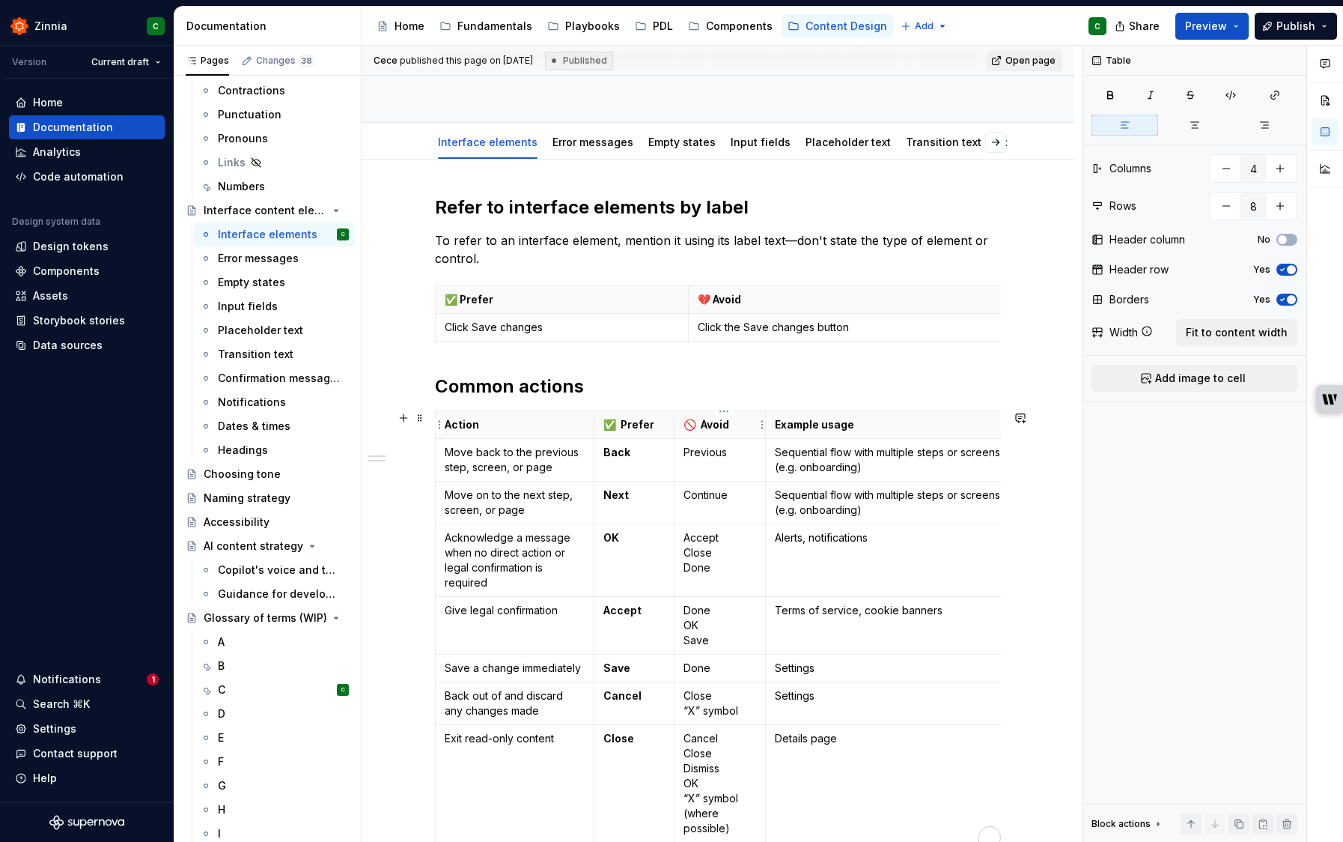
click at [698, 421] on p "🚫 Avoid" at bounding box center [720, 424] width 73 height 15
type textarea "*"
drag, startPoint x: 700, startPoint y: 422, endPoint x: 683, endPoint y: 424, distance: 17.4
click at [683, 424] on th "🚫 Avoid" at bounding box center [720, 425] width 92 height 28
type input "2"
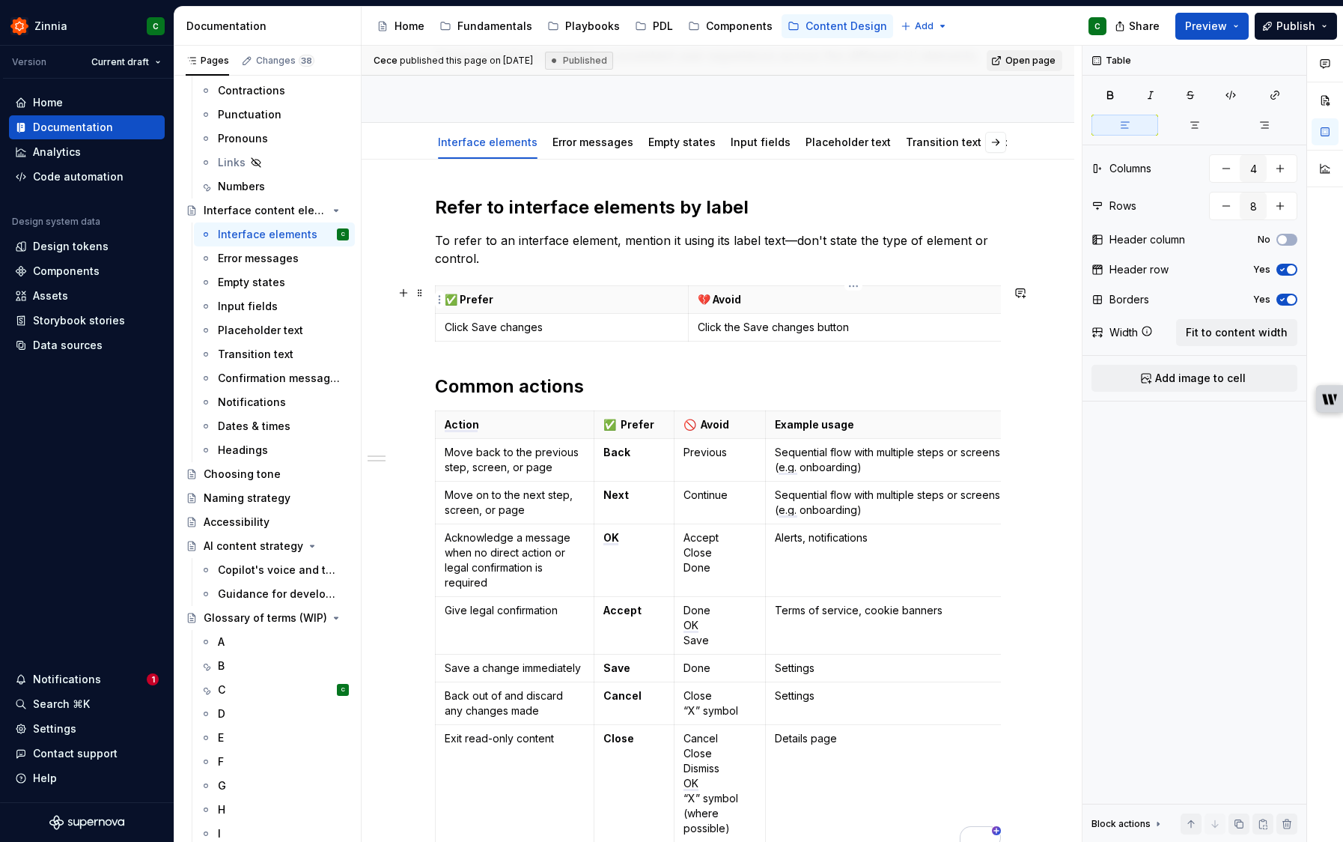
type input "2"
drag, startPoint x: 714, startPoint y: 296, endPoint x: 702, endPoint y: 297, distance: 11.3
click at [702, 297] on strong "💔 Avoid" at bounding box center [719, 299] width 43 height 13
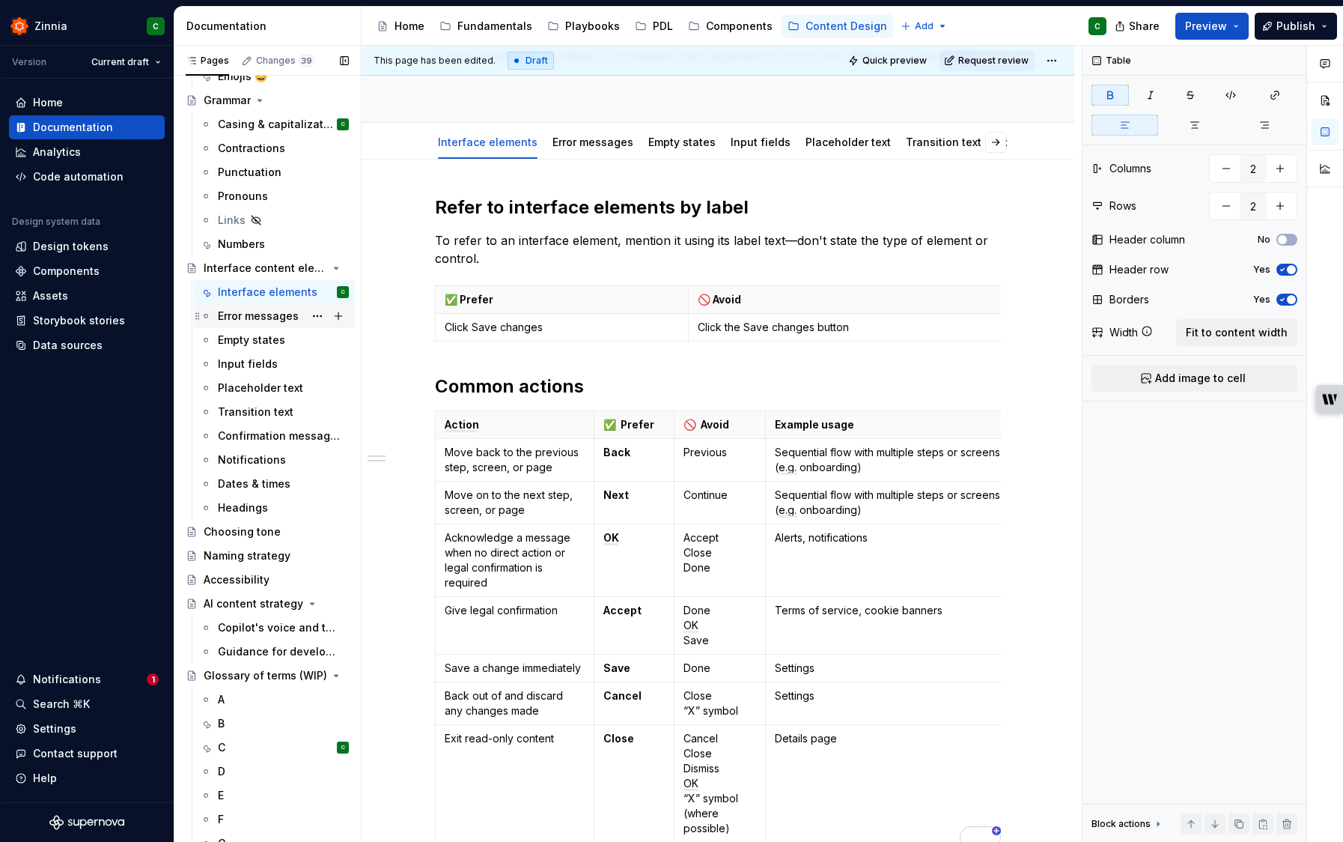
scroll to position [121, 0]
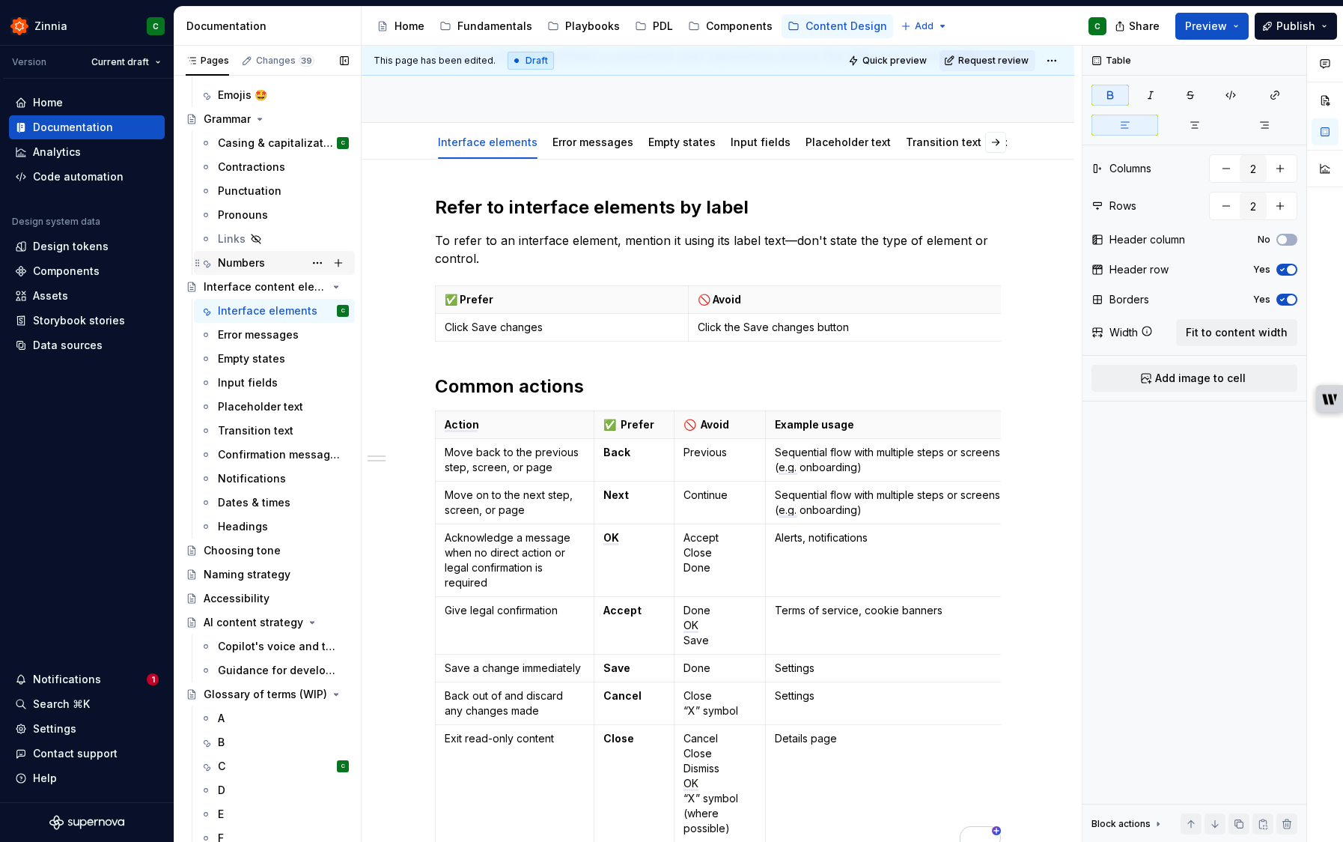
click at [250, 263] on div "Numbers" at bounding box center [241, 262] width 47 height 15
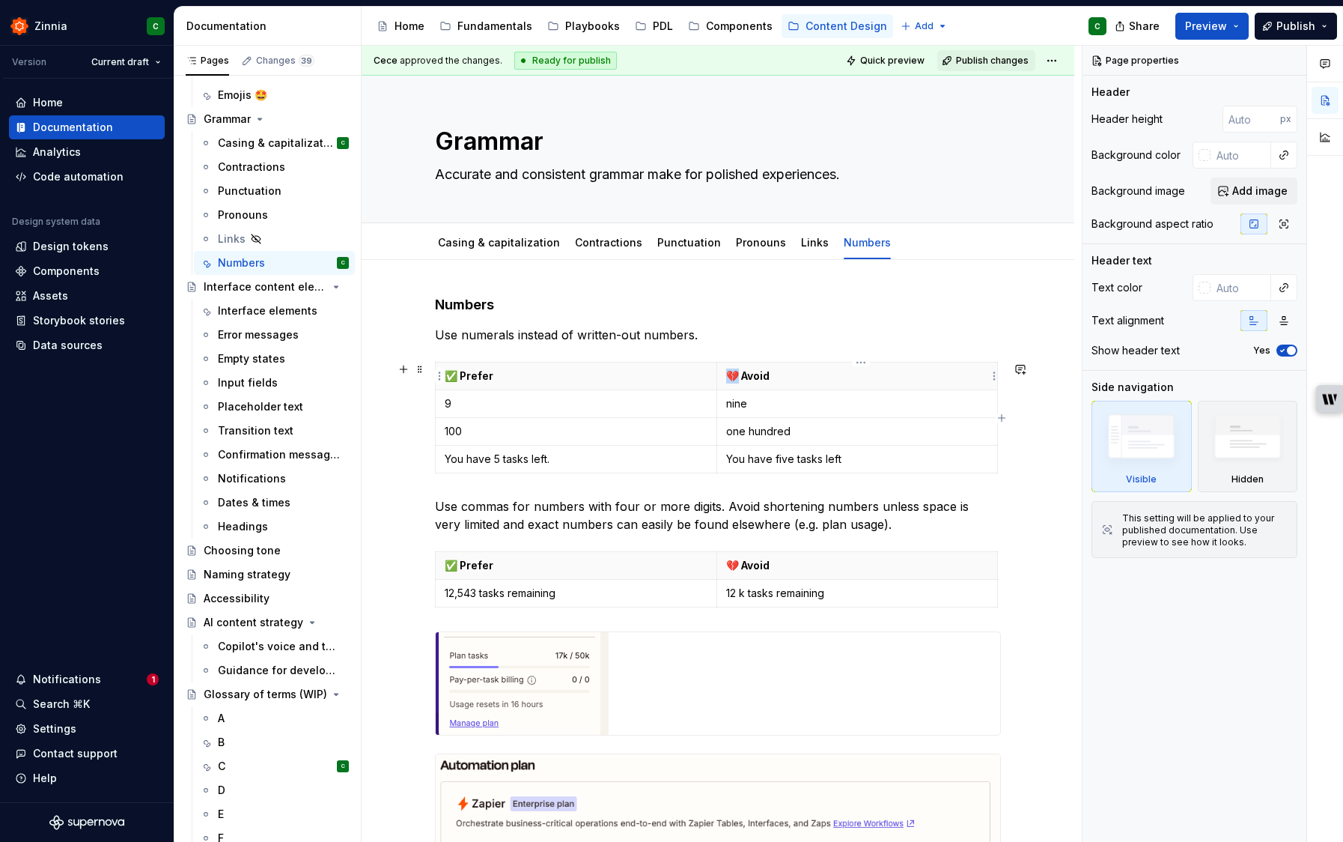
type textarea "*"
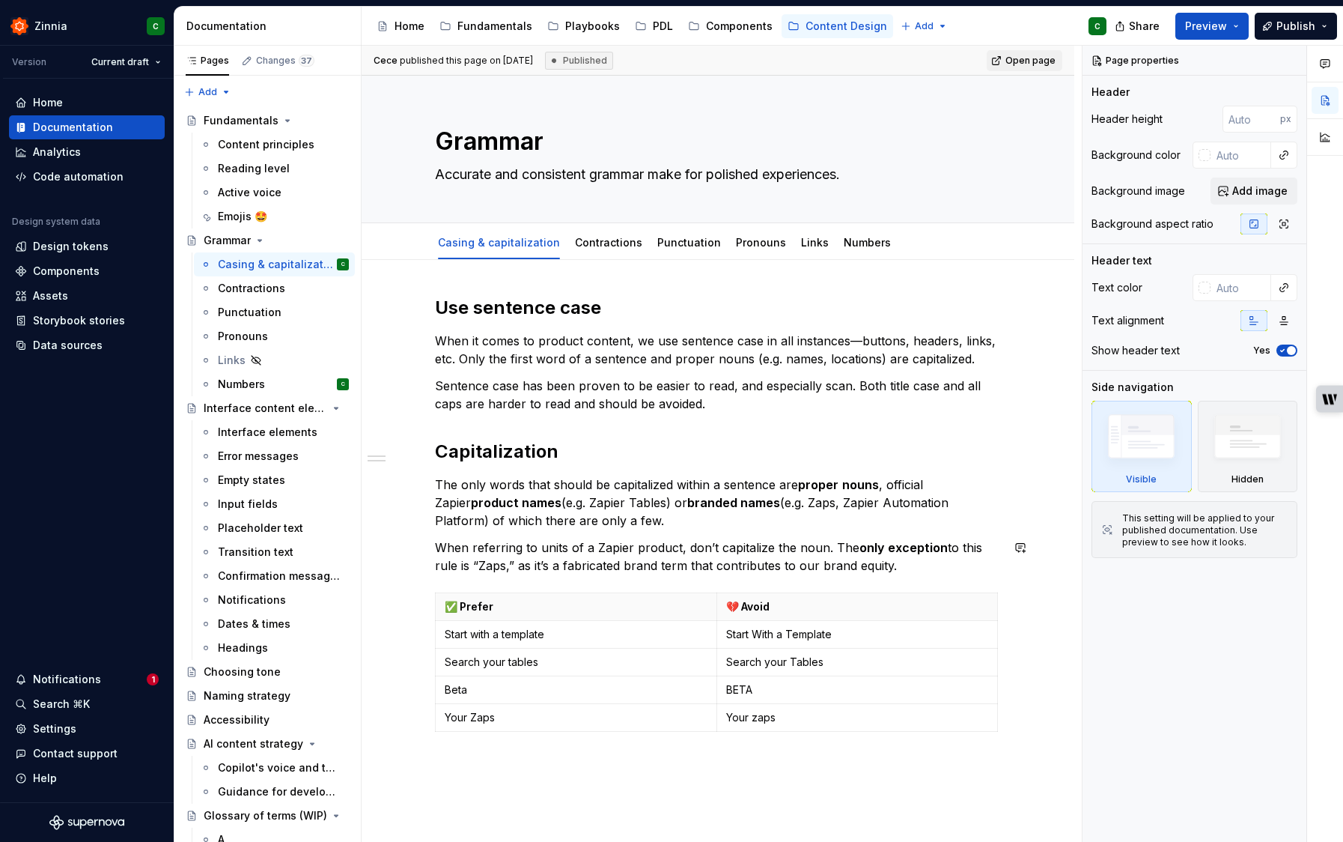
scroll to position [45, 0]
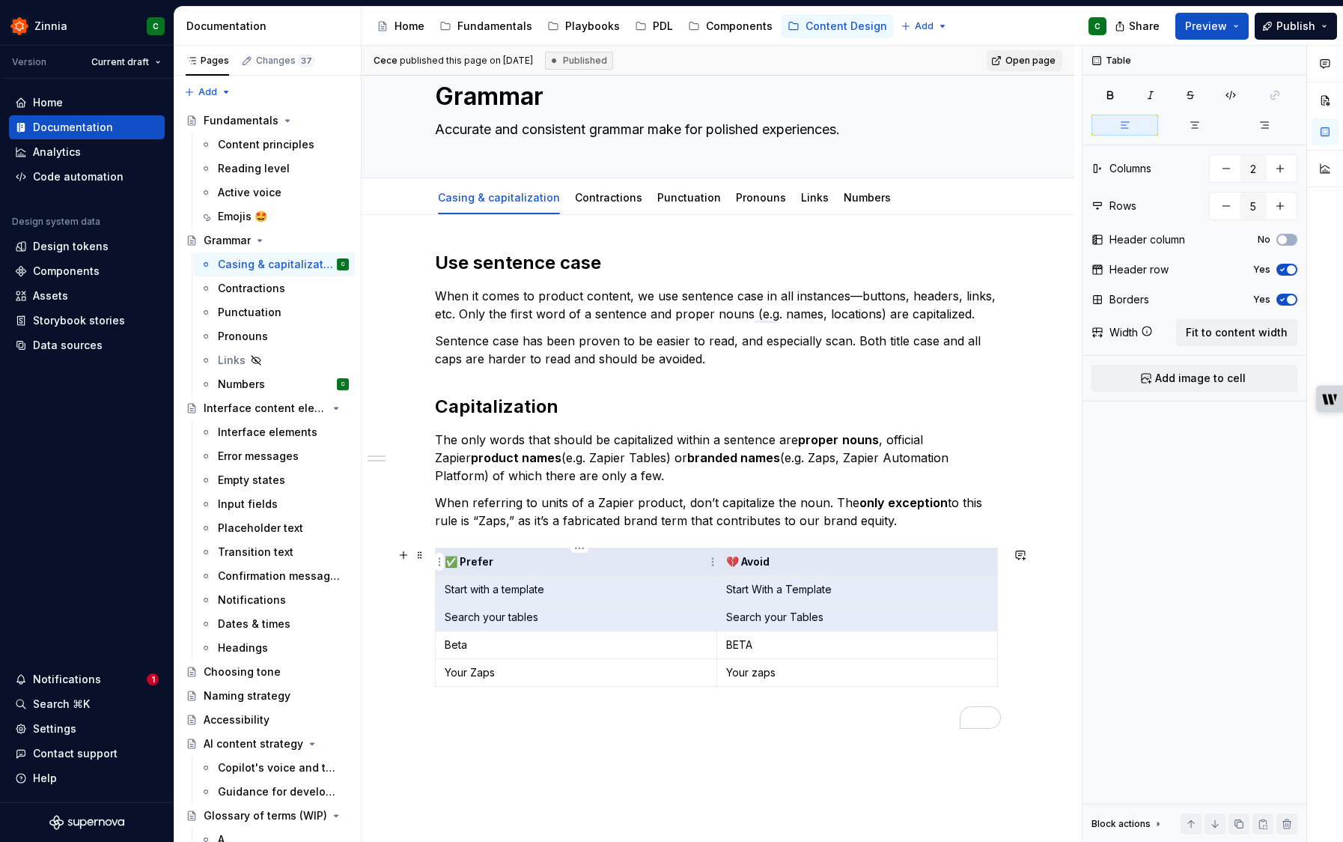
drag, startPoint x: 729, startPoint y: 610, endPoint x: 464, endPoint y: 567, distance: 267.8
click at [464, 567] on tbody "✅ Prefer 💔 Avoid Start with a template Start With a Template Search your tables…" at bounding box center [717, 617] width 562 height 139
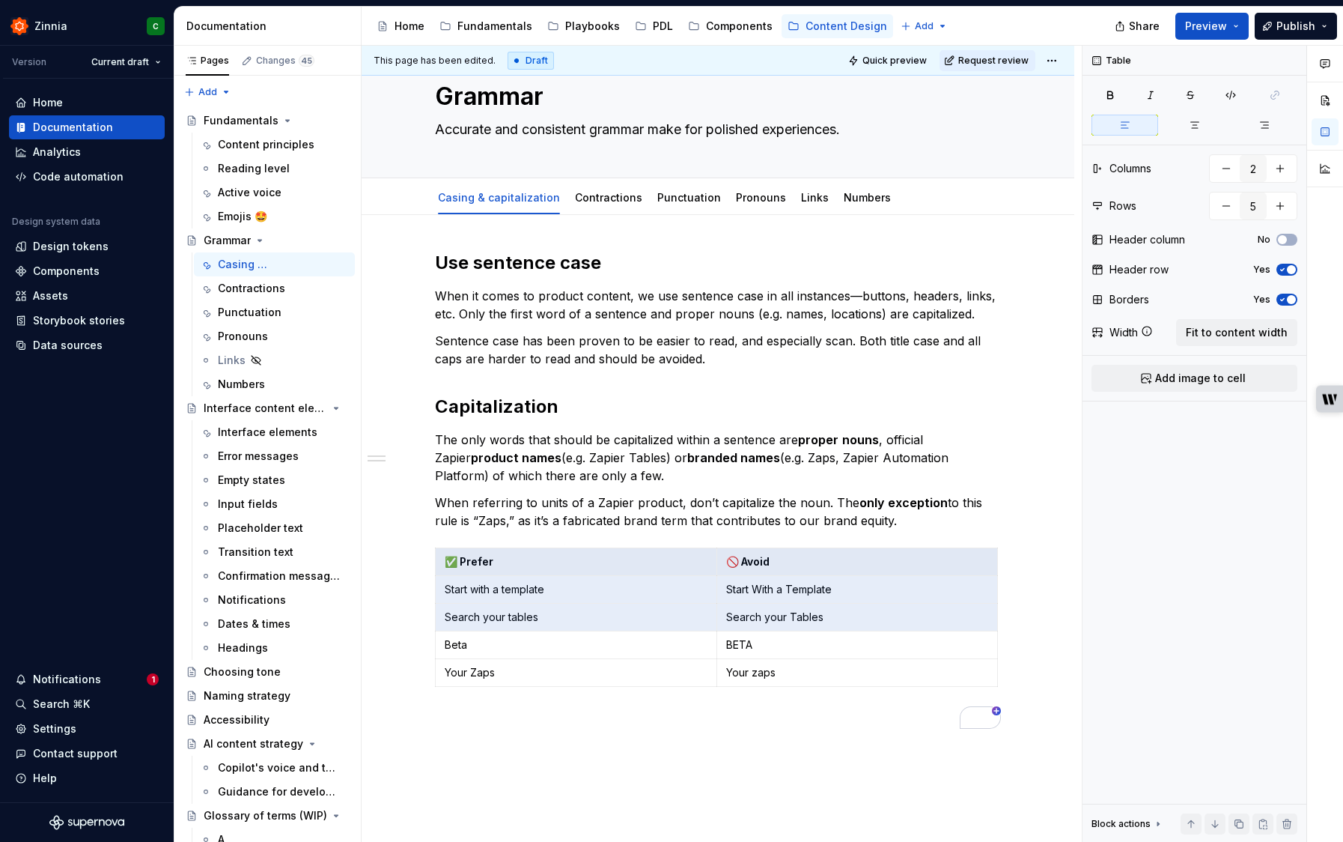
type textarea "*"
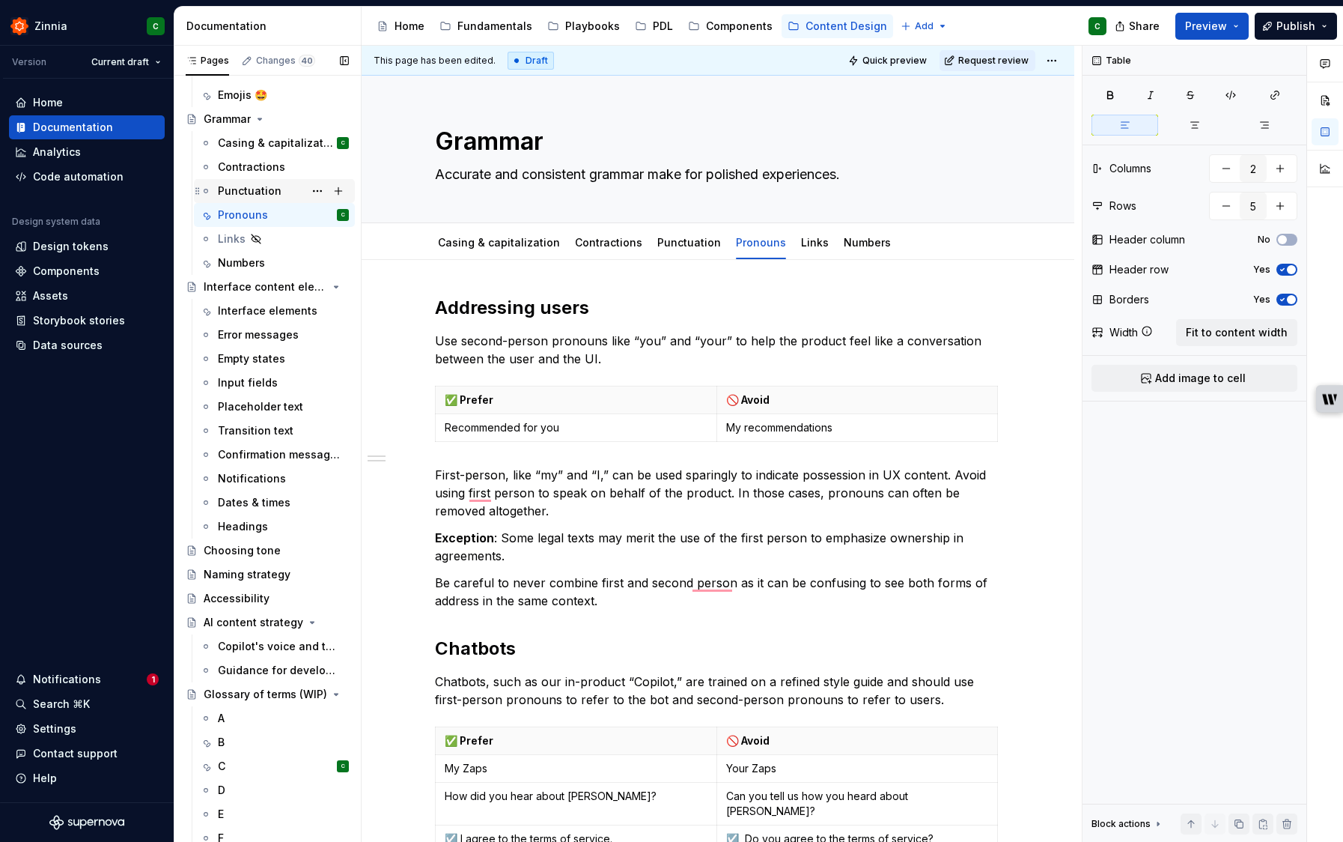
click at [261, 199] on div "Punctuation" at bounding box center [283, 190] width 131 height 21
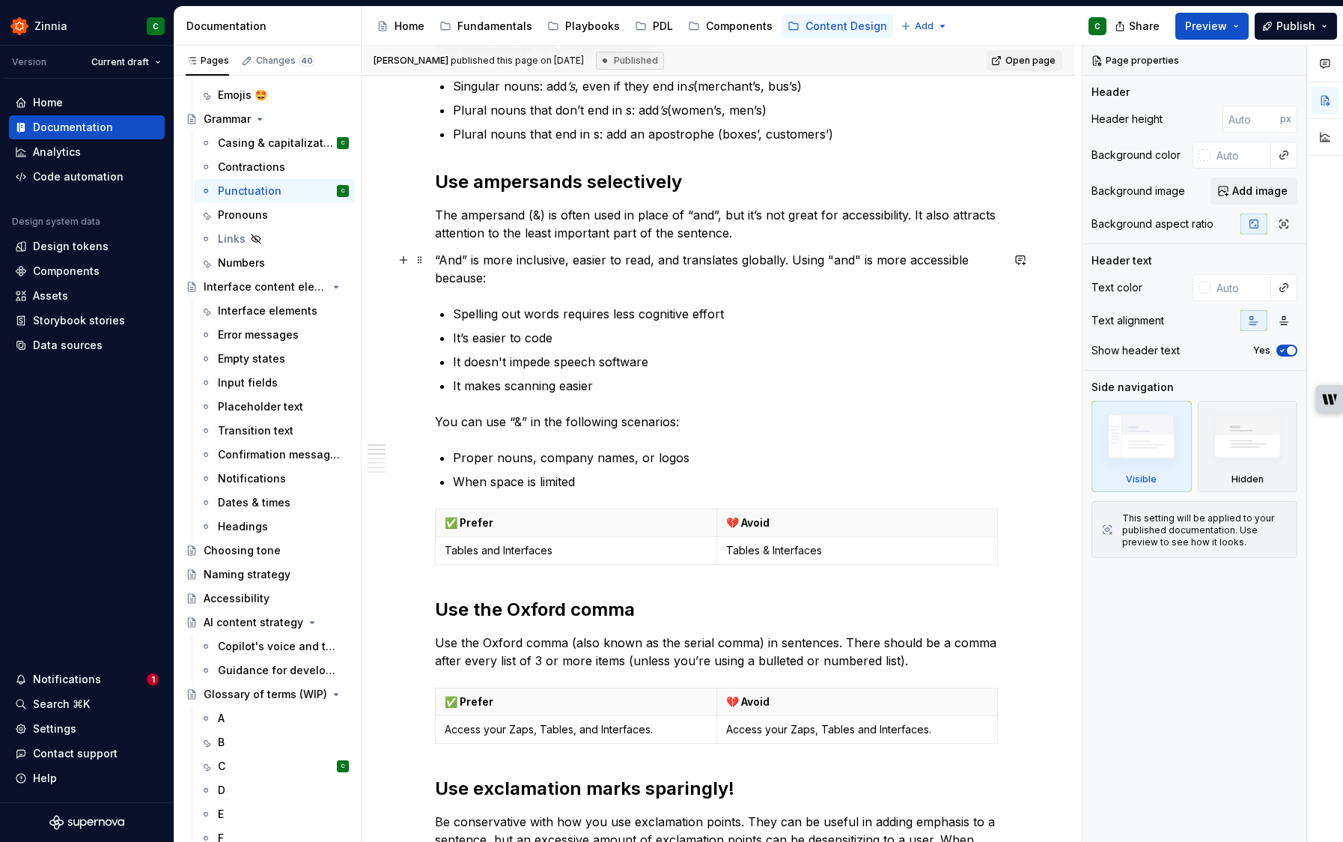
scroll to position [469, 0]
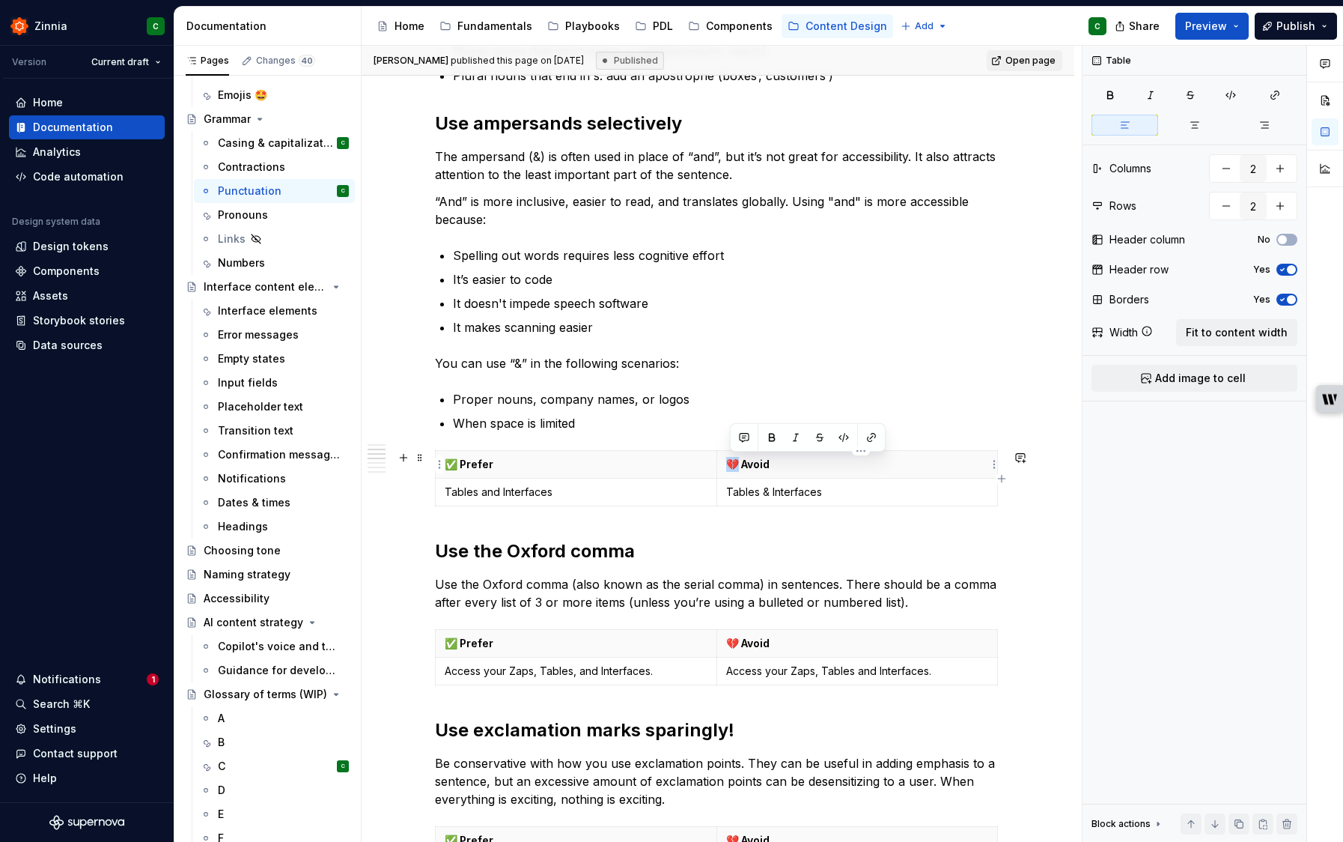
click at [732, 467] on p "💔 Avoid" at bounding box center [857, 464] width 263 height 15
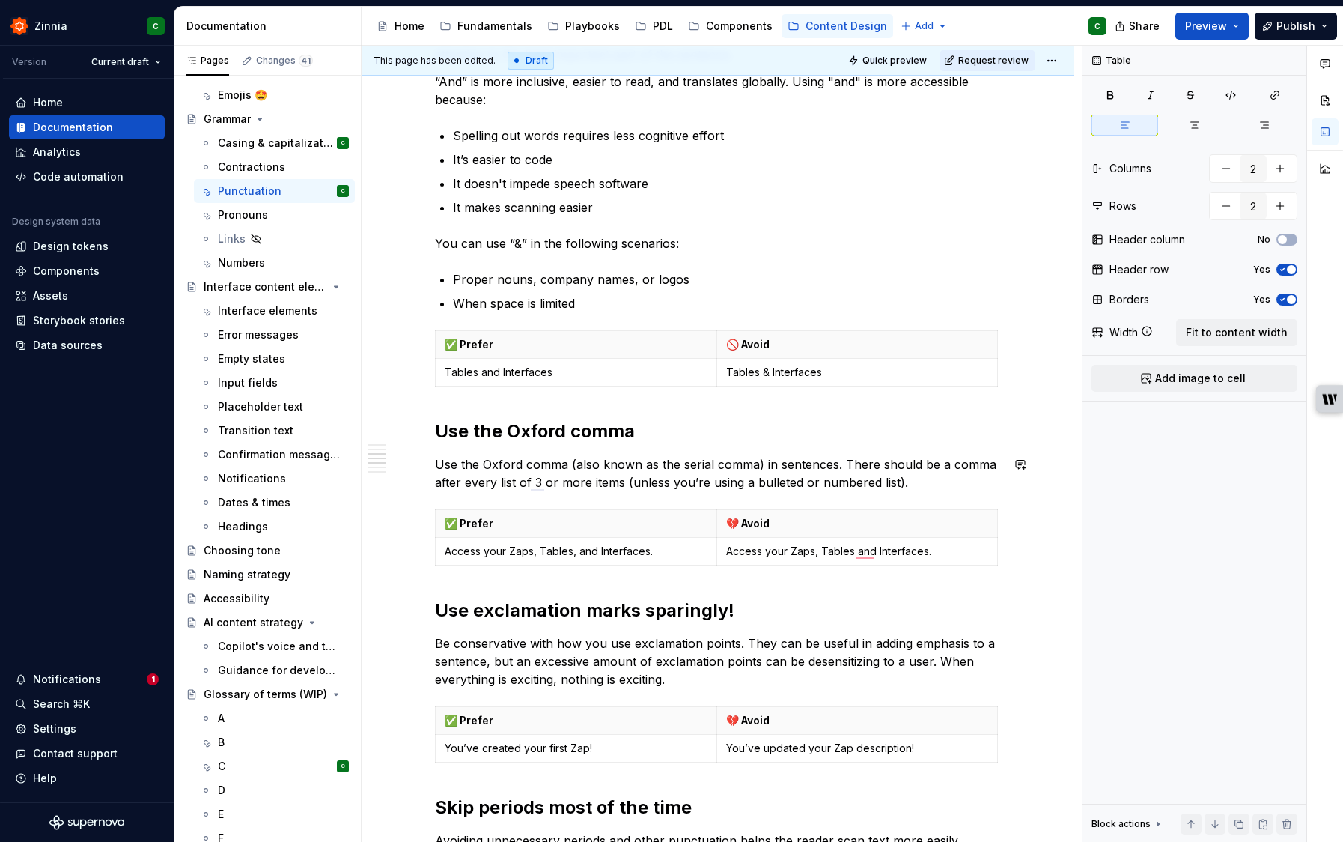
scroll to position [589, 0]
drag, startPoint x: 741, startPoint y: 525, endPoint x: 733, endPoint y: 525, distance: 8.2
click at [733, 525] on p "💔 Avoid" at bounding box center [857, 523] width 263 height 15
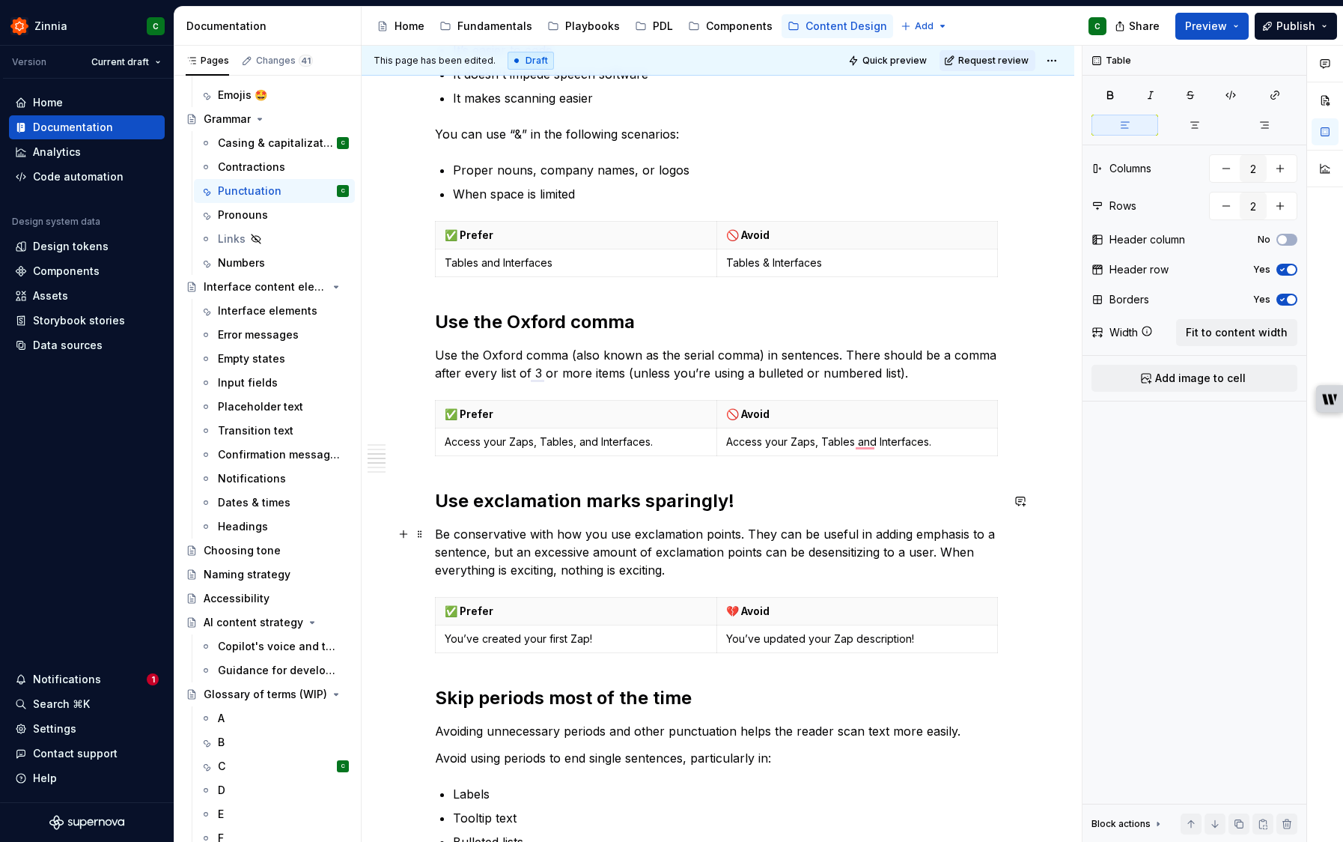
scroll to position [778, 0]
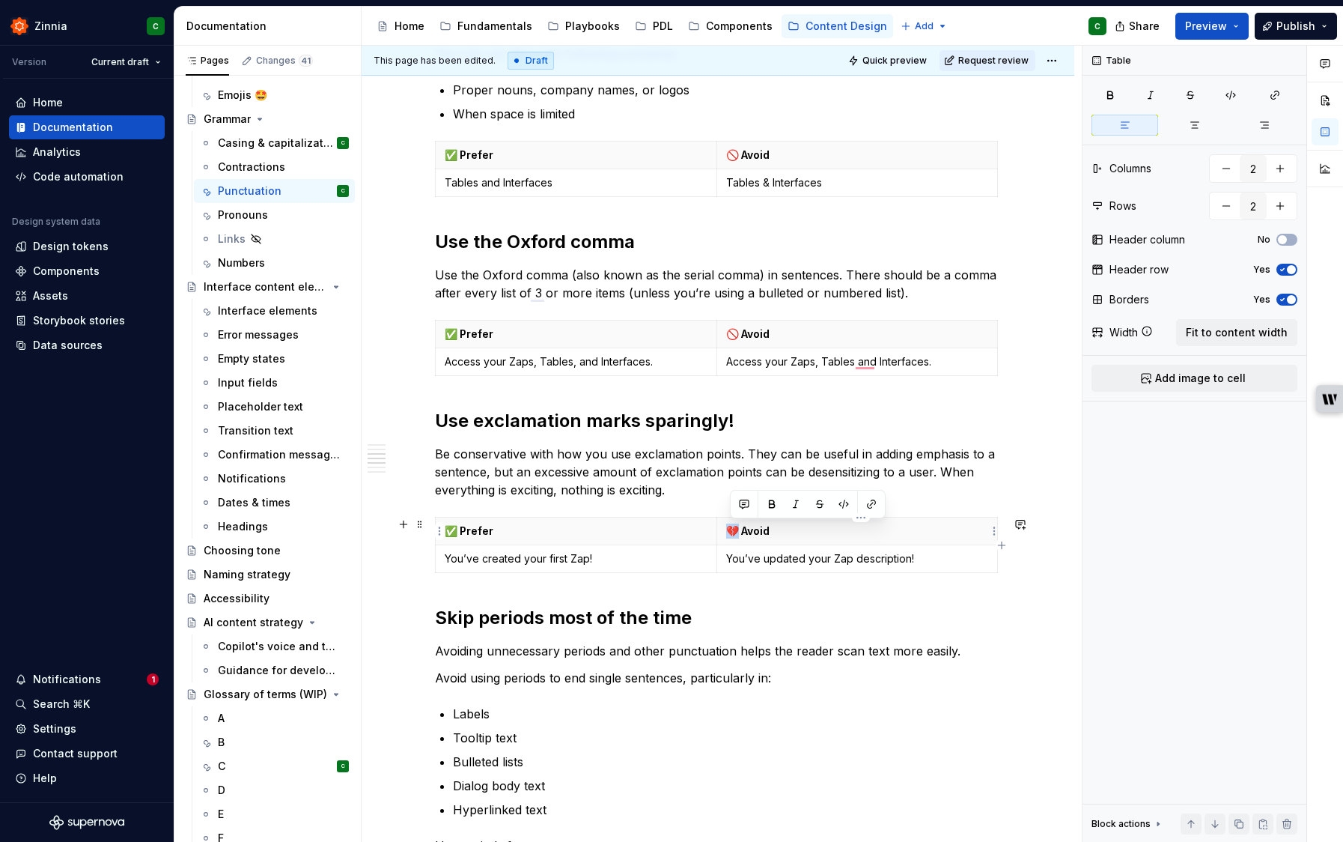
drag, startPoint x: 741, startPoint y: 523, endPoint x: 732, endPoint y: 524, distance: 9.0
click at [732, 524] on p "💔 Avoid" at bounding box center [857, 530] width 263 height 15
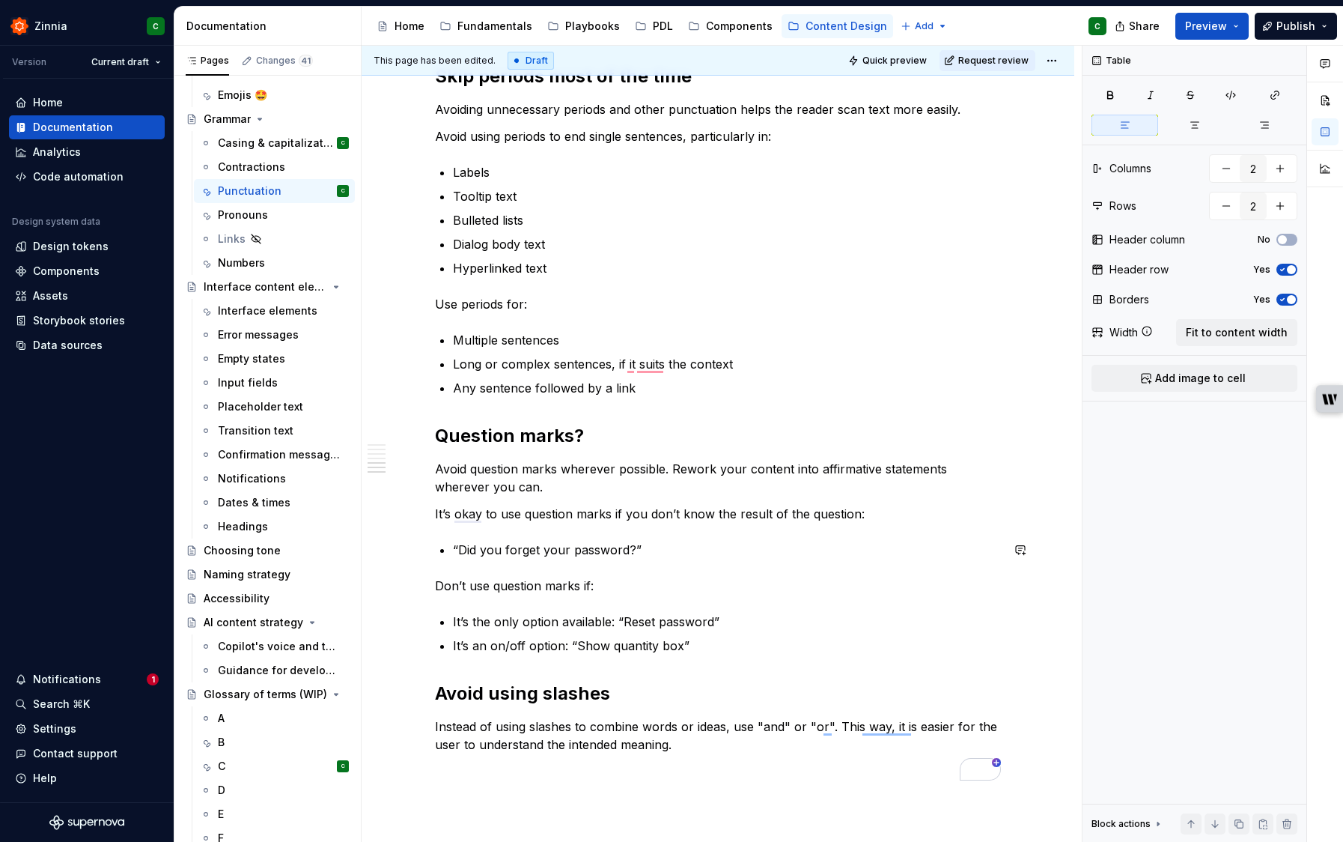
scroll to position [0, 0]
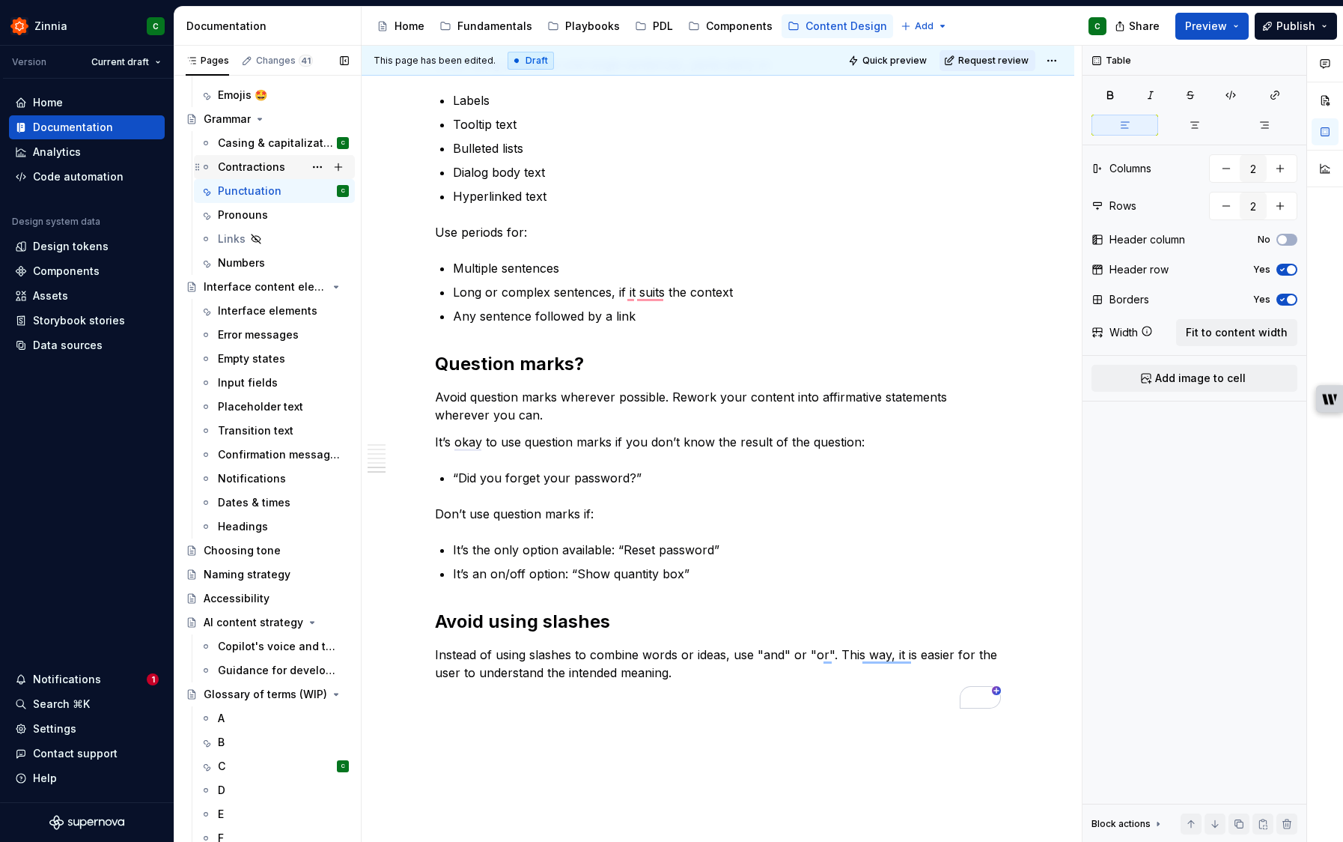
click at [238, 165] on div "Contractions" at bounding box center [251, 167] width 67 height 15
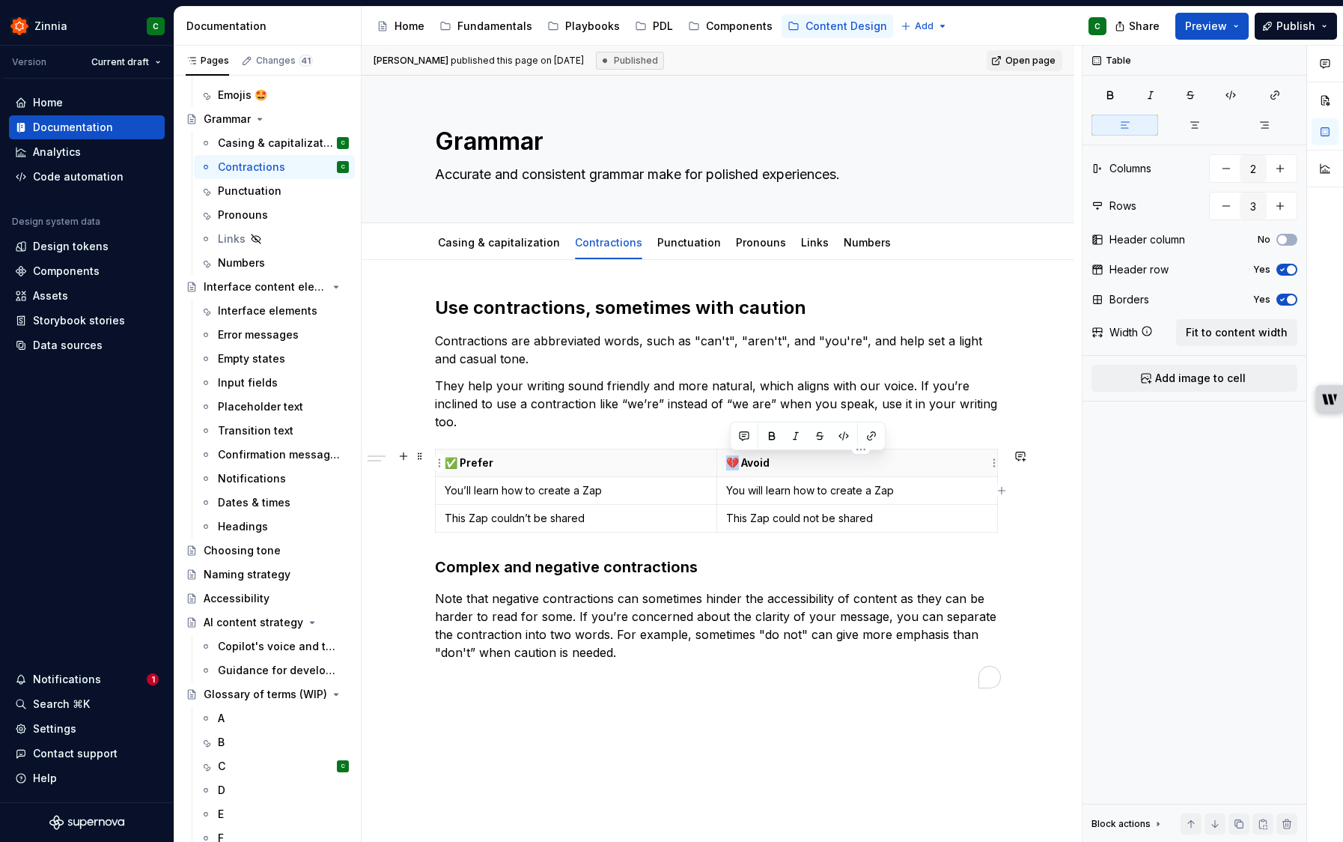
click at [734, 458] on p "💔 Avoid" at bounding box center [857, 462] width 263 height 15
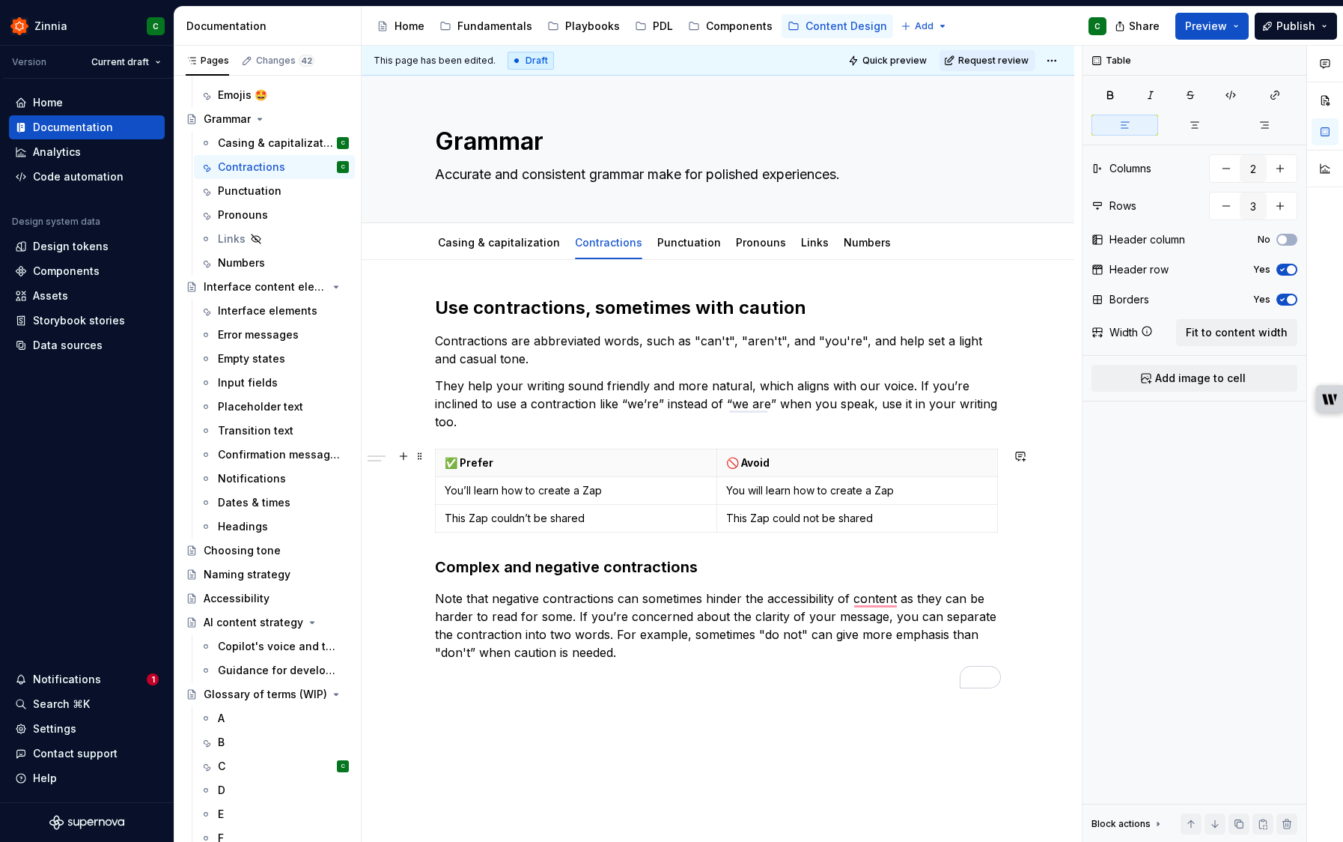
scroll to position [51, 0]
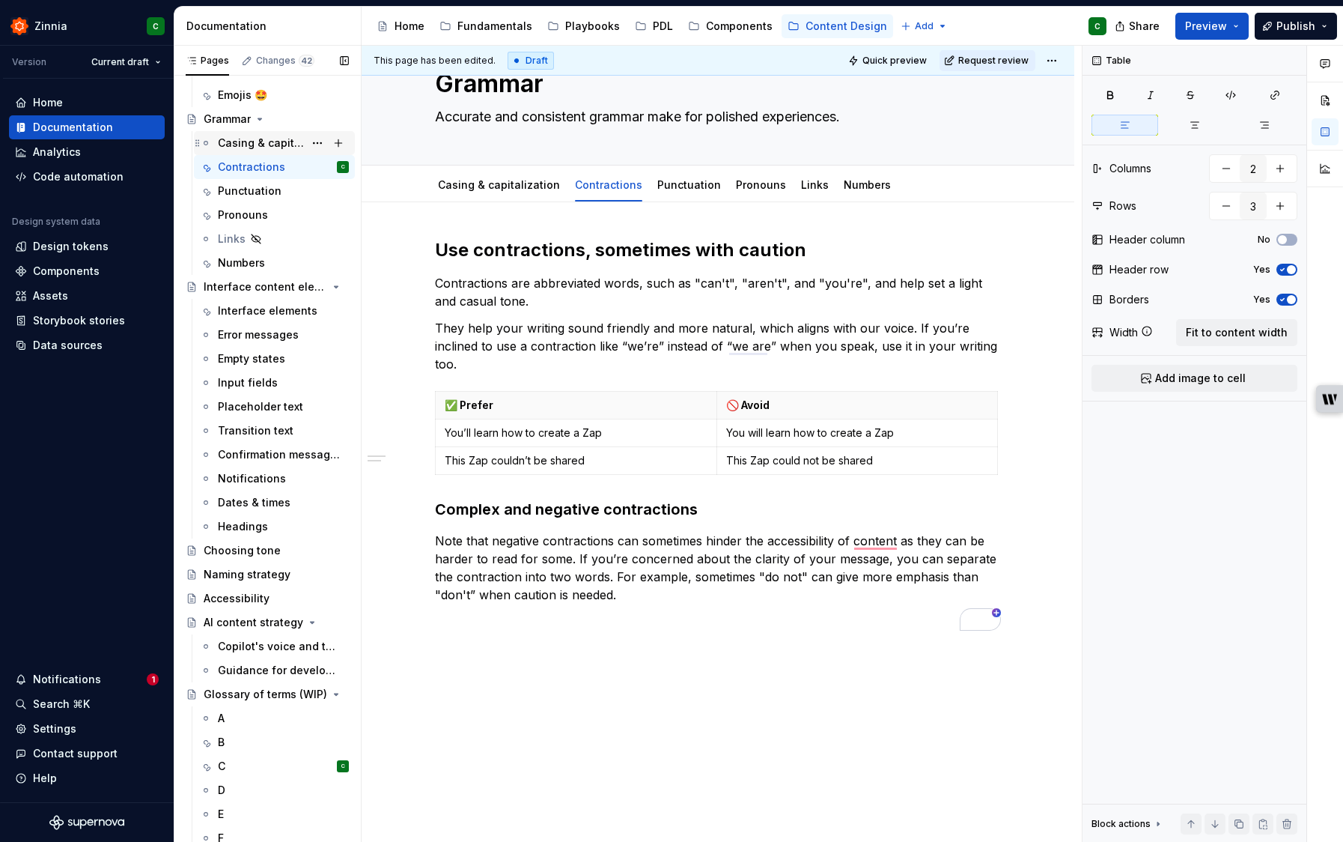
click at [247, 145] on div "Casing & capitalization" at bounding box center [261, 143] width 86 height 15
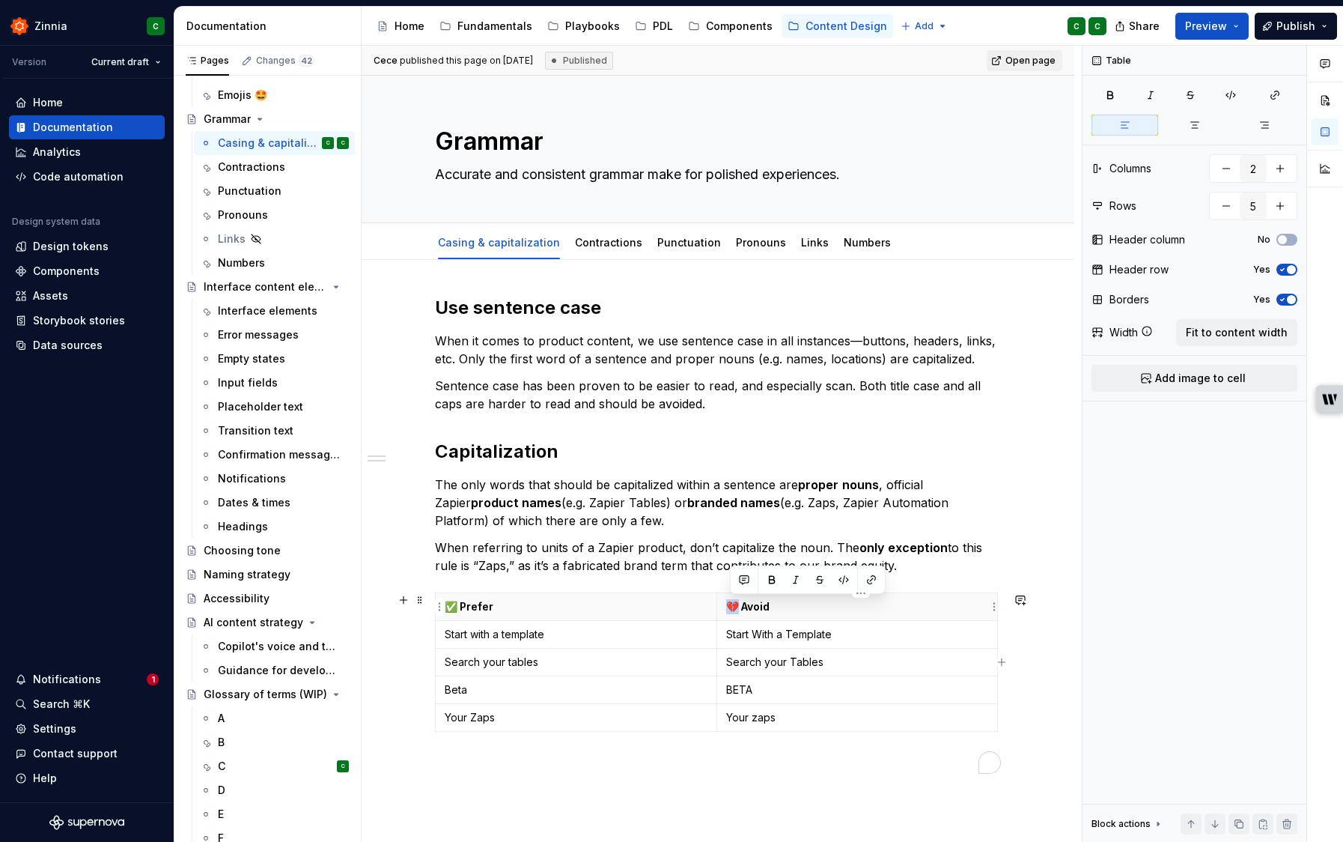
drag, startPoint x: 741, startPoint y: 606, endPoint x: 730, endPoint y: 607, distance: 10.5
click at [730, 607] on p "💔 Avoid" at bounding box center [857, 606] width 263 height 15
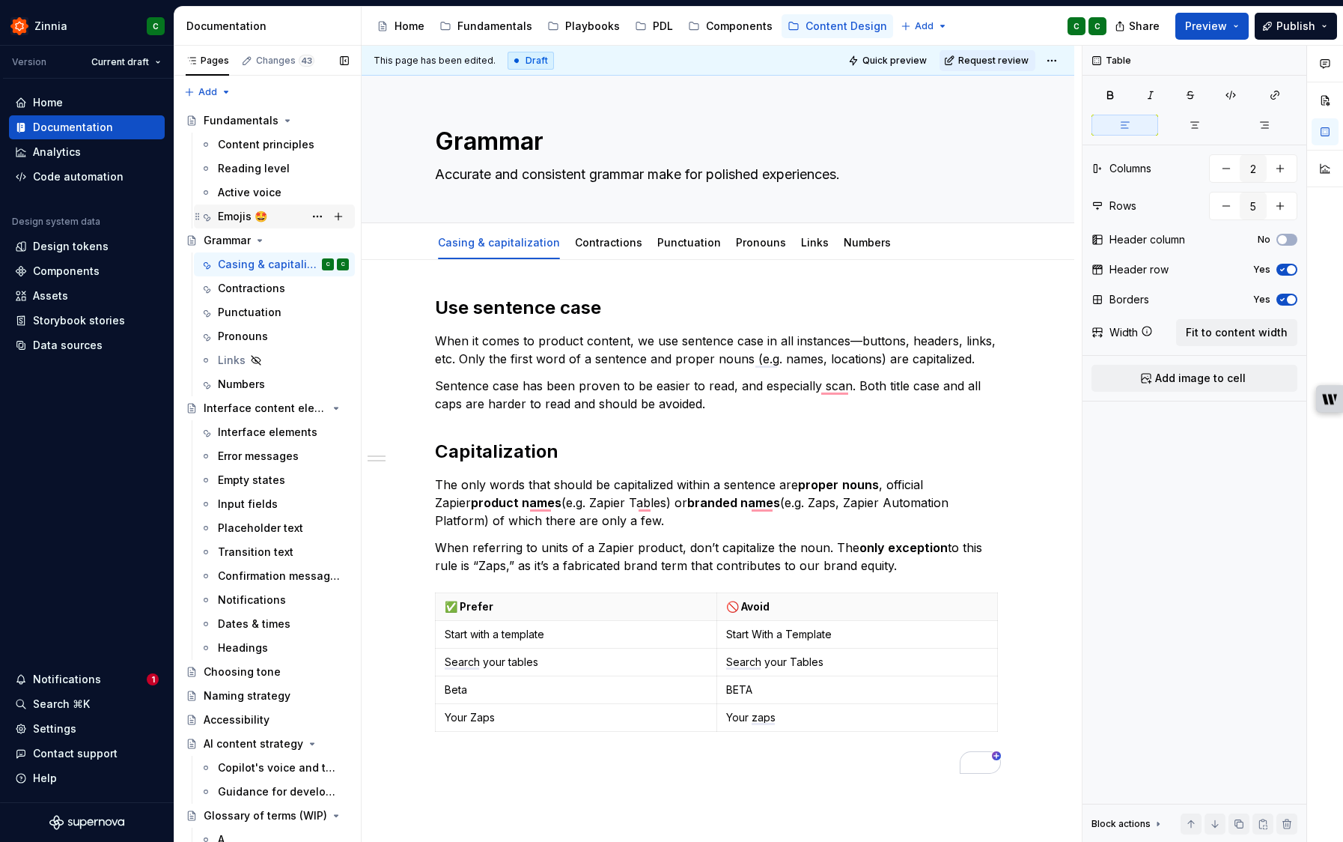
click at [236, 209] on div "Emojis 🤩" at bounding box center [242, 216] width 49 height 15
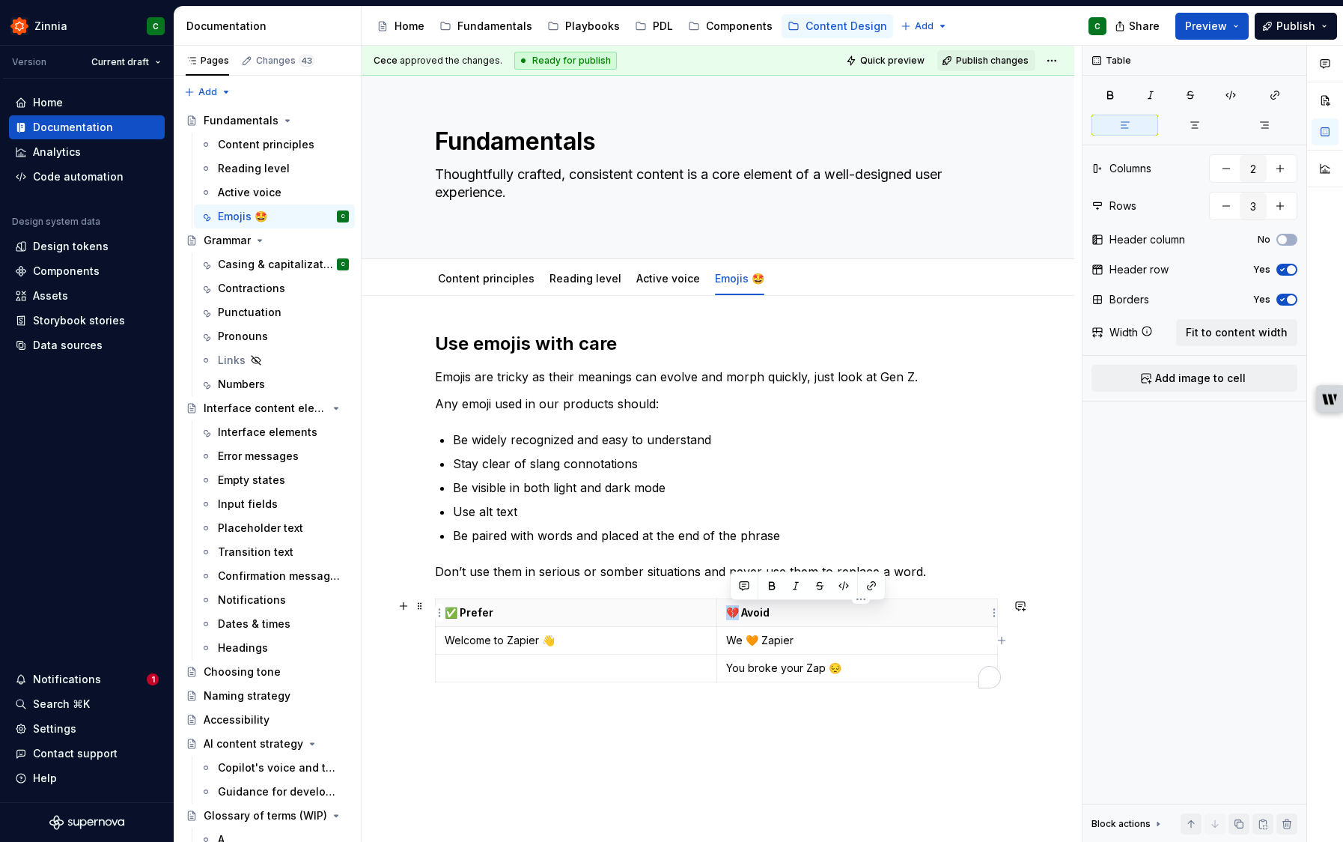
drag, startPoint x: 742, startPoint y: 611, endPoint x: 733, endPoint y: 613, distance: 9.3
click at [733, 613] on p "💔 Avoid" at bounding box center [857, 612] width 263 height 15
click at [228, 188] on div "Active voice" at bounding box center [250, 192] width 64 height 15
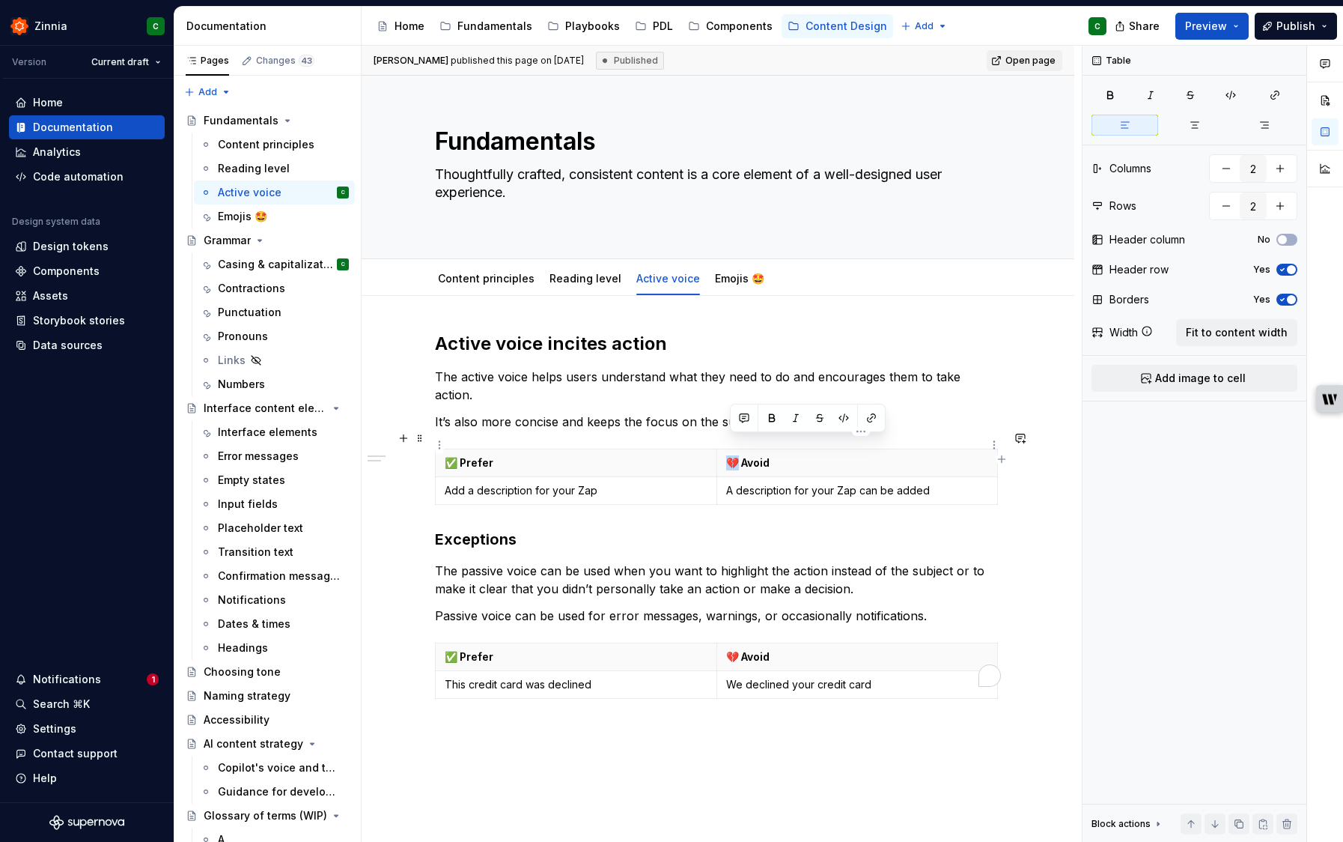
click at [734, 455] on p "💔 Avoid" at bounding box center [857, 462] width 263 height 15
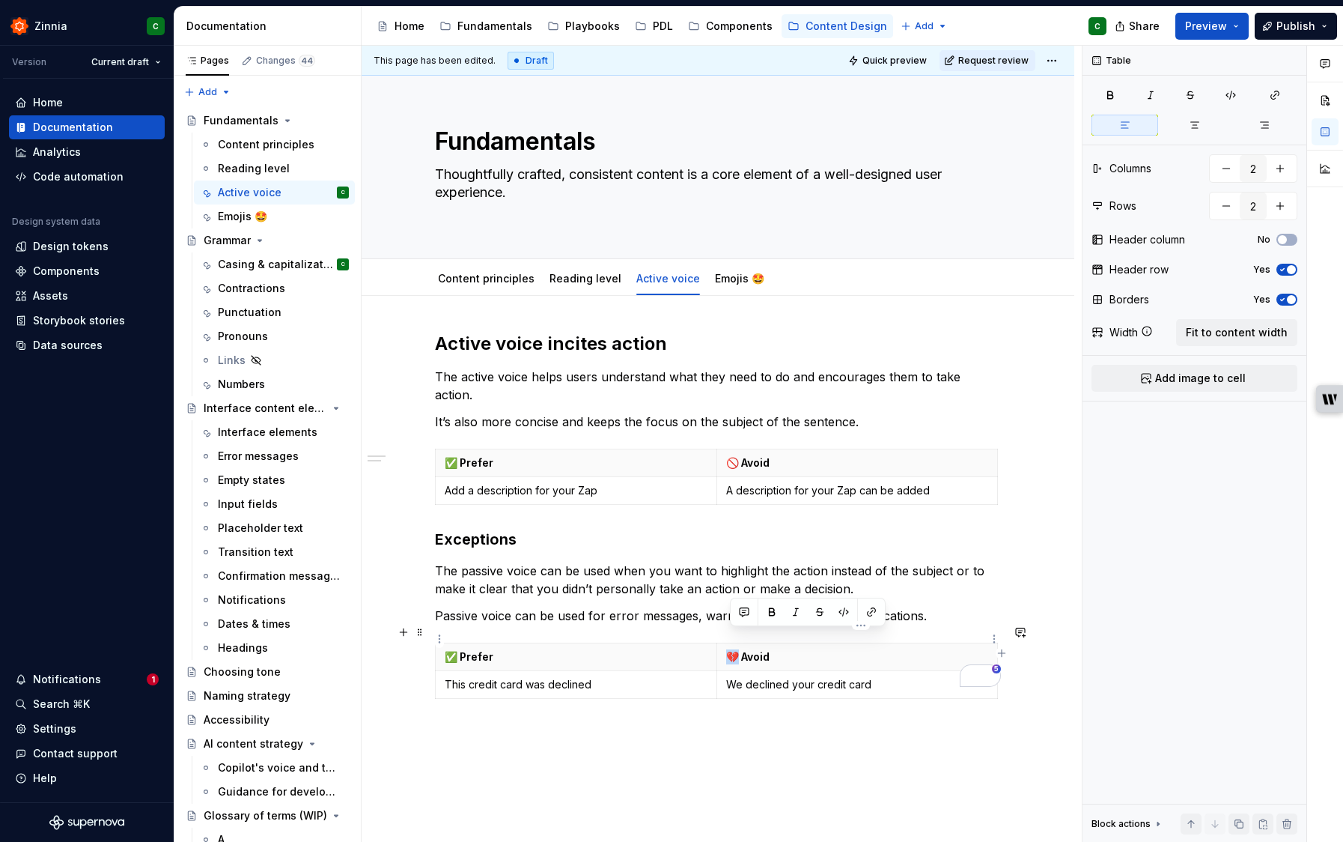
drag, startPoint x: 743, startPoint y: 633, endPoint x: 727, endPoint y: 633, distance: 15.7
click at [727, 643] on th "💔 Avoid" at bounding box center [858, 657] width 282 height 28
click at [276, 165] on div "Reading level" at bounding box center [254, 168] width 72 height 15
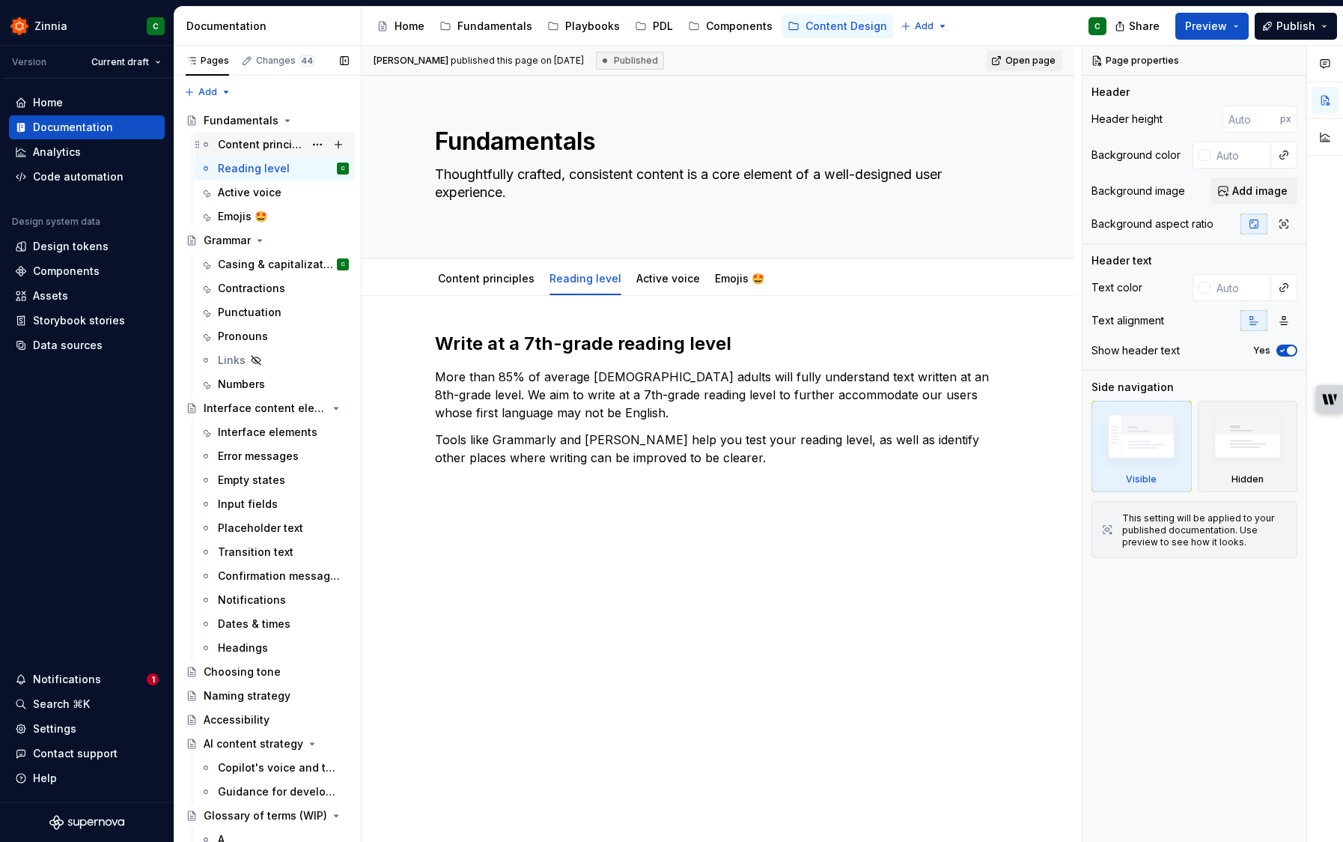
click at [260, 152] on div "Content principles" at bounding box center [283, 144] width 131 height 21
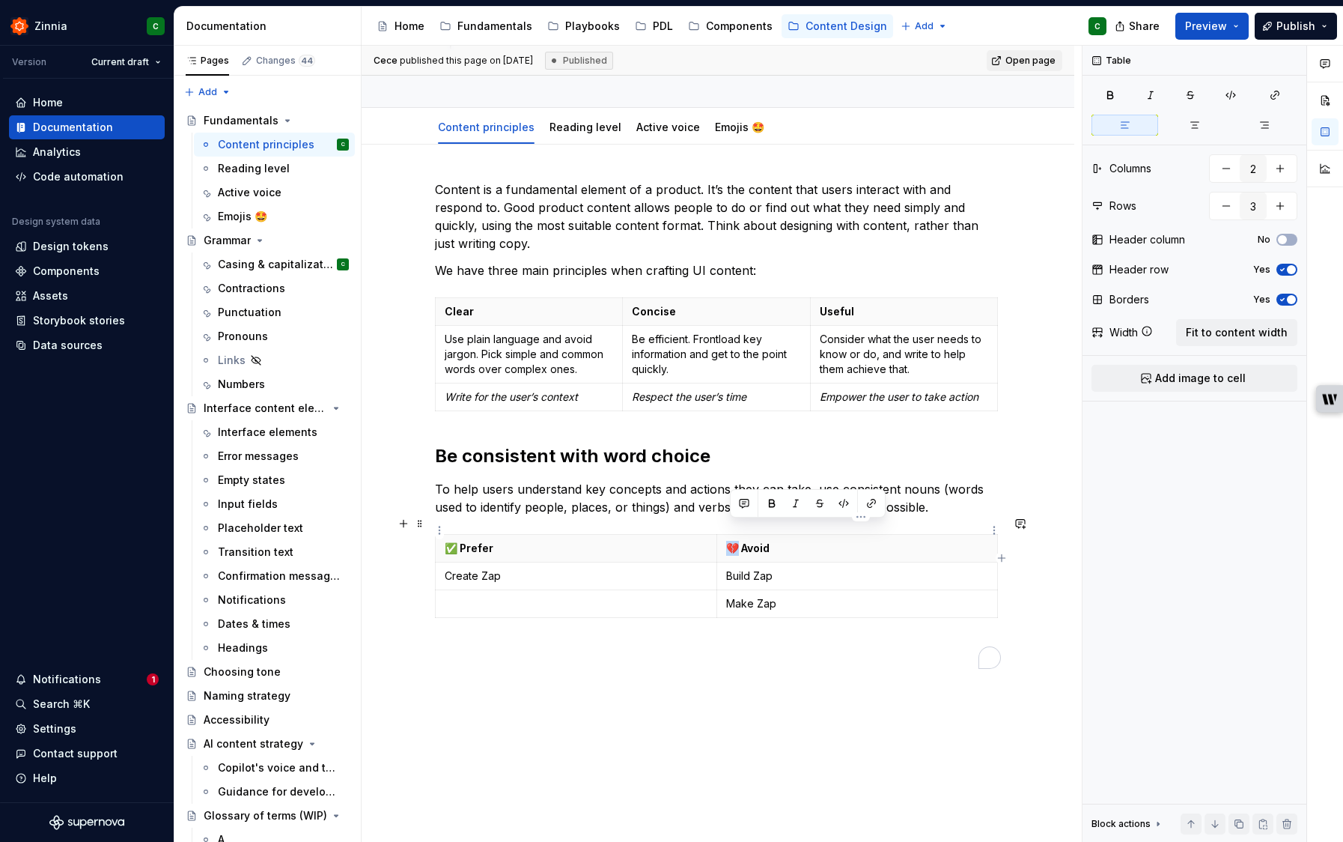
click at [731, 541] on p "💔 Avoid" at bounding box center [857, 548] width 263 height 15
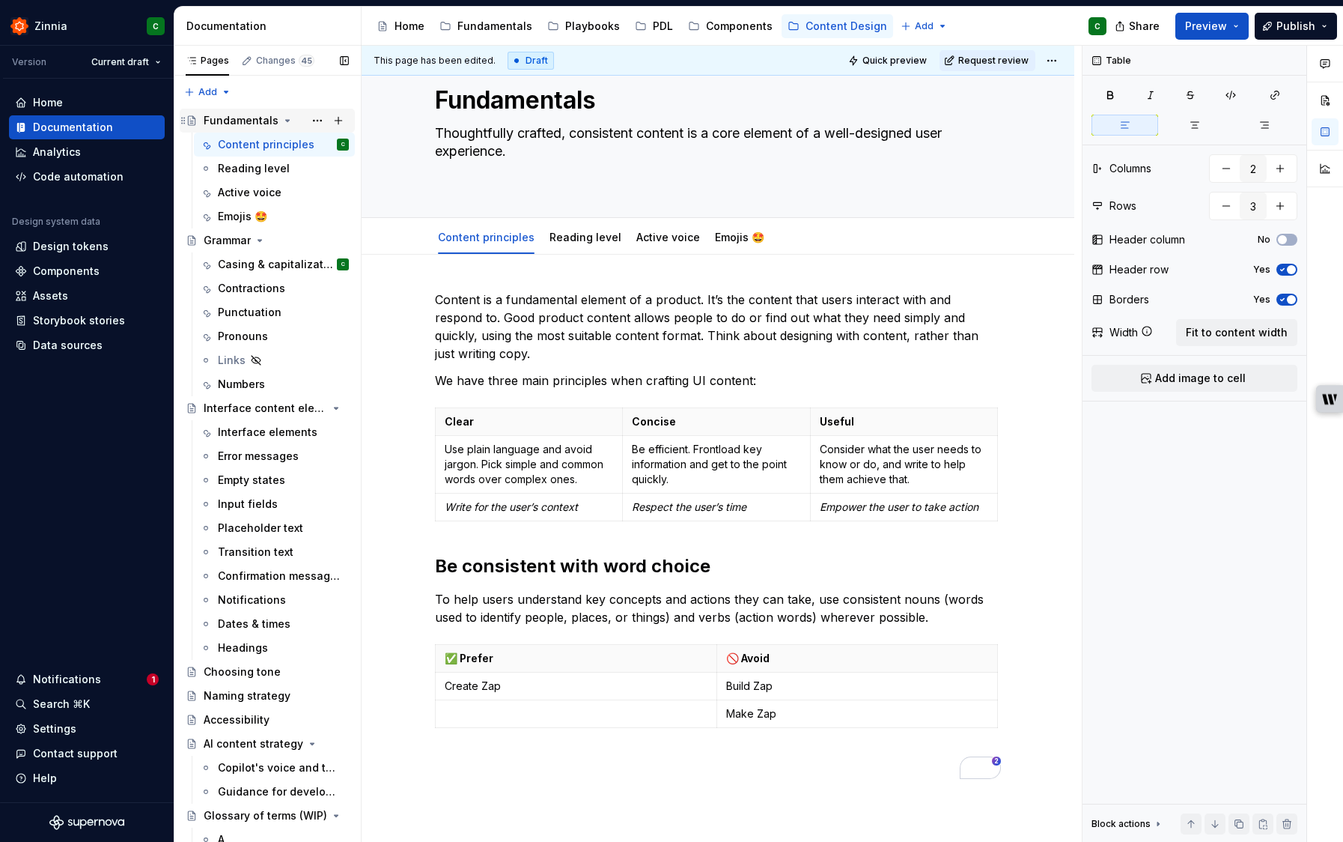
click at [232, 122] on div "Fundamentals" at bounding box center [241, 120] width 75 height 15
click at [258, 434] on div "Interface elements" at bounding box center [261, 432] width 86 height 15
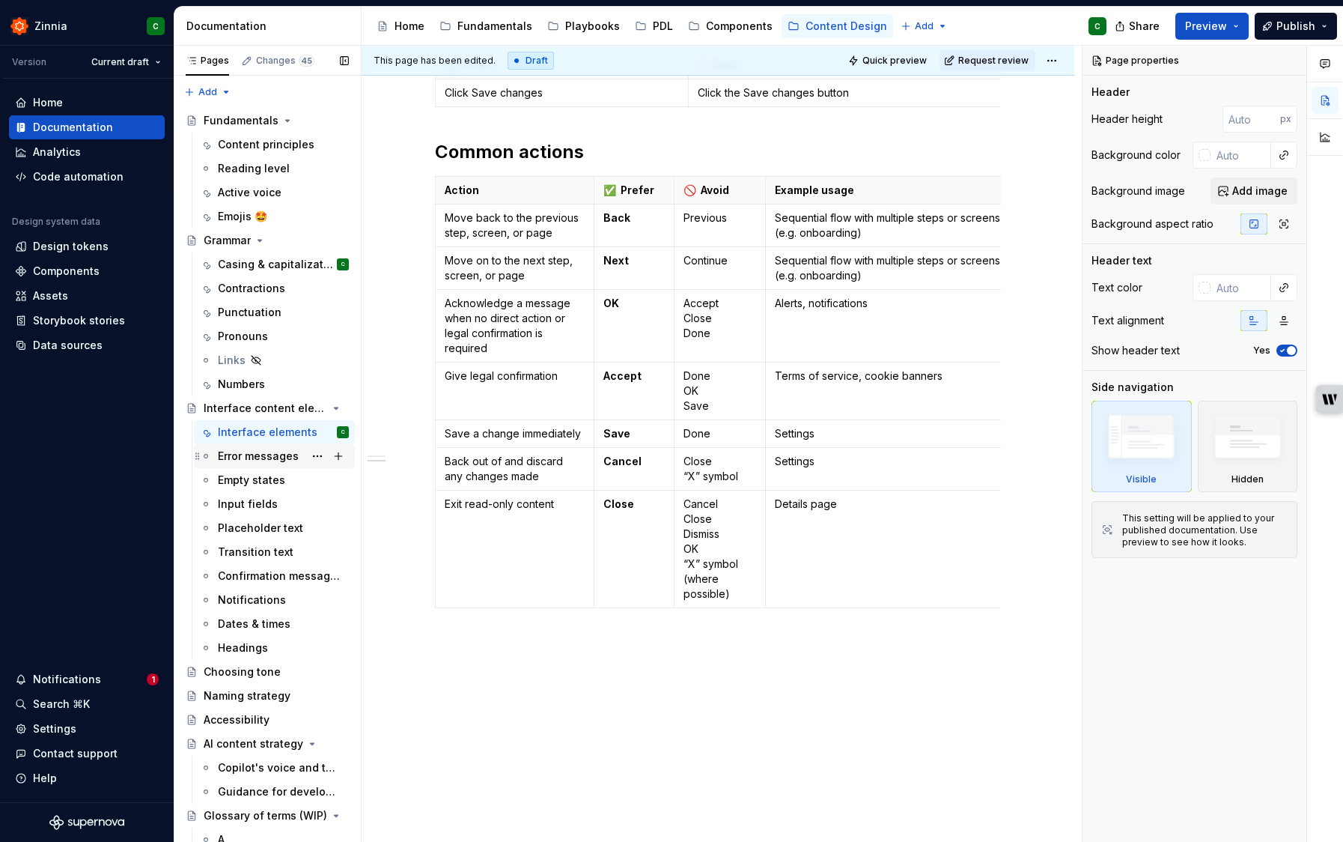
click at [278, 459] on div "Error messages" at bounding box center [258, 456] width 81 height 15
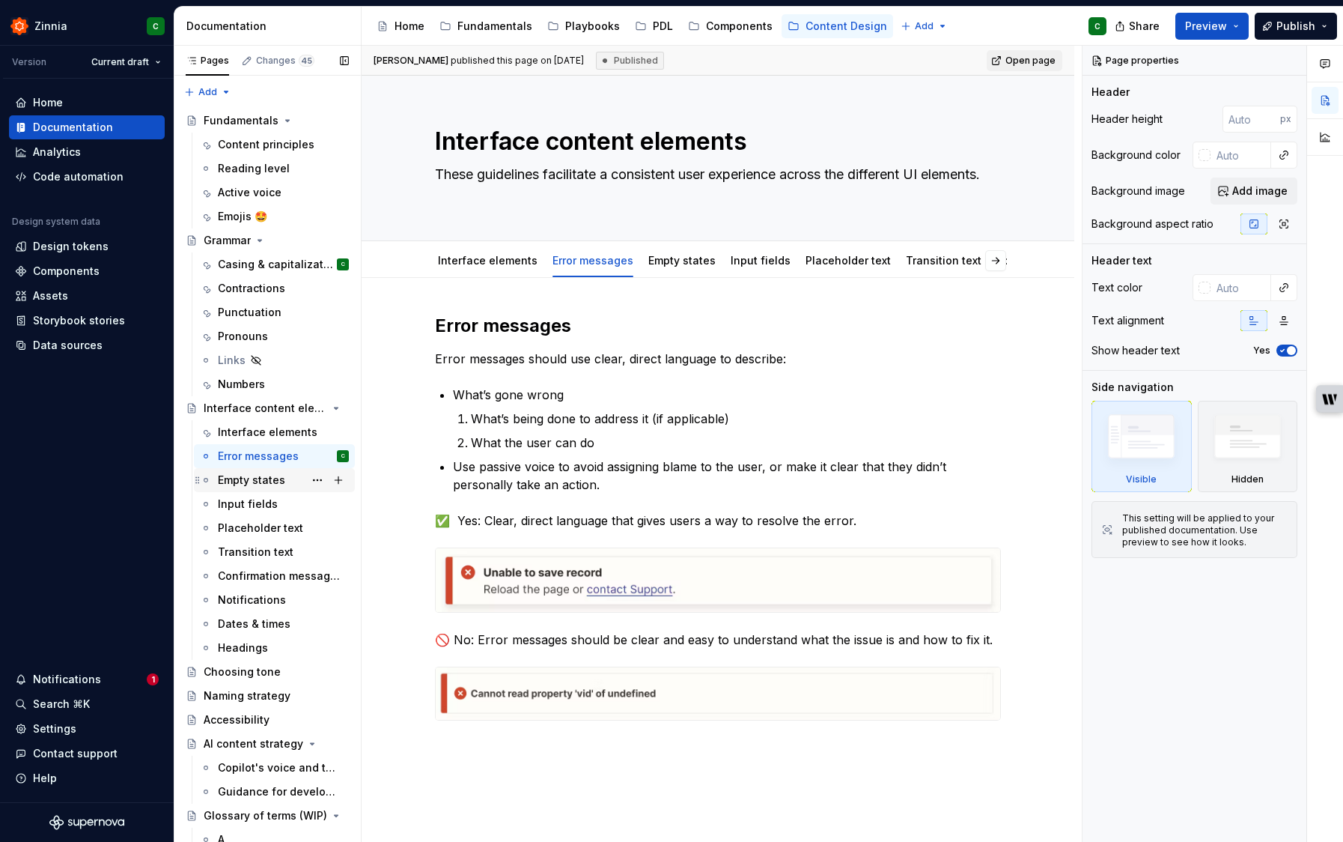
click at [243, 470] on div "Empty states" at bounding box center [283, 480] width 131 height 21
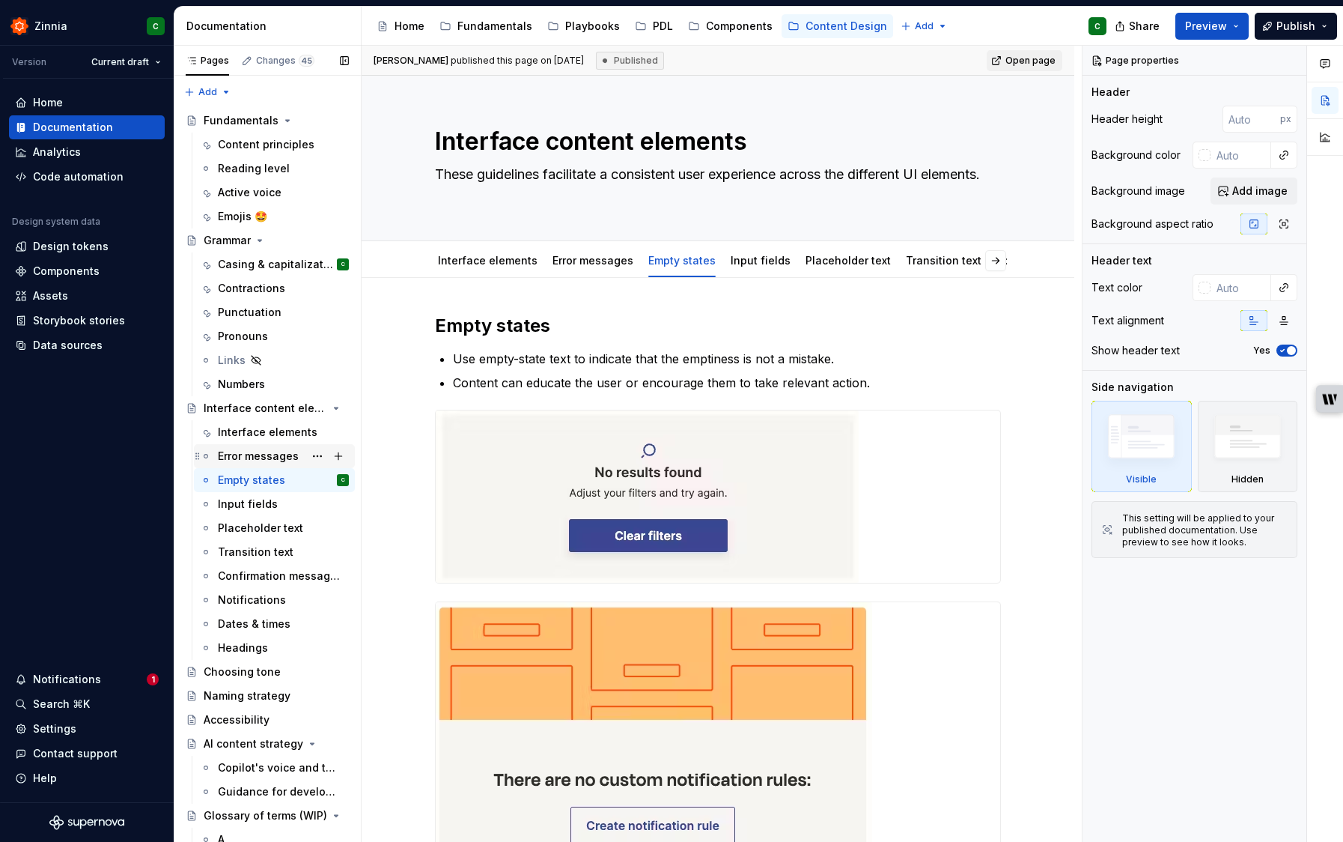
click at [260, 456] on div "Error messages" at bounding box center [258, 456] width 81 height 15
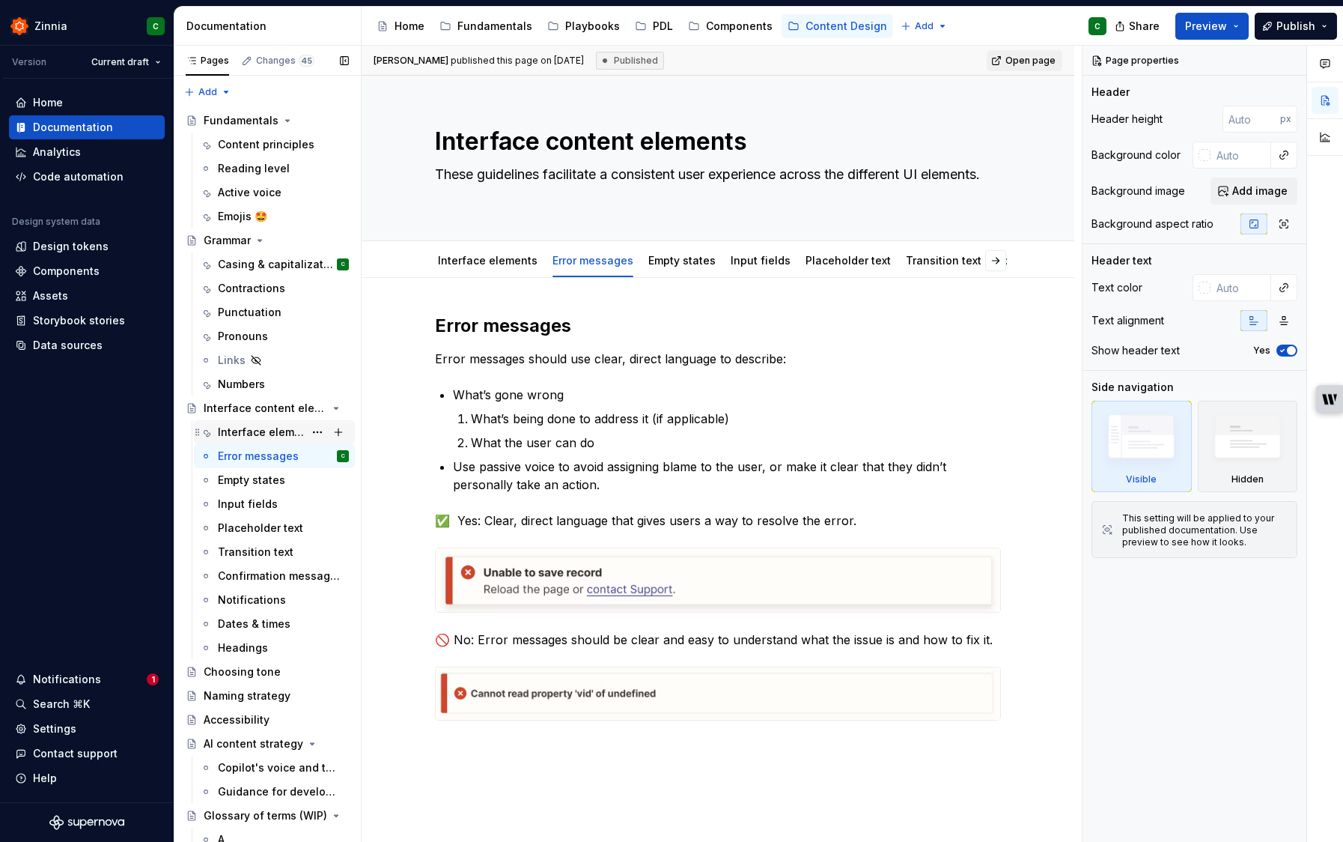
click at [268, 434] on div "Interface elements" at bounding box center [261, 432] width 86 height 15
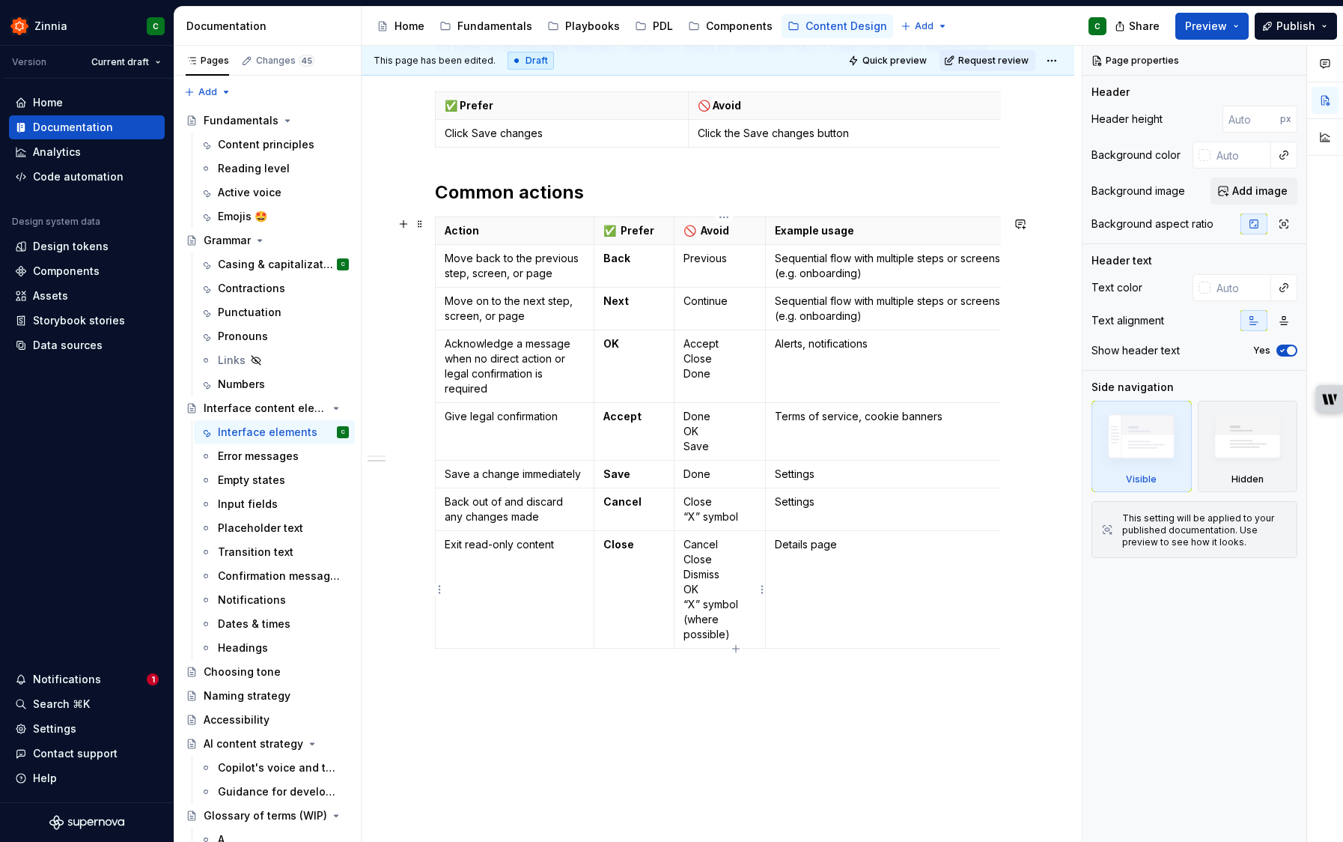
scroll to position [0, 1]
type textarea "*"
